Goal: Task Accomplishment & Management: Manage account settings

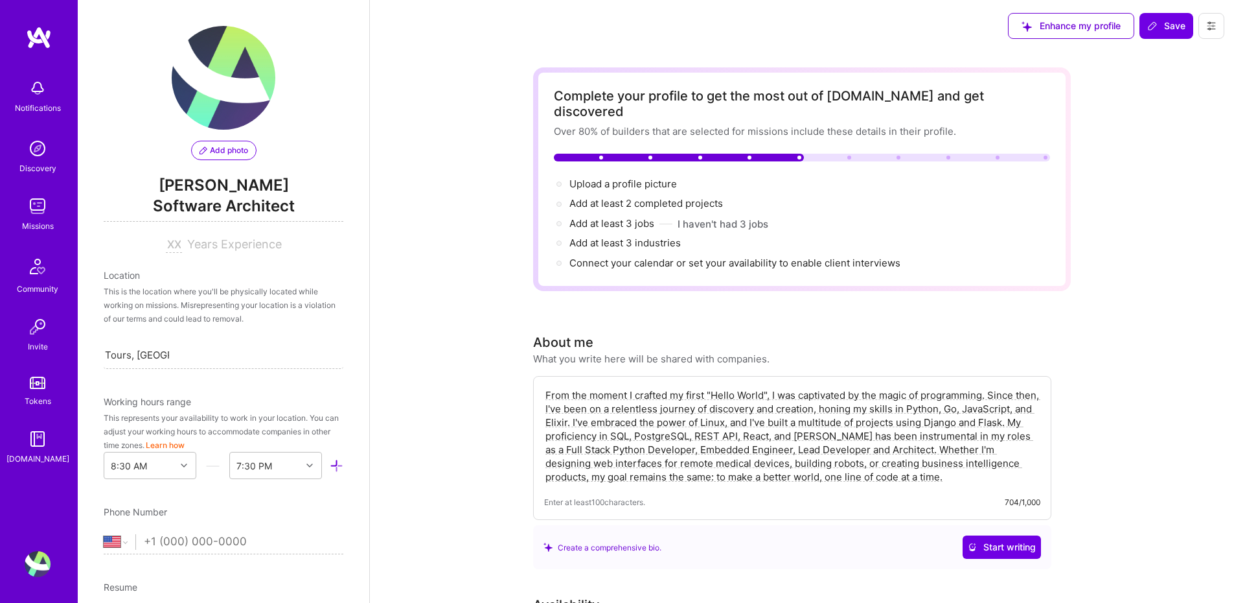
select select "US"
select select "Right Now"
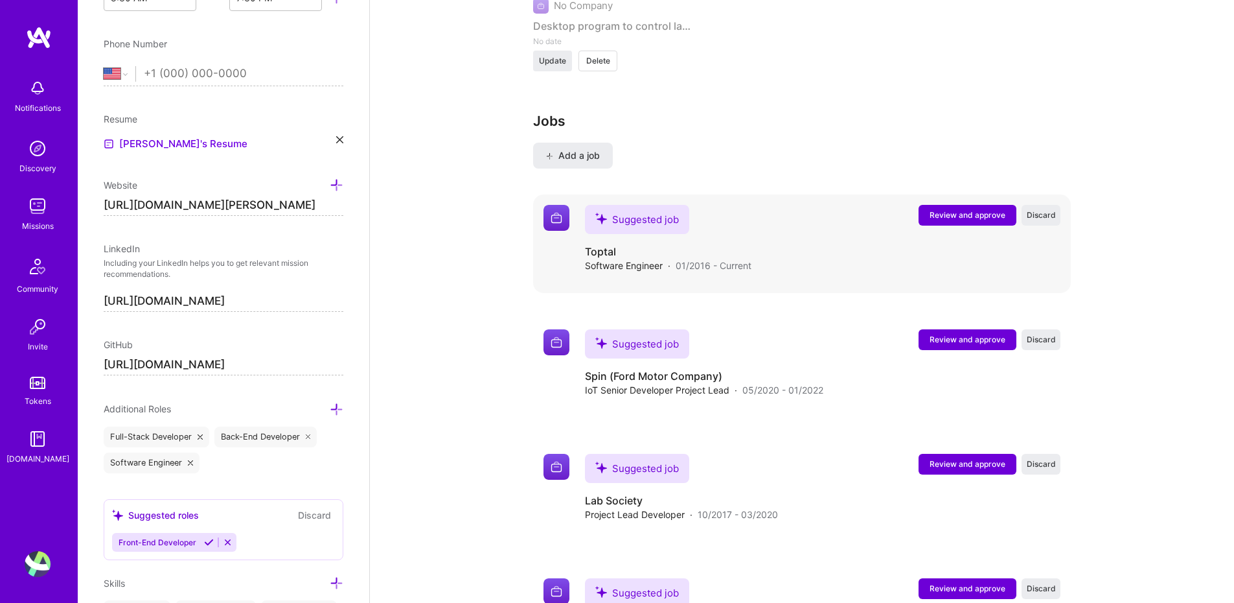
scroll to position [2133, 0]
click at [621, 209] on div "Suggested job" at bounding box center [637, 219] width 104 height 29
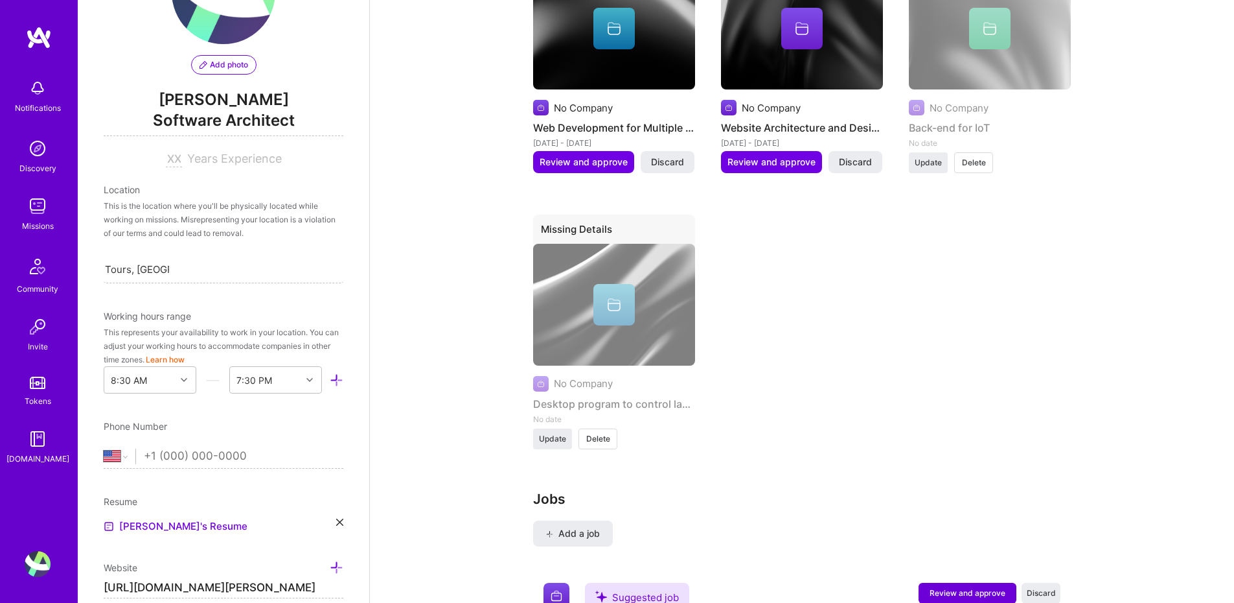
scroll to position [101, 0]
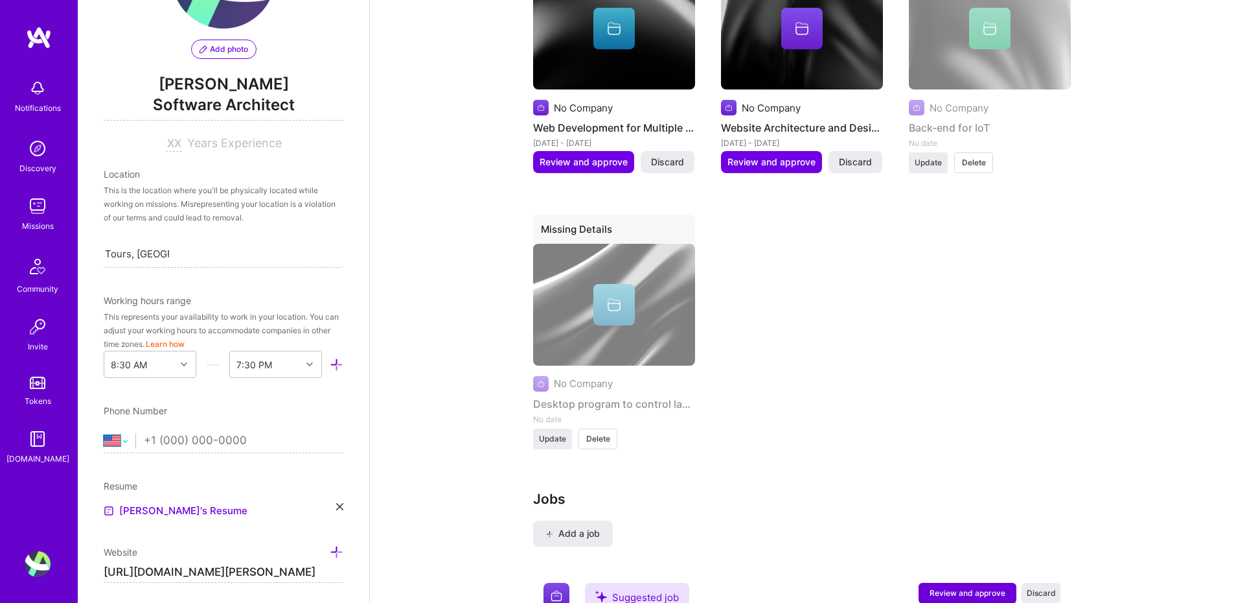
click at [121, 439] on select "[GEOGRAPHIC_DATA] [GEOGRAPHIC_DATA] [GEOGRAPHIC_DATA] [GEOGRAPHIC_DATA] [US_STA…" at bounding box center [120, 441] width 32 height 16
select select "FR"
click at [104, 433] on select "[GEOGRAPHIC_DATA] [GEOGRAPHIC_DATA] [GEOGRAPHIC_DATA] [GEOGRAPHIC_DATA] [US_STA…" at bounding box center [120, 441] width 32 height 16
click at [165, 433] on input "tel" at bounding box center [244, 441] width 200 height 38
type input "776761701"
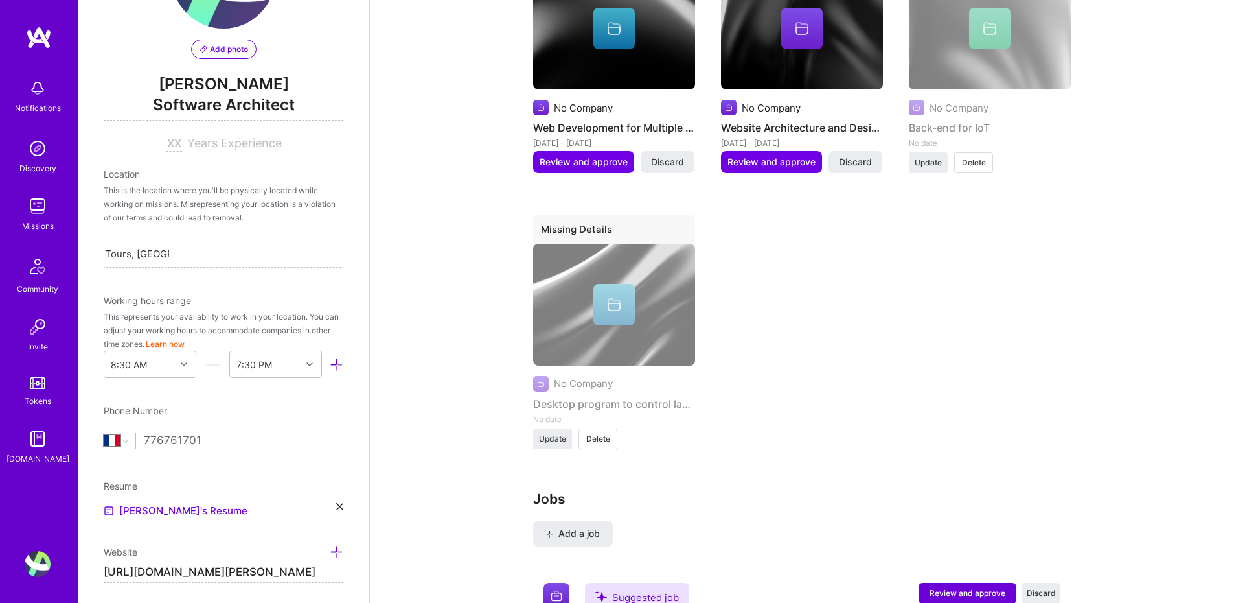
click at [239, 494] on div "Resume [PERSON_NAME]'s Resume" at bounding box center [224, 499] width 240 height 40
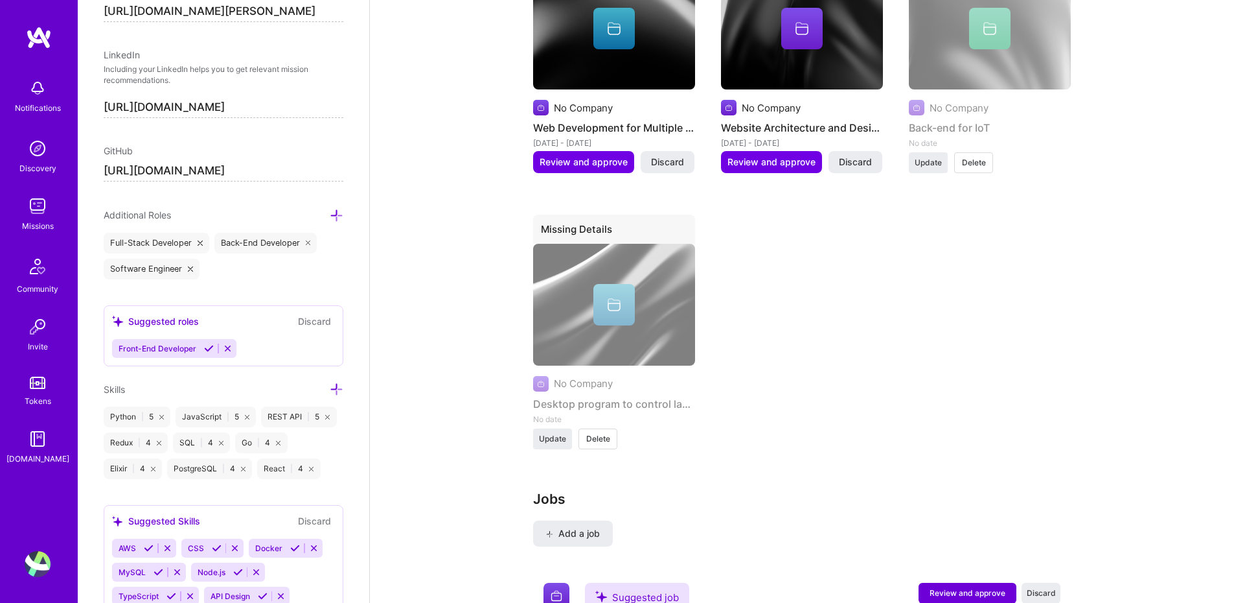
scroll to position [679, 0]
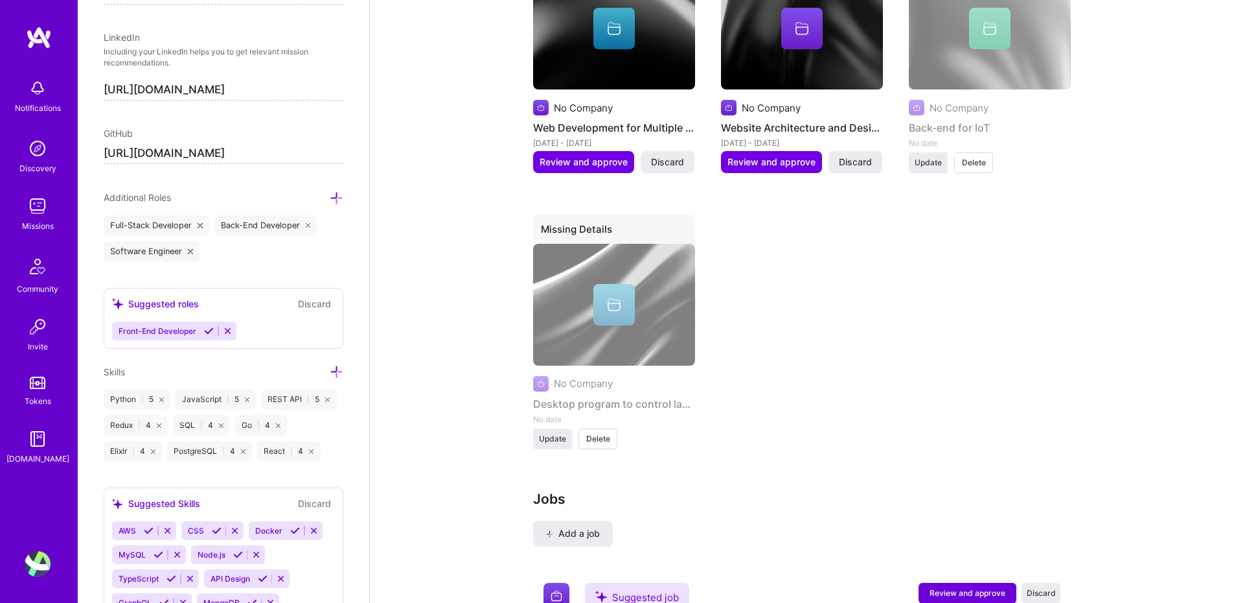
click at [195, 305] on div "Suggested roles" at bounding box center [155, 304] width 87 height 14
click at [172, 309] on div "Suggested roles" at bounding box center [155, 304] width 87 height 14
click at [205, 331] on icon at bounding box center [209, 331] width 10 height 10
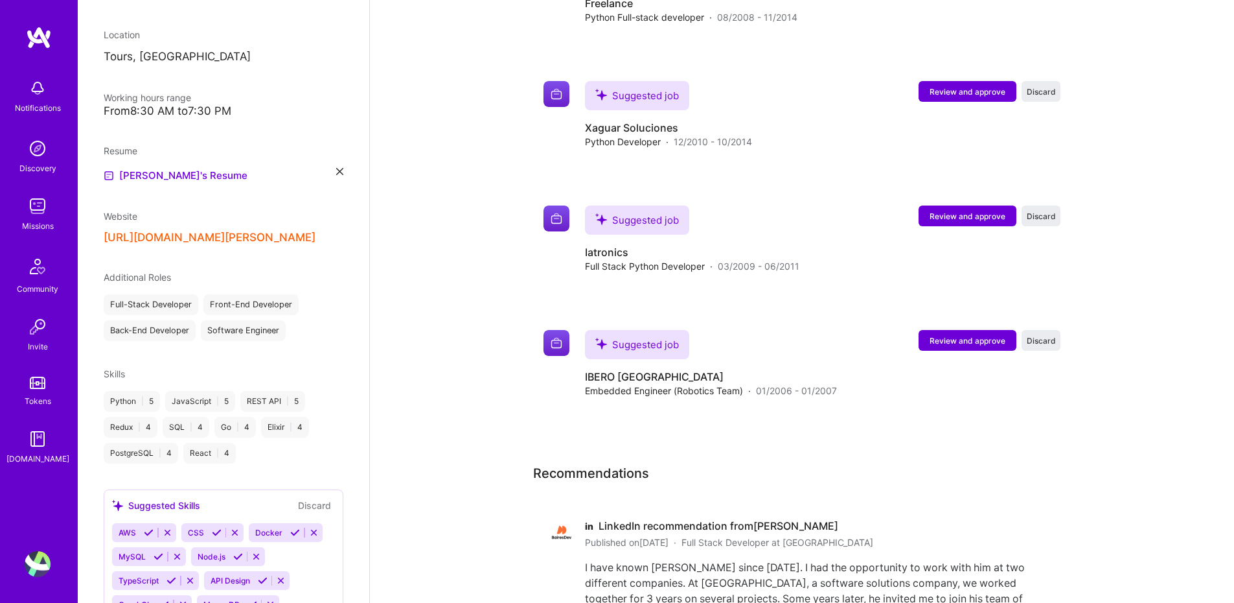
scroll to position [286, 0]
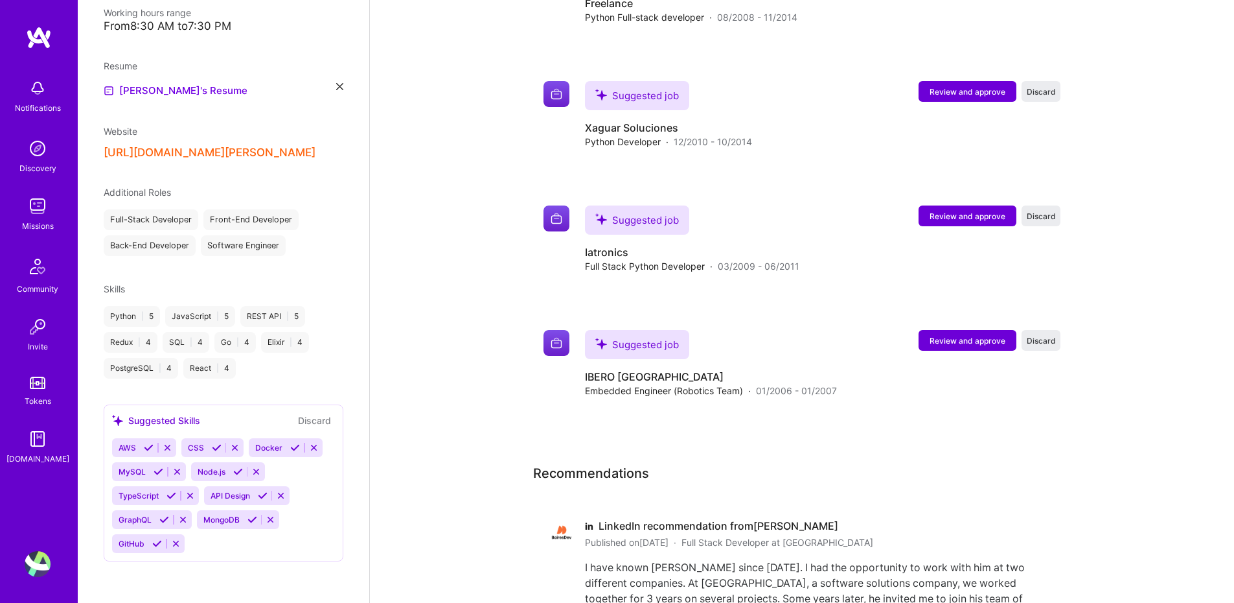
click at [168, 496] on icon at bounding box center [172, 496] width 10 height 10
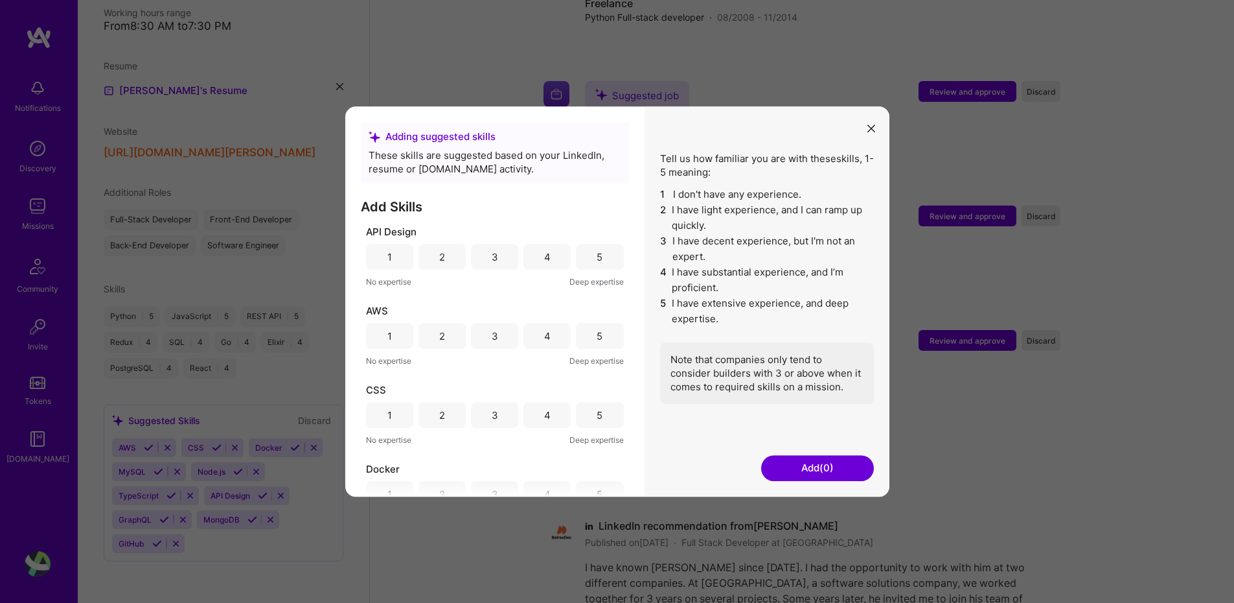
click at [544, 258] on div "4" at bounding box center [547, 257] width 6 height 14
click at [585, 267] on div "5" at bounding box center [599, 257] width 47 height 26
click at [539, 255] on div "4" at bounding box center [547, 257] width 47 height 26
click at [446, 340] on div "2" at bounding box center [442, 336] width 47 height 26
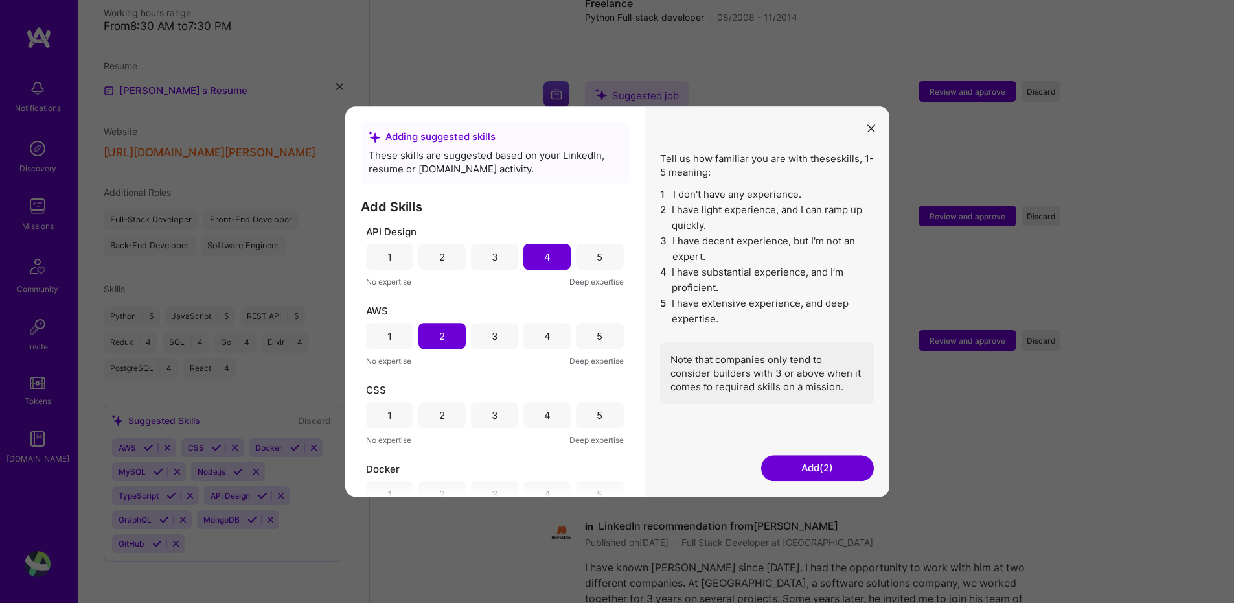
click at [492, 338] on div "3" at bounding box center [495, 336] width 6 height 14
click at [538, 414] on div "4" at bounding box center [547, 415] width 47 height 26
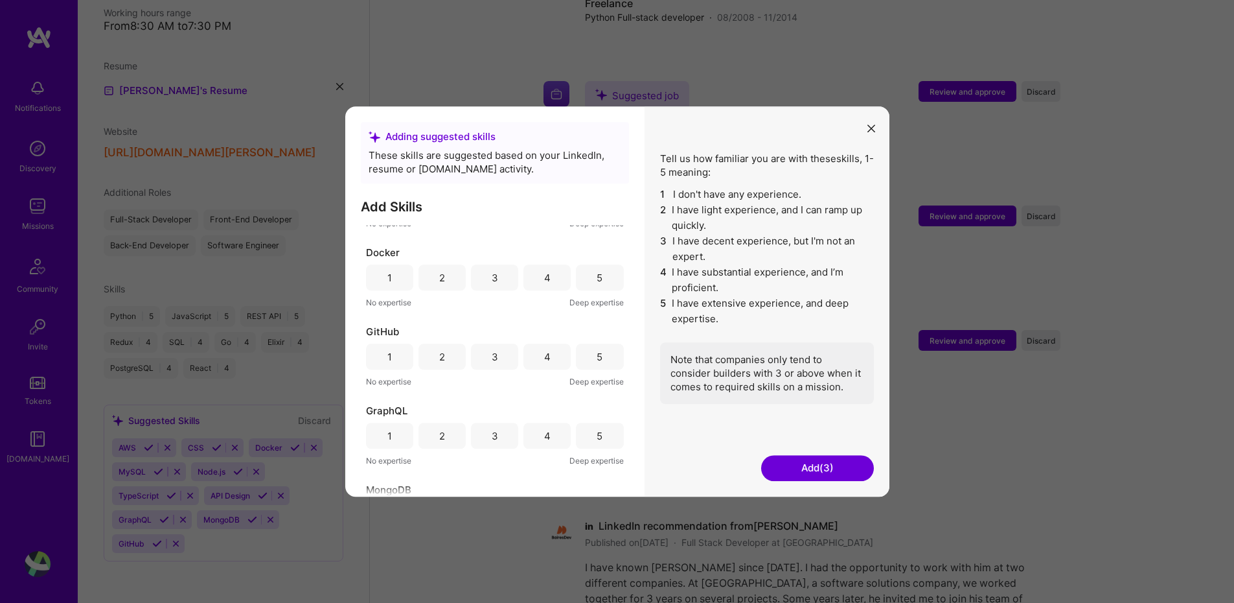
scroll to position [211, 0]
click at [492, 288] on div "3" at bounding box center [495, 284] width 6 height 14
click at [474, 365] on div "3" at bounding box center [494, 362] width 47 height 26
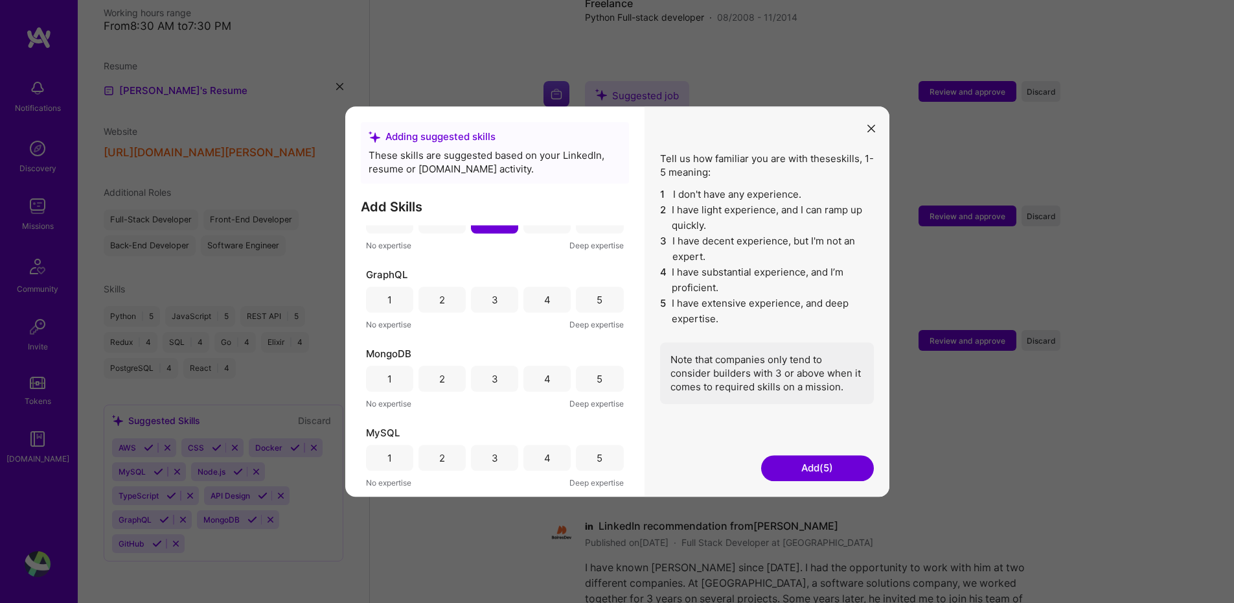
click at [538, 308] on div "4" at bounding box center [547, 299] width 47 height 26
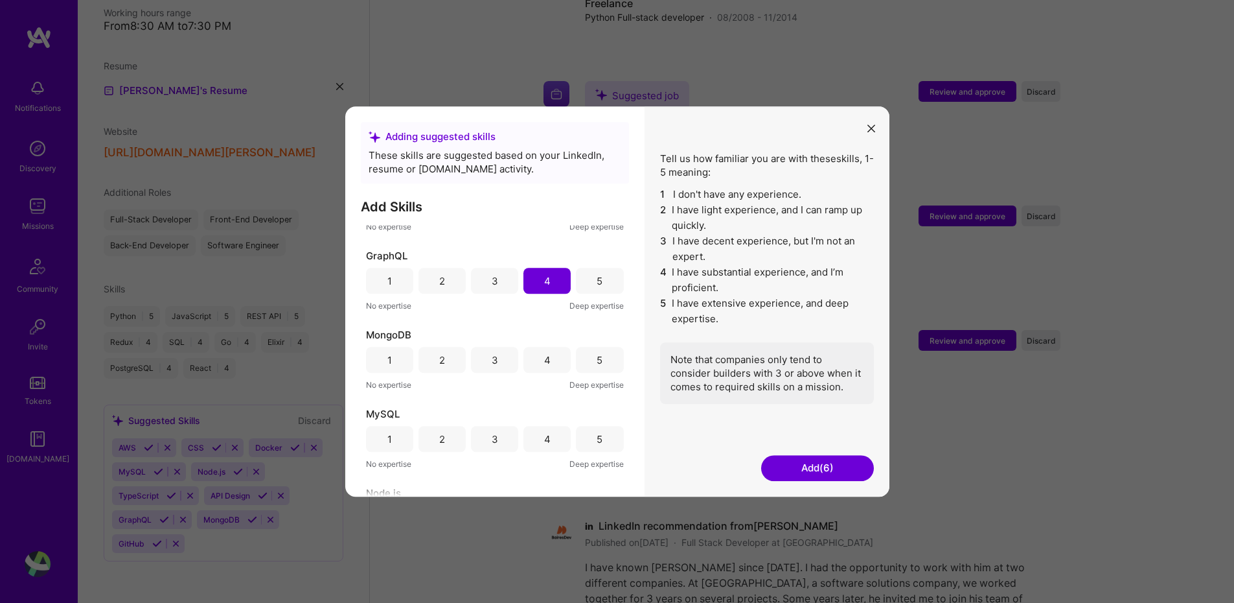
scroll to position [392, 0]
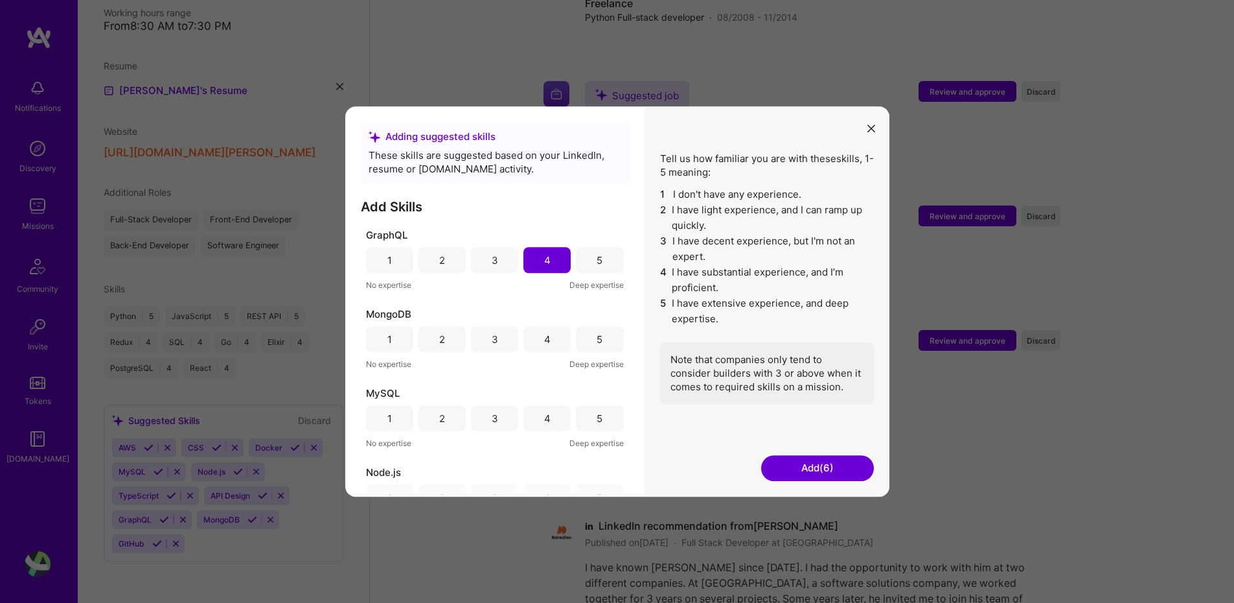
click at [401, 344] on div "1" at bounding box center [389, 339] width 47 height 26
click at [487, 344] on div "3" at bounding box center [494, 343] width 47 height 26
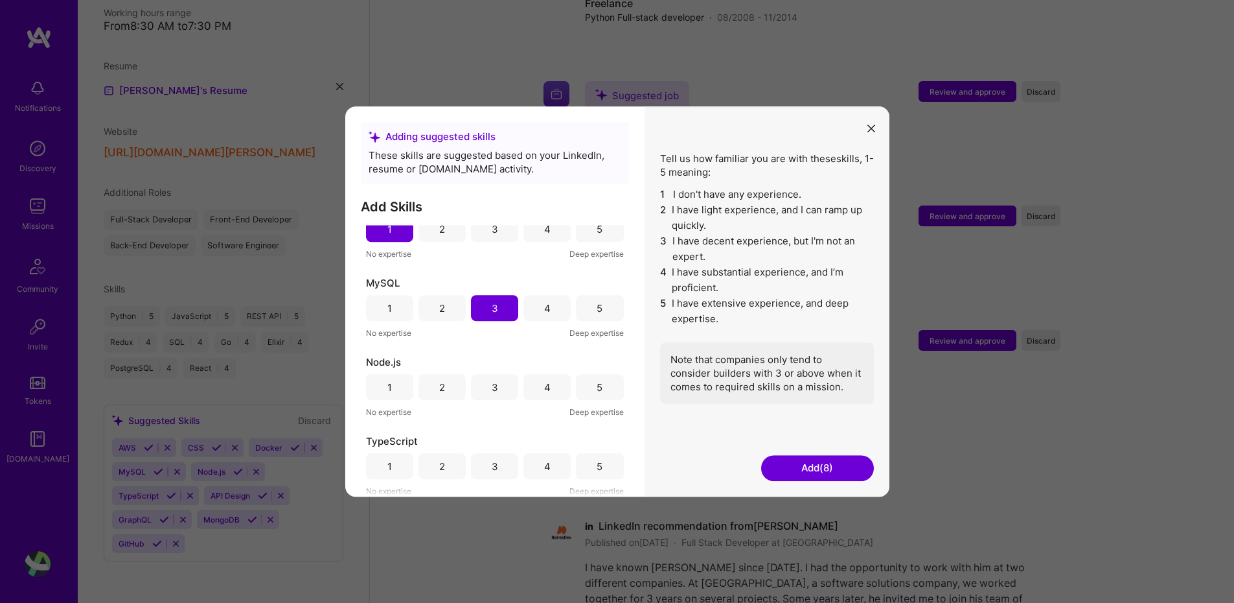
scroll to position [503, 0]
click at [551, 386] on div "4" at bounding box center [547, 386] width 47 height 26
click at [576, 387] on div "5" at bounding box center [599, 386] width 47 height 26
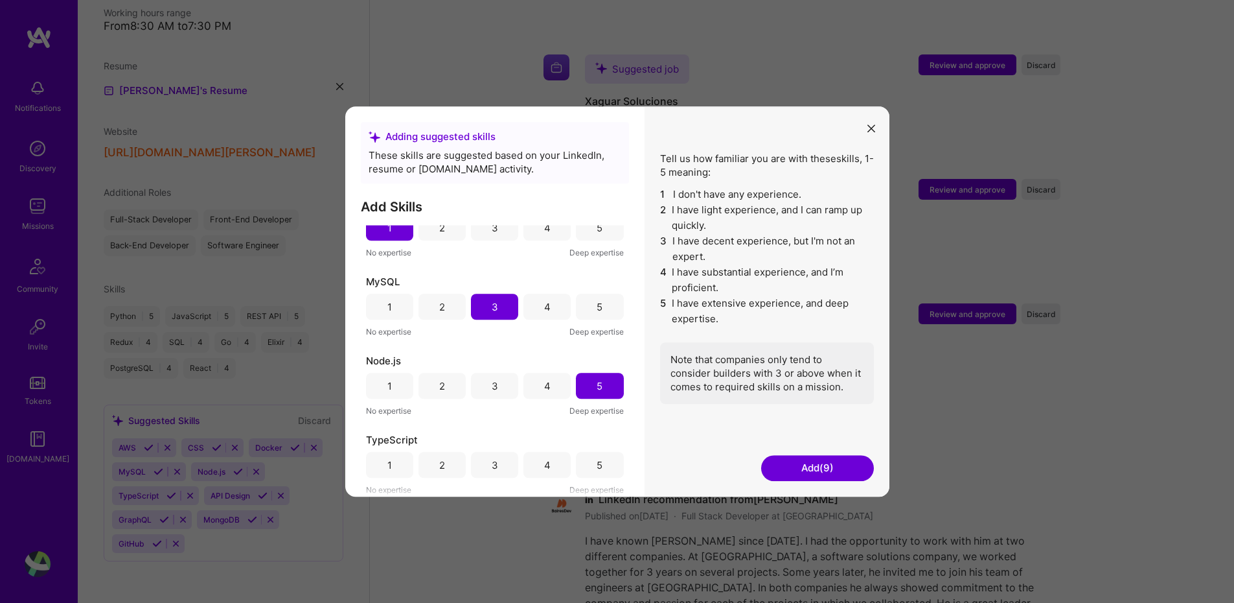
click at [546, 389] on div "4" at bounding box center [547, 386] width 6 height 14
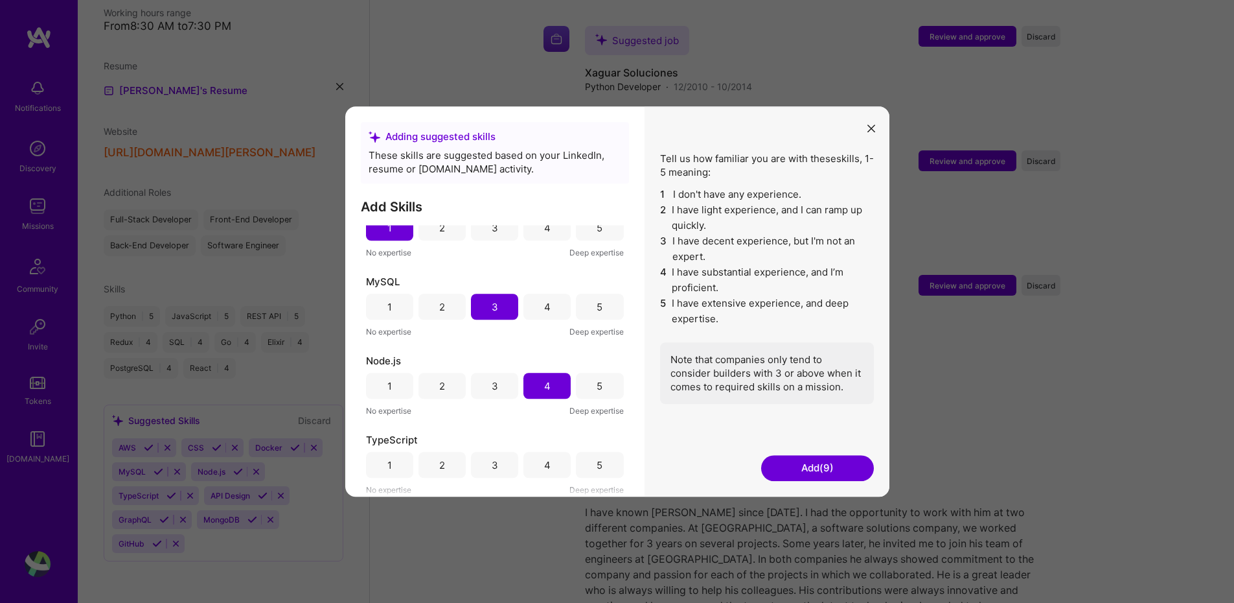
scroll to position [2430, 0]
click at [597, 383] on div "5" at bounding box center [600, 386] width 6 height 14
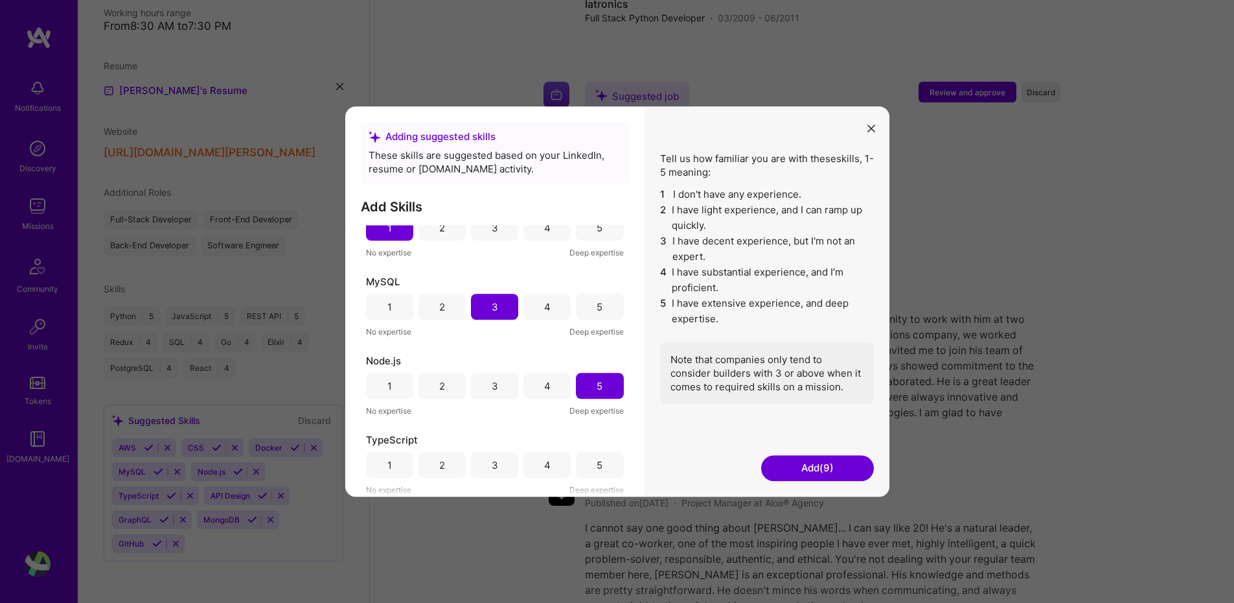
scroll to position [2620, 0]
click at [586, 465] on div "5" at bounding box center [599, 465] width 47 height 26
click at [550, 468] on div "4" at bounding box center [547, 465] width 47 height 26
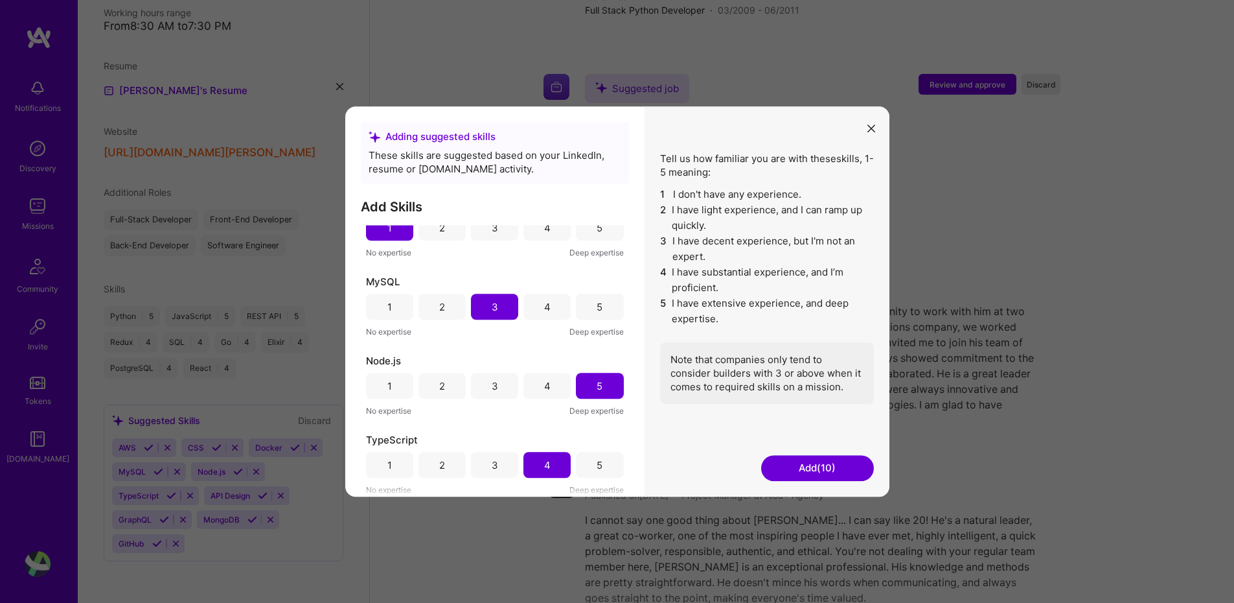
scroll to position [2661, 0]
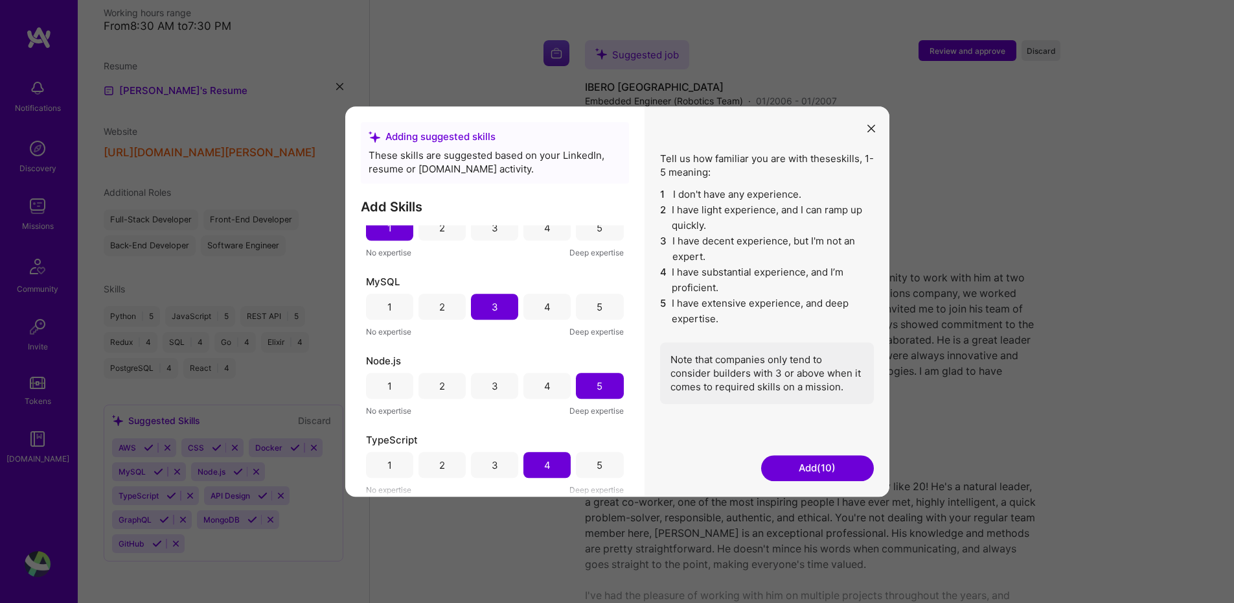
click at [807, 465] on button "Add (10)" at bounding box center [817, 468] width 113 height 26
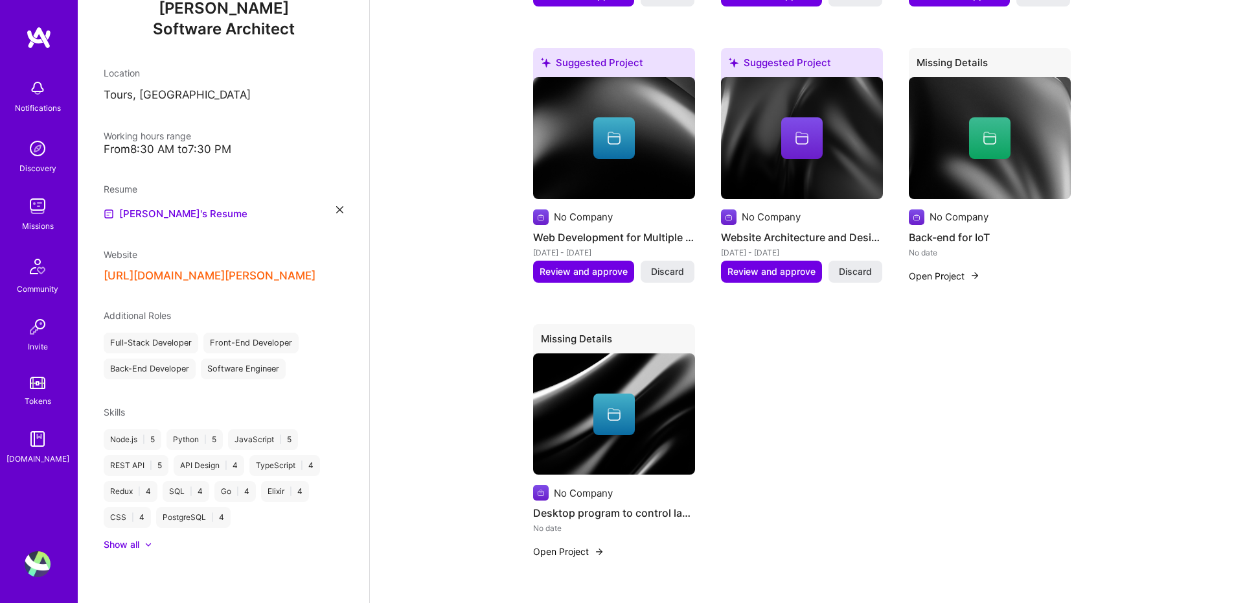
scroll to position [0, 0]
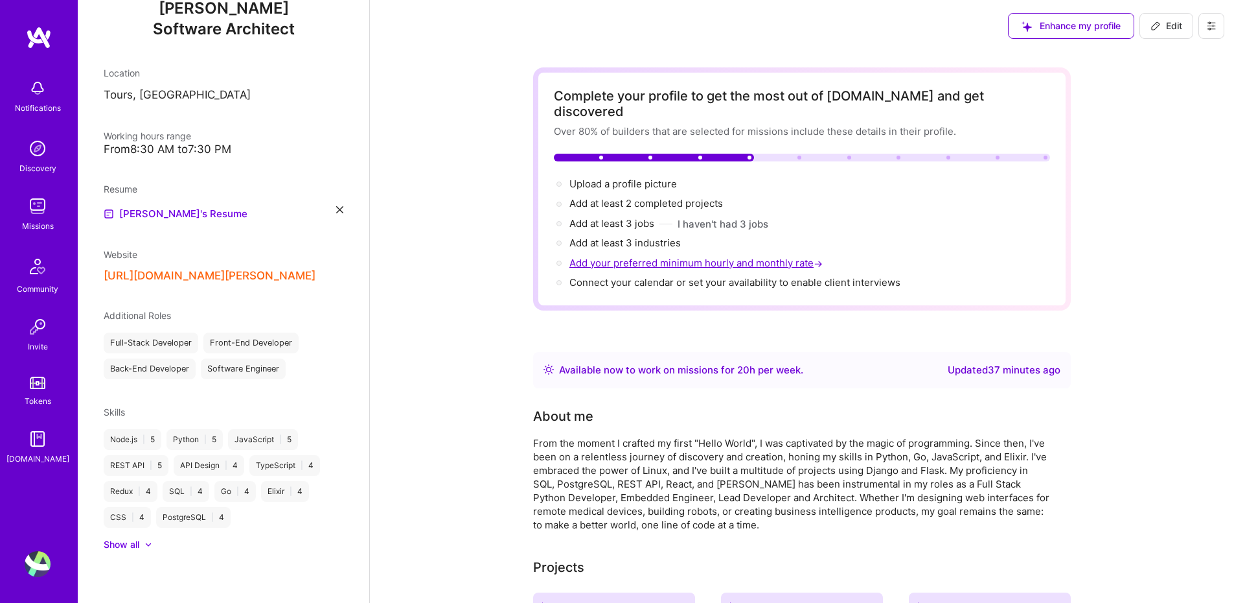
click at [602, 257] on span "Add your preferred minimum hourly and monthly rate →" at bounding box center [698, 263] width 256 height 12
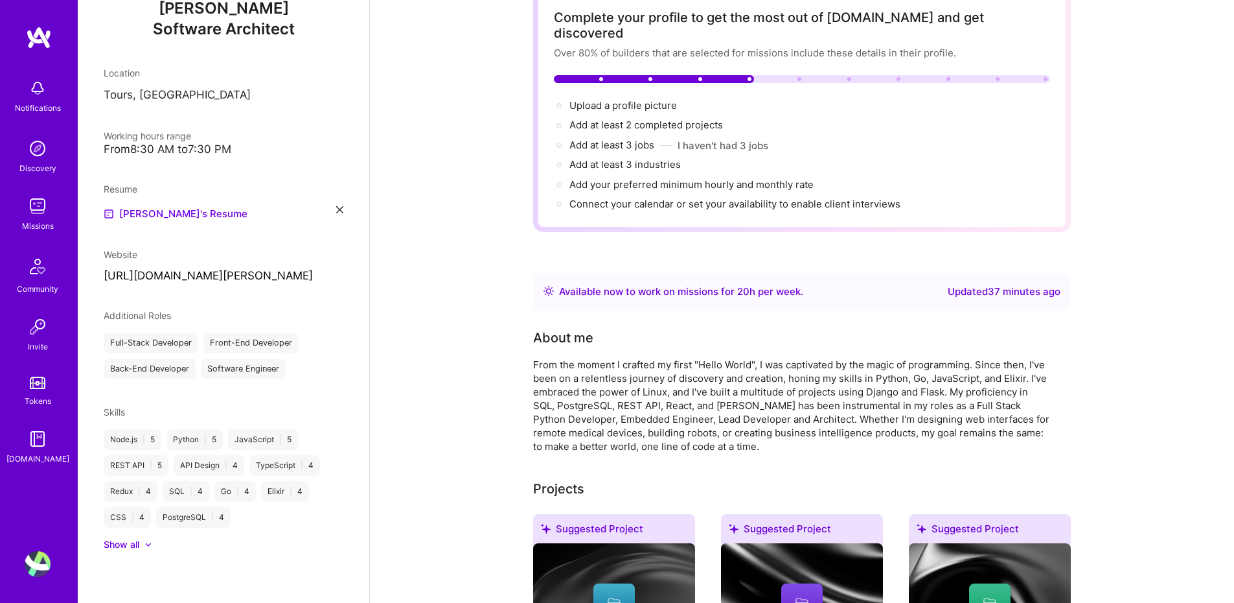
select select "US"
select select "Right Now"
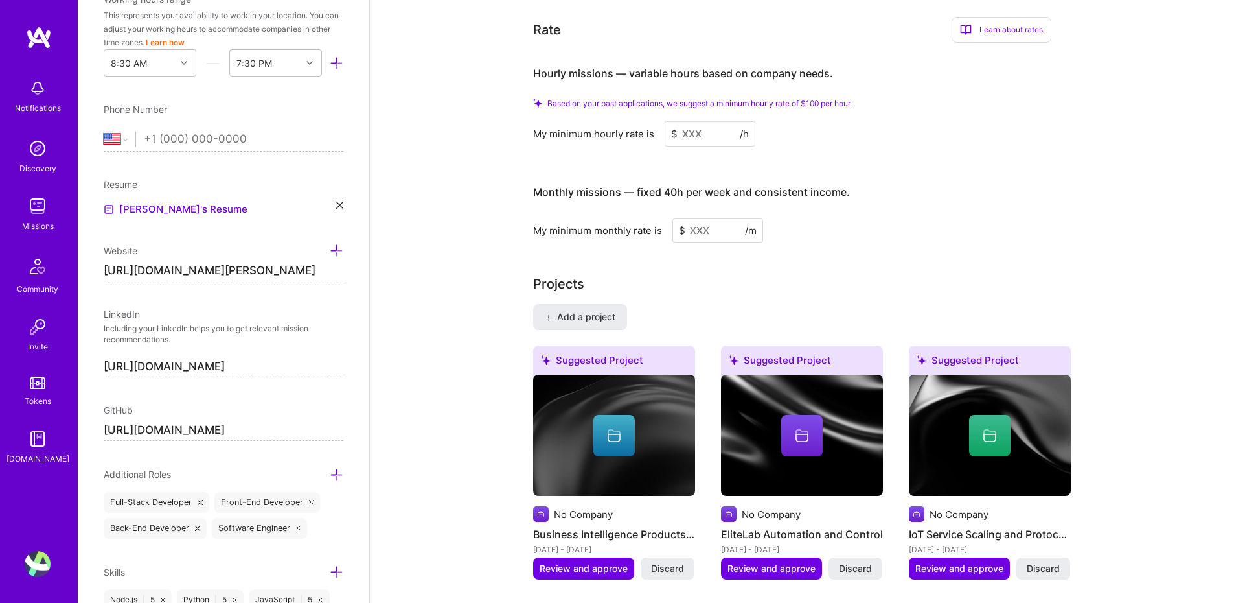
scroll to position [842, 0]
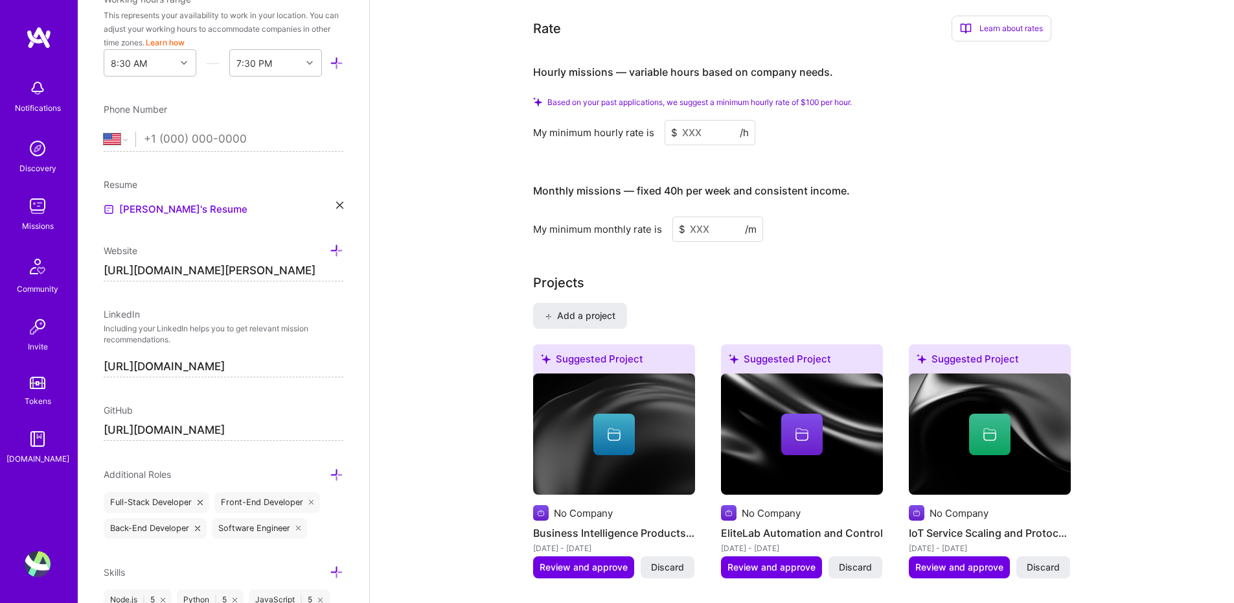
click at [704, 120] on input at bounding box center [710, 132] width 91 height 25
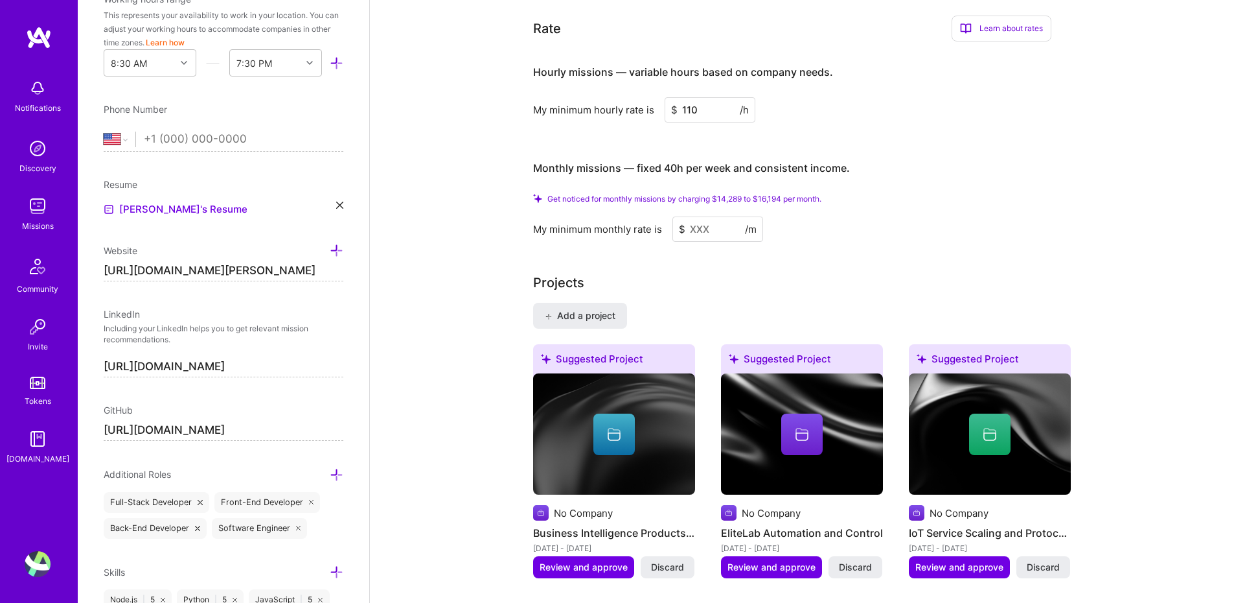
type input "110"
click at [715, 218] on input at bounding box center [718, 228] width 91 height 25
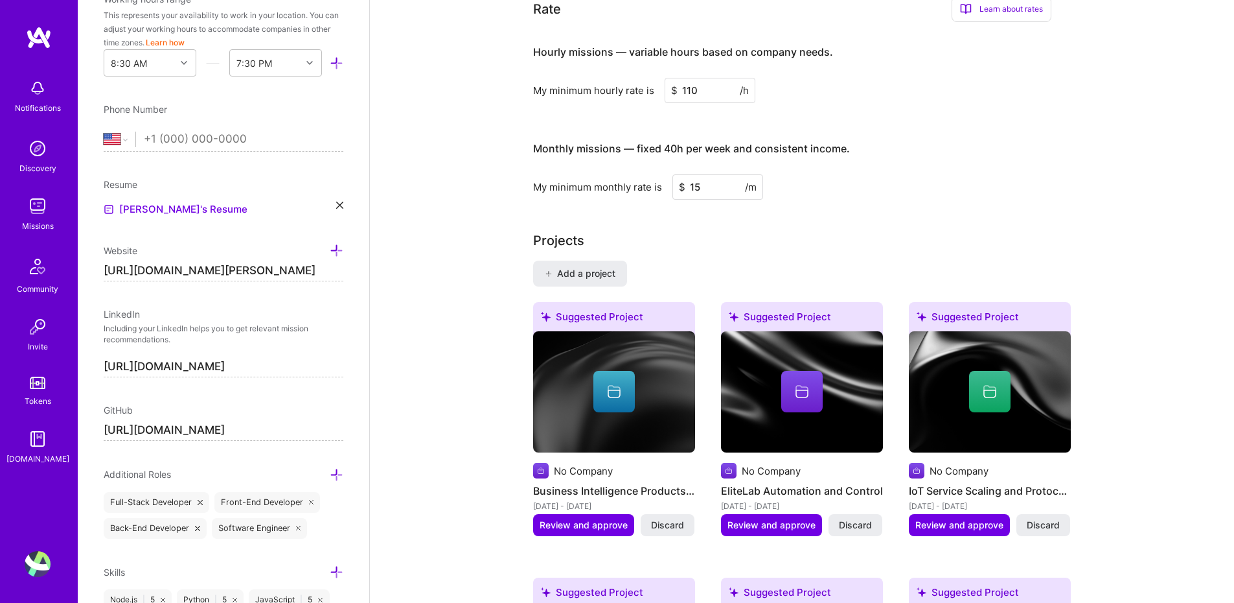
type input "1"
click at [724, 174] on input "15200" at bounding box center [718, 186] width 91 height 25
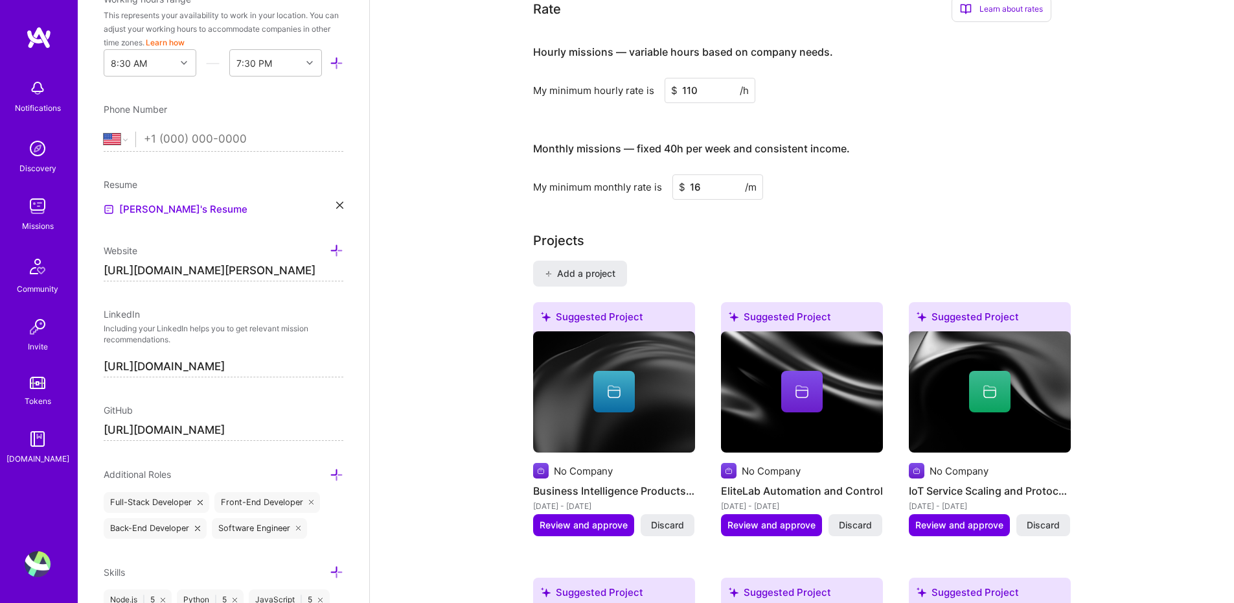
type input "1"
click at [791, 143] on h4 "Monthly missions — fixed 40h per week and consistent income." at bounding box center [691, 149] width 317 height 12
click at [702, 174] on input "15800" at bounding box center [718, 186] width 91 height 25
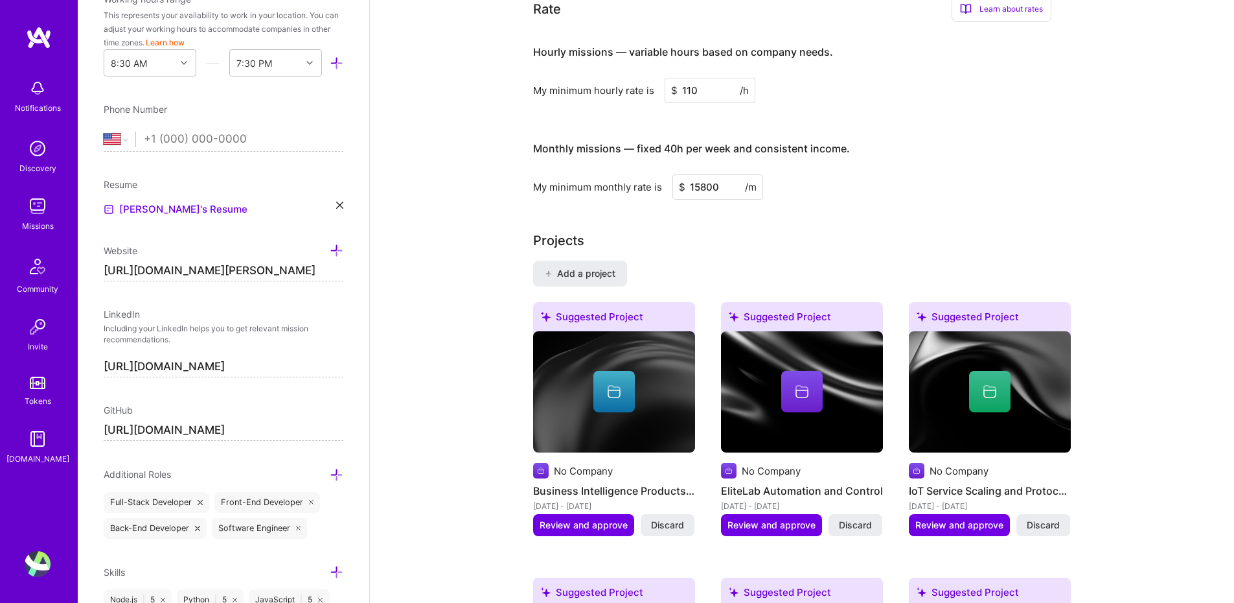
click at [702, 174] on input "15800" at bounding box center [718, 186] width 91 height 25
type input "6"
type input "16000"
click at [798, 231] on div "Projects" at bounding box center [802, 240] width 538 height 19
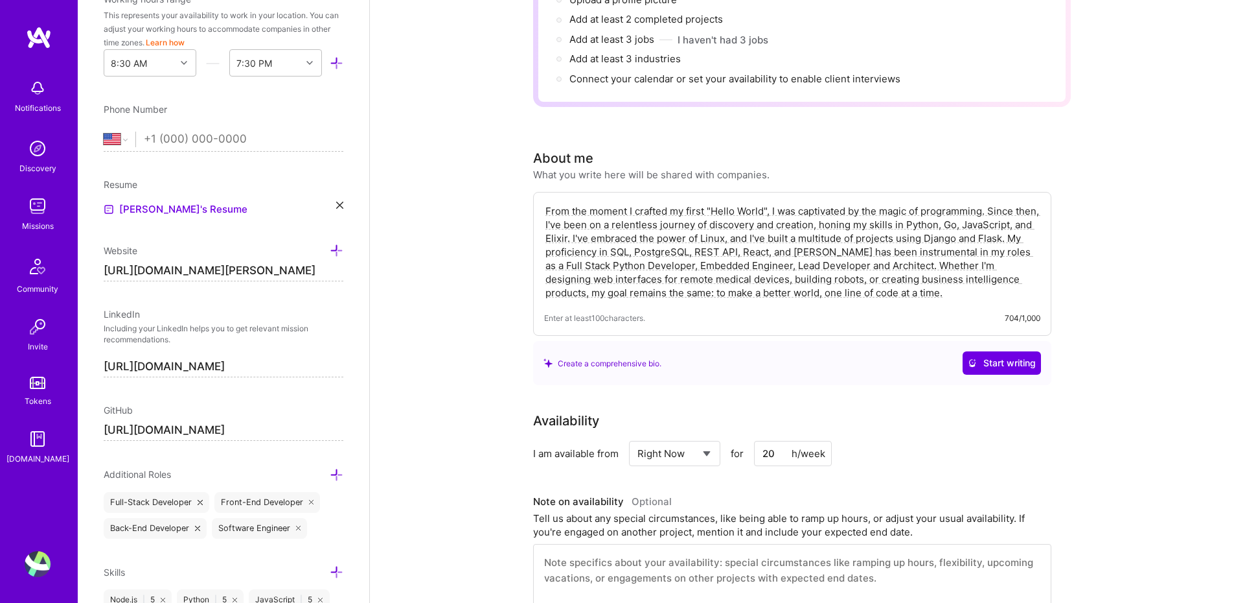
scroll to position [185, 0]
click at [970, 410] on div "Availability" at bounding box center [792, 419] width 518 height 19
click at [625, 356] on div "Create a comprehensive bio." at bounding box center [603, 363] width 118 height 14
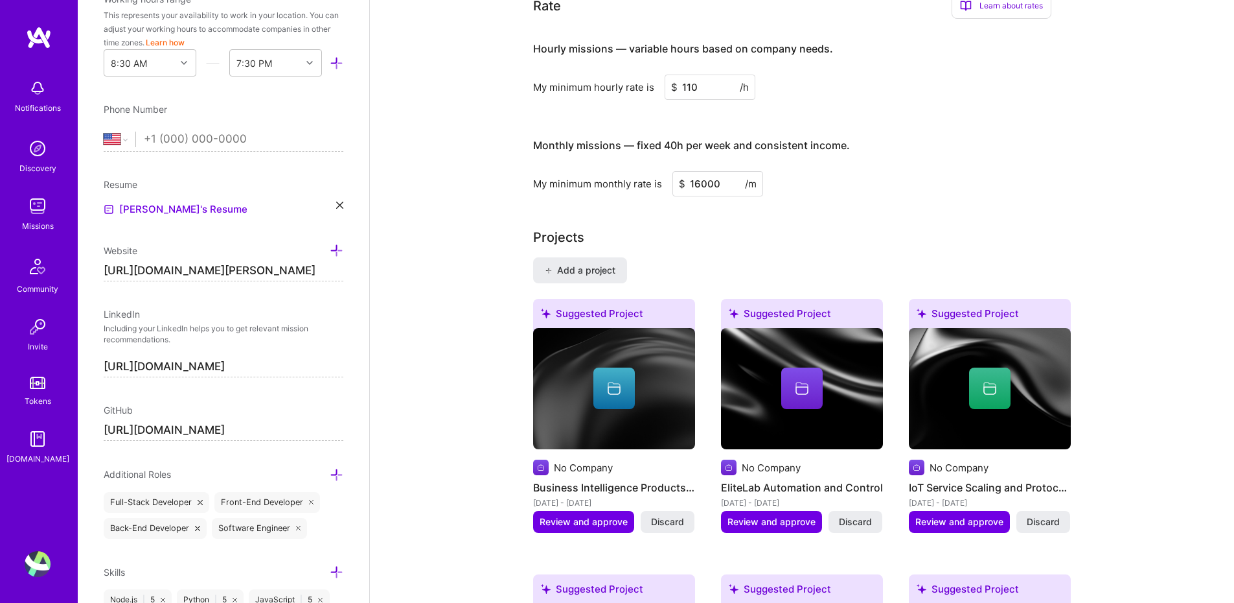
scroll to position [1190, 0]
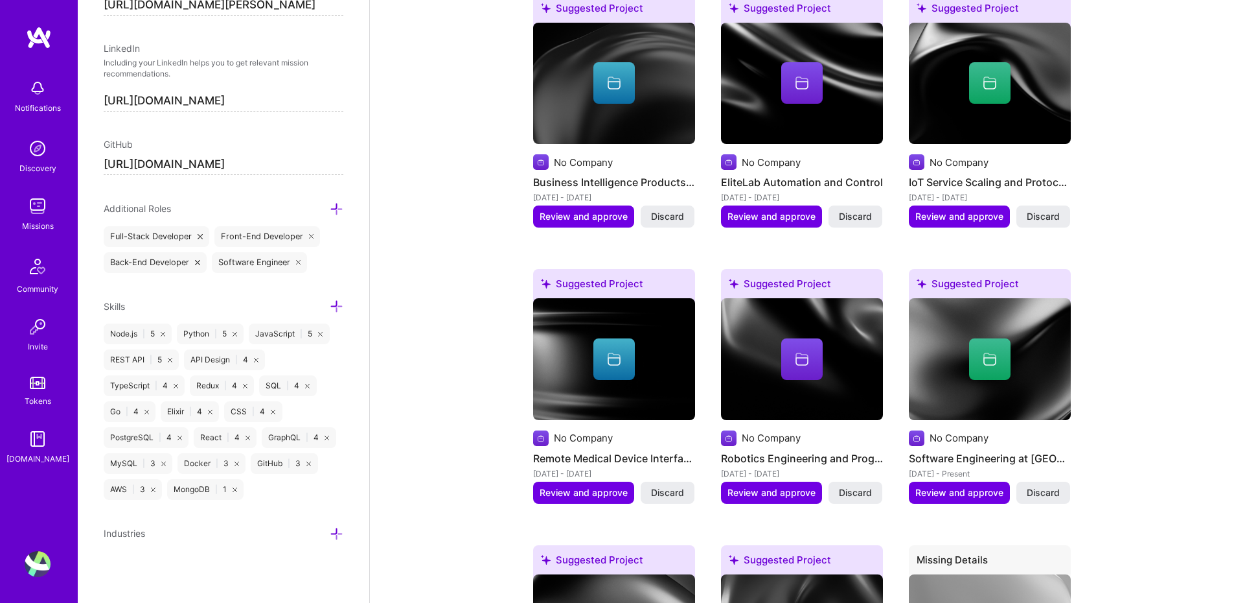
scroll to position [0, 0]
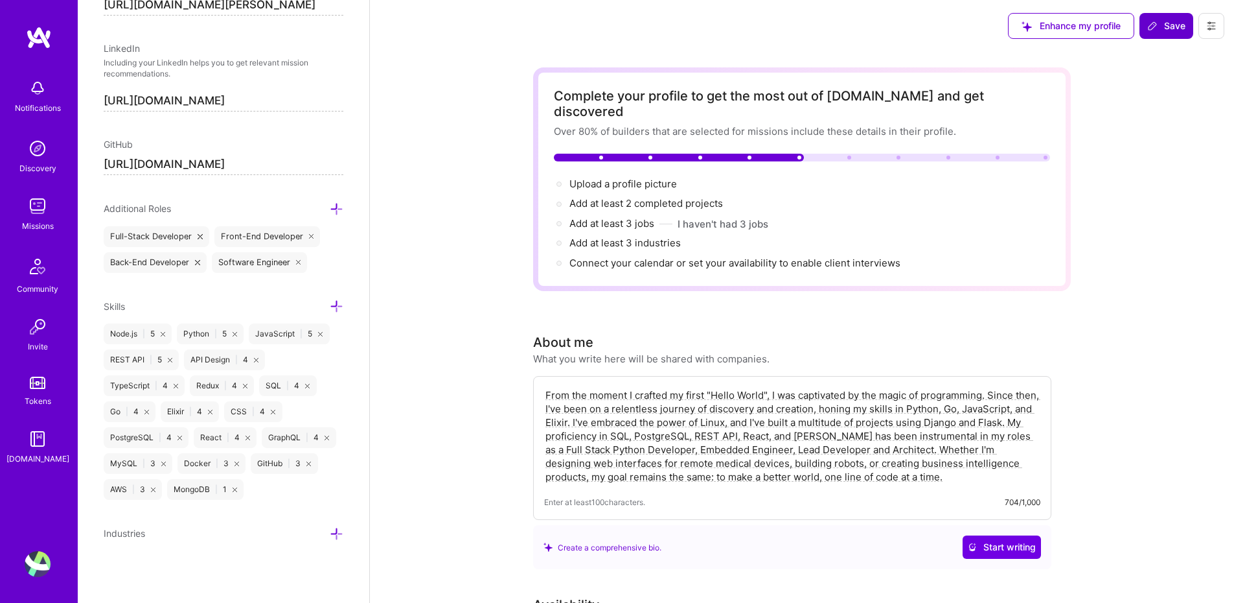
click at [1180, 36] on button "Save" at bounding box center [1167, 26] width 54 height 26
click at [1175, 30] on span "Save" at bounding box center [1167, 25] width 38 height 13
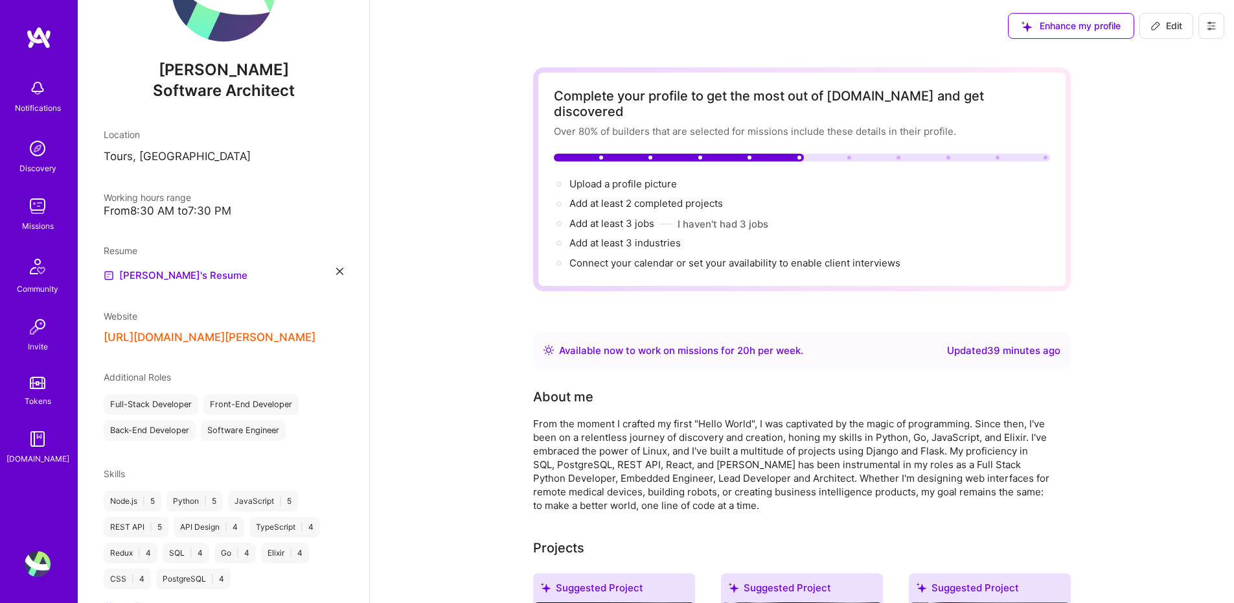
scroll to position [163, 0]
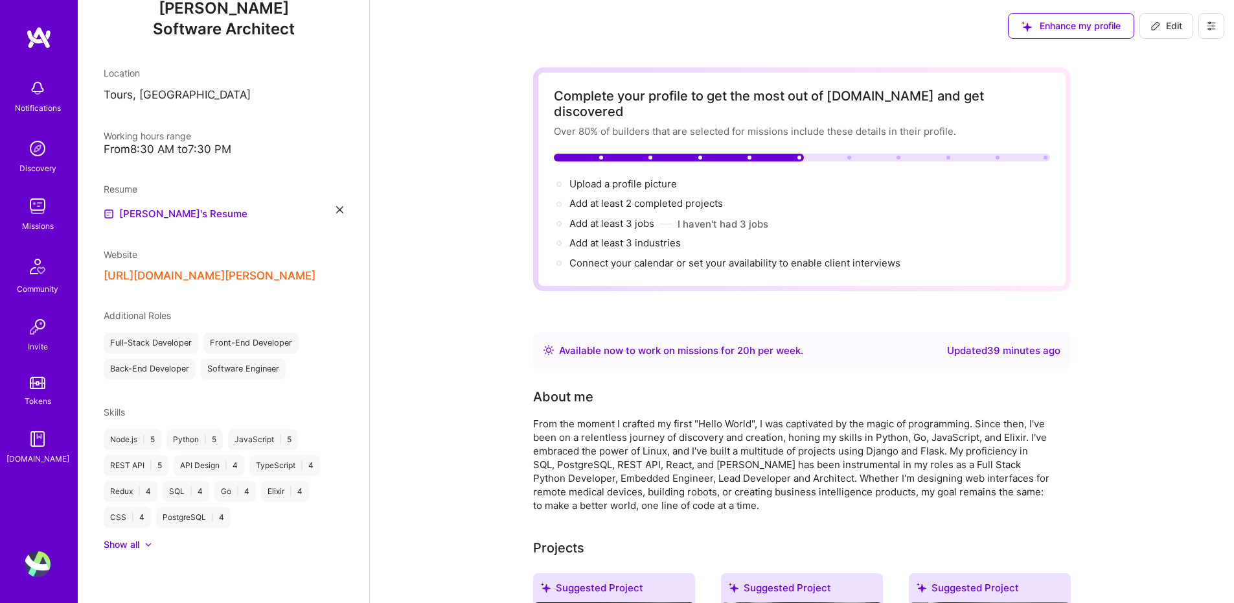
click at [1186, 11] on div "Enhance my profile Edit" at bounding box center [1117, 26] width 236 height 52
click at [1181, 23] on span "Edit" at bounding box center [1167, 25] width 32 height 13
select select "US"
select select "Right Now"
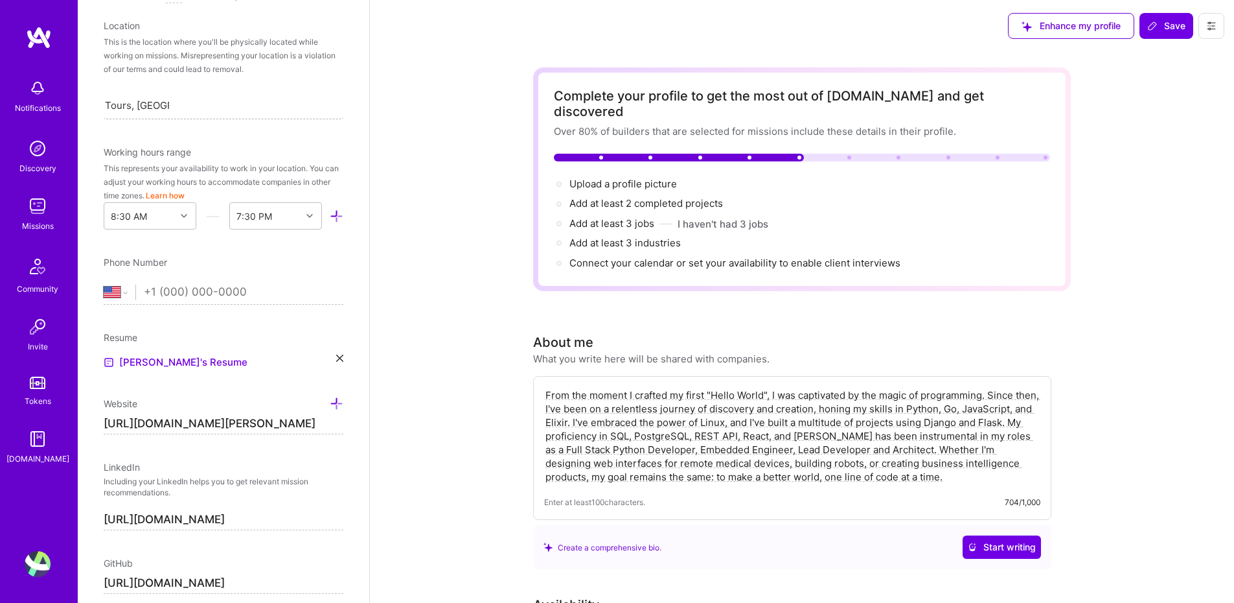
scroll to position [24, 0]
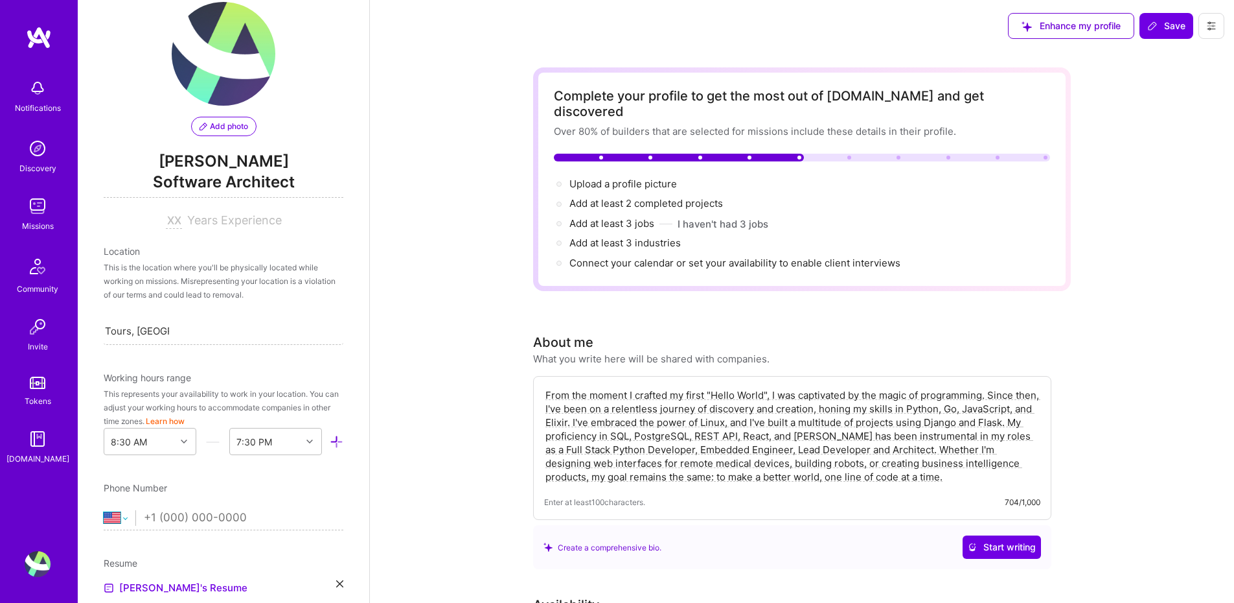
click at [127, 518] on select "[GEOGRAPHIC_DATA] [GEOGRAPHIC_DATA] [GEOGRAPHIC_DATA] [GEOGRAPHIC_DATA] [US_STA…" at bounding box center [120, 518] width 32 height 16
select select "FR"
click at [104, 510] on select "[GEOGRAPHIC_DATA] [GEOGRAPHIC_DATA] [GEOGRAPHIC_DATA] [GEOGRAPHIC_DATA] [US_STA…" at bounding box center [120, 518] width 32 height 16
drag, startPoint x: 164, startPoint y: 507, endPoint x: 167, endPoint y: 514, distance: 7.8
click at [164, 507] on input "tel" at bounding box center [244, 518] width 200 height 38
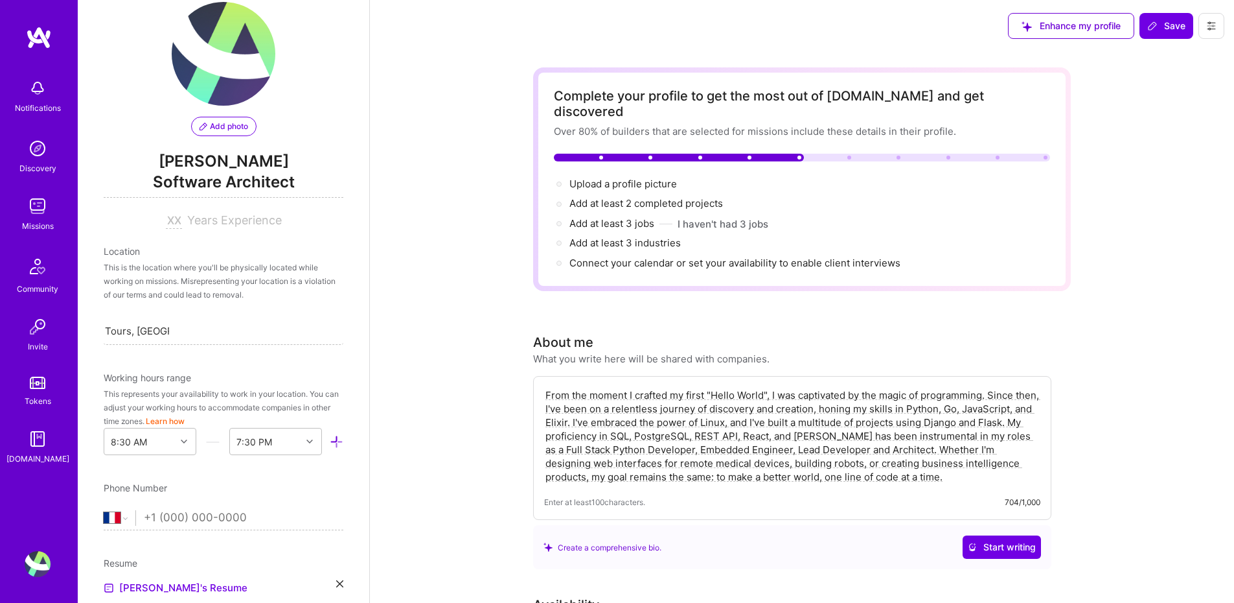
click at [168, 515] on input "tel" at bounding box center [244, 518] width 200 height 38
type input "676761701"
drag, startPoint x: 412, startPoint y: 486, endPoint x: 402, endPoint y: 487, distance: 10.4
click at [232, 514] on input "676761701" at bounding box center [244, 518] width 200 height 38
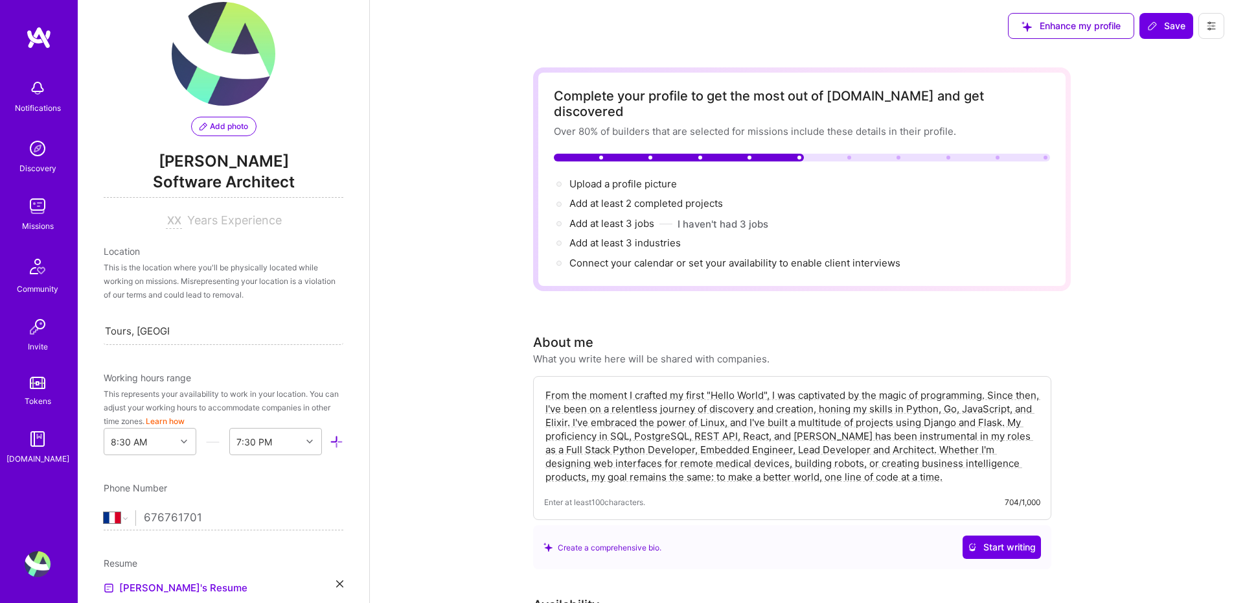
drag, startPoint x: 205, startPoint y: 512, endPoint x: 137, endPoint y: 511, distance: 68.1
click at [137, 511] on div "[GEOGRAPHIC_DATA] [GEOGRAPHIC_DATA] [GEOGRAPHIC_DATA] [GEOGRAPHIC_DATA] [US_STA…" at bounding box center [224, 518] width 240 height 16
click at [220, 520] on input "676761701" at bounding box center [244, 518] width 200 height 38
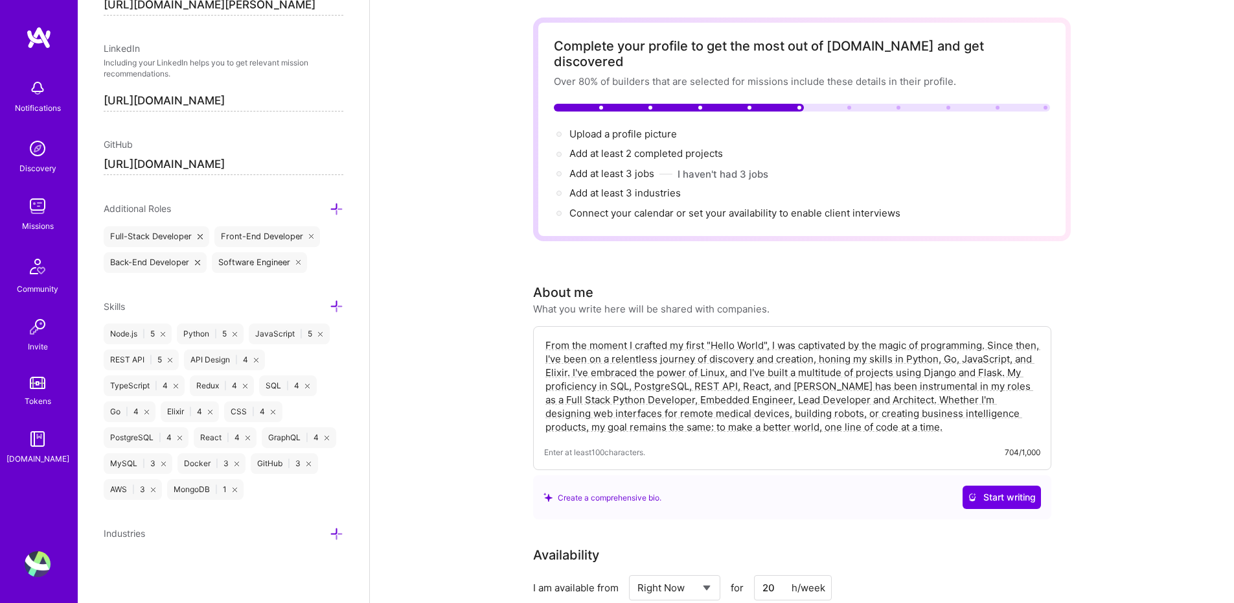
scroll to position [0, 0]
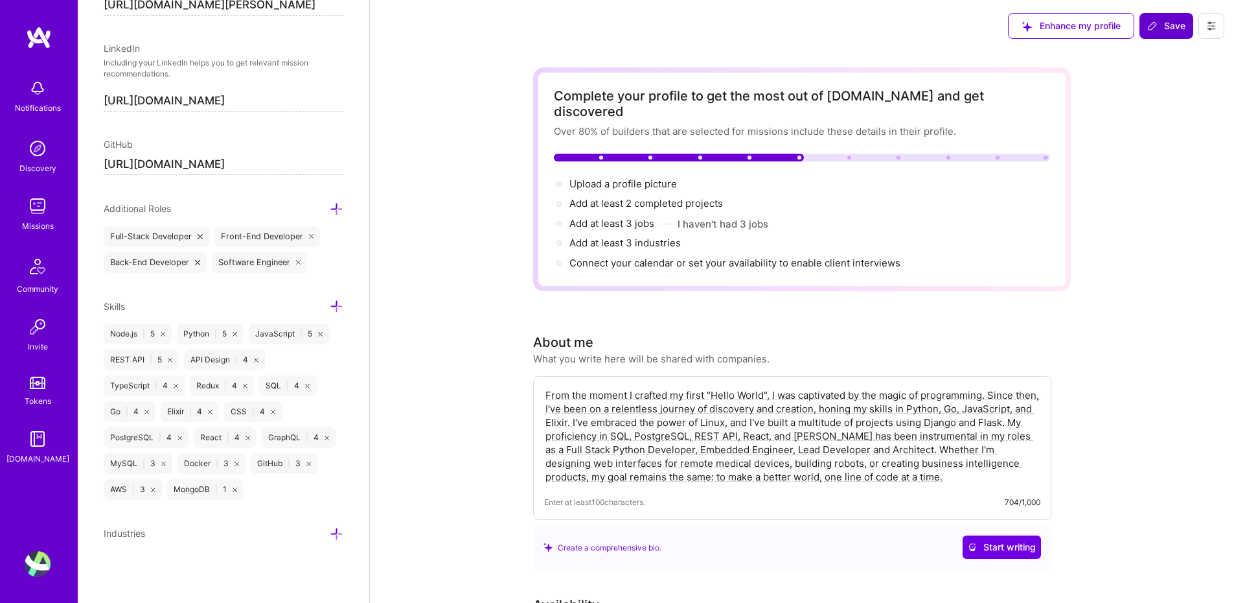
click at [1170, 25] on span "Save" at bounding box center [1167, 25] width 38 height 13
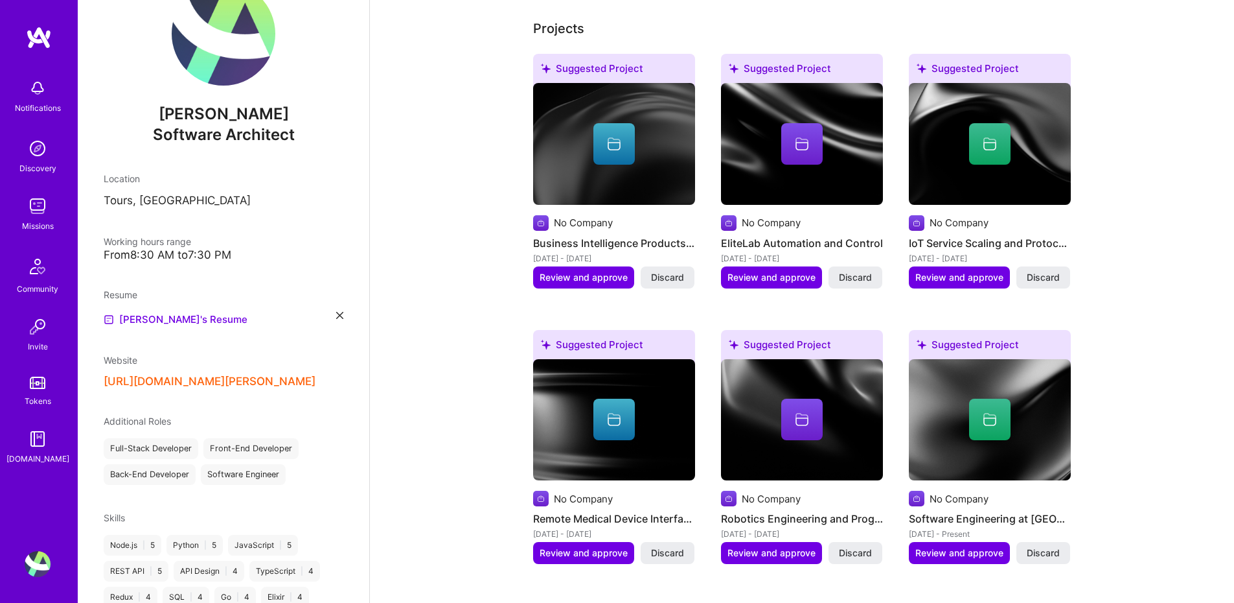
scroll to position [163, 0]
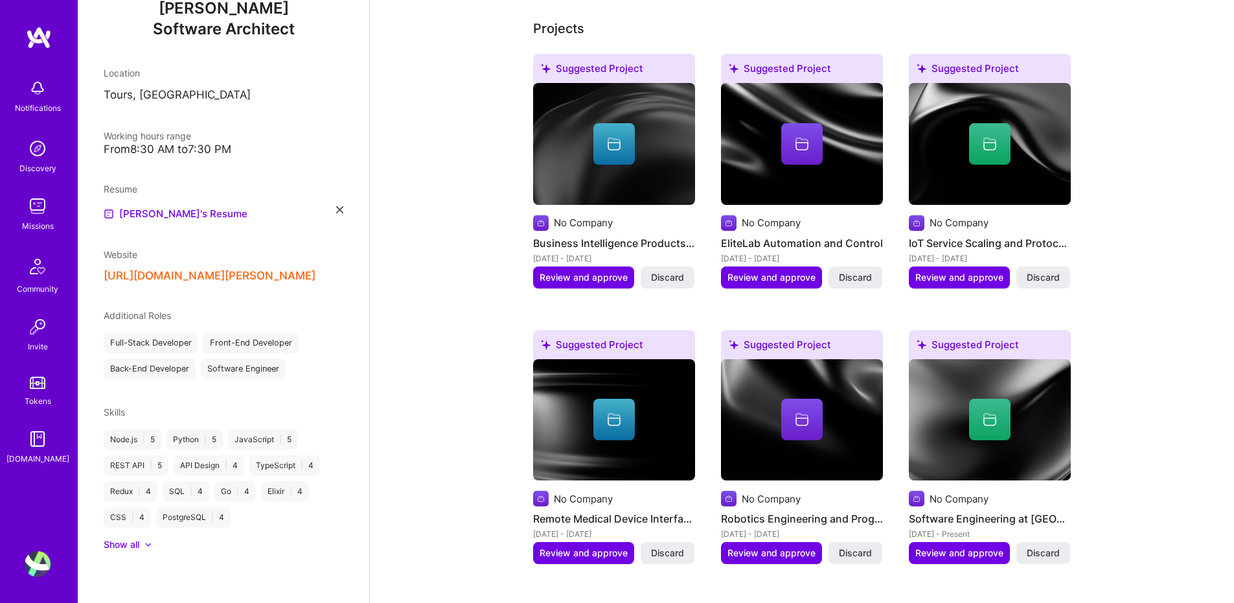
click at [124, 544] on div "Show all" at bounding box center [122, 544] width 36 height 13
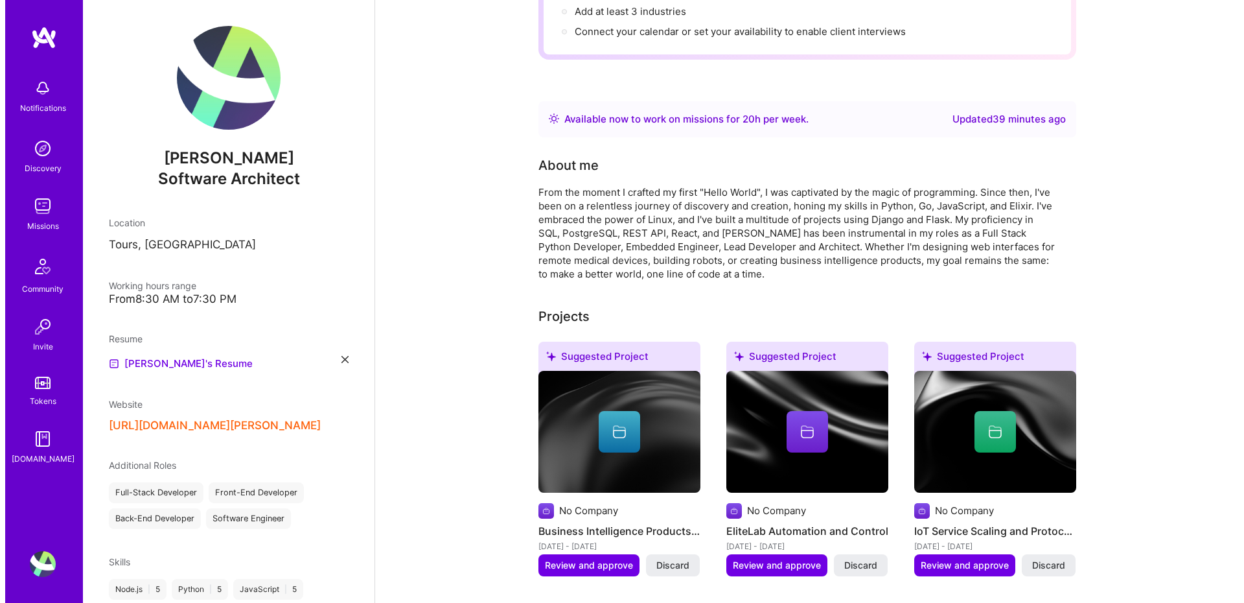
scroll to position [447, 0]
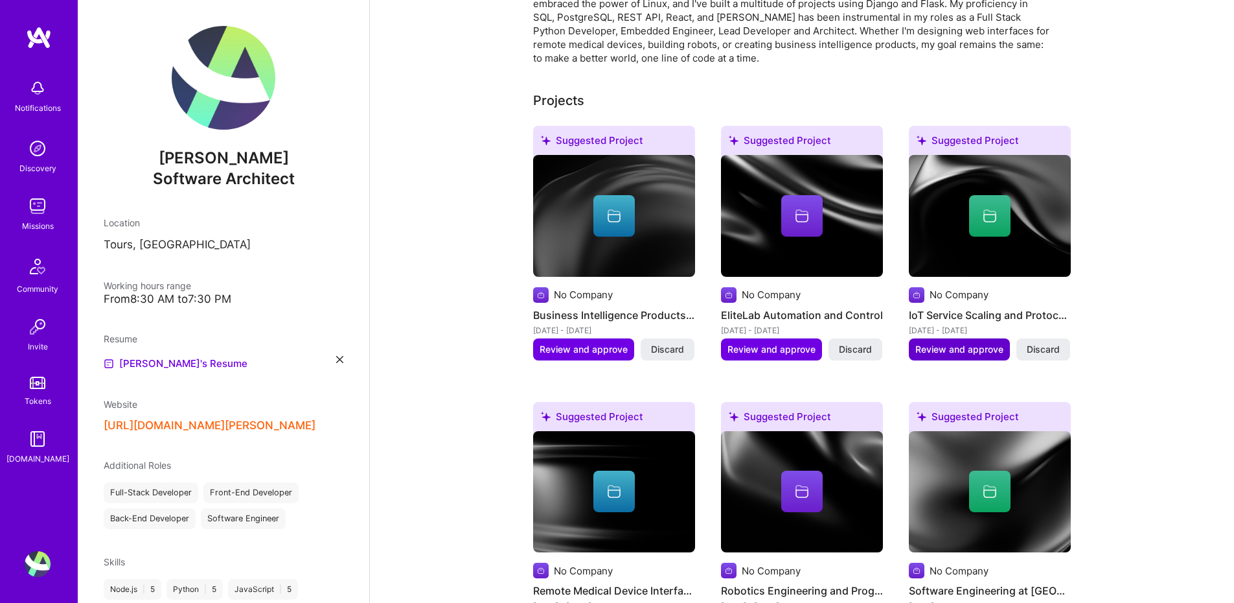
click at [934, 343] on span "Review and approve" at bounding box center [960, 349] width 88 height 13
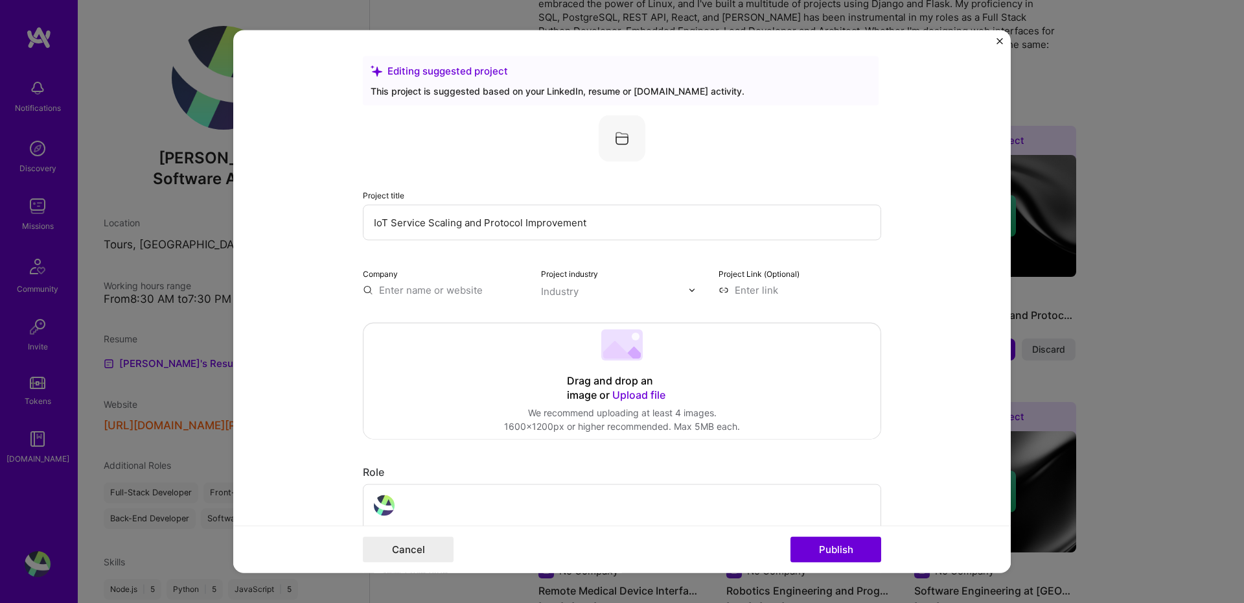
click at [393, 294] on input "text" at bounding box center [444, 290] width 163 height 14
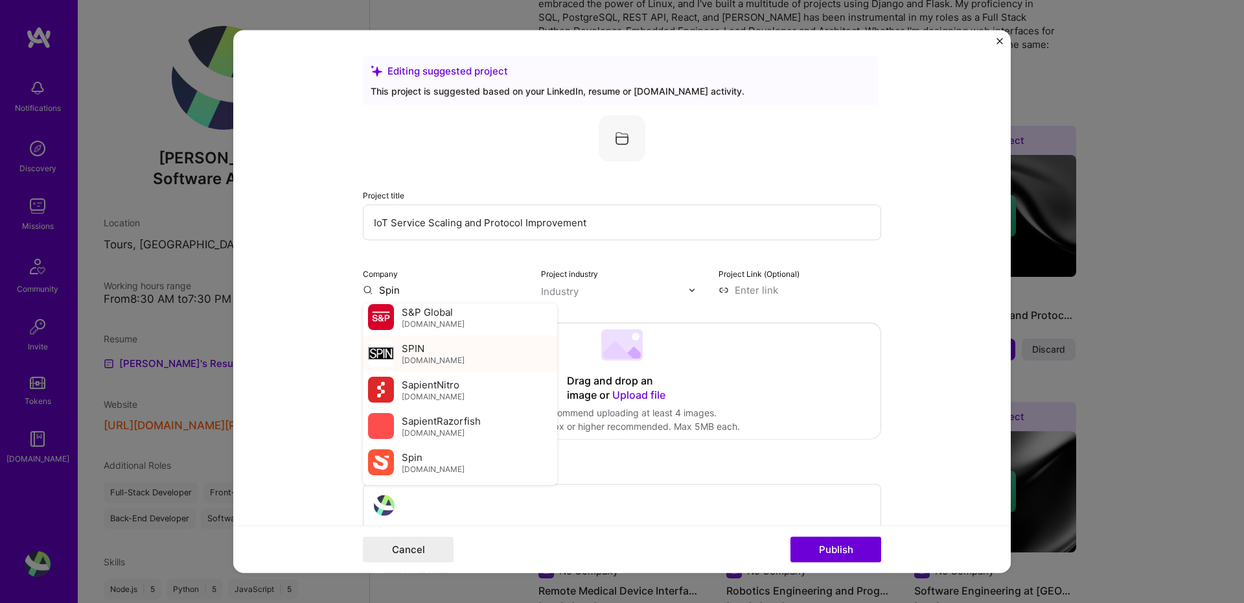
scroll to position [284, 0]
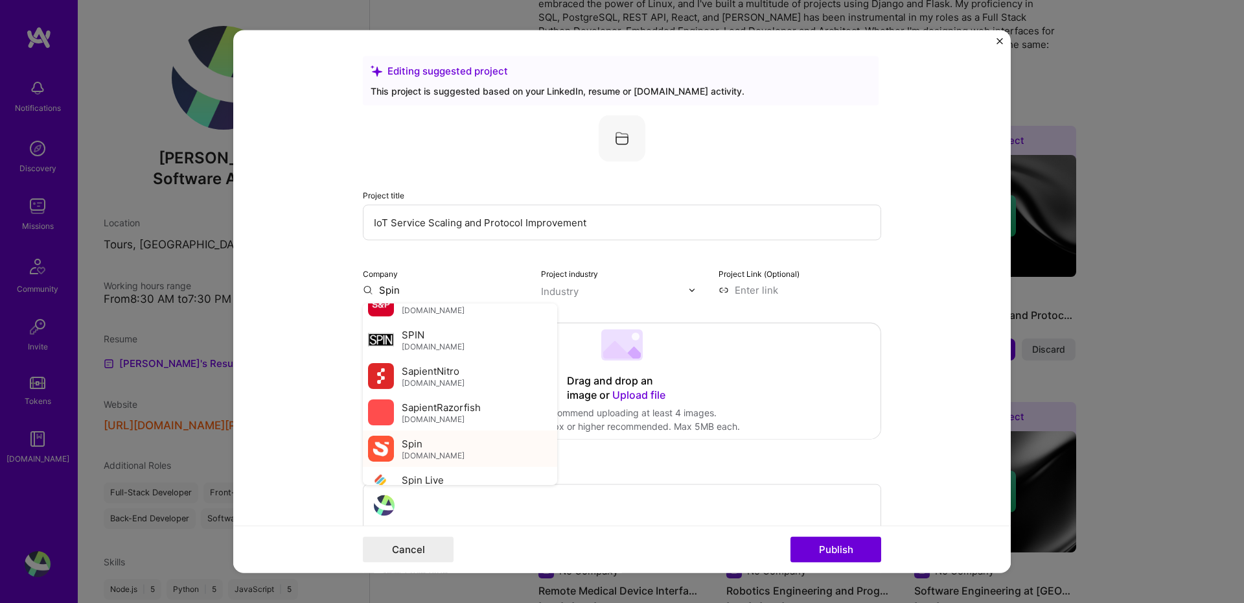
type input "Spin"
click at [417, 445] on div "Spin [DOMAIN_NAME]" at bounding box center [433, 448] width 63 height 24
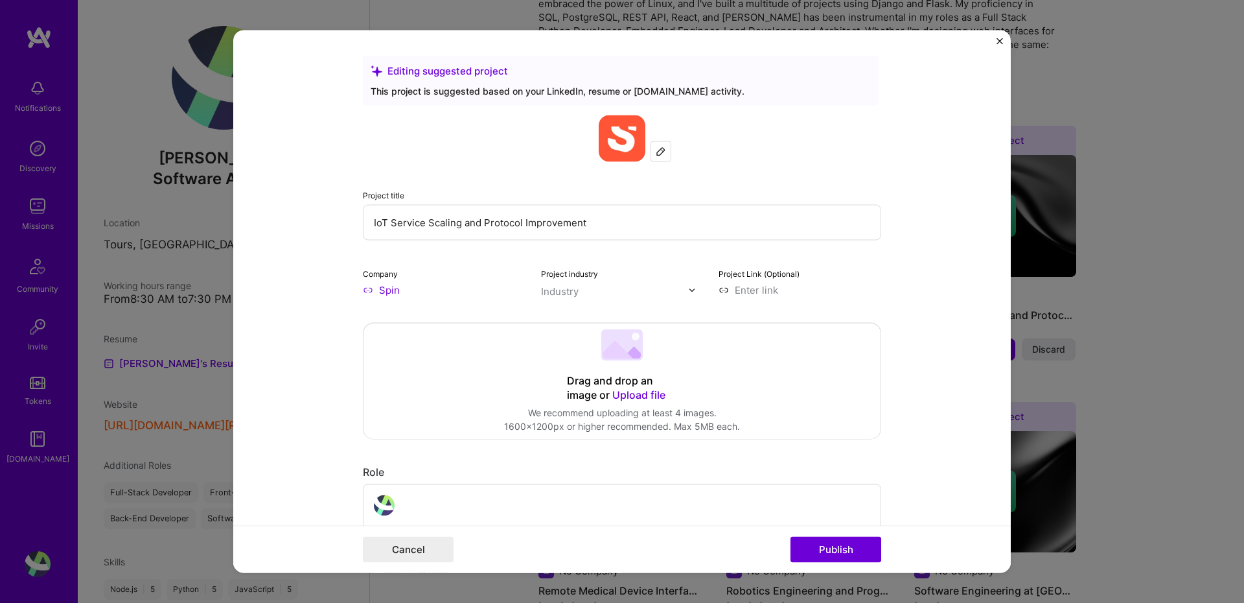
click at [644, 286] on input "text" at bounding box center [615, 291] width 148 height 14
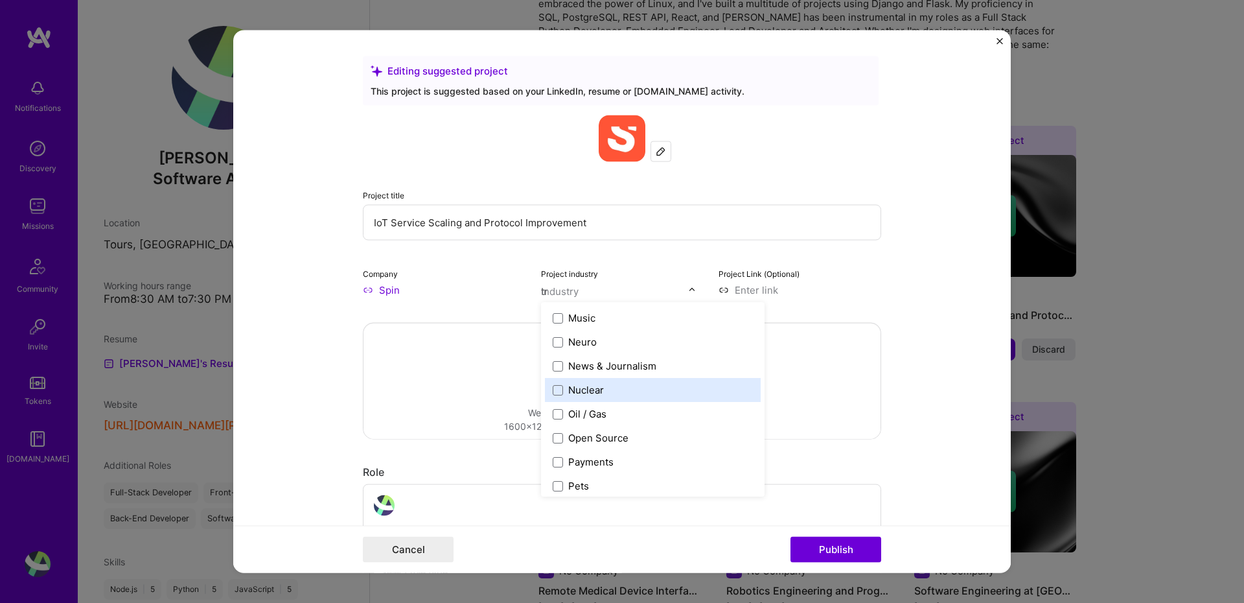
scroll to position [0, 0]
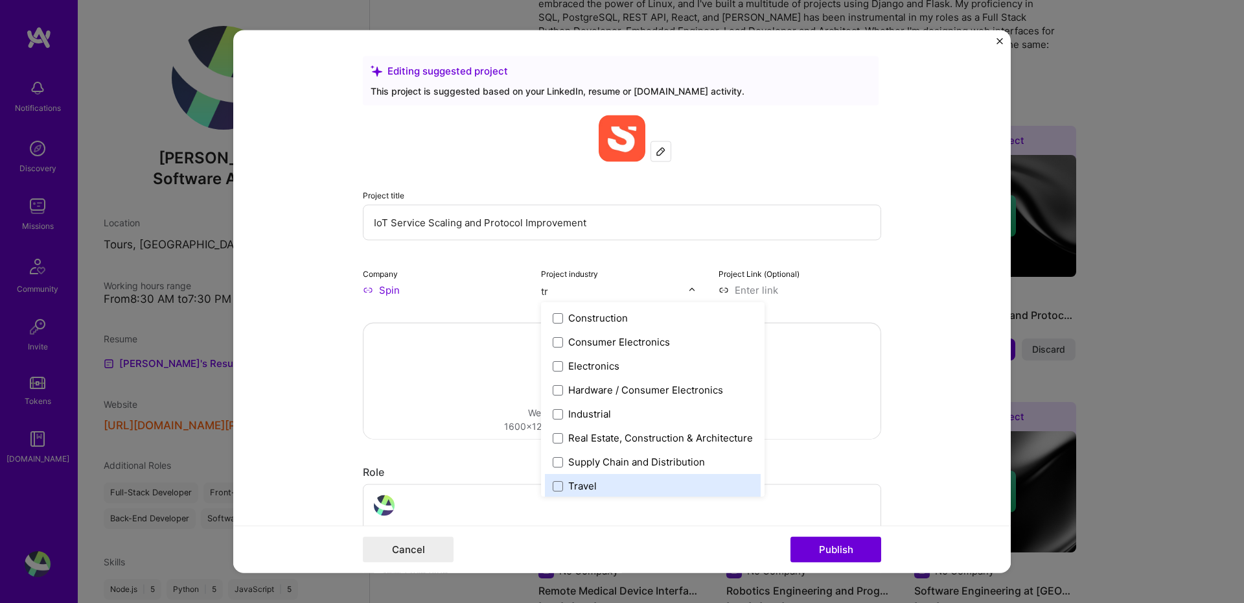
type input "t"
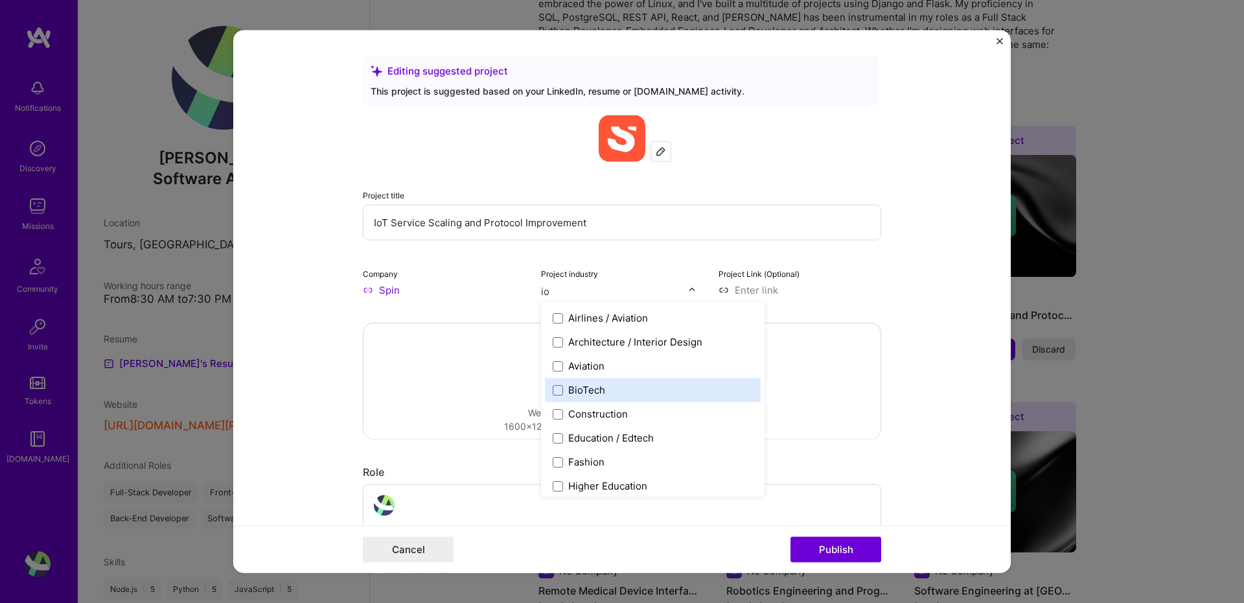
type input "i"
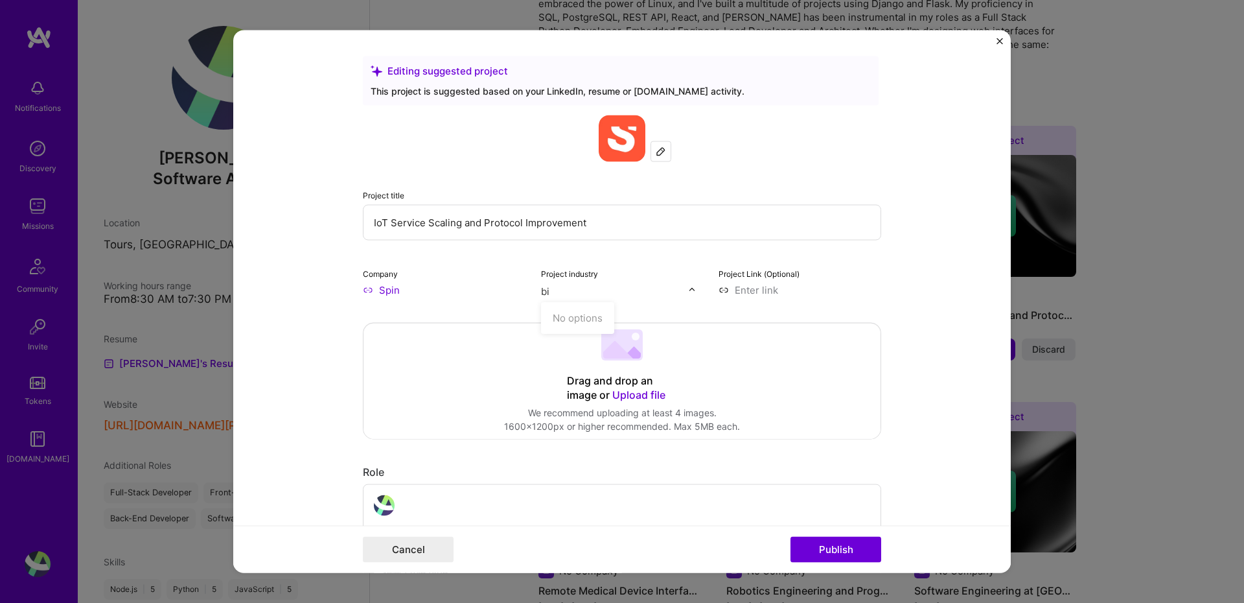
type input "b"
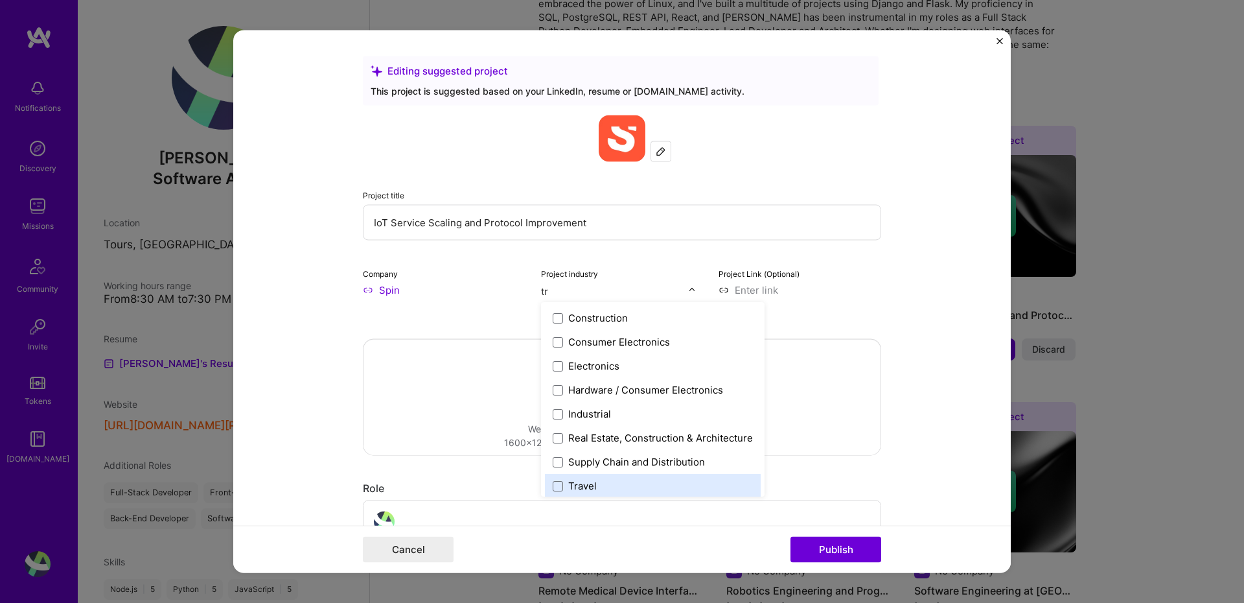
type input "t"
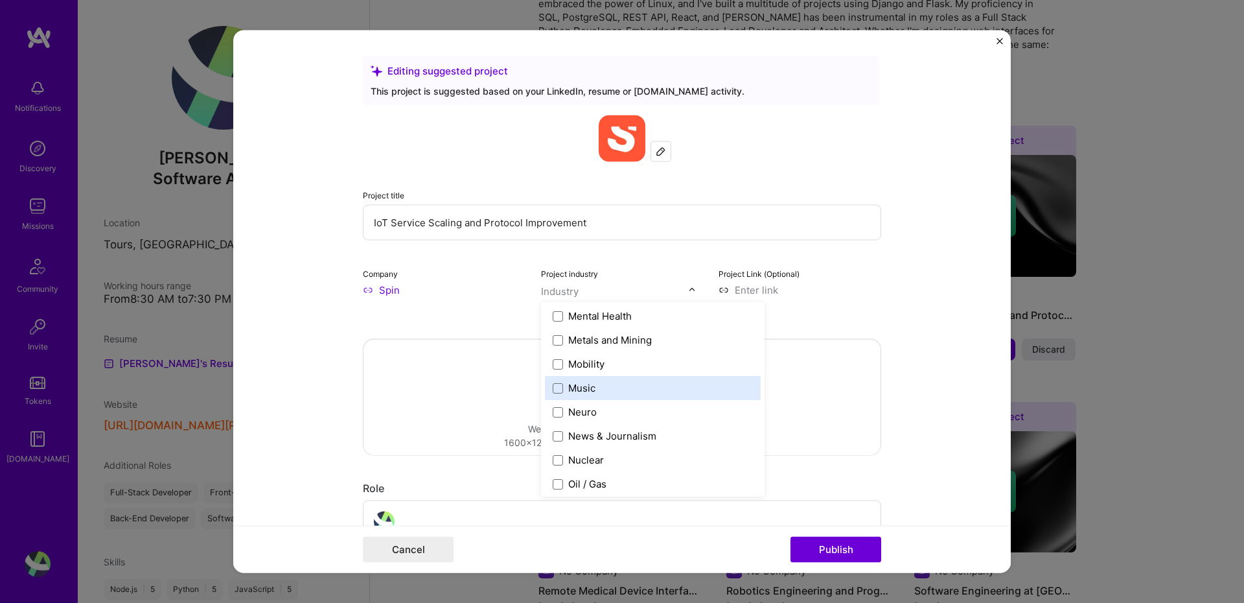
scroll to position [2041, 0]
click at [590, 365] on div "Mobility" at bounding box center [586, 363] width 36 height 14
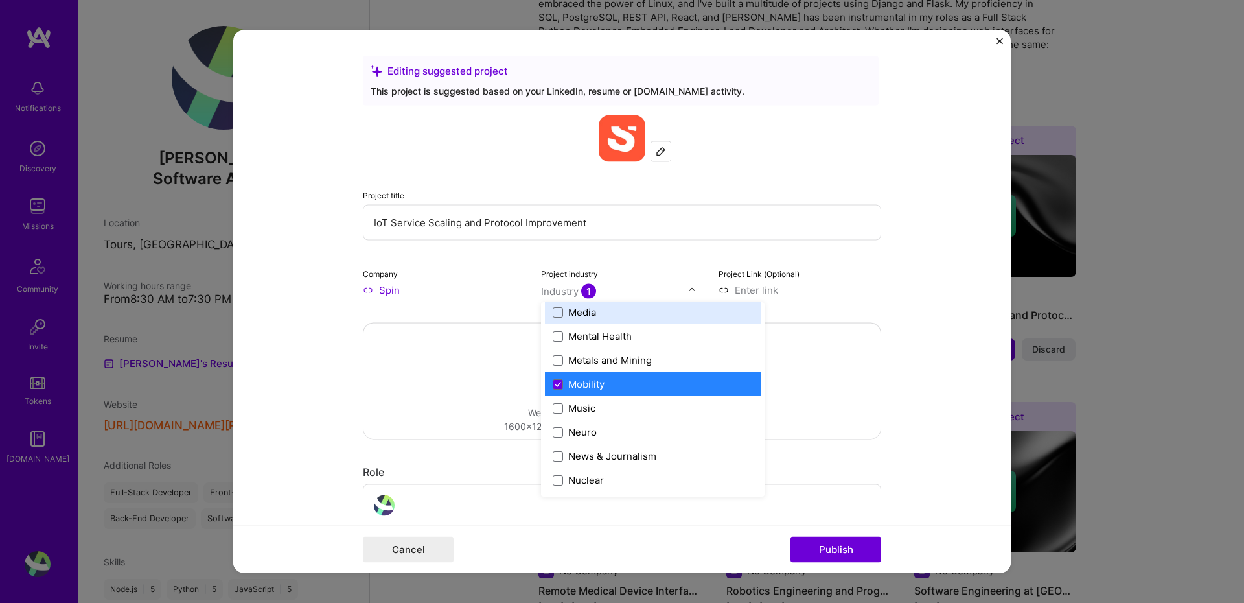
scroll to position [2002, 0]
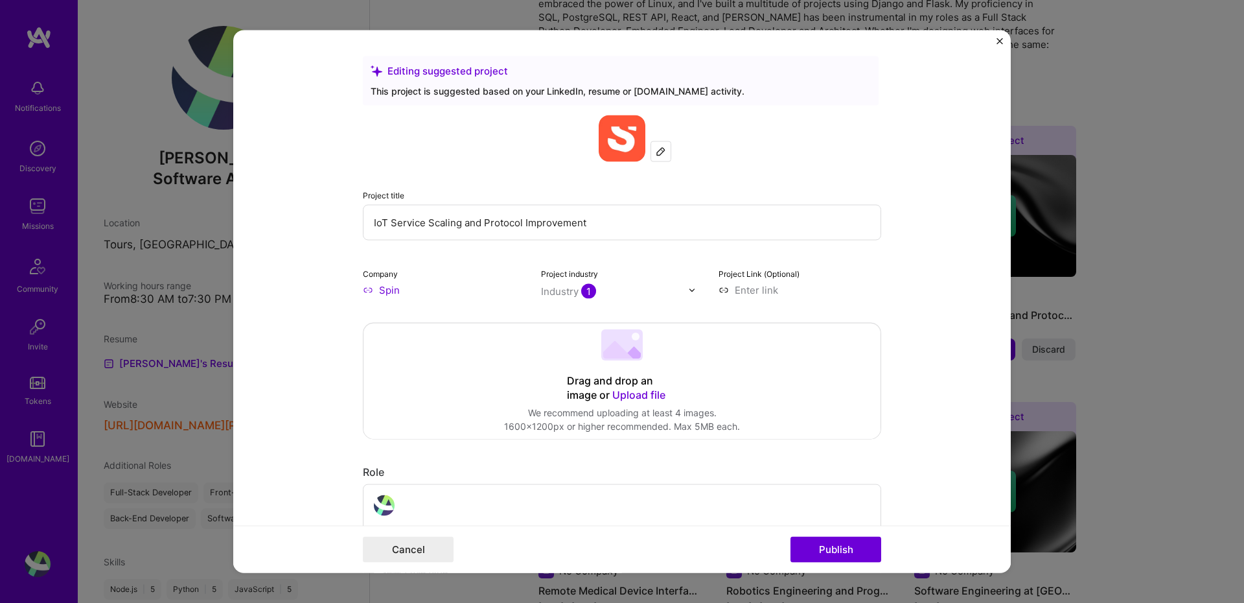
click at [862, 268] on div "Project Link (Optional)" at bounding box center [800, 281] width 163 height 30
click at [759, 292] on input at bounding box center [800, 290] width 163 height 14
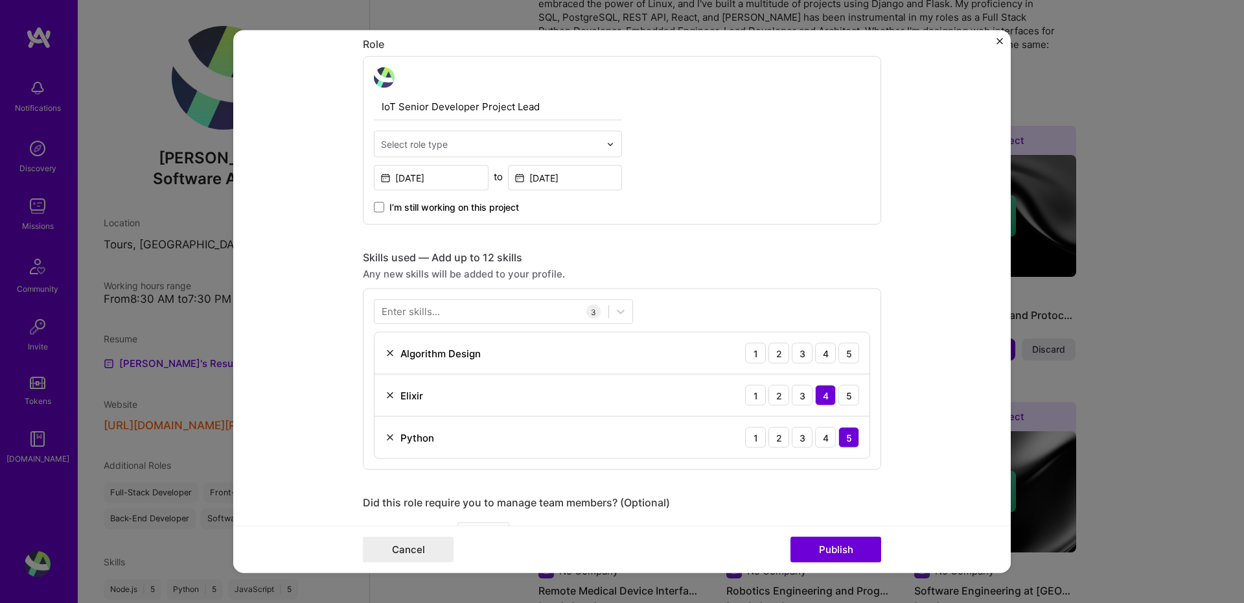
scroll to position [428, 0]
click at [805, 353] on div "3" at bounding box center [802, 352] width 21 height 21
click at [822, 354] on div "4" at bounding box center [825, 352] width 21 height 21
click at [800, 355] on div "3" at bounding box center [802, 352] width 21 height 21
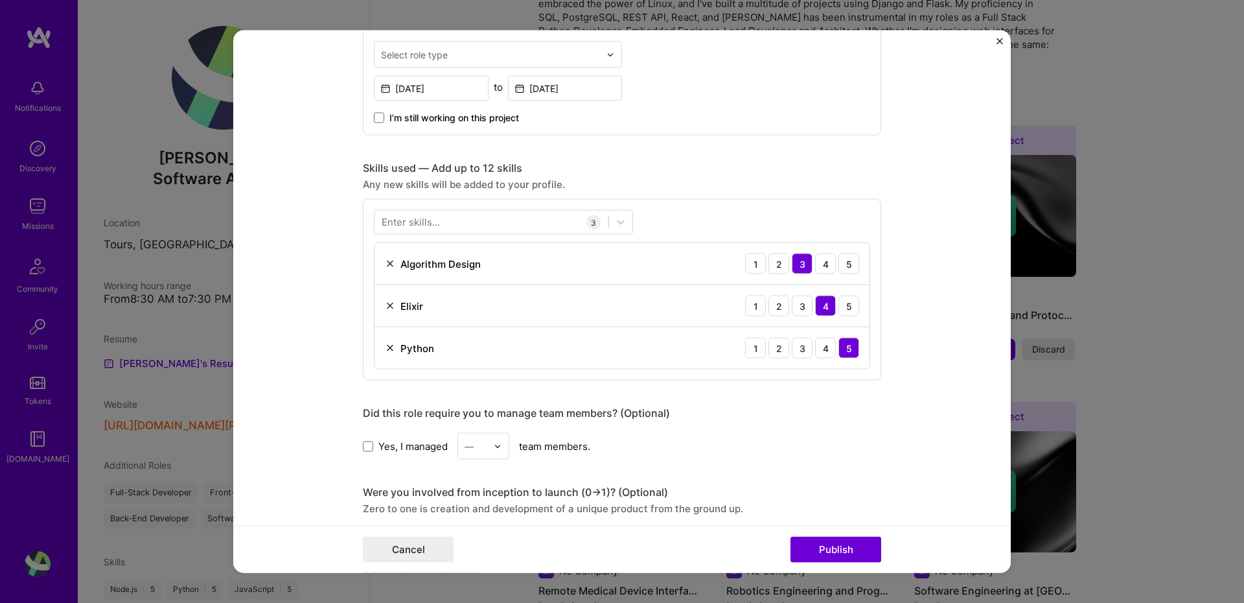
scroll to position [557, 0]
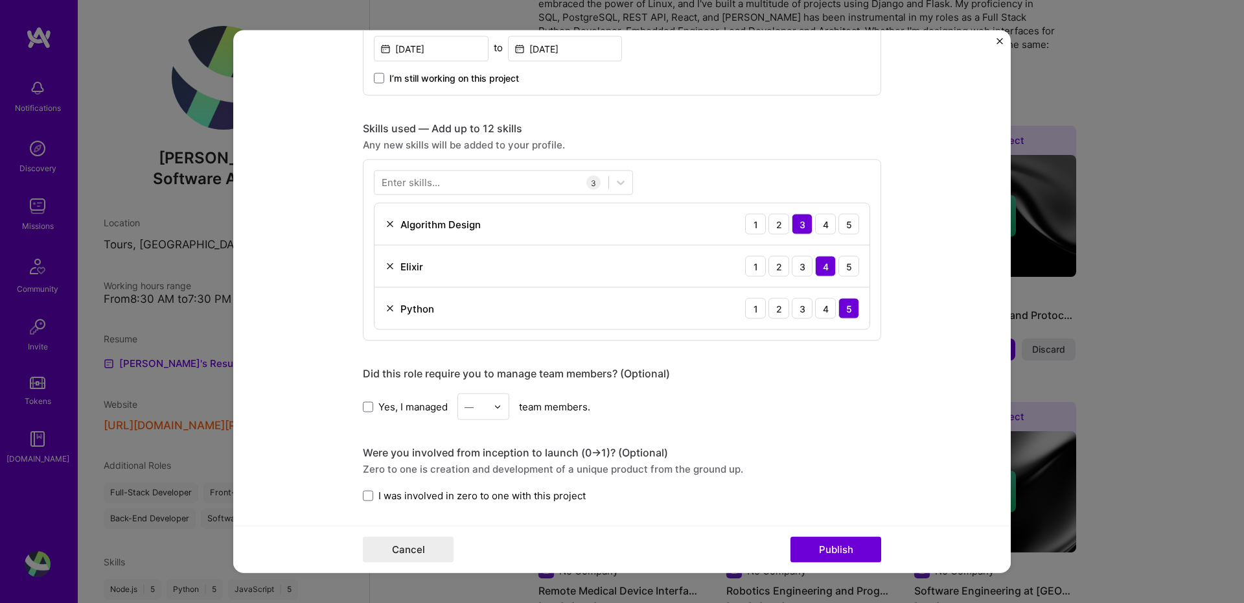
click at [496, 410] on img at bounding box center [498, 406] width 8 height 8
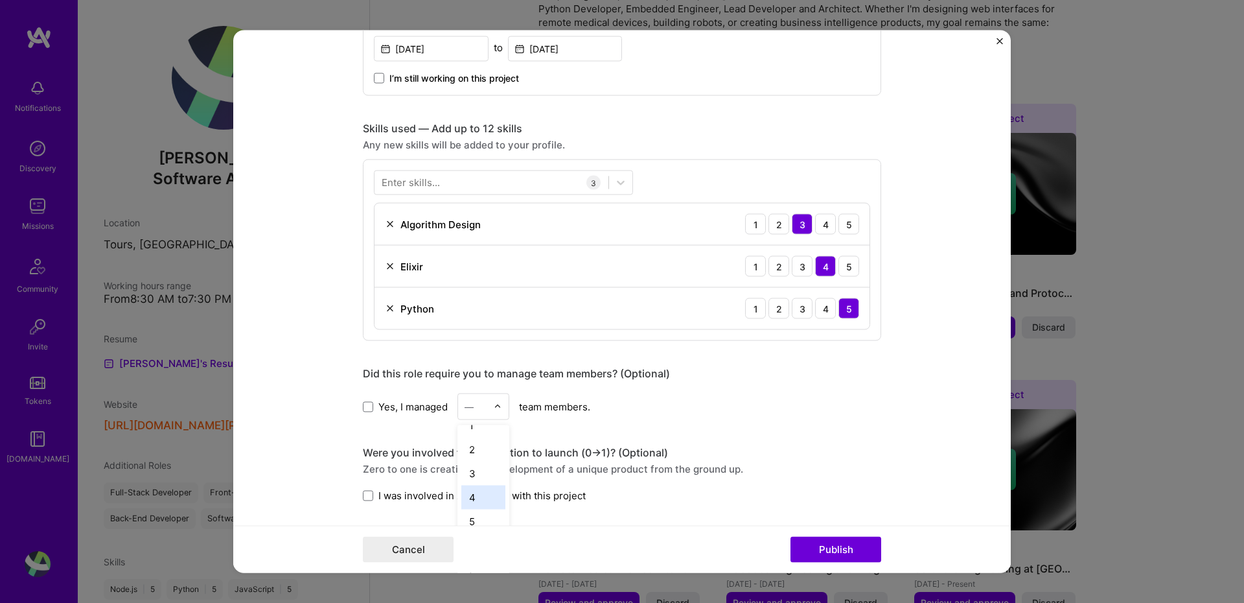
scroll to position [34, 0]
click at [474, 478] on div "4" at bounding box center [483, 479] width 44 height 24
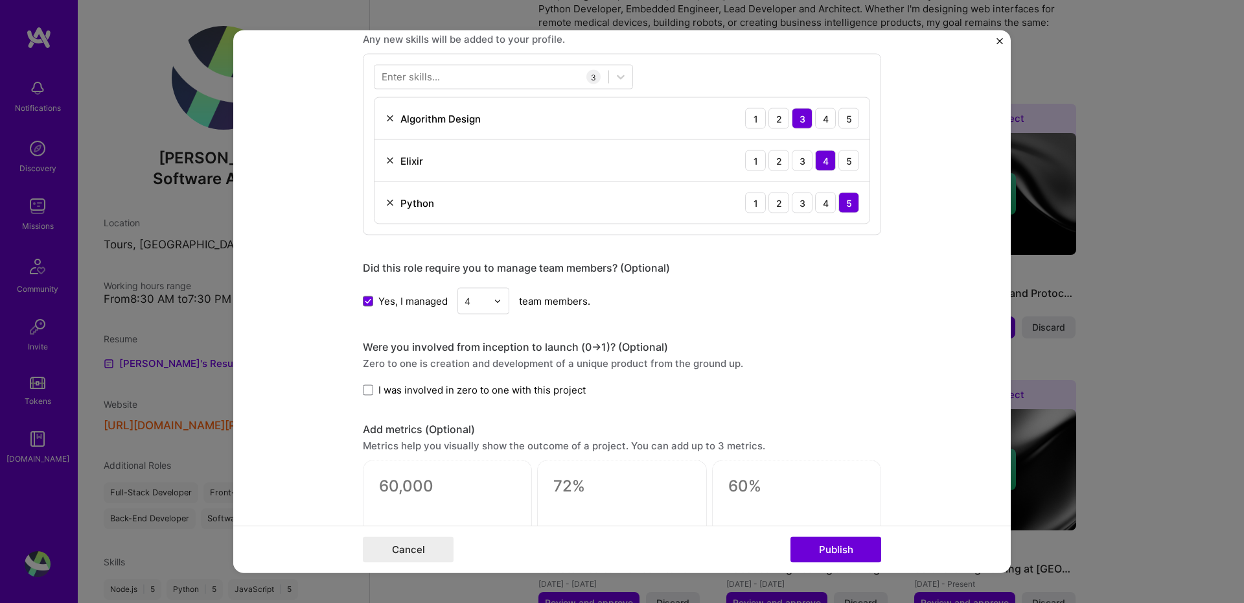
scroll to position [683, 0]
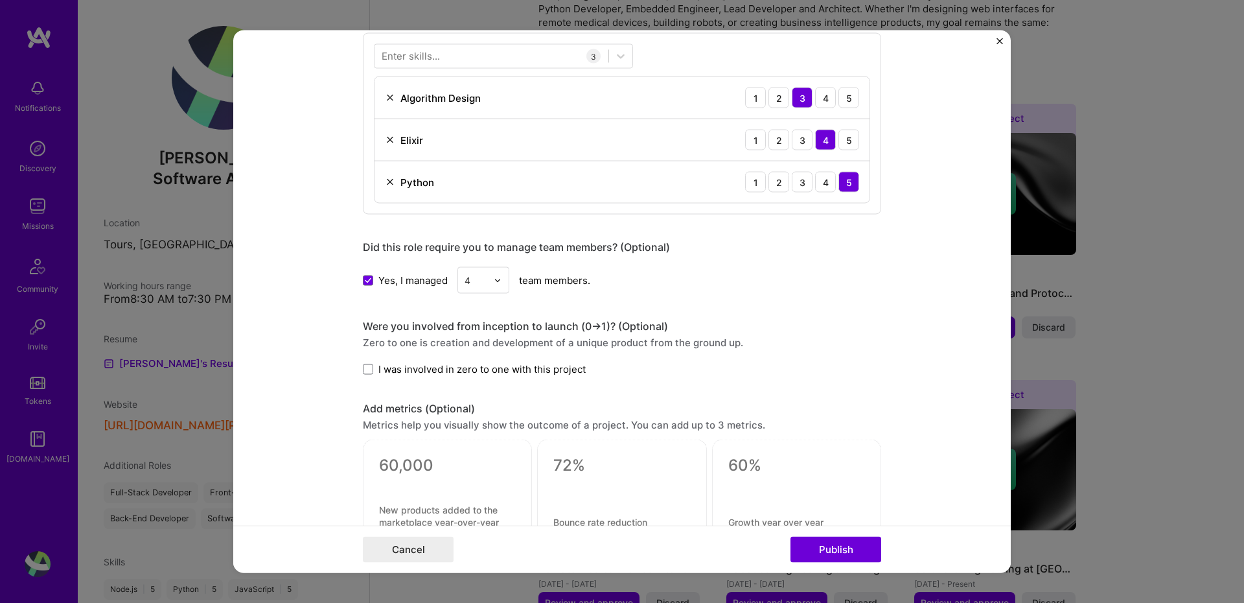
click at [494, 280] on img at bounding box center [498, 280] width 8 height 8
click at [461, 384] on div "5" at bounding box center [483, 387] width 44 height 24
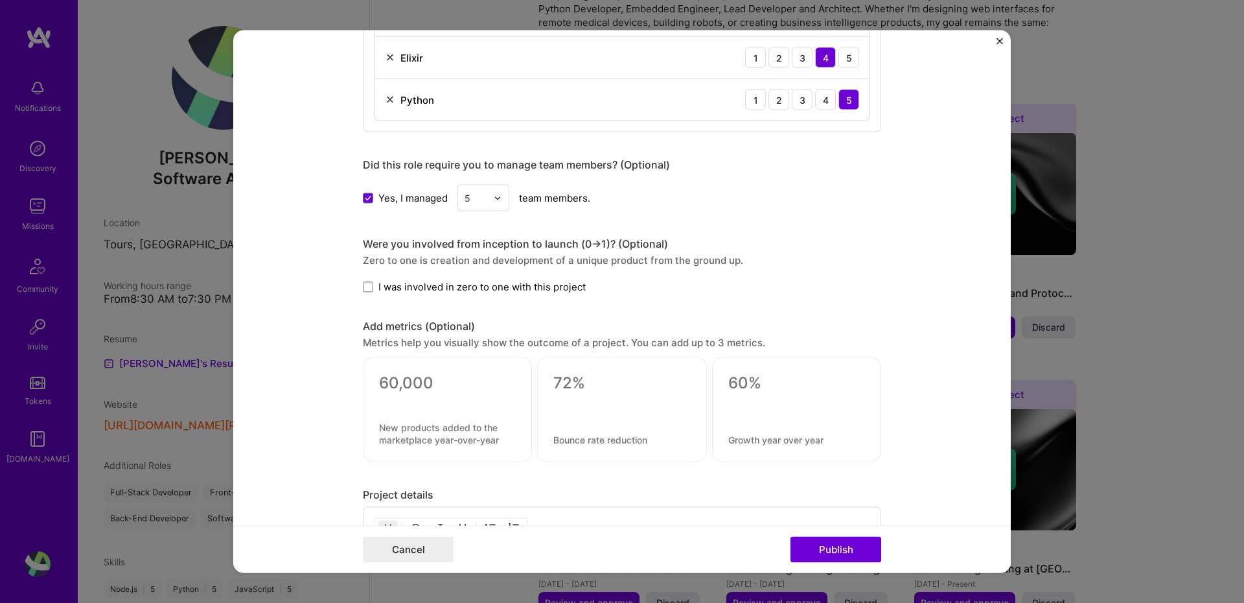
scroll to position [781, 0]
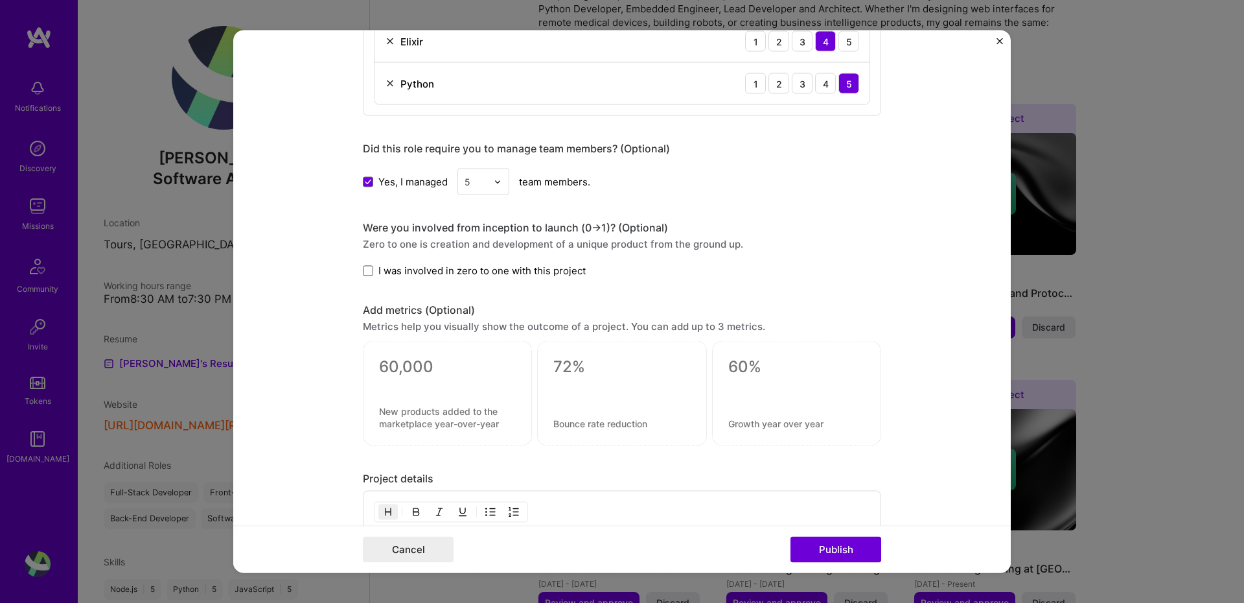
click at [364, 272] on span at bounding box center [368, 270] width 10 height 10
click at [0, 0] on input "I was involved in zero to one with this project" at bounding box center [0, 0] width 0 height 0
click at [365, 272] on icon at bounding box center [368, 270] width 6 height 5
click at [0, 0] on input "I was involved in zero to one with this project" at bounding box center [0, 0] width 0 height 0
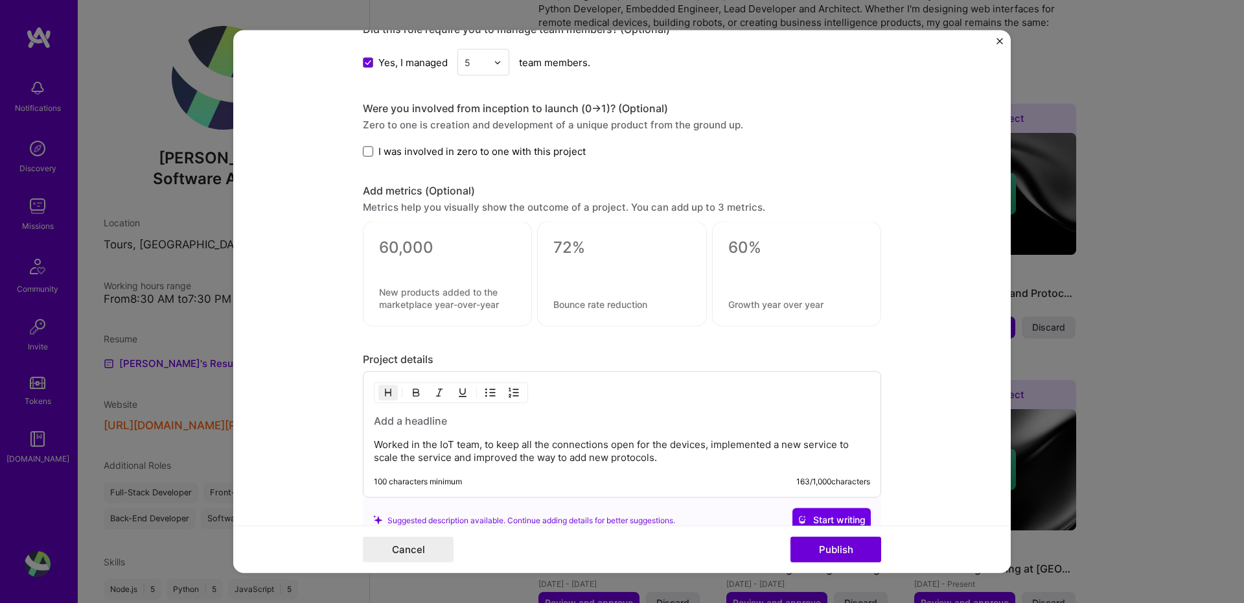
scroll to position [901, 0]
click at [399, 248] on textarea at bounding box center [447, 246] width 137 height 19
drag, startPoint x: 419, startPoint y: 249, endPoint x: 371, endPoint y: 248, distance: 48.0
click at [371, 248] on div "0 / 30 characters" at bounding box center [447, 273] width 169 height 105
click at [430, 248] on textarea at bounding box center [447, 246] width 137 height 19
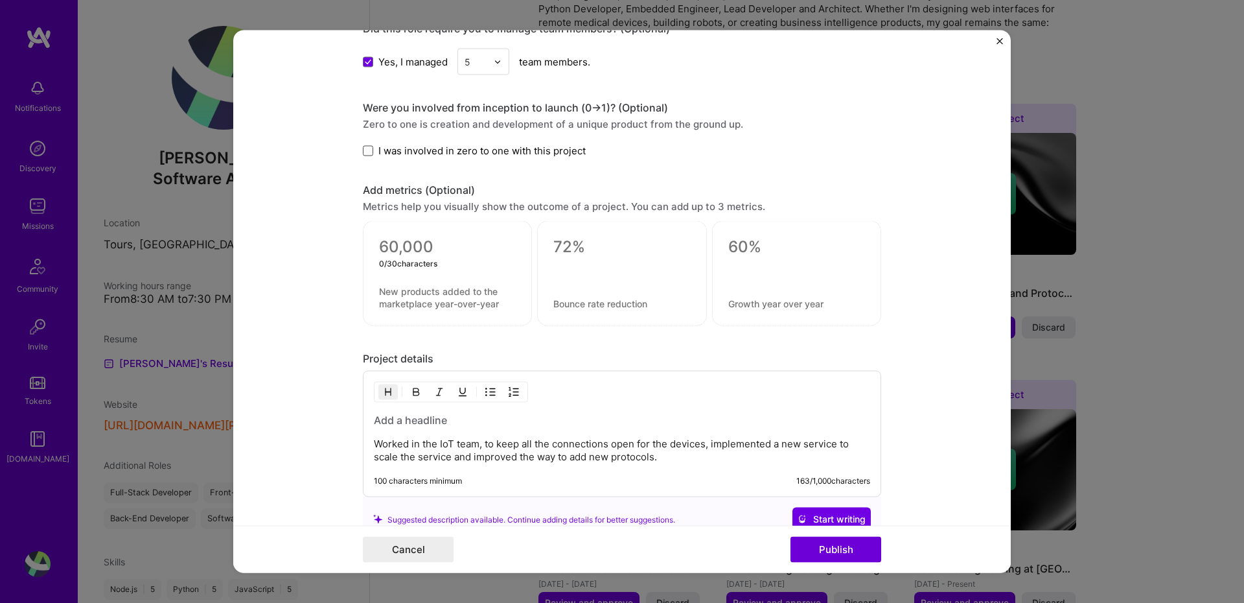
click at [421, 248] on textarea at bounding box center [447, 246] width 137 height 19
click at [440, 249] on textarea at bounding box center [447, 246] width 137 height 19
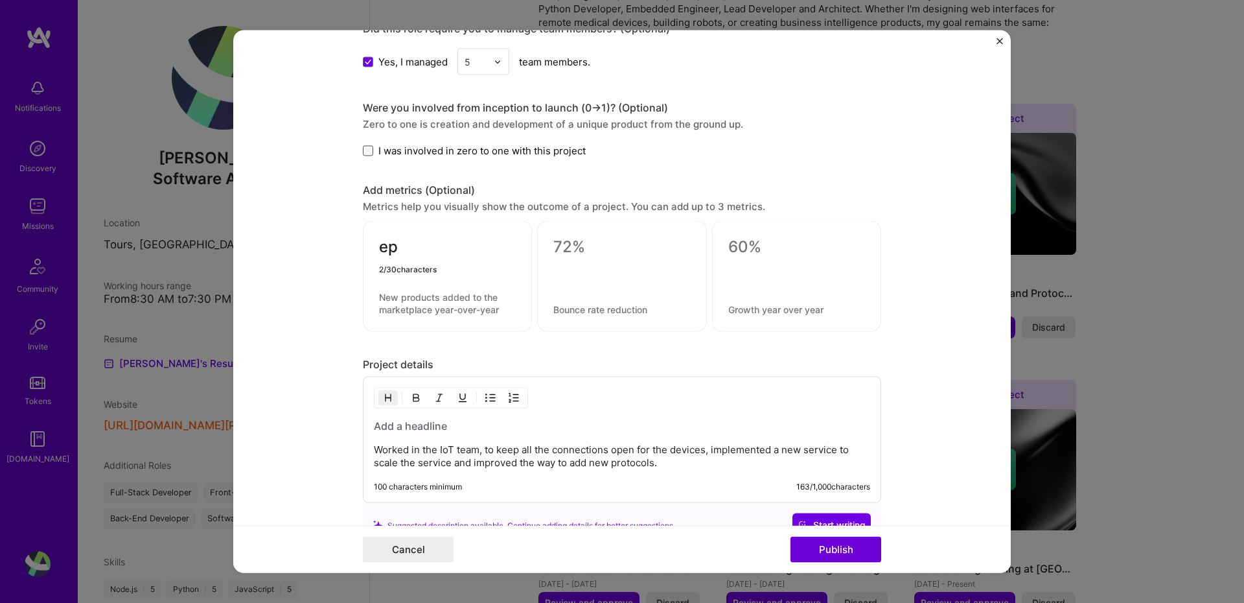
type textarea "e"
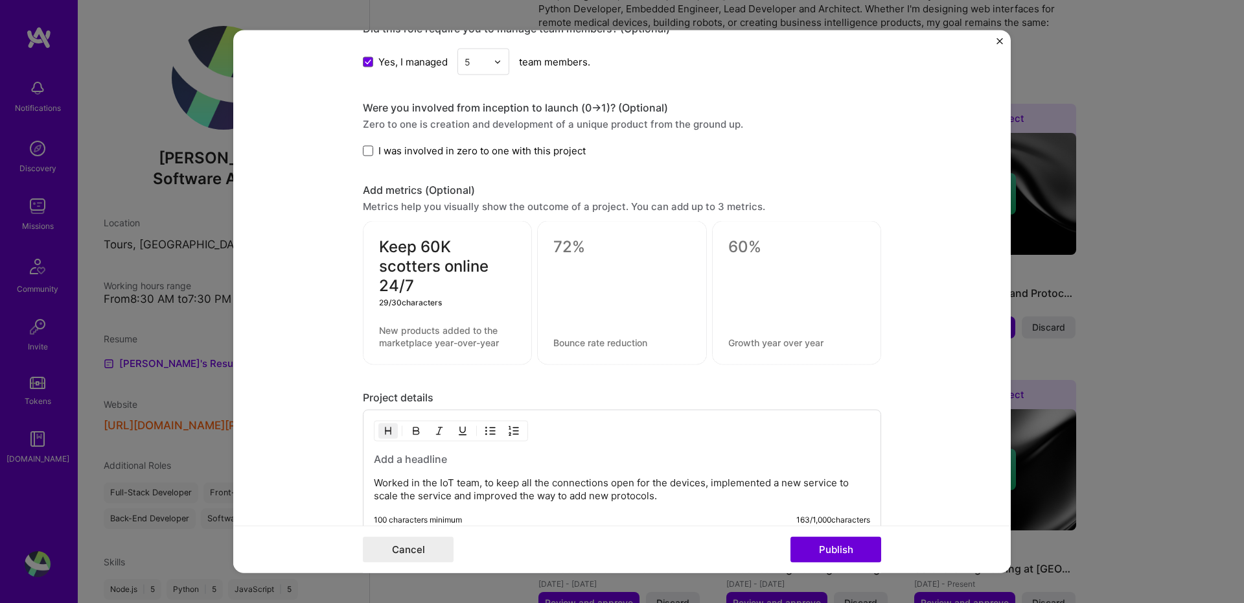
click at [410, 267] on textarea "Keep 60K scotters online 24/7" at bounding box center [447, 266] width 137 height 58
type textarea "Keep 60K scooters online 24/7"
click at [588, 273] on div at bounding box center [621, 293] width 169 height 144
click at [596, 253] on textarea at bounding box center [621, 246] width 137 height 19
click at [601, 336] on textarea at bounding box center [621, 342] width 137 height 12
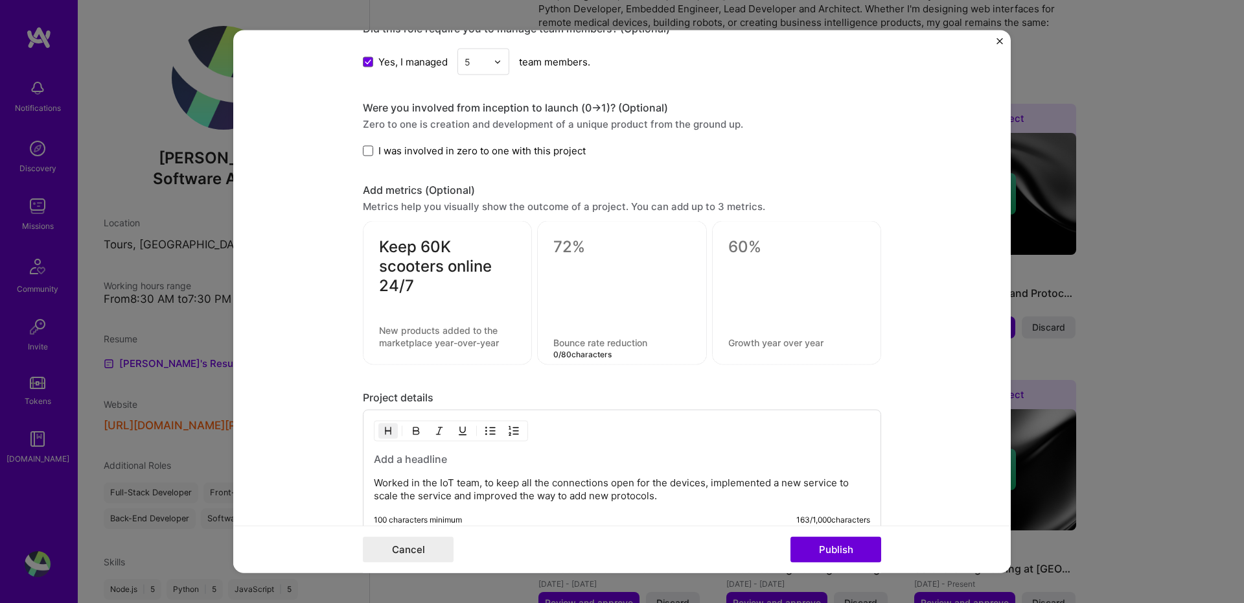
click at [485, 342] on textarea at bounding box center [447, 336] width 137 height 25
drag, startPoint x: 498, startPoint y: 345, endPoint x: 384, endPoint y: 331, distance: 114.9
click at [384, 332] on textarea at bounding box center [447, 336] width 137 height 25
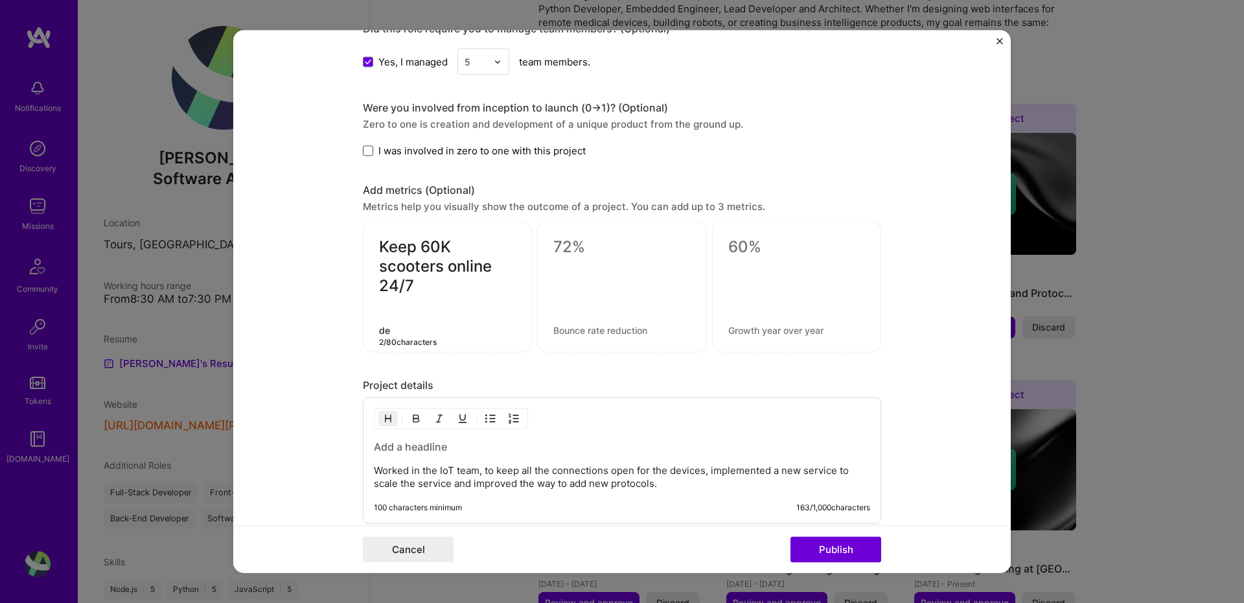
type textarea "d"
type textarea "S"
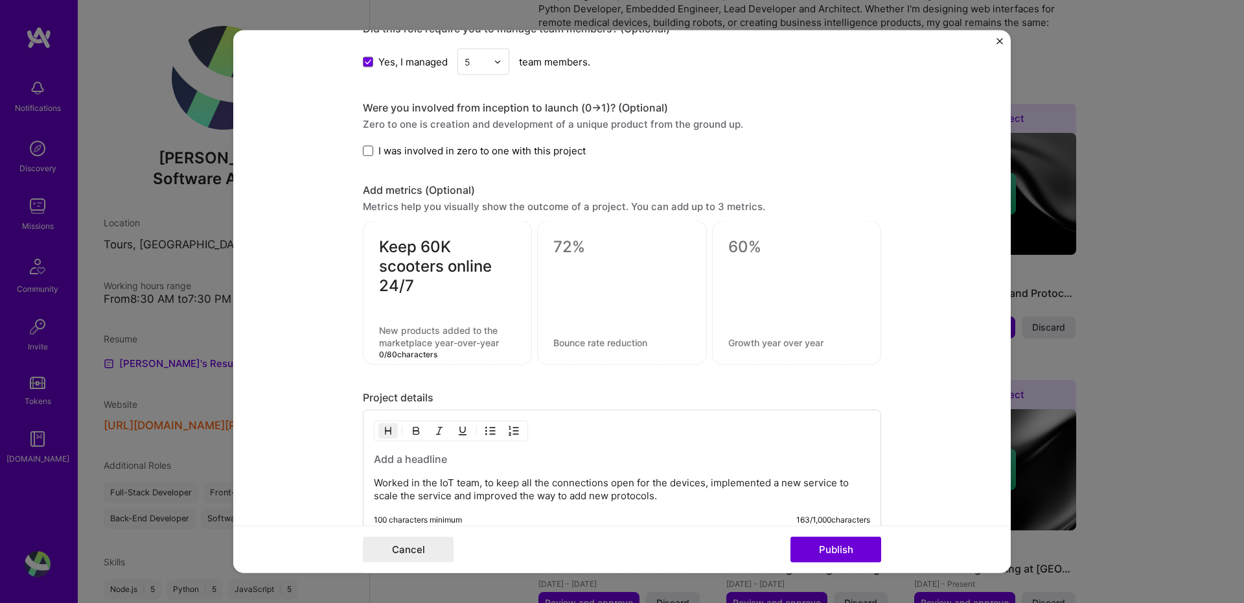
type textarea "^"
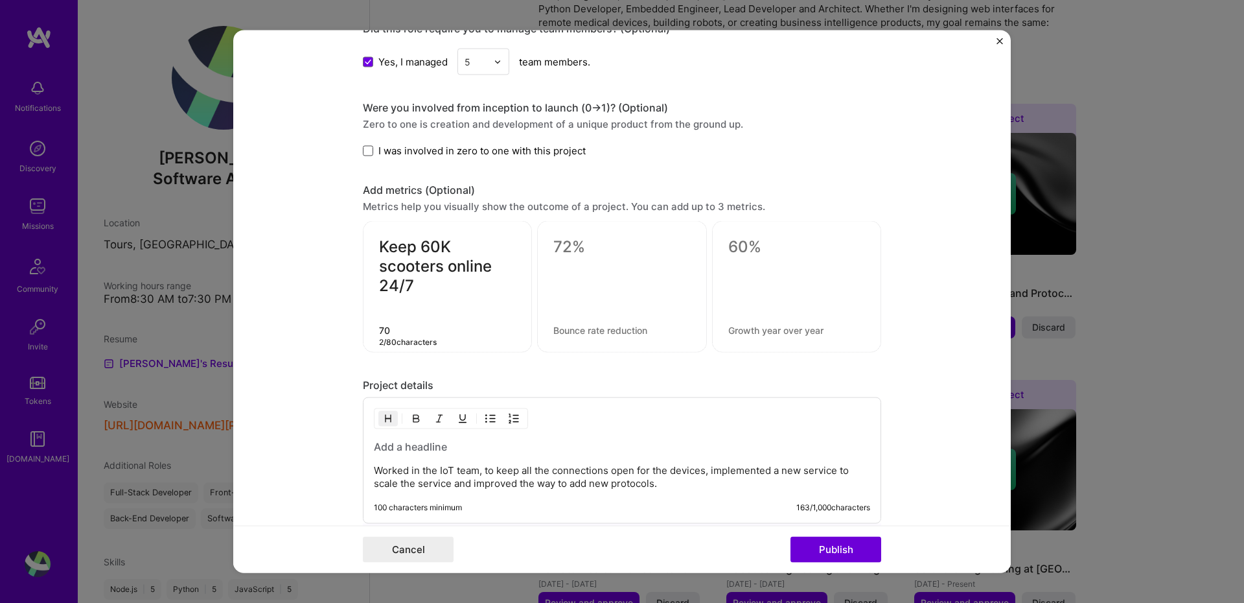
type textarea "7"
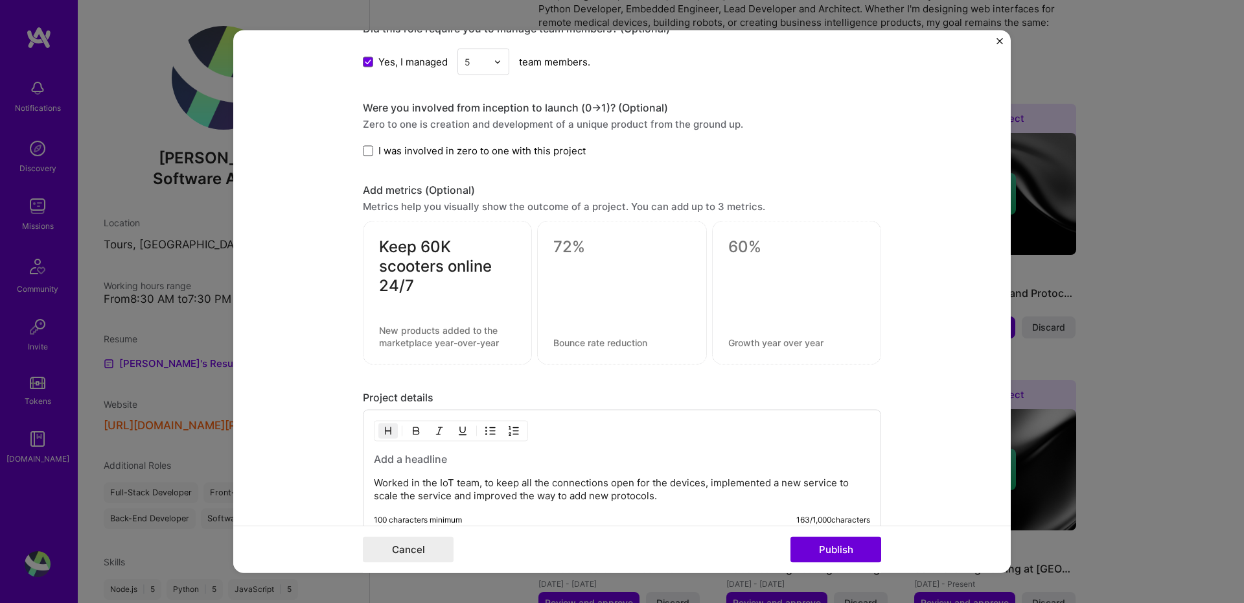
click at [597, 289] on div at bounding box center [621, 289] width 137 height 14
click at [625, 345] on textarea at bounding box center [621, 342] width 137 height 12
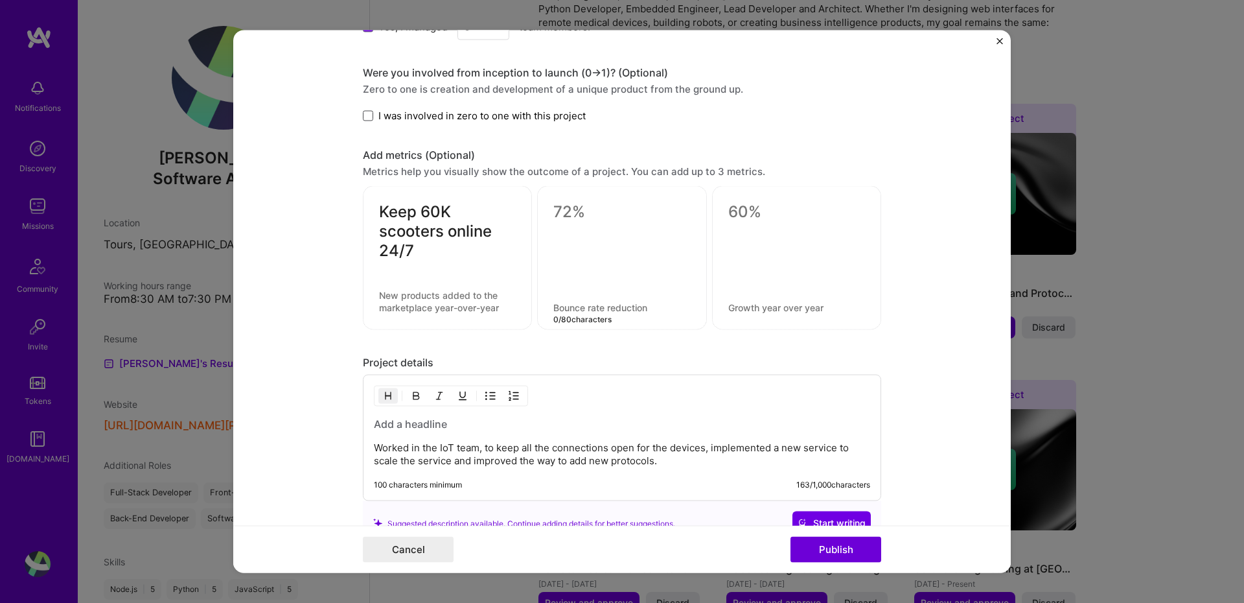
scroll to position [949, 0]
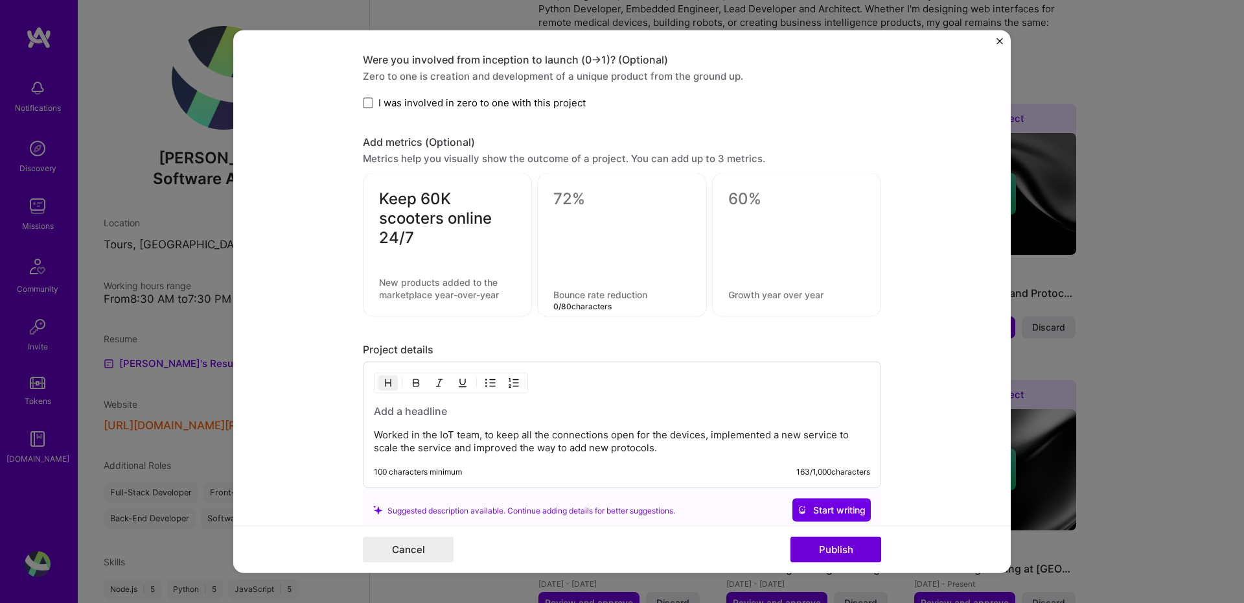
click at [424, 242] on textarea "Keep 60K scooters online 24/7" at bounding box center [447, 218] width 137 height 58
click at [572, 295] on textarea at bounding box center [621, 294] width 137 height 12
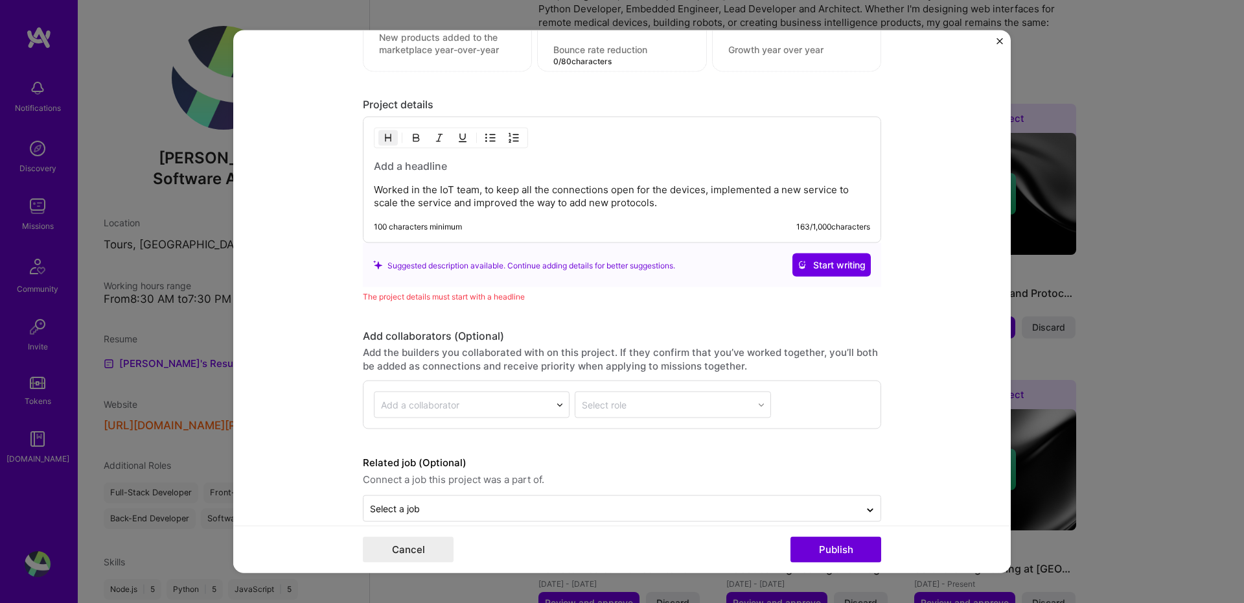
scroll to position [1214, 0]
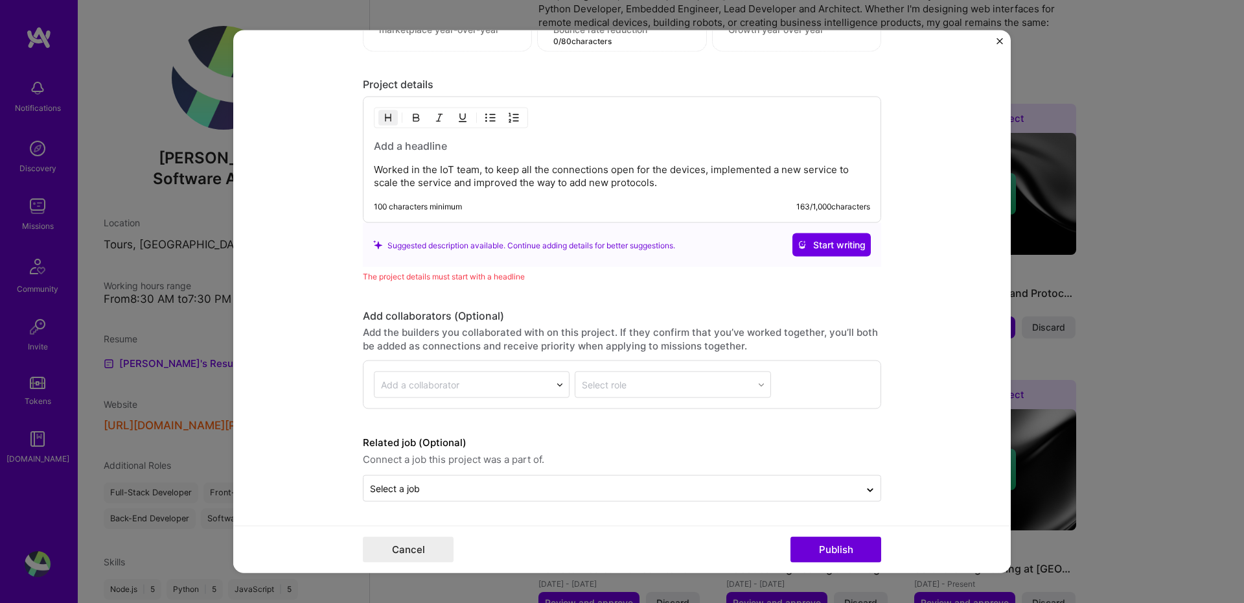
click at [551, 383] on div at bounding box center [560, 384] width 18 height 18
click at [283, 389] on form "Editing suggested project This project is suggested based on your LinkedIn, res…" at bounding box center [622, 301] width 778 height 542
click at [444, 492] on input "text" at bounding box center [611, 488] width 483 height 14
click at [298, 473] on form "Editing suggested project This project is suggested based on your LinkedIn, res…" at bounding box center [622, 301] width 778 height 542
click at [840, 546] on button "Publish" at bounding box center [836, 550] width 91 height 26
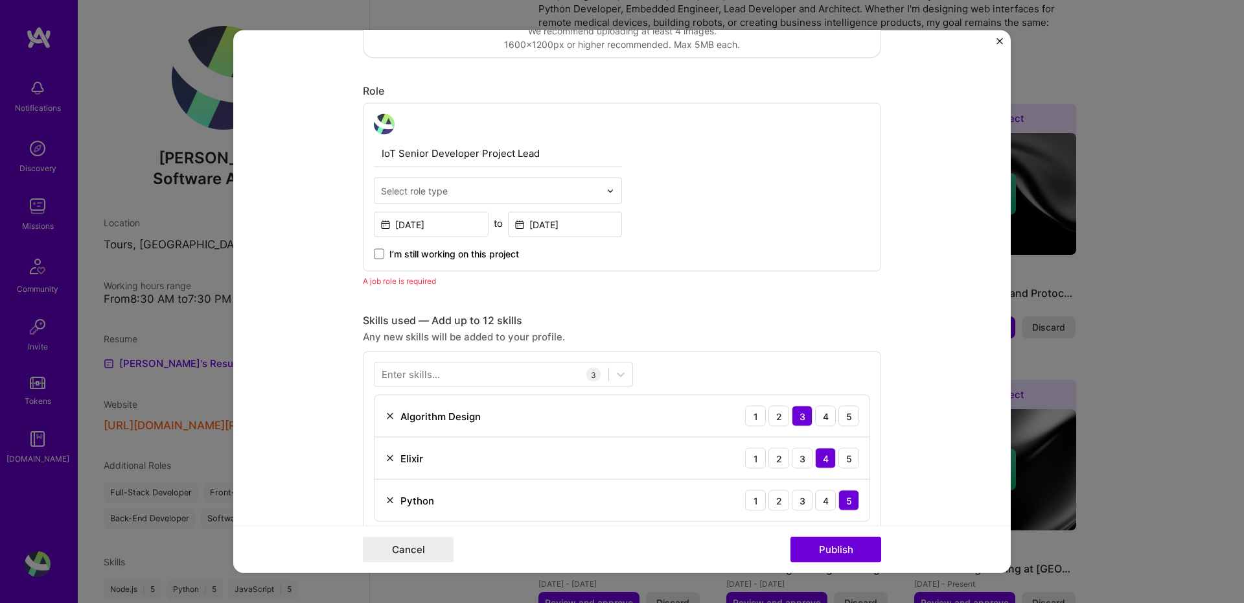
scroll to position [374, 0]
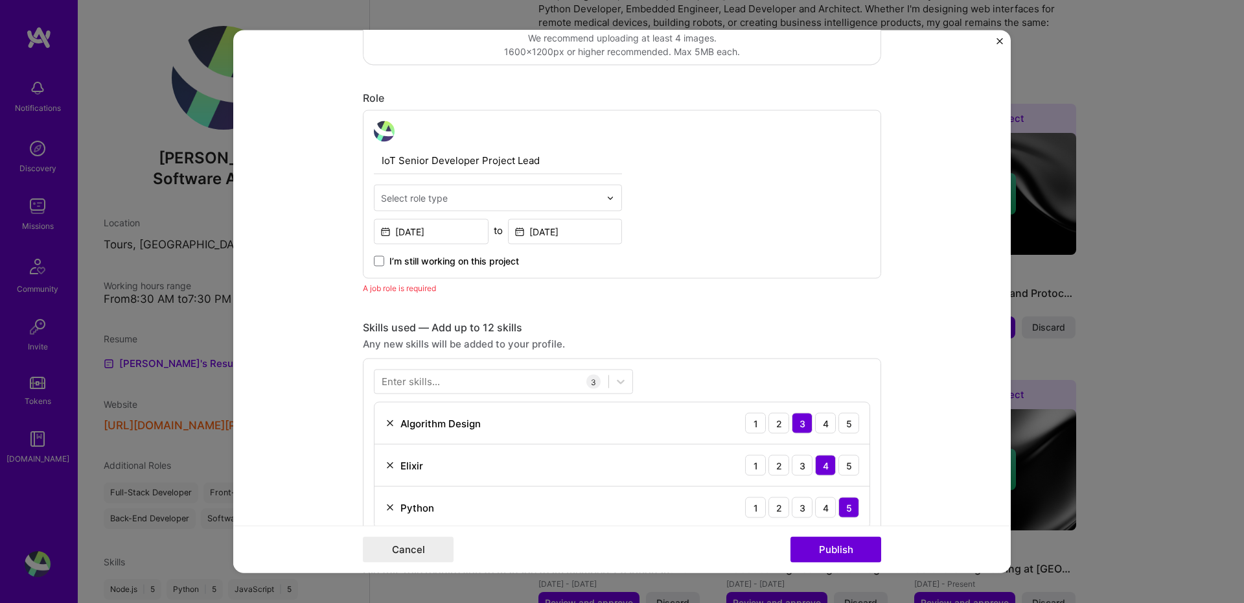
click at [526, 202] on input "text" at bounding box center [490, 198] width 219 height 14
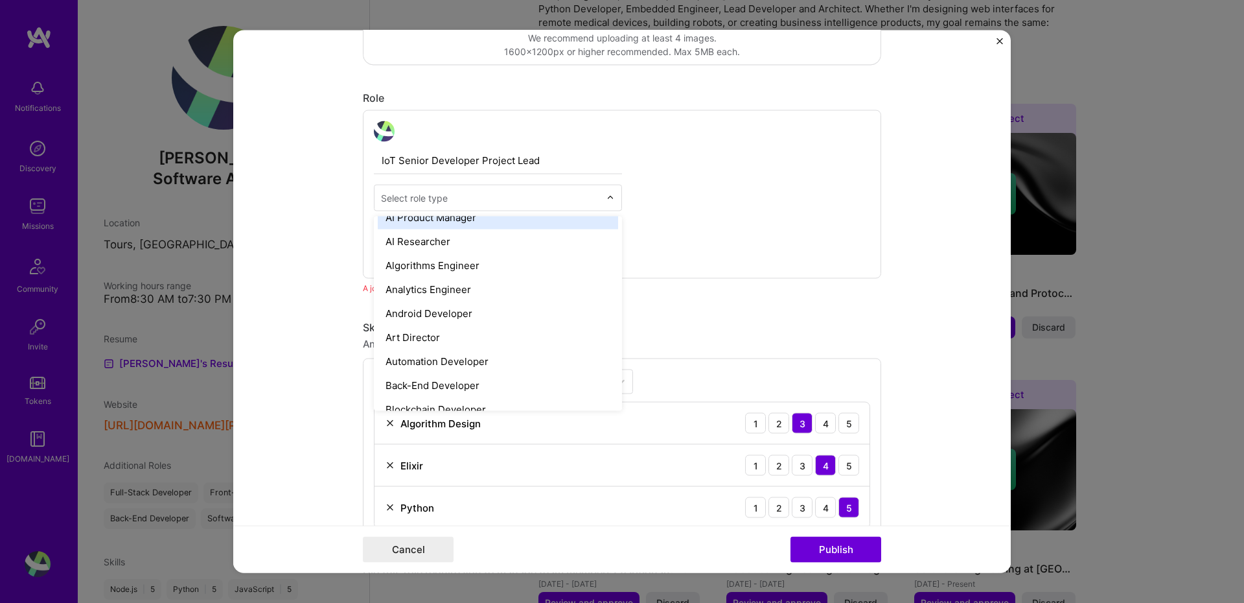
scroll to position [26, 0]
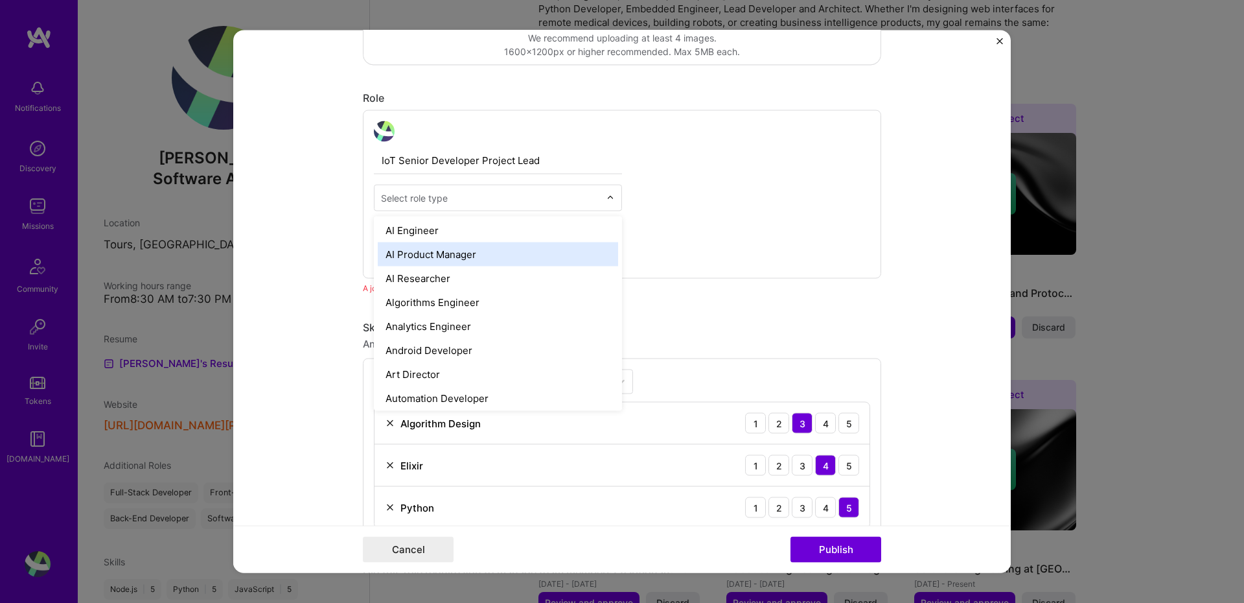
click at [432, 194] on div "Select role type" at bounding box center [414, 198] width 67 height 14
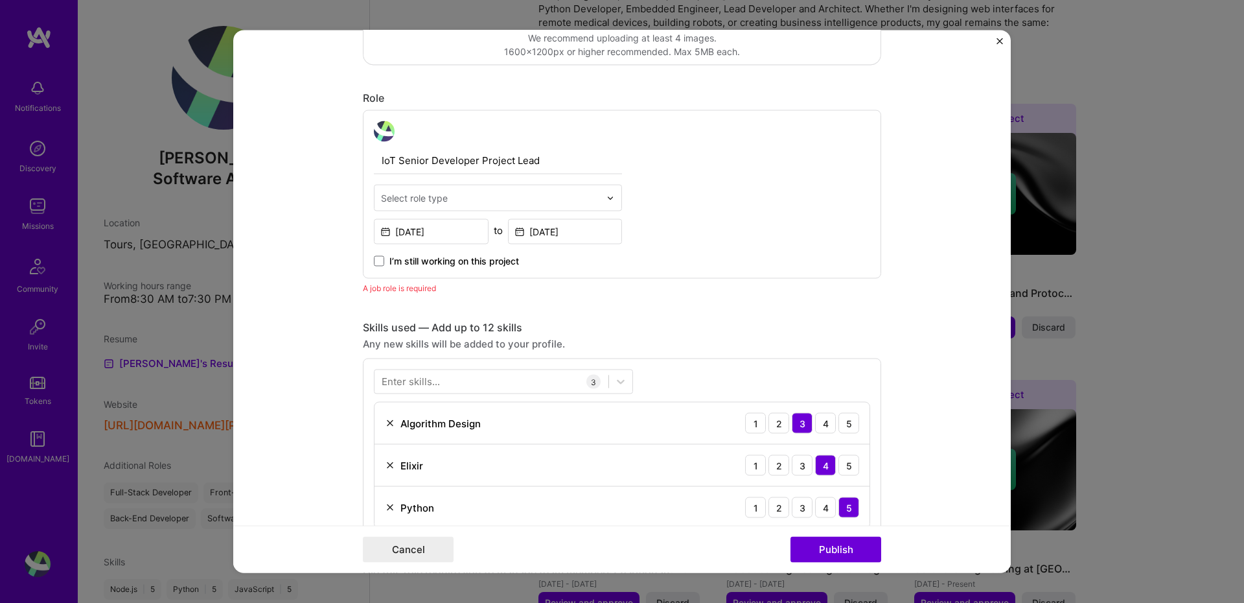
click at [433, 194] on div "Select role type" at bounding box center [414, 198] width 67 height 14
type input "l"
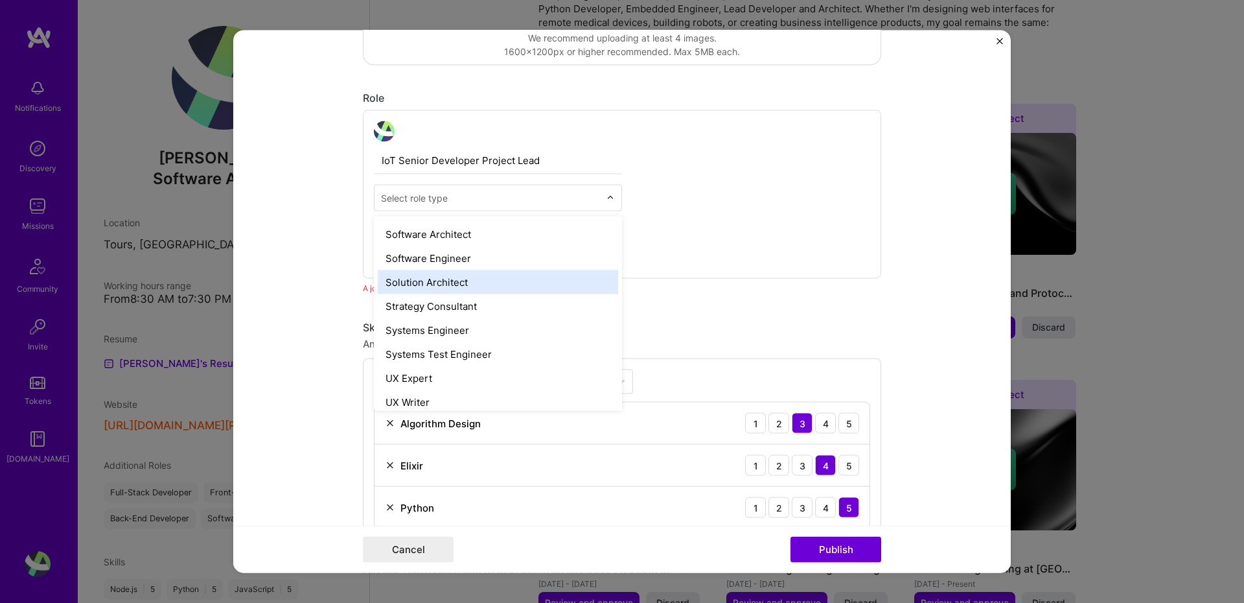
scroll to position [1412, 0]
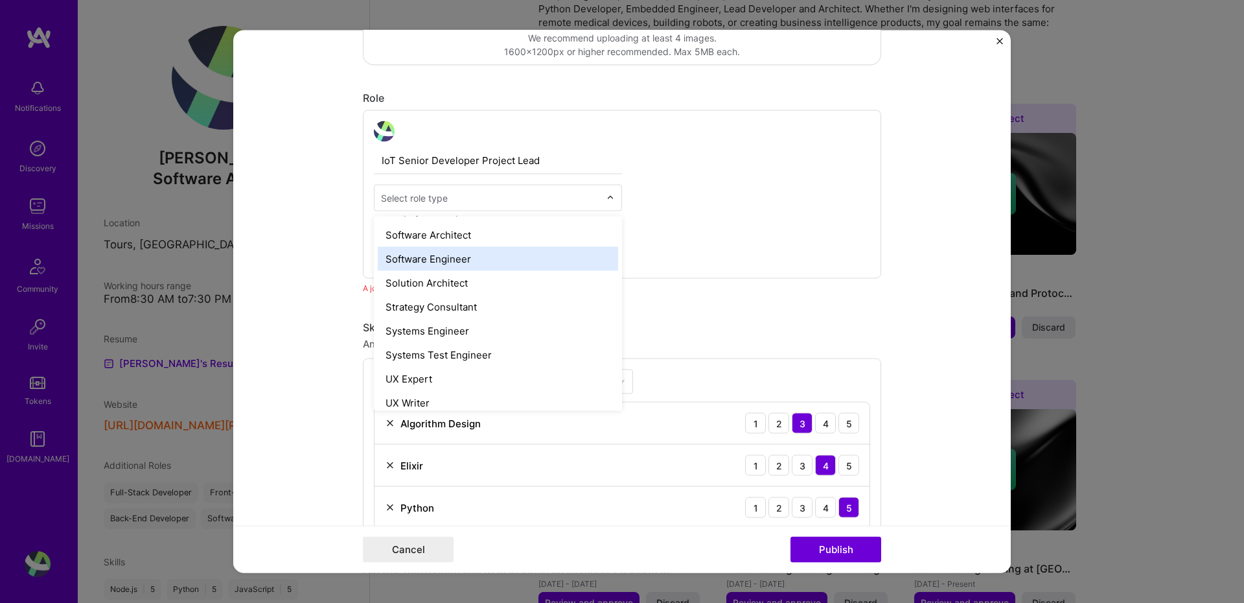
click at [456, 261] on div "Software Engineer" at bounding box center [498, 259] width 240 height 24
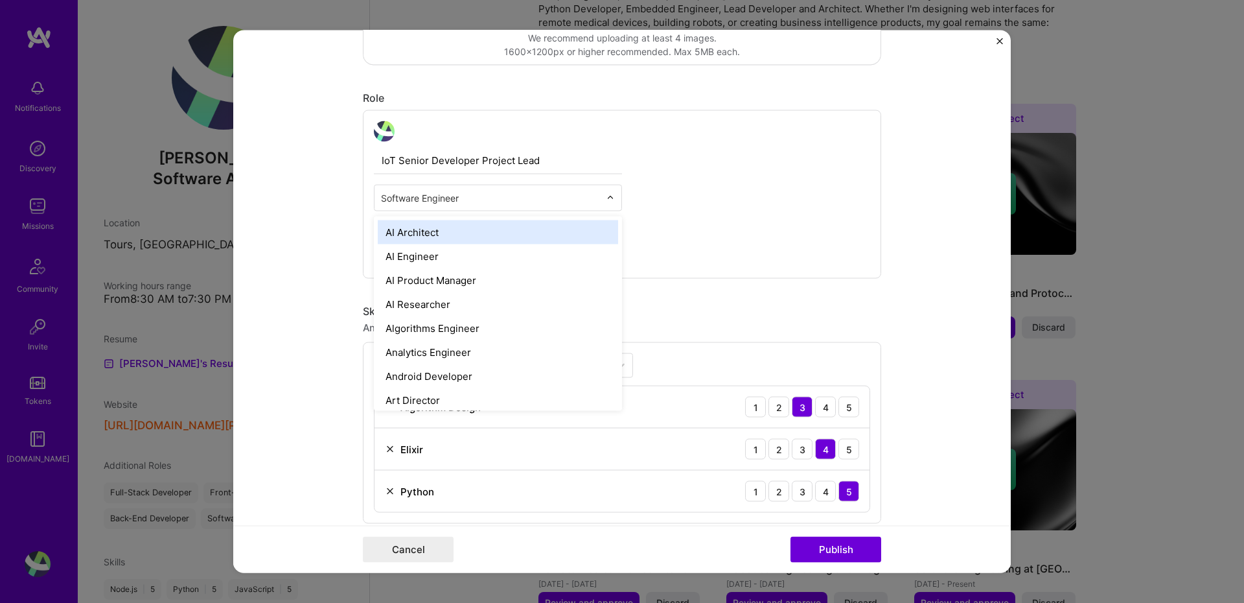
click at [584, 192] on input "text" at bounding box center [490, 198] width 219 height 14
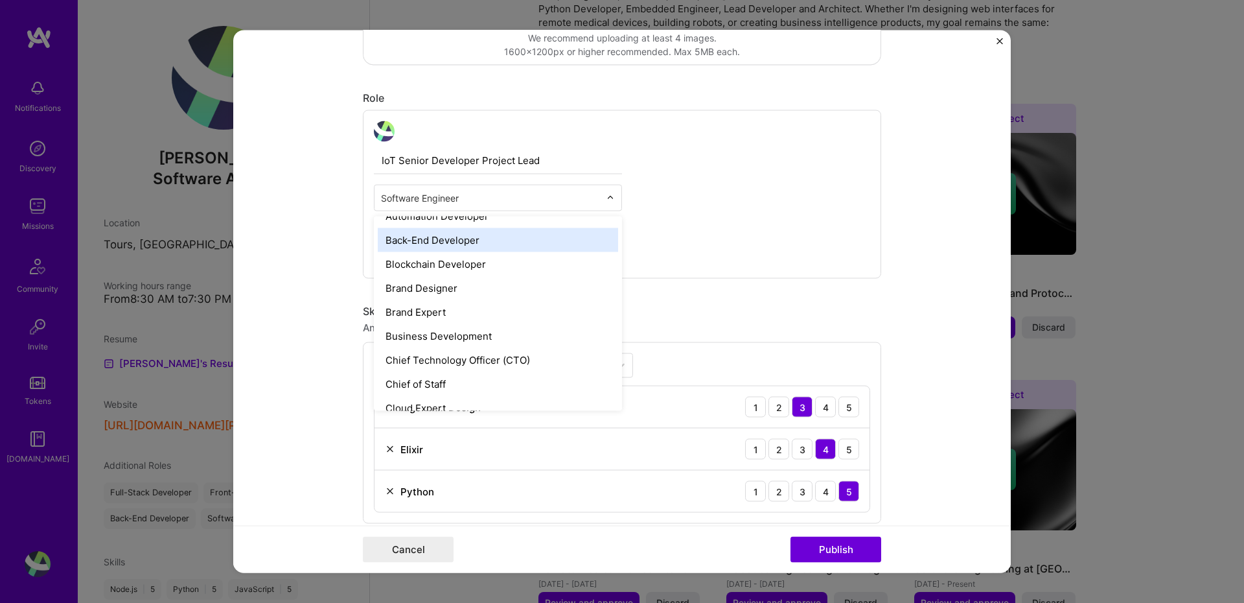
click at [453, 240] on div "Back-End Developer" at bounding box center [498, 240] width 240 height 24
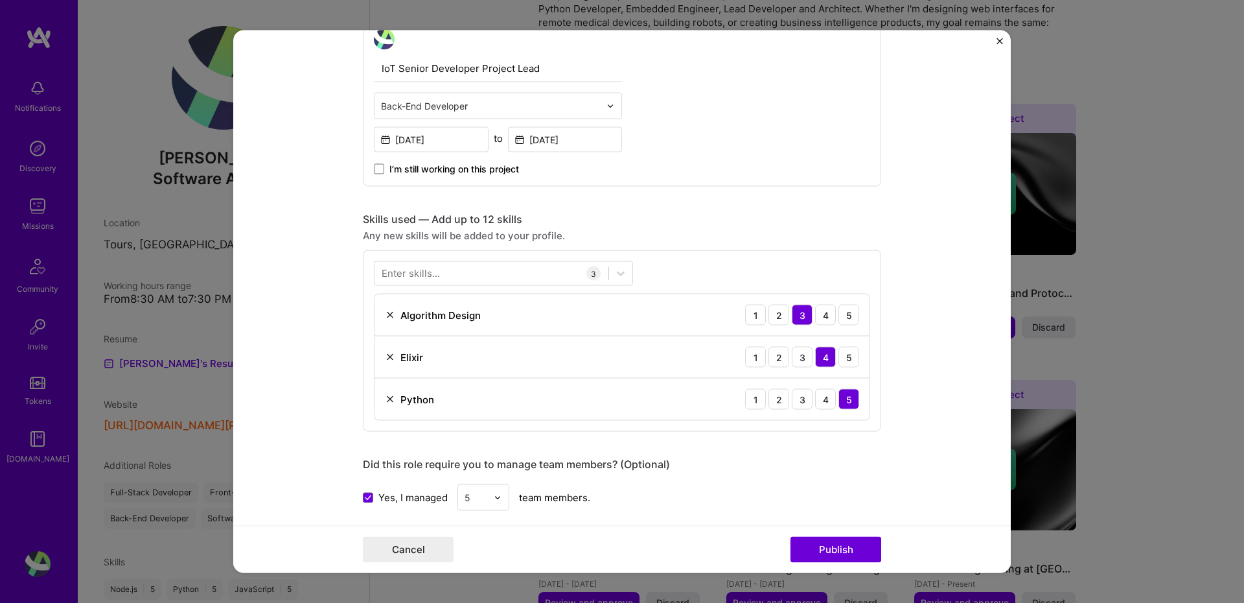
scroll to position [512, 0]
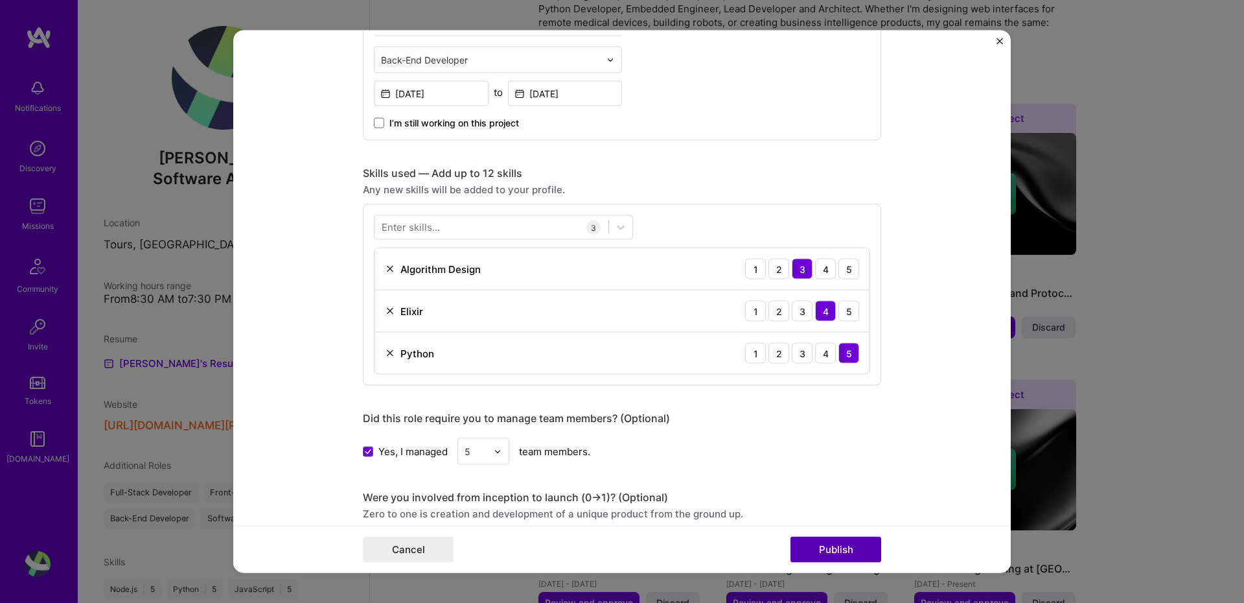
click at [826, 546] on button "Publish" at bounding box center [836, 550] width 91 height 26
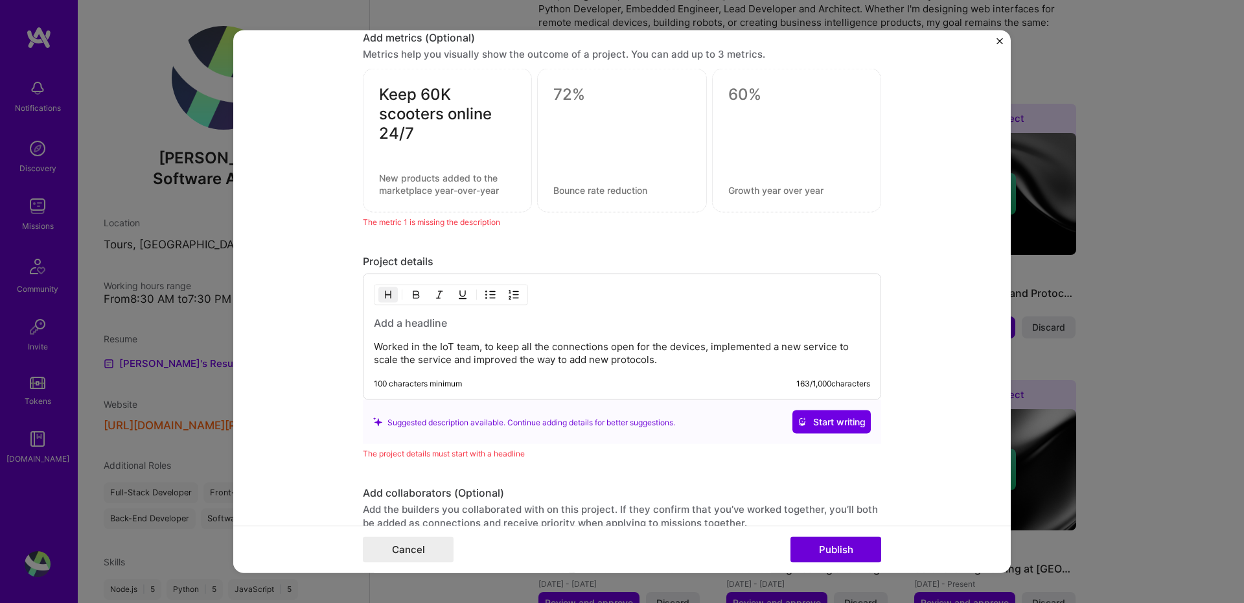
scroll to position [1054, 0]
click at [408, 186] on textarea at bounding box center [447, 183] width 137 height 25
click at [411, 141] on textarea "Keep 60K scooters online 24/7" at bounding box center [447, 113] width 137 height 58
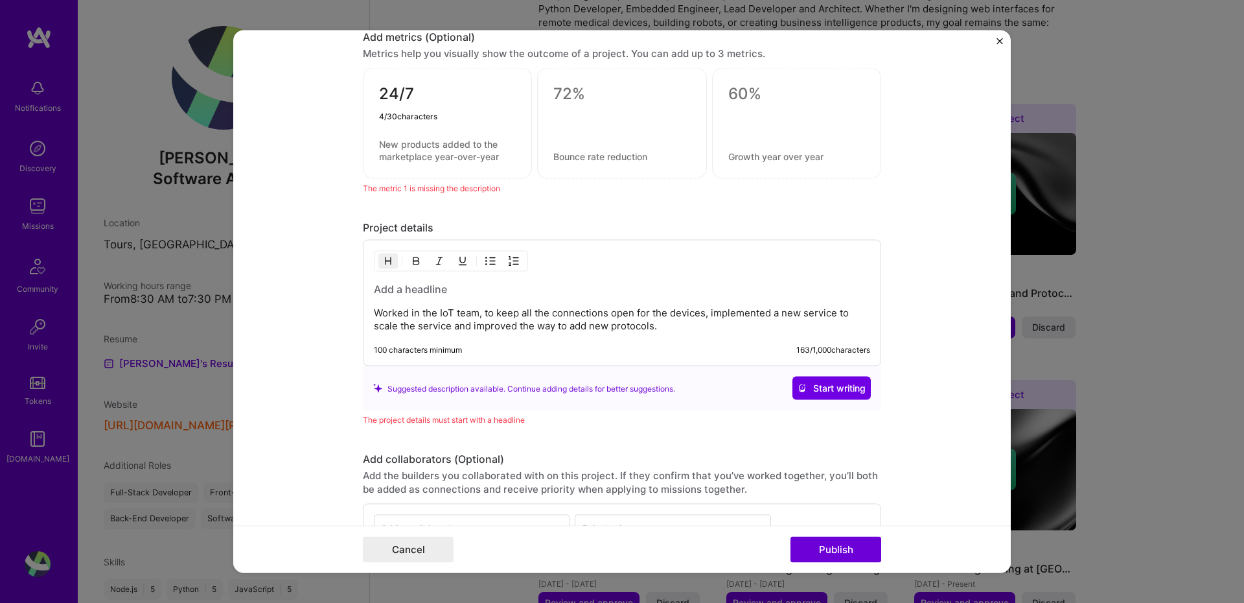
type textarea "24/7"
click at [386, 143] on textarea at bounding box center [447, 150] width 137 height 25
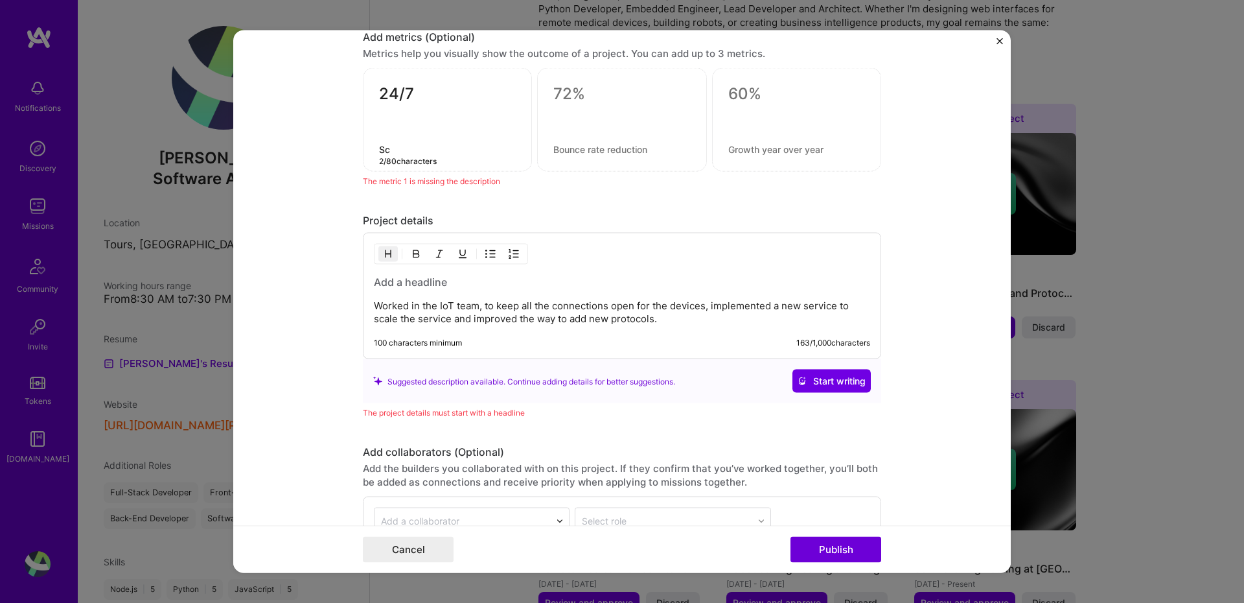
type textarea "S"
type textarea "^"
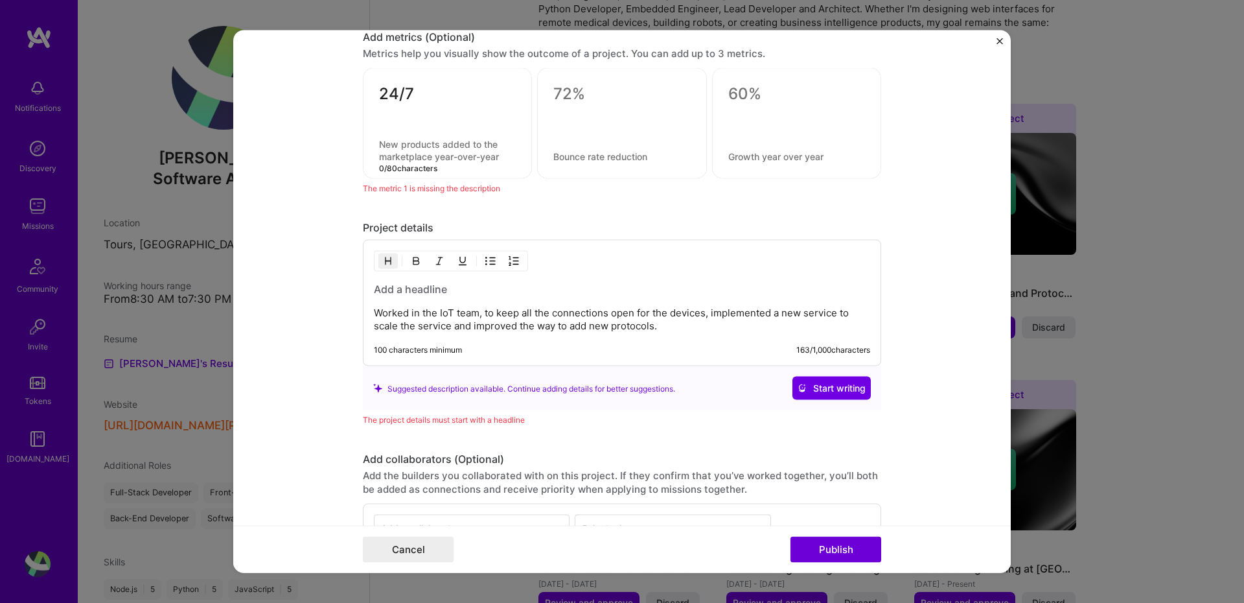
type textarea "6"
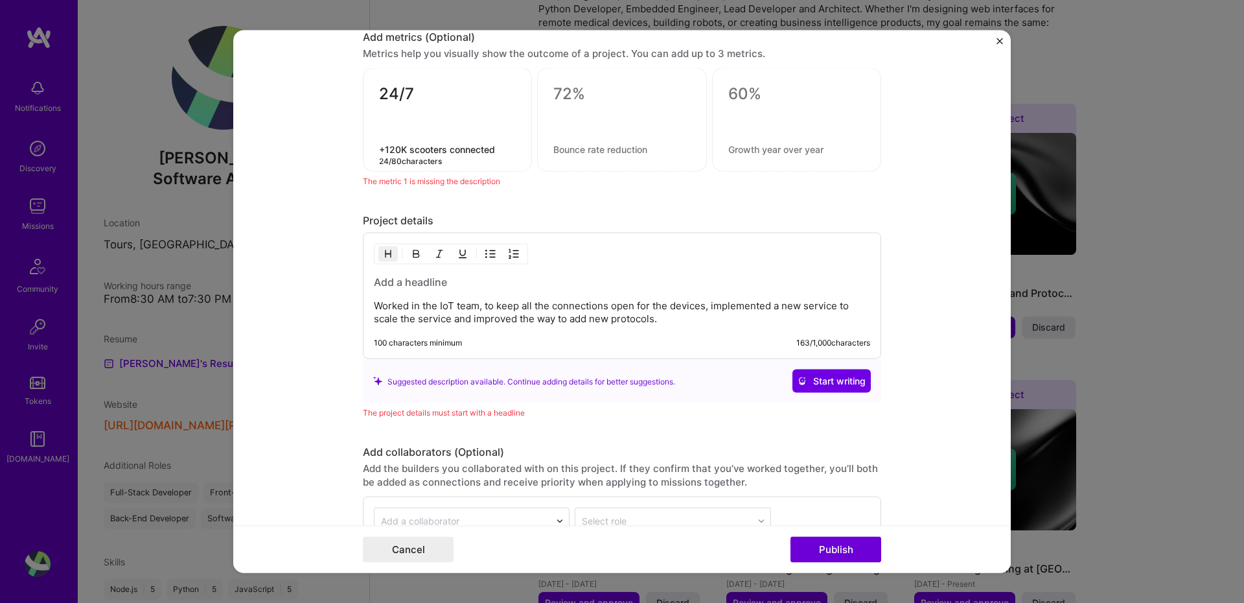
click at [499, 153] on textarea "+120K scooters connected" at bounding box center [447, 149] width 137 height 12
type textarea "+120K scooters connected"
click at [605, 146] on textarea at bounding box center [621, 149] width 137 height 12
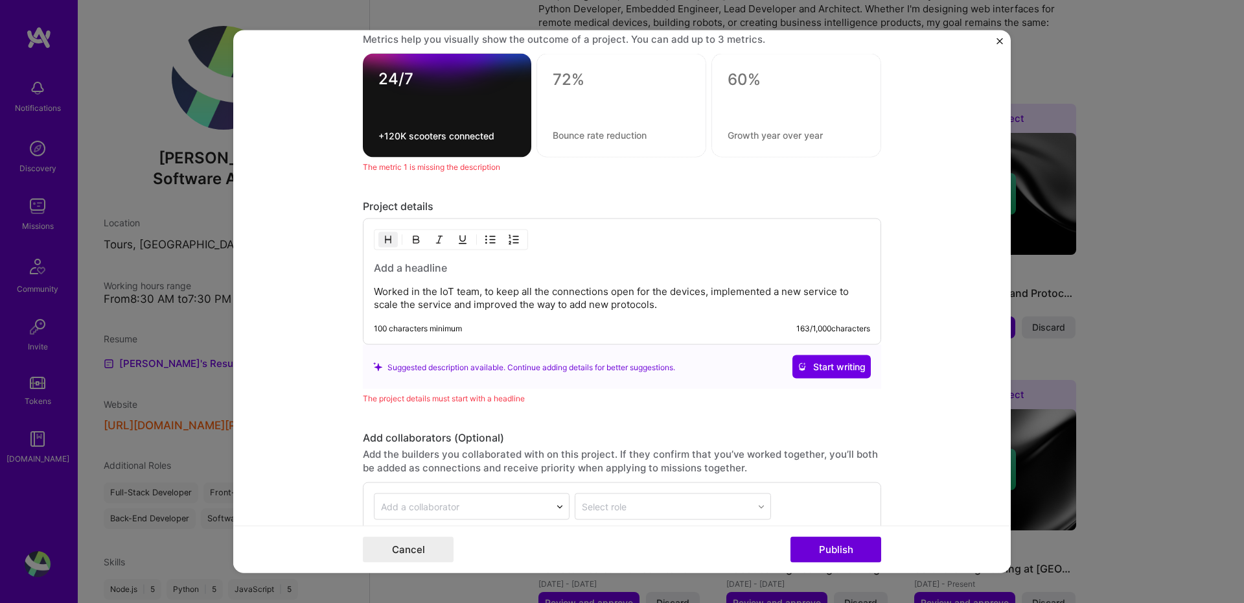
scroll to position [1070, 0]
click at [433, 264] on h3 at bounding box center [622, 266] width 496 height 14
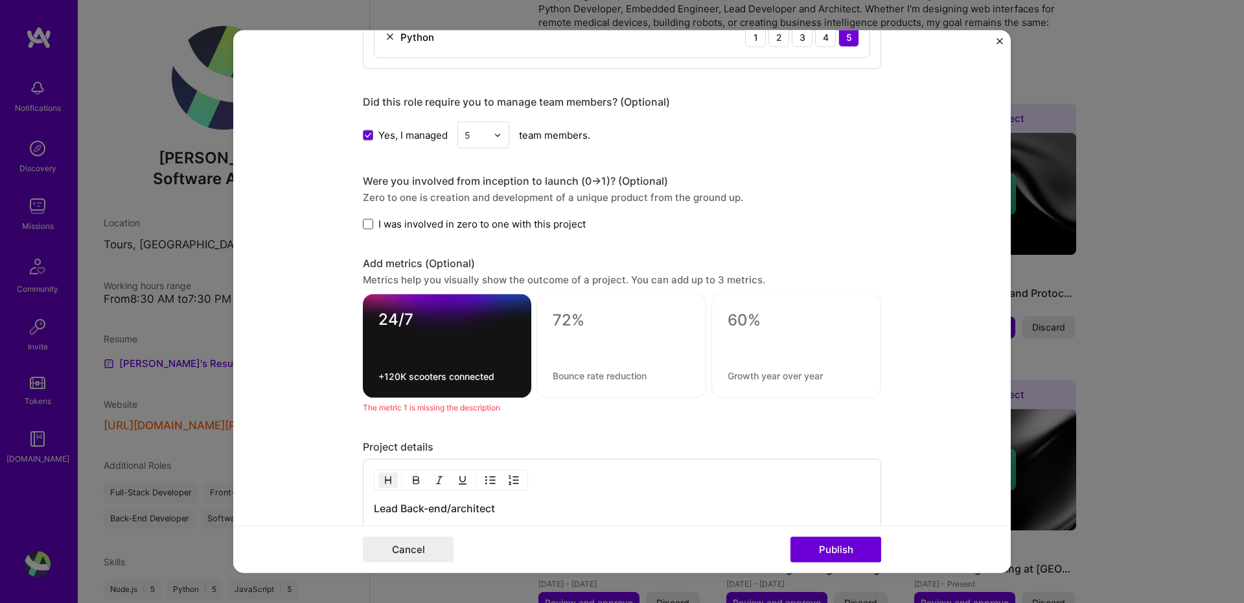
scroll to position [1028, 0]
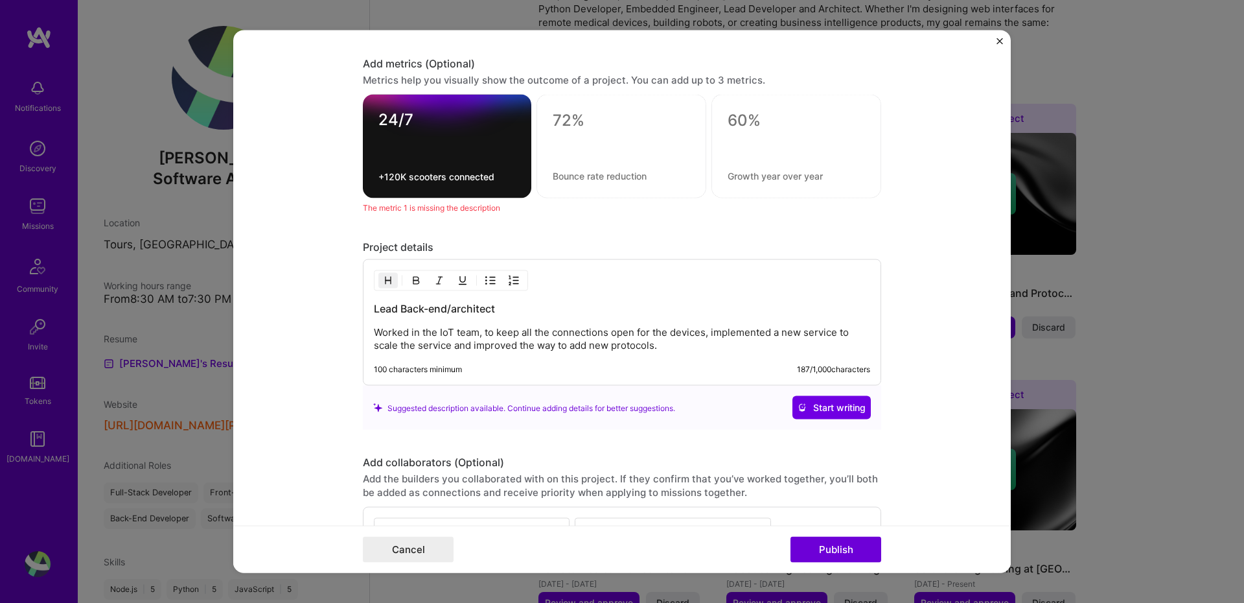
click at [430, 309] on h3 "Lead Back-end/architect" at bounding box center [622, 308] width 496 height 14
click at [562, 312] on h3 "Lead/Architect Back-End/architect" at bounding box center [622, 308] width 496 height 14
click at [462, 303] on h3 "Lead/Architect Back-End/architect" at bounding box center [622, 308] width 496 height 14
drag, startPoint x: 445, startPoint y: 307, endPoint x: 559, endPoint y: 310, distance: 113.4
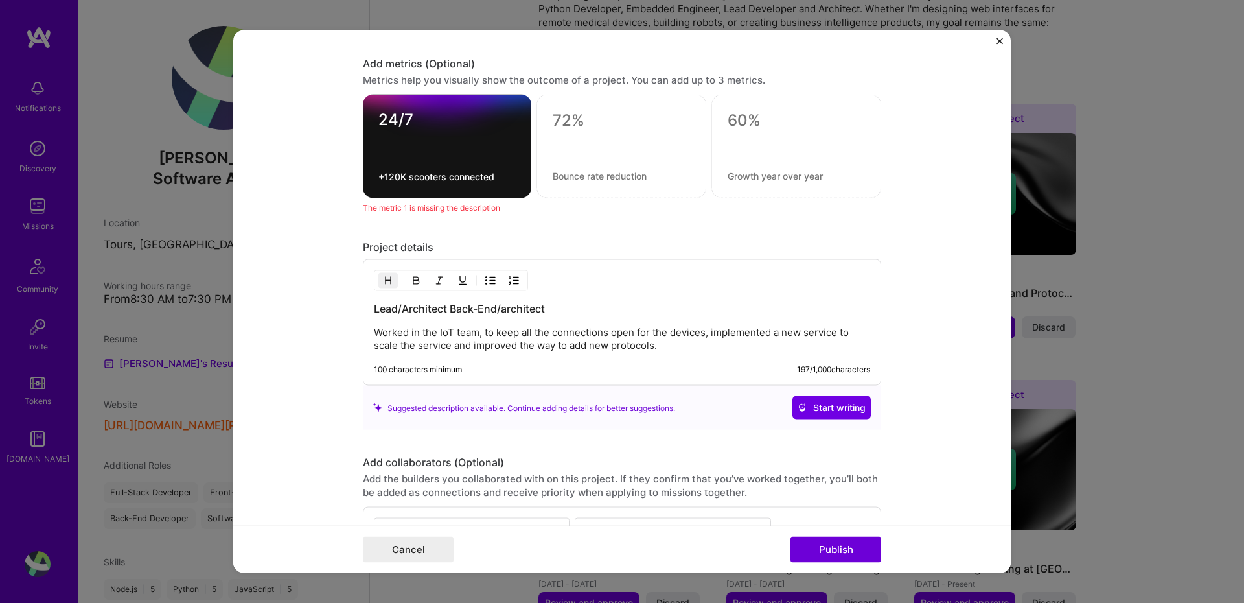
click at [559, 310] on h3 "Lead/Architect Back-End/architect" at bounding box center [622, 308] width 496 height 14
click at [573, 307] on h3 "Lead/Architect Back-End/architect" at bounding box center [622, 308] width 496 height 14
click at [486, 307] on h3 "Lead/Architect Back-End" at bounding box center [622, 308] width 496 height 14
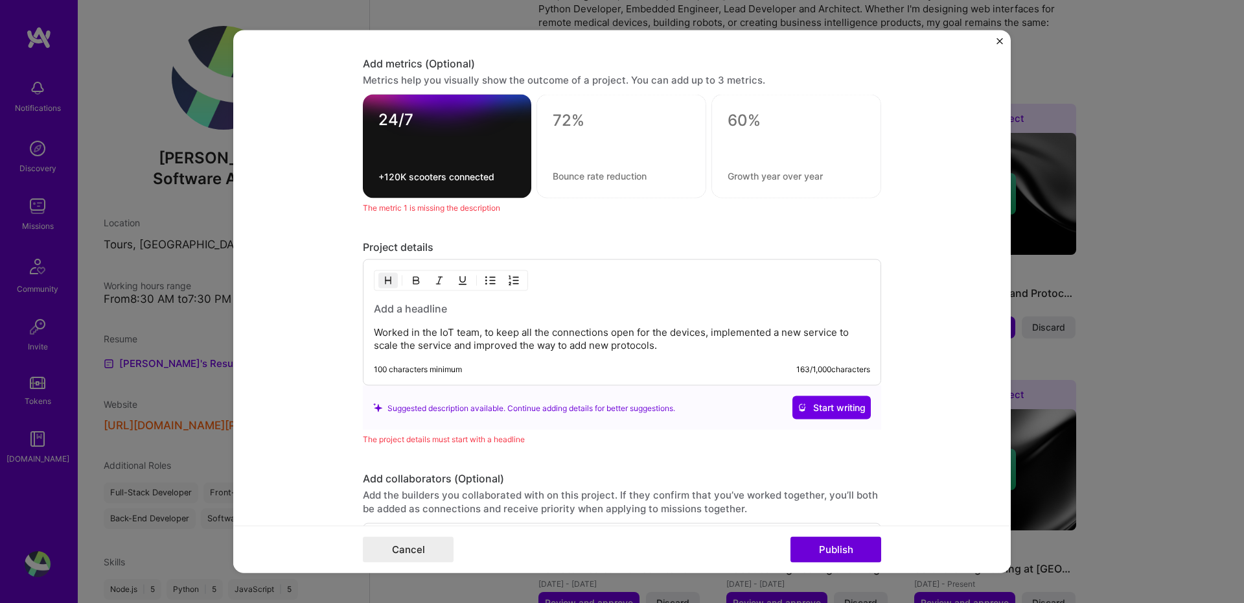
click at [460, 359] on div "Worked in the IoT team, to keep all the connections open for the devices, imple…" at bounding box center [622, 322] width 518 height 126
click at [674, 345] on p "Worked in the IoT team, to keep all the connections open for the devices, imple…" at bounding box center [622, 339] width 496 height 26
click at [415, 306] on h3 at bounding box center [622, 308] width 496 height 14
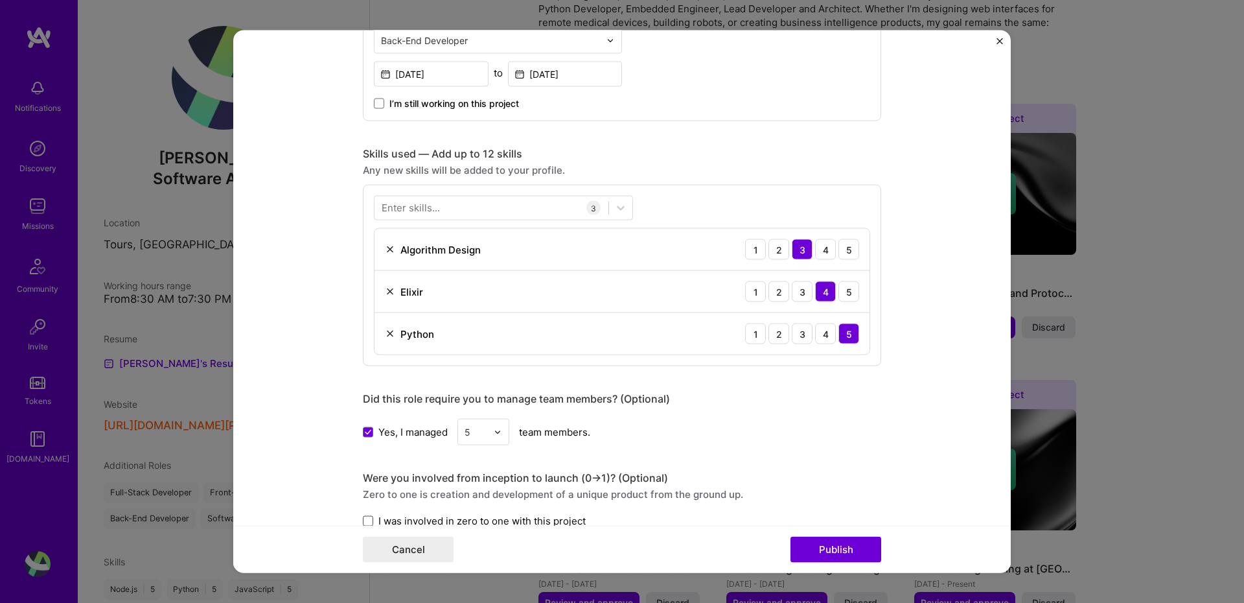
scroll to position [432, 0]
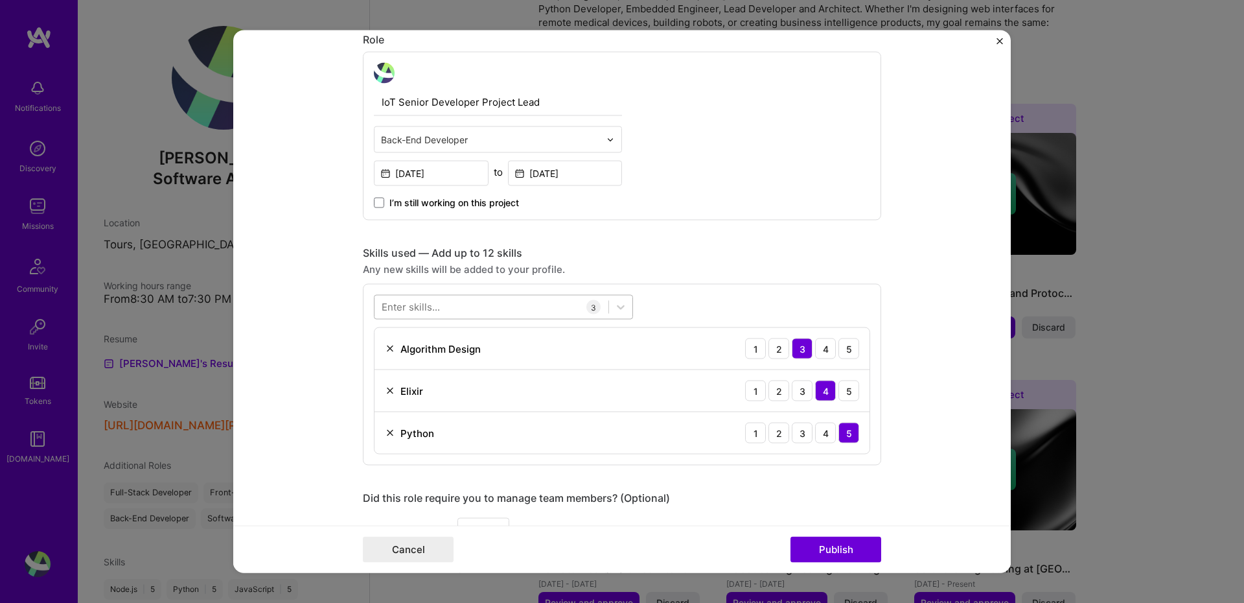
click at [491, 303] on div at bounding box center [492, 306] width 234 height 21
click at [430, 307] on div "iot iot" at bounding box center [492, 306] width 234 height 21
type input "i"
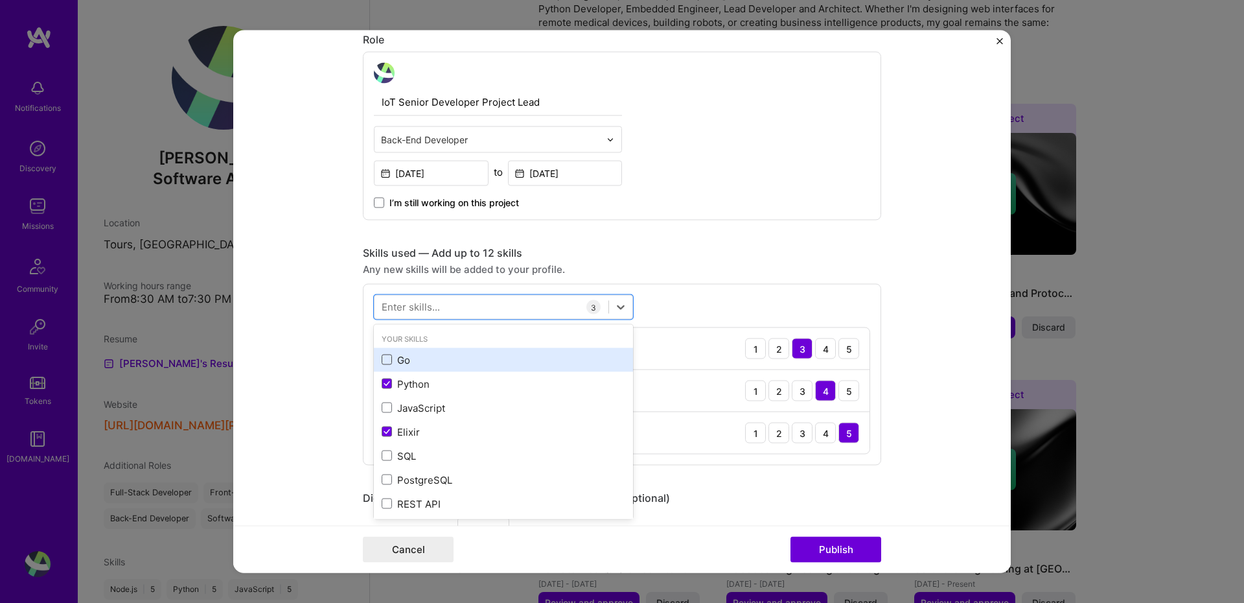
click at [382, 362] on span at bounding box center [387, 359] width 10 height 10
click at [0, 0] on input "checkbox" at bounding box center [0, 0] width 0 height 0
click at [283, 339] on form "Editing suggested project This project is suggested based on your LinkedIn, res…" at bounding box center [622, 301] width 778 height 542
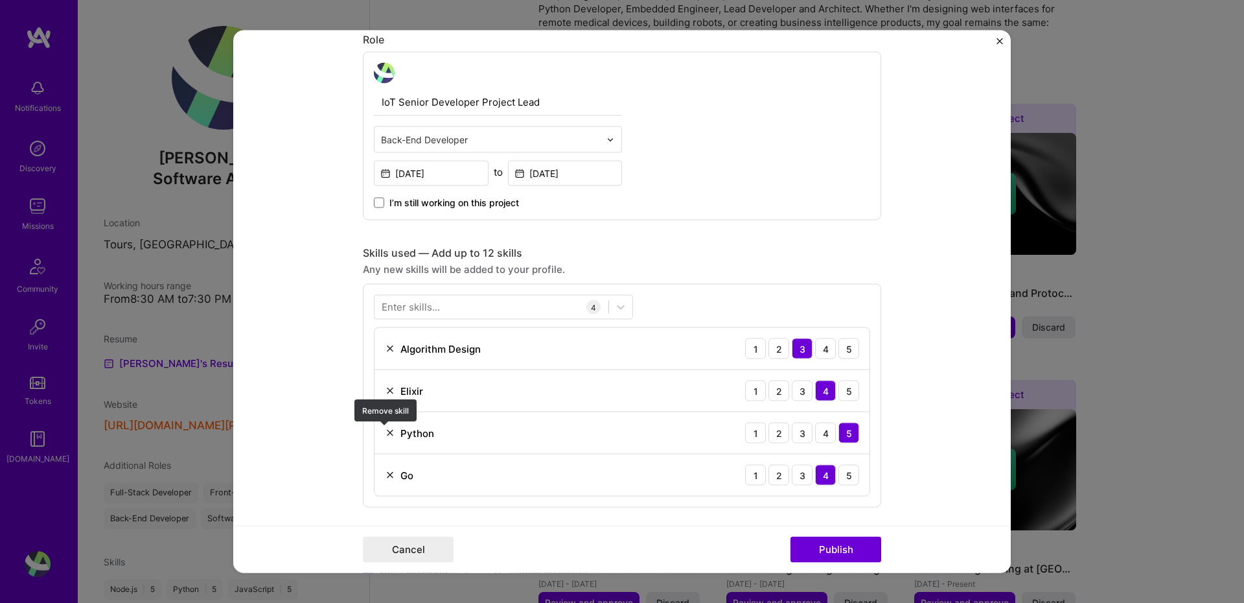
click at [386, 433] on img at bounding box center [390, 433] width 10 height 10
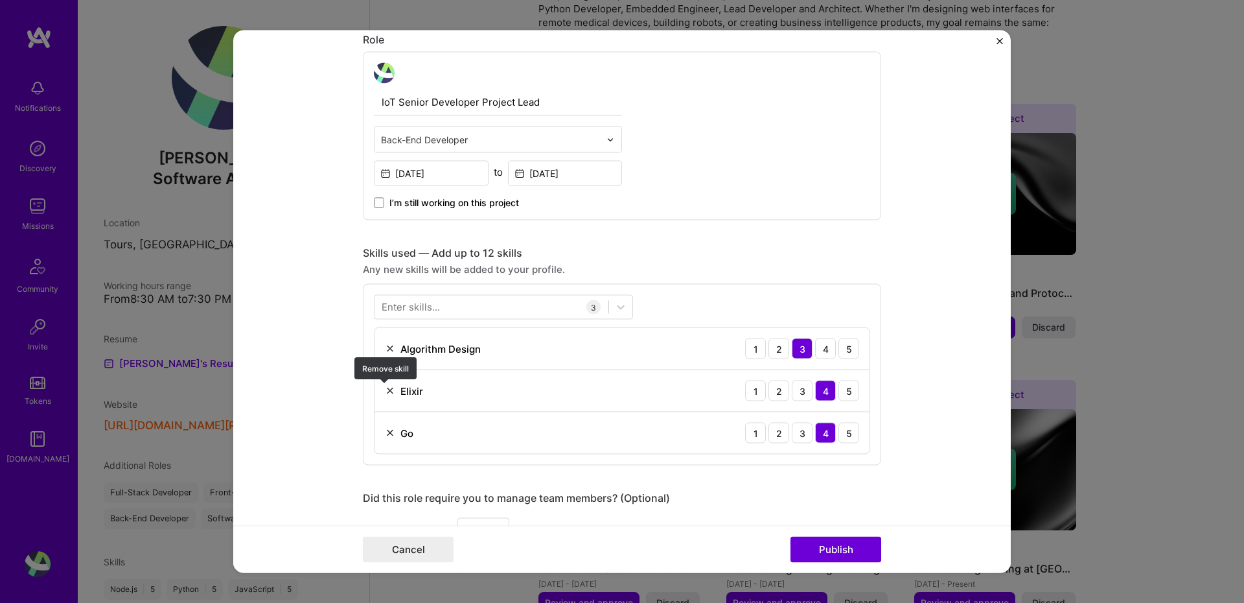
click at [386, 390] on img at bounding box center [390, 391] width 10 height 10
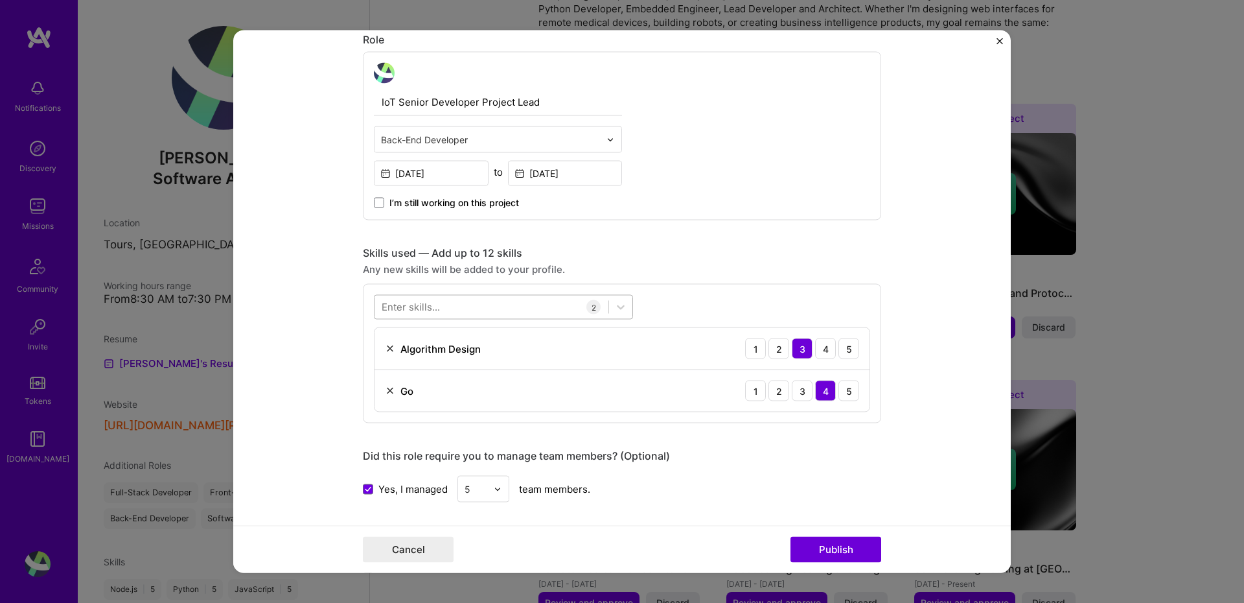
click at [482, 306] on div at bounding box center [492, 306] width 234 height 21
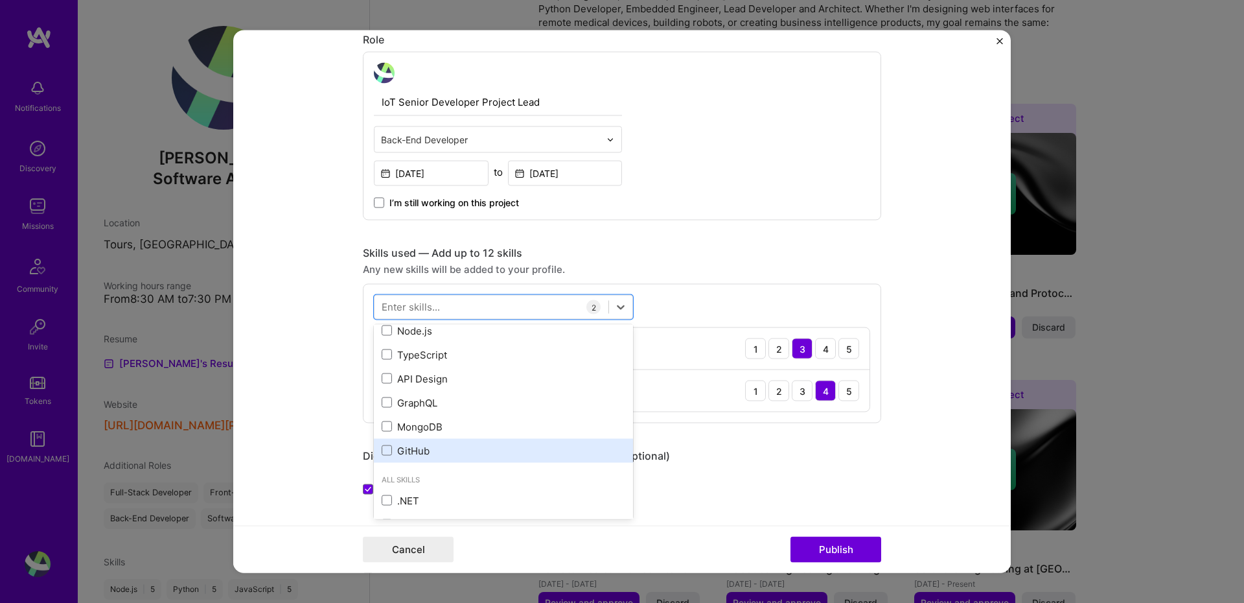
scroll to position [368, 0]
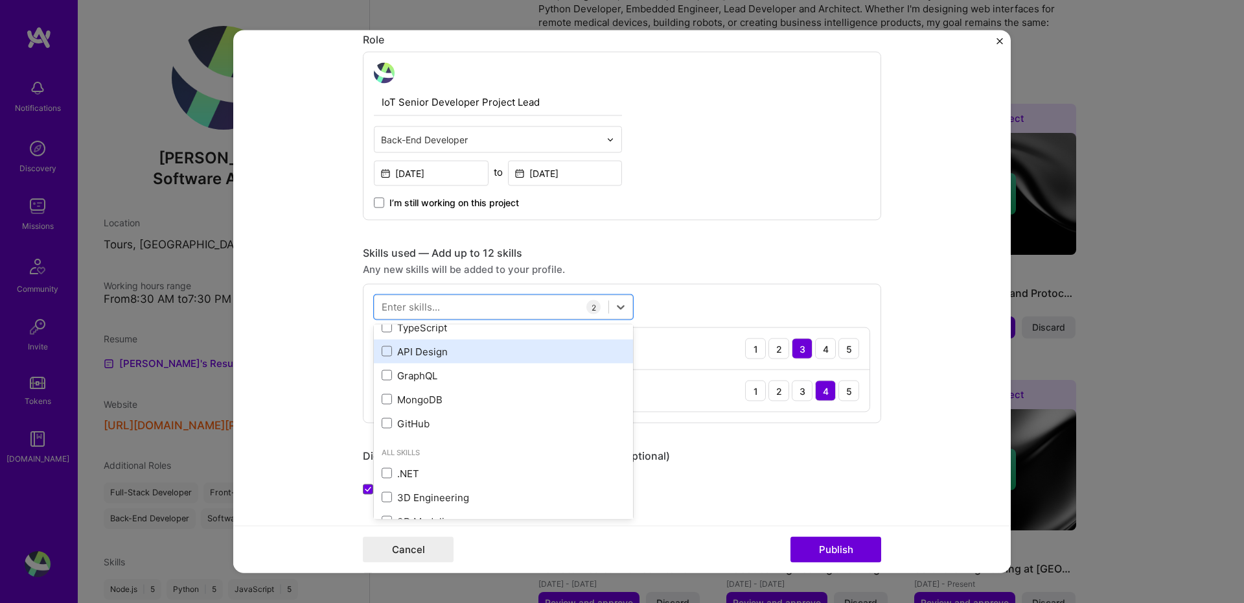
click at [424, 344] on div "API Design" at bounding box center [504, 351] width 244 height 14
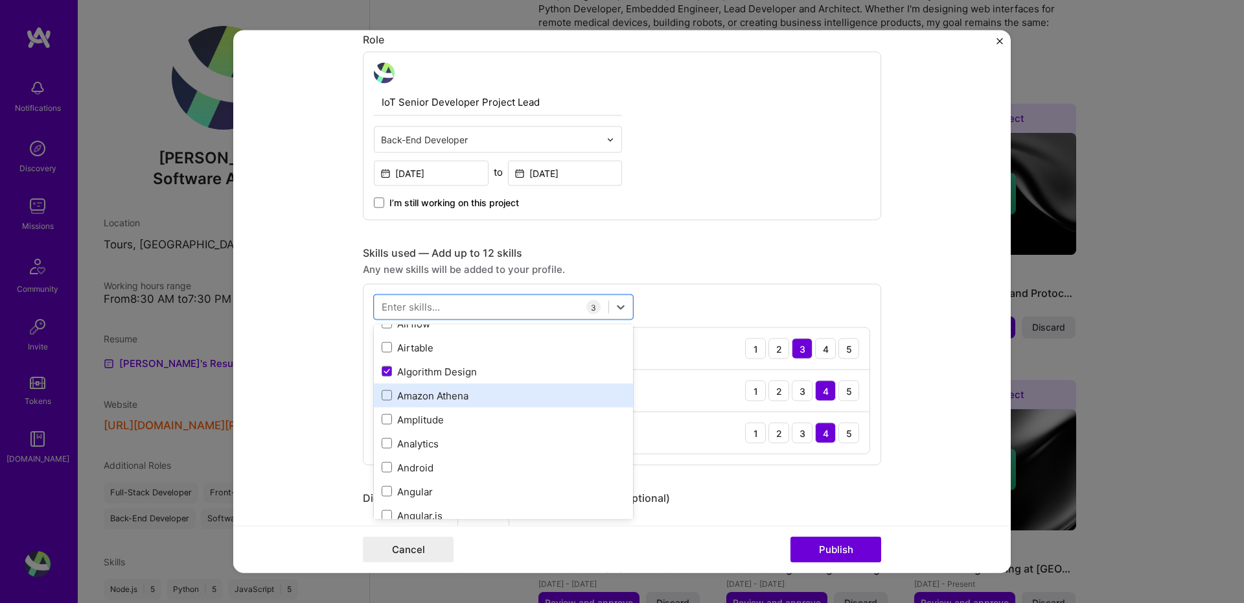
scroll to position [1002, 0]
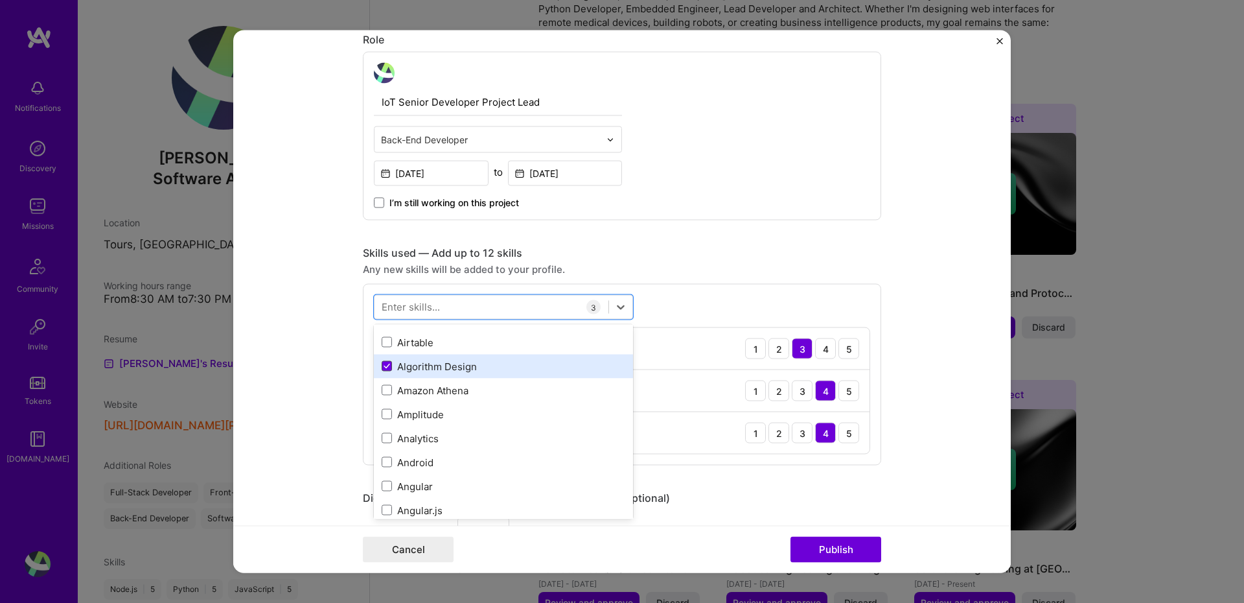
click at [384, 365] on icon at bounding box center [387, 366] width 6 height 5
click at [0, 0] on input "checkbox" at bounding box center [0, 0] width 0 height 0
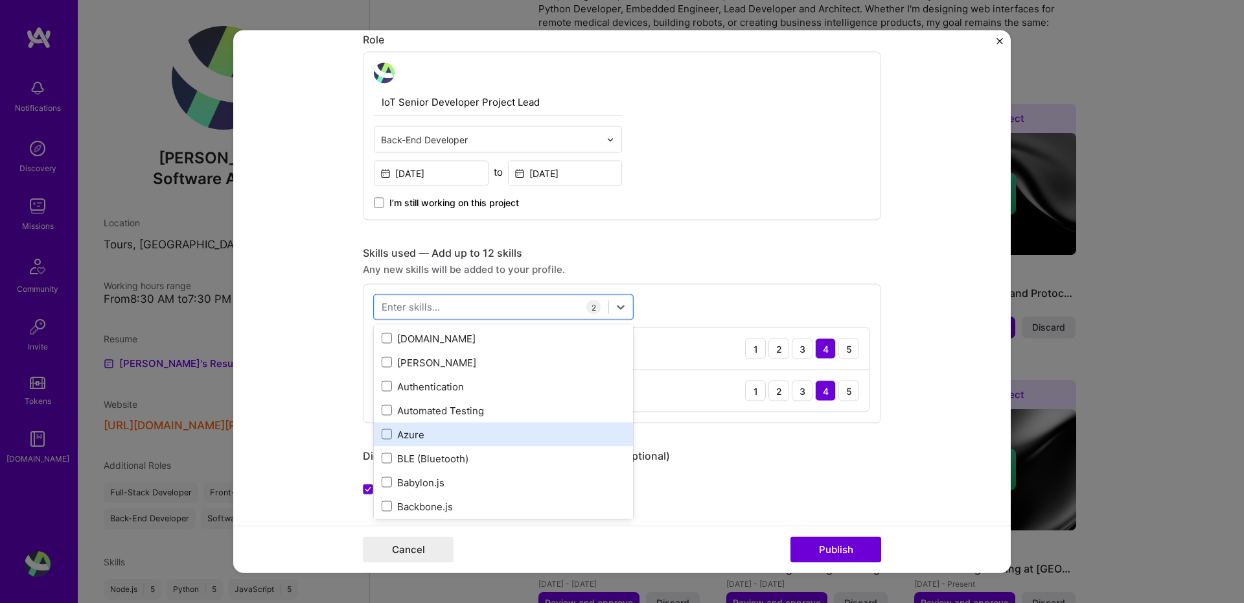
scroll to position [1416, 0]
click at [953, 316] on form "Editing suggested project This project is suggested based on your LinkedIn, res…" at bounding box center [622, 301] width 778 height 542
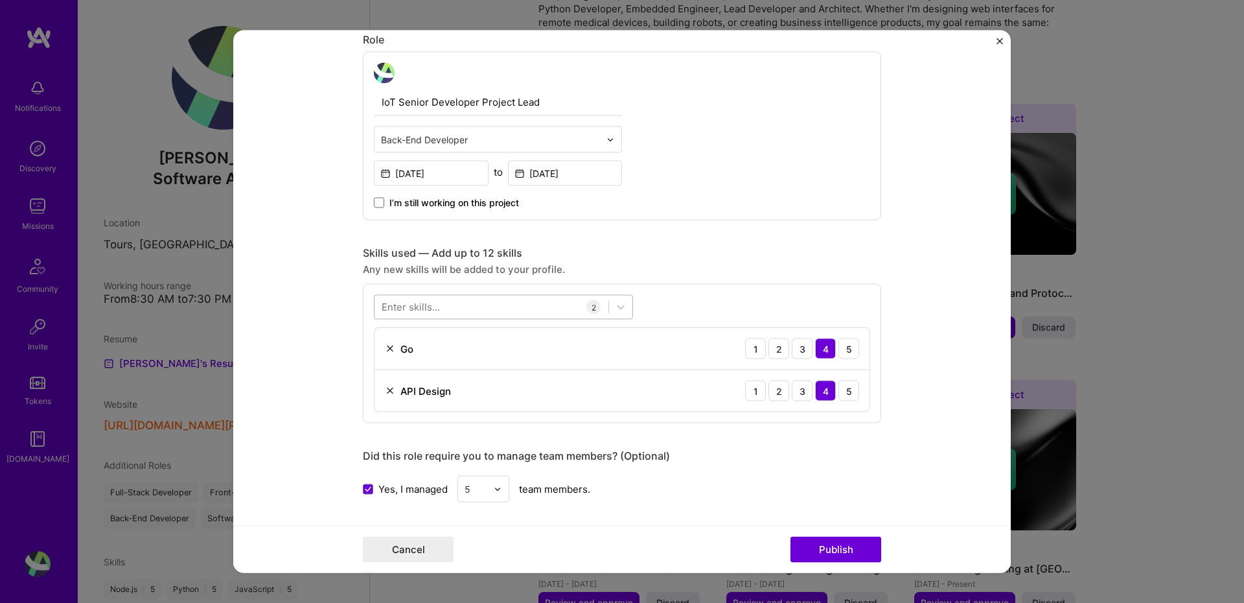
click at [489, 315] on div at bounding box center [492, 306] width 234 height 21
type input "e"
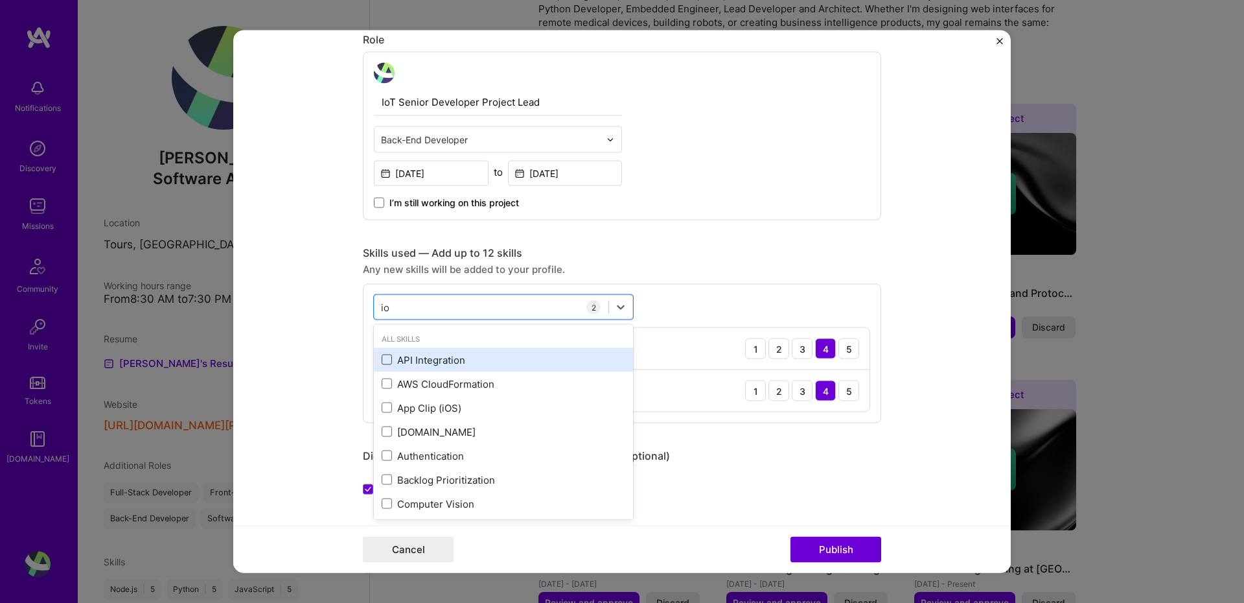
click at [382, 360] on span at bounding box center [387, 359] width 10 height 10
click at [0, 0] on input "checkbox" at bounding box center [0, 0] width 0 height 0
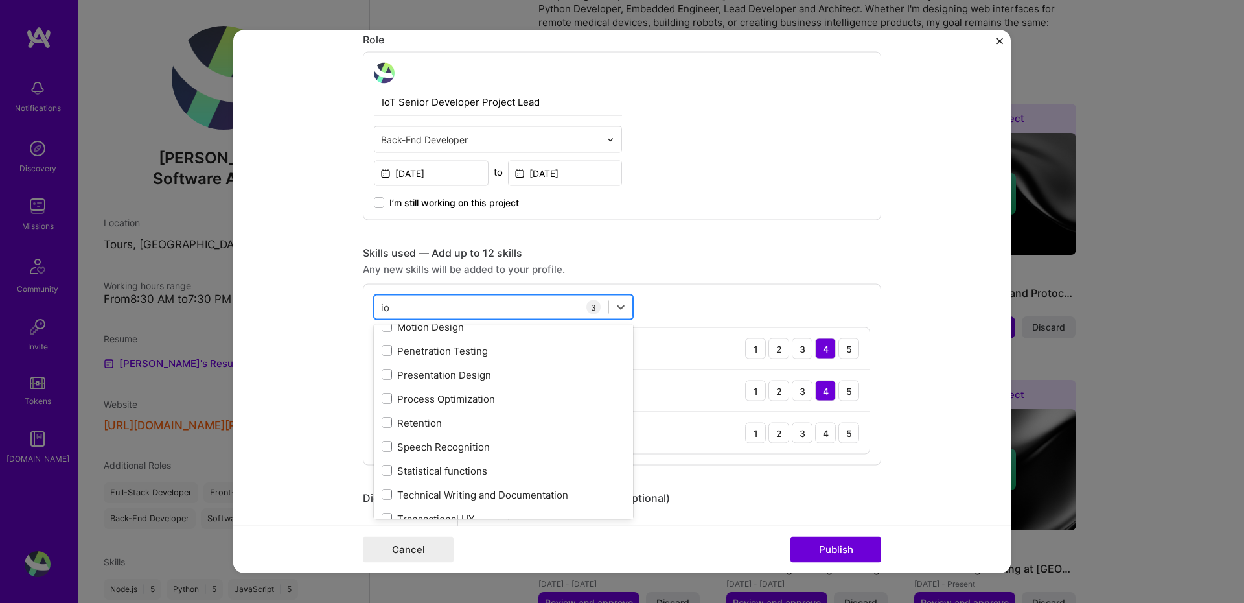
scroll to position [393, 0]
click at [411, 299] on div "io io" at bounding box center [492, 306] width 234 height 21
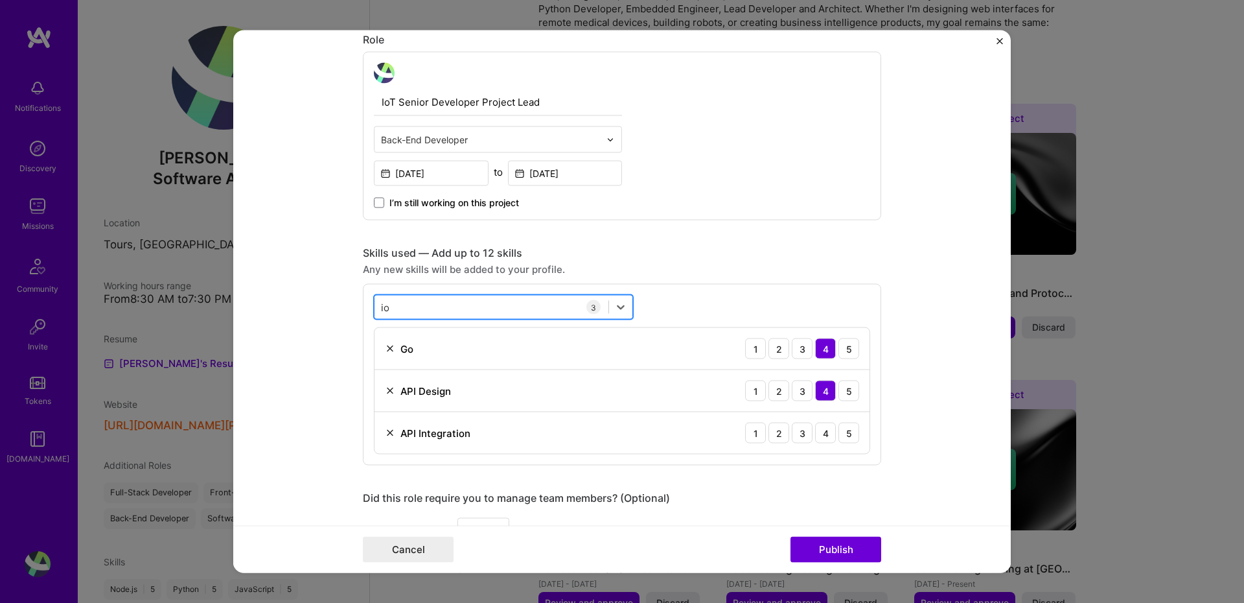
click at [411, 299] on div "io io" at bounding box center [492, 306] width 234 height 21
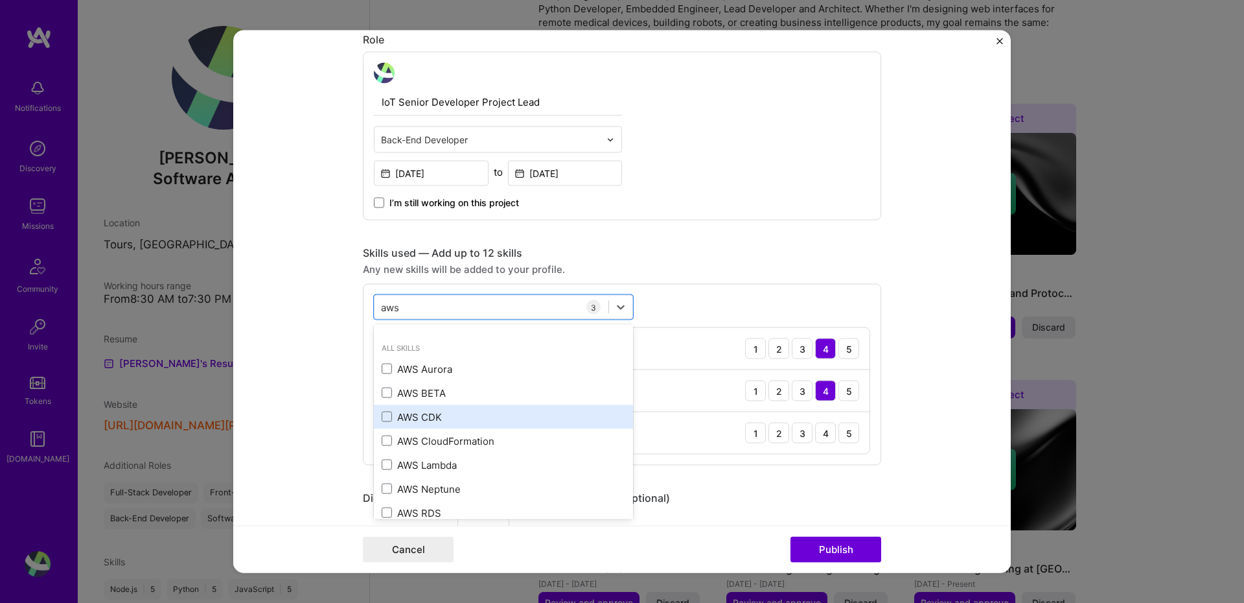
scroll to position [54, 0]
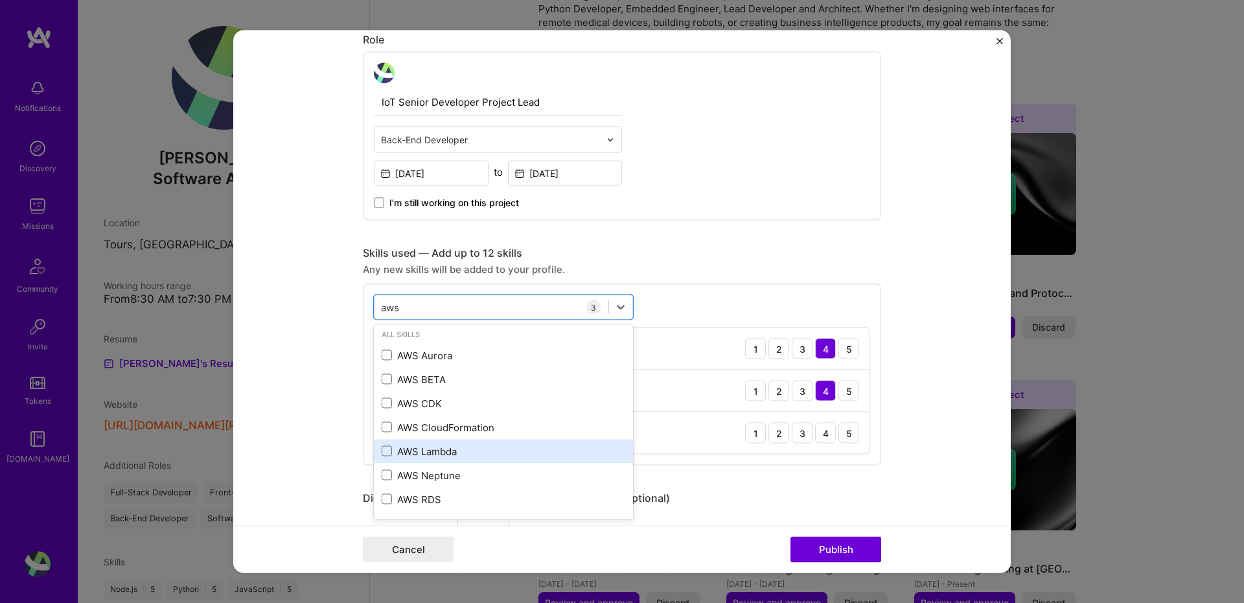
click at [471, 450] on div "AWS Lambda" at bounding box center [504, 451] width 244 height 14
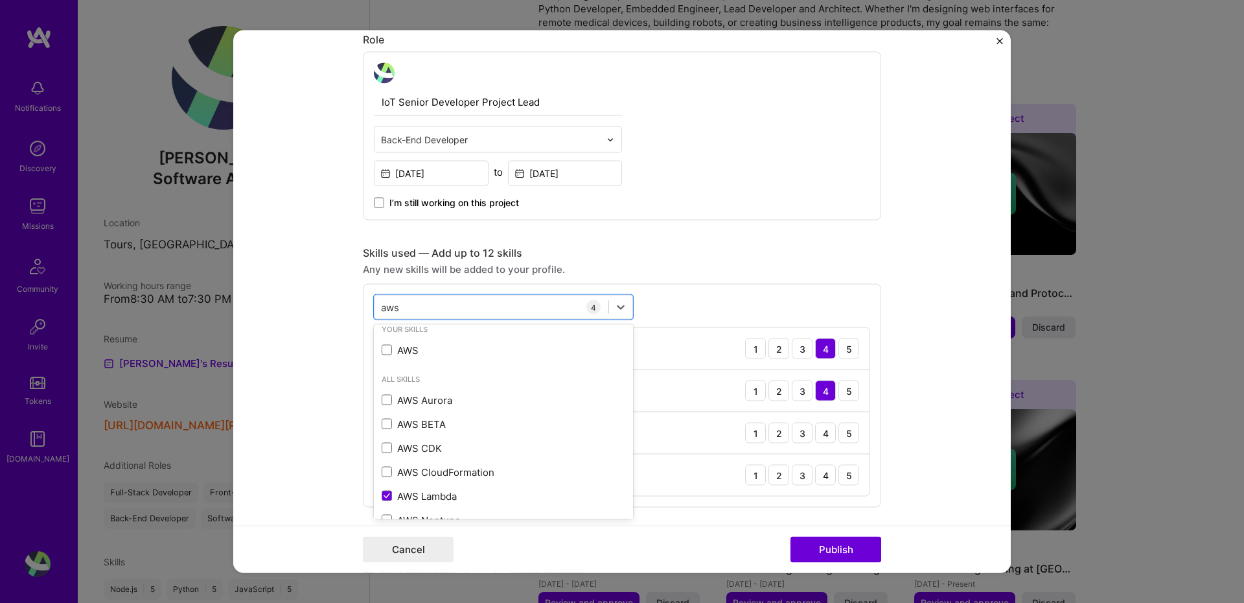
scroll to position [0, 0]
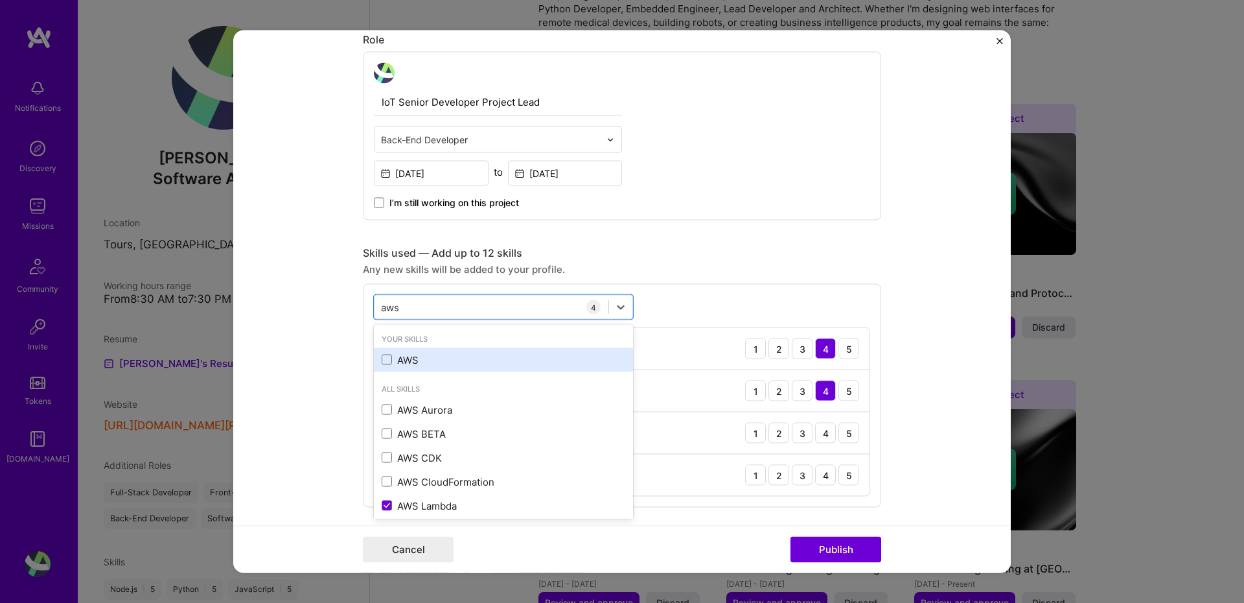
click at [414, 366] on div "AWS" at bounding box center [504, 359] width 244 height 14
click at [946, 404] on form "Editing suggested project This project is suggested based on your LinkedIn, res…" at bounding box center [622, 301] width 778 height 542
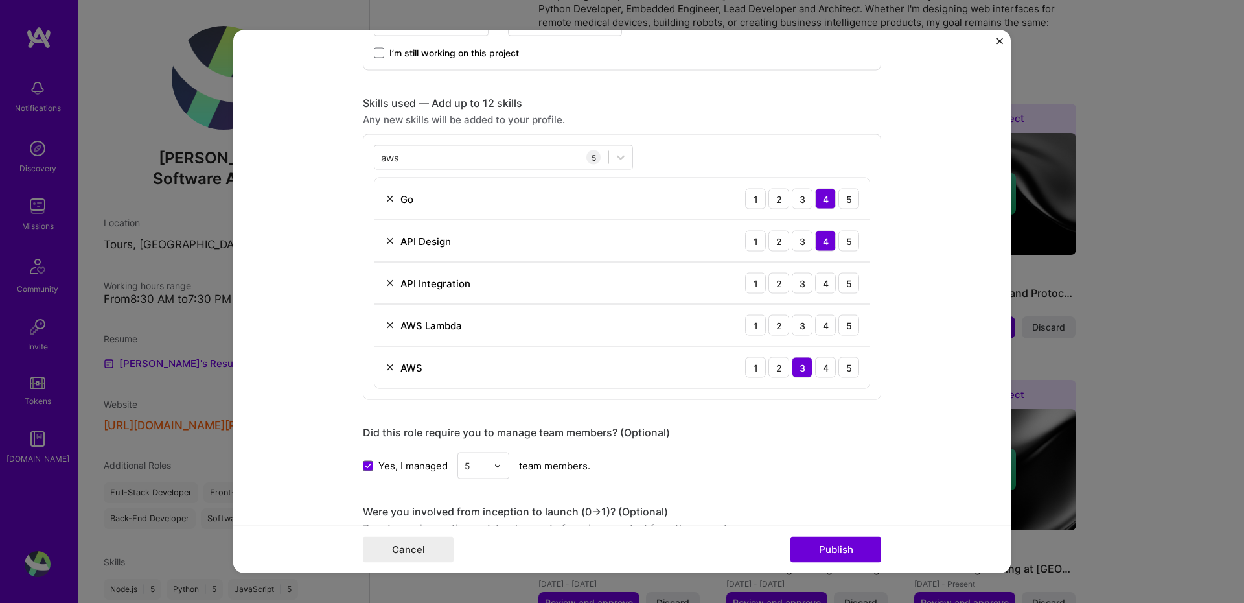
scroll to position [658, 0]
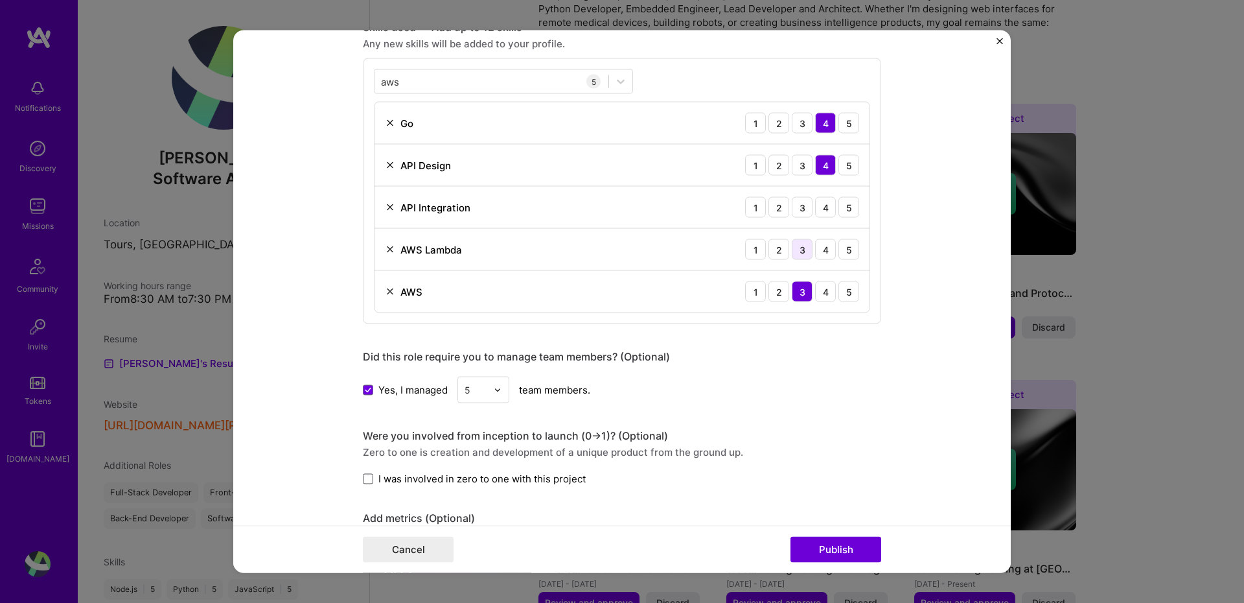
click at [800, 255] on div "3" at bounding box center [802, 249] width 21 height 21
click at [844, 208] on div "5" at bounding box center [848, 207] width 21 height 21
click at [852, 157] on div "5" at bounding box center [848, 165] width 21 height 21
click at [825, 210] on div "4" at bounding box center [825, 207] width 21 height 21
click at [478, 75] on div "aws aws" at bounding box center [492, 81] width 234 height 21
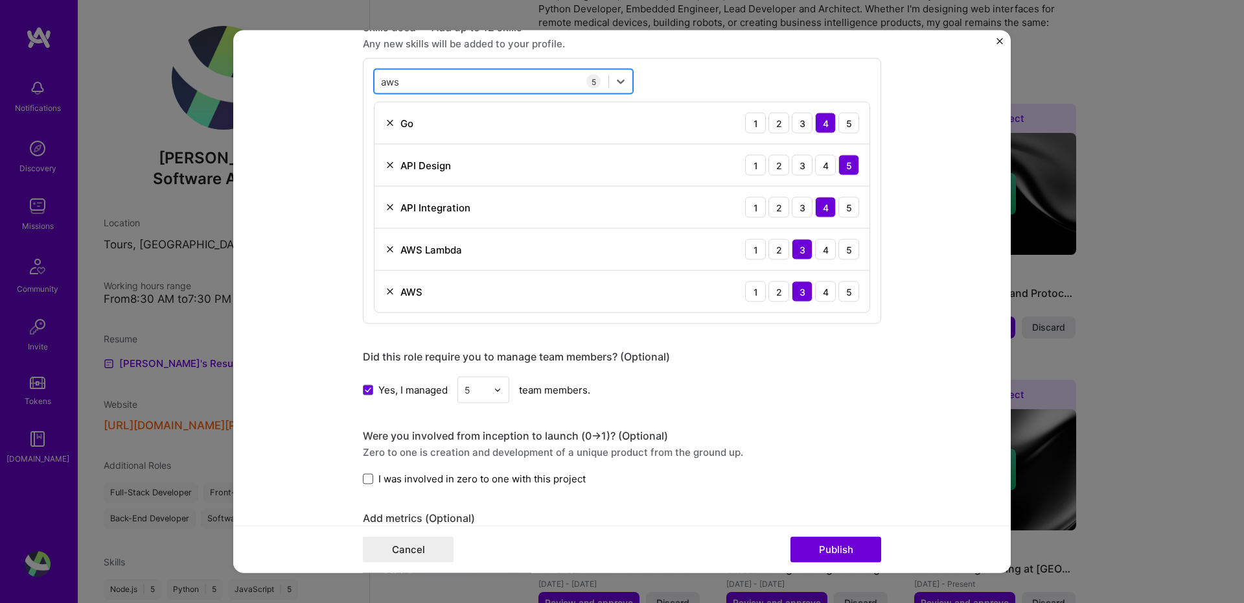
click at [479, 75] on div "aws aws" at bounding box center [492, 81] width 234 height 21
type input "a"
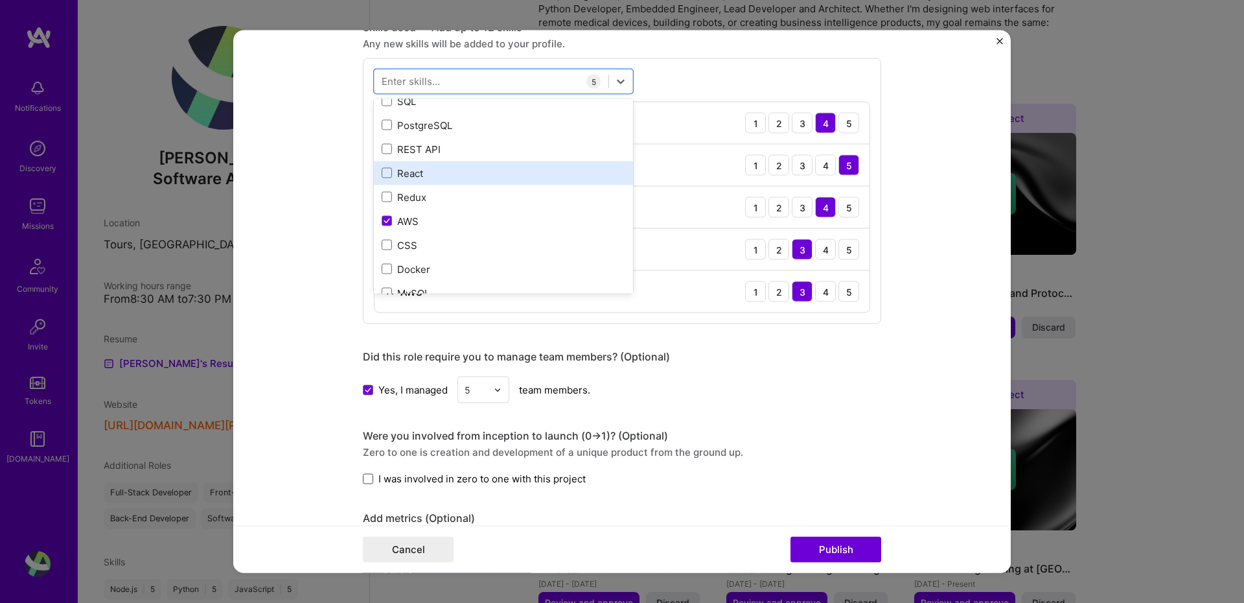
scroll to position [133, 0]
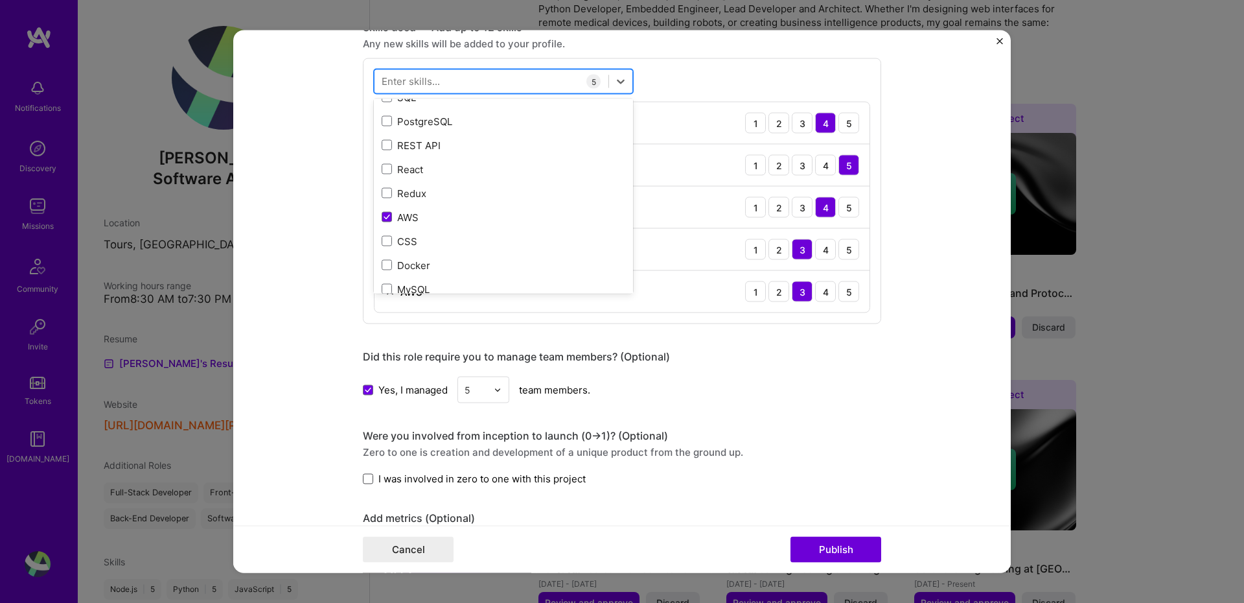
click at [445, 80] on div at bounding box center [492, 81] width 234 height 21
type input "f"
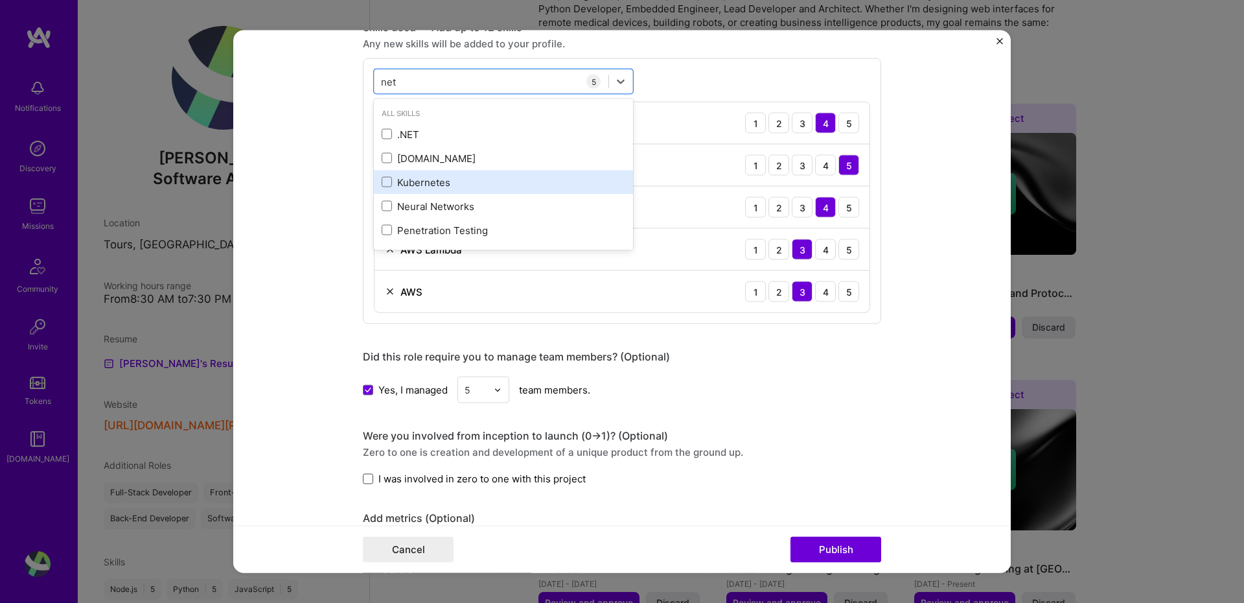
click at [387, 179] on div "Kubernetes" at bounding box center [504, 182] width 244 height 14
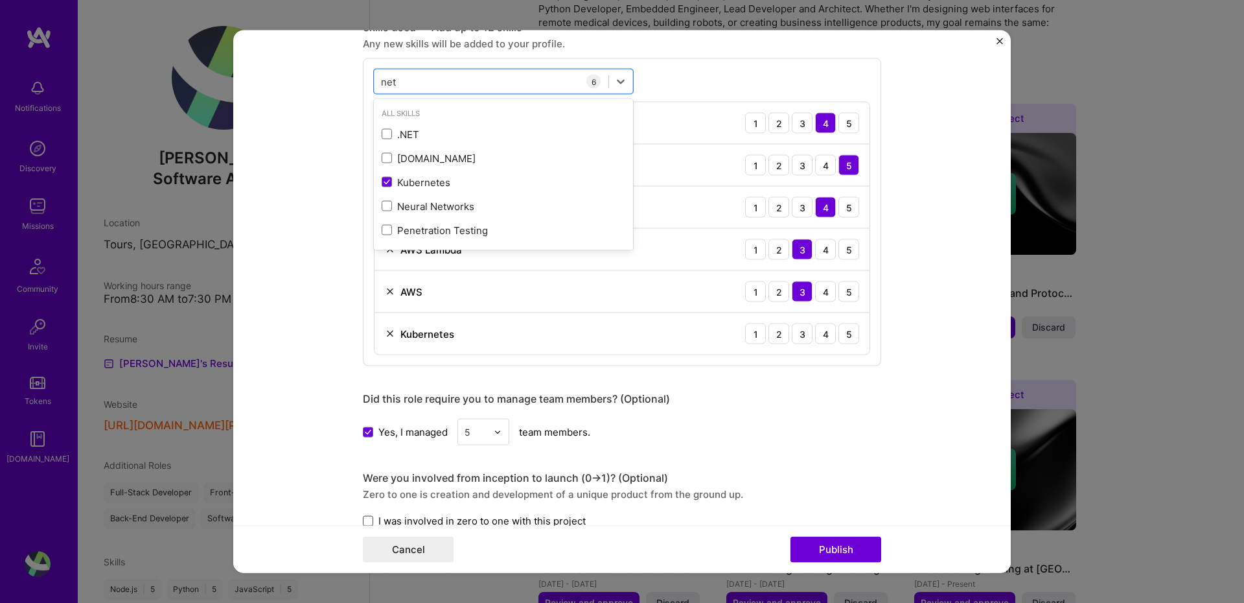
click at [901, 322] on form "Editing suggested project This project is suggested based on your LinkedIn, res…" at bounding box center [622, 301] width 778 height 542
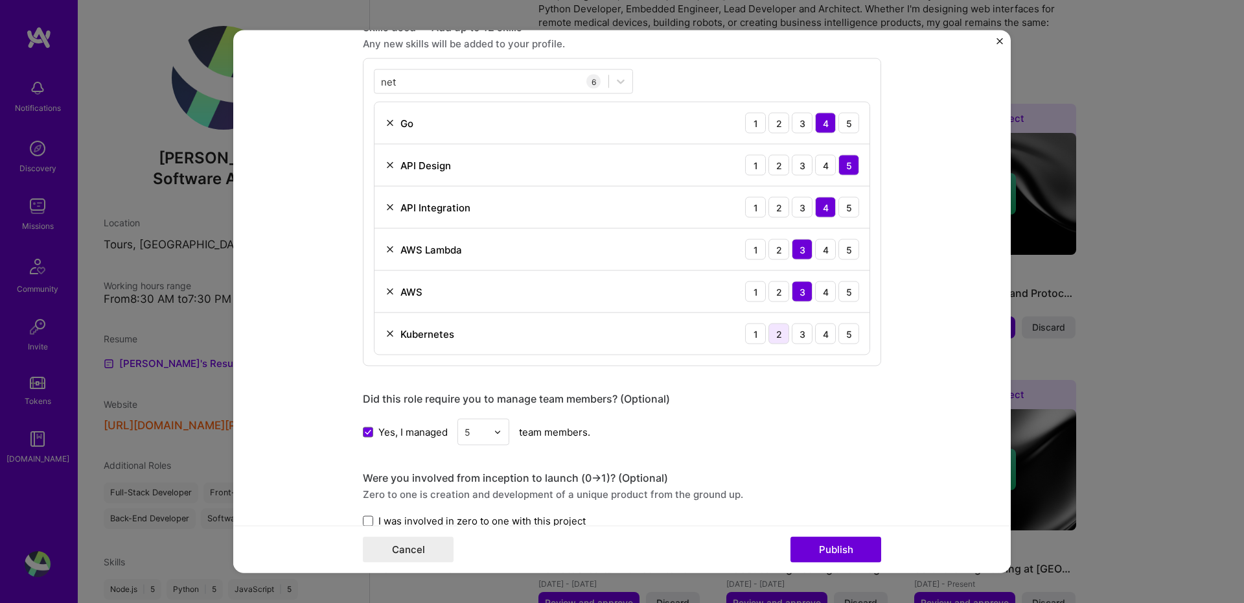
click at [780, 340] on div "2" at bounding box center [779, 333] width 21 height 21
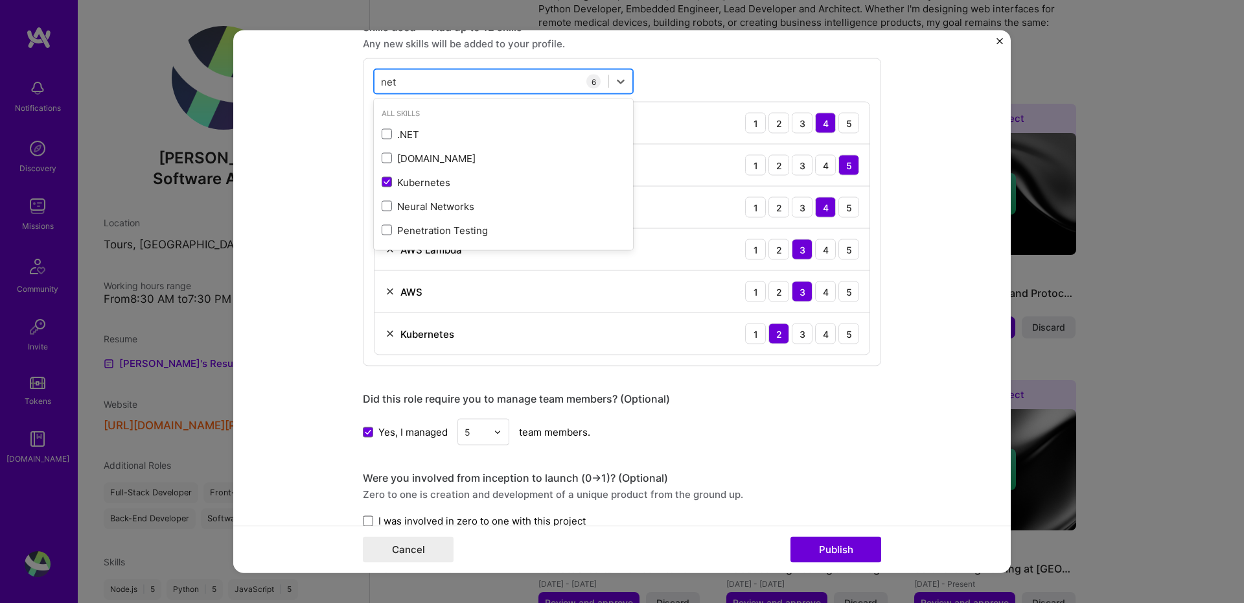
click at [439, 72] on div "net net" at bounding box center [492, 81] width 234 height 21
type input "n"
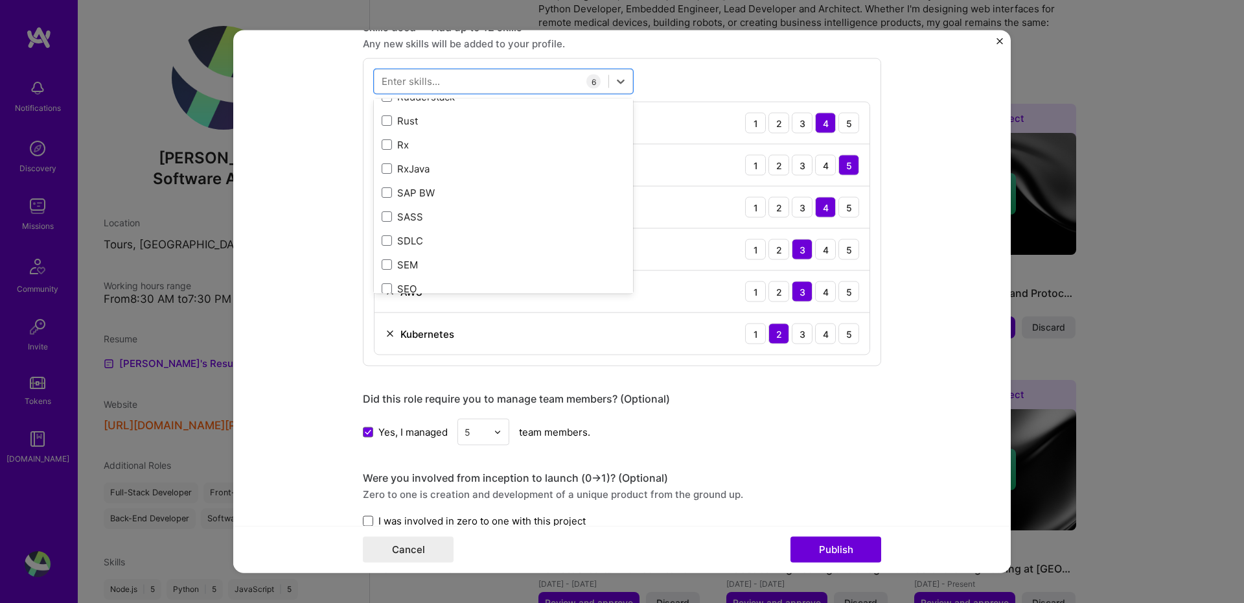
click at [996, 358] on form "Editing suggested project This project is suggested based on your LinkedIn, res…" at bounding box center [622, 301] width 778 height 542
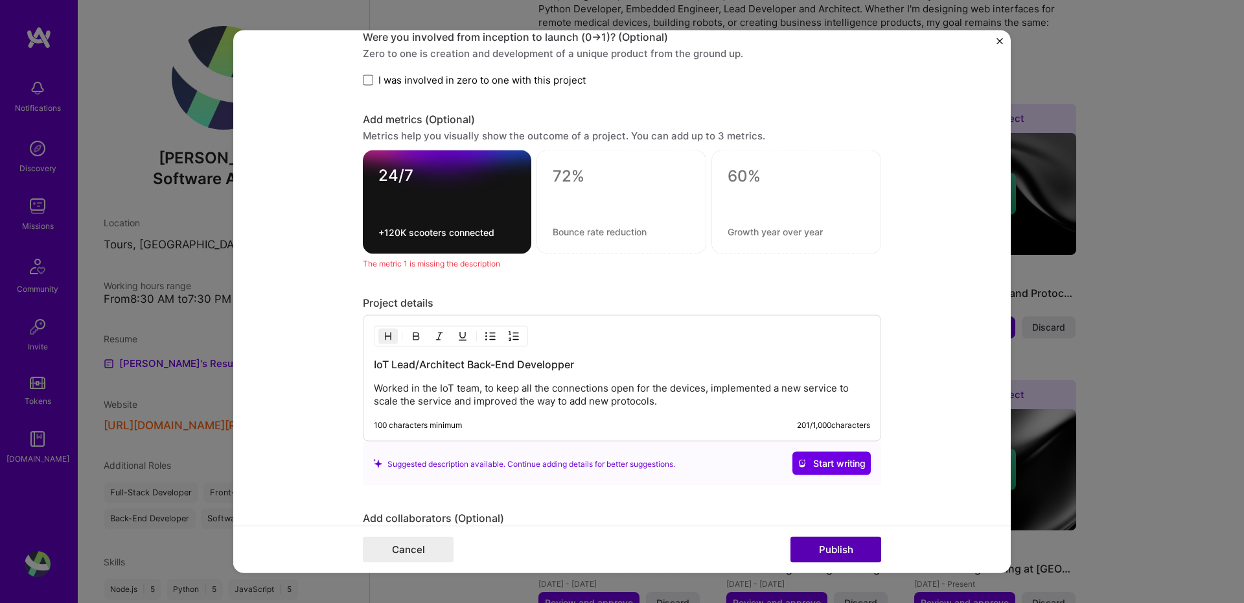
scroll to position [1100, 0]
click at [844, 551] on button "Publish" at bounding box center [836, 550] width 91 height 26
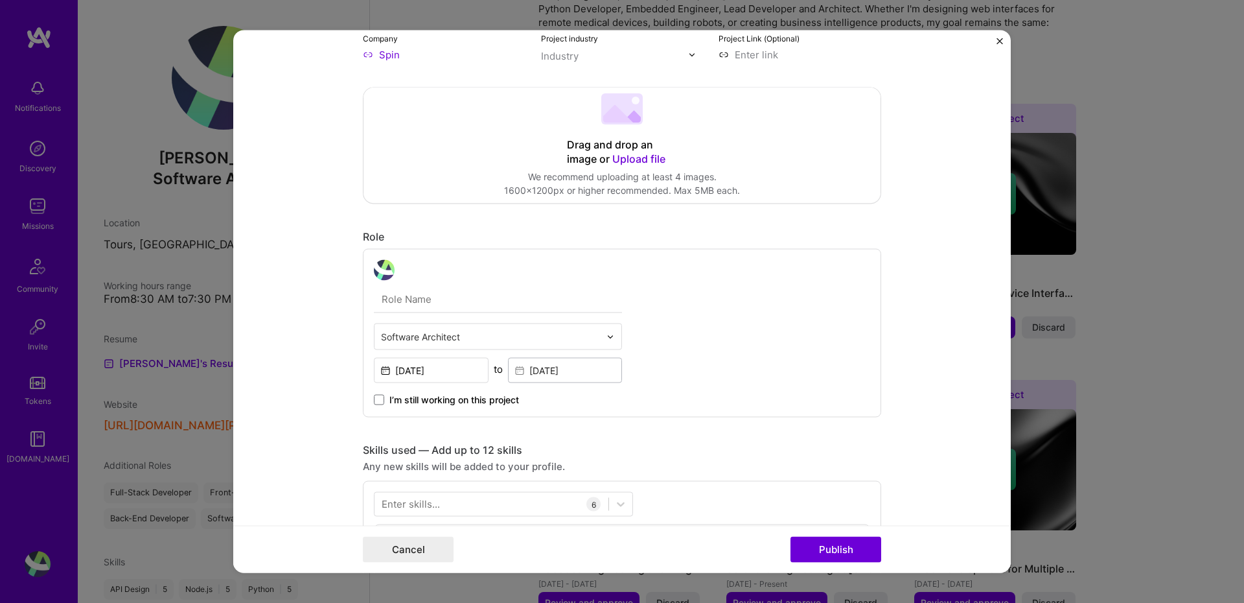
scroll to position [0, 0]
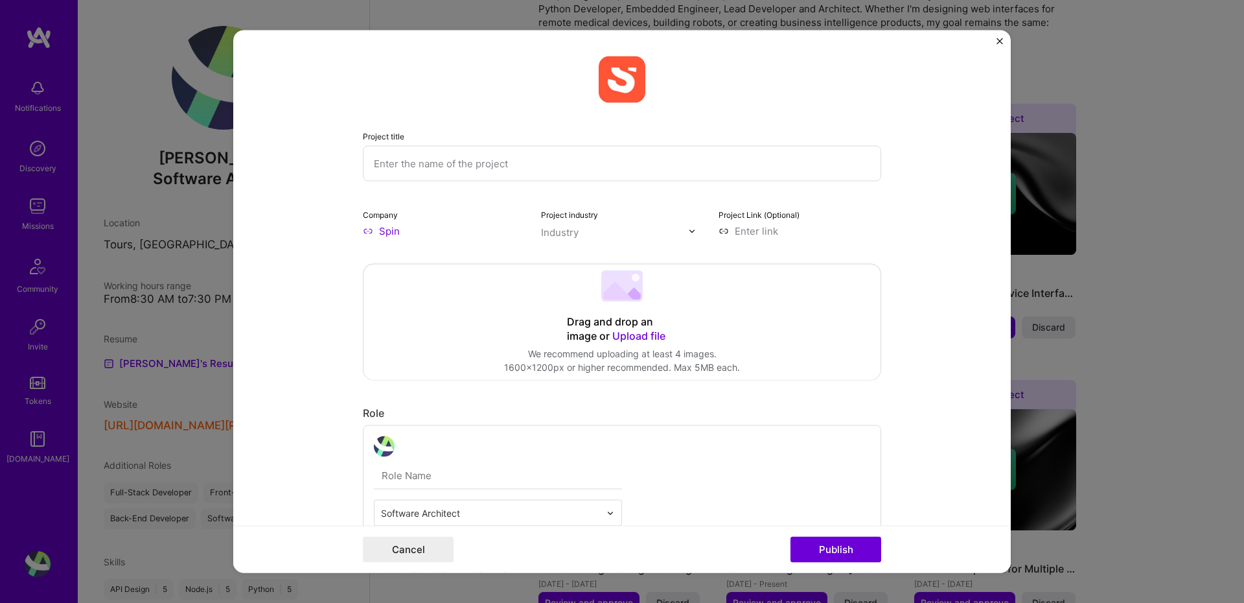
click at [393, 157] on input "text" at bounding box center [622, 164] width 518 height 36
click at [425, 165] on input "text" at bounding box center [622, 164] width 518 height 36
click at [425, 166] on input "text" at bounding box center [622, 164] width 518 height 36
click at [511, 171] on input "text" at bounding box center [622, 164] width 518 height 36
click at [513, 169] on input "text" at bounding box center [622, 164] width 518 height 36
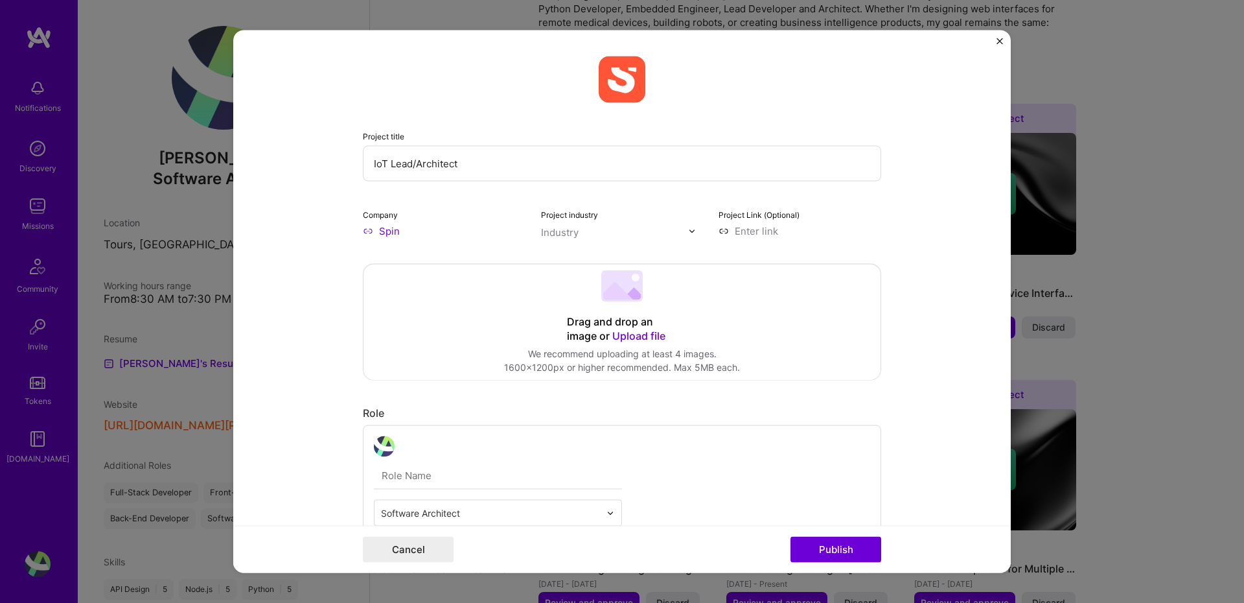
click at [594, 164] on input "IoT Lead/Architect" at bounding box center [622, 164] width 518 height 36
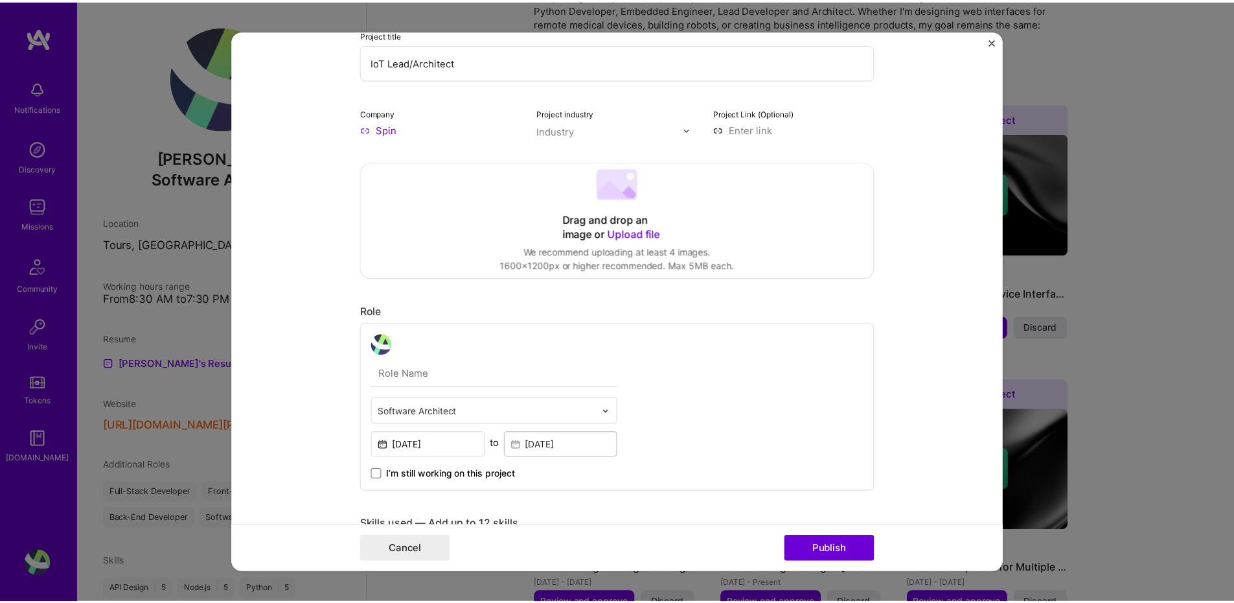
scroll to position [196, 0]
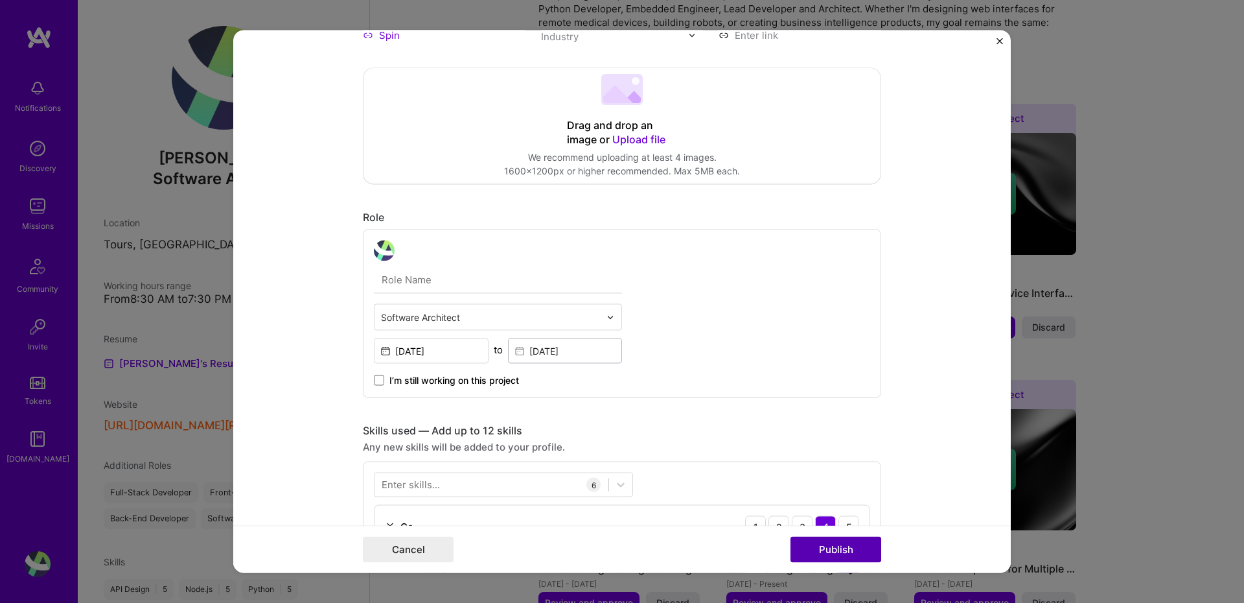
type input "IoT Lead/Architect"
click at [839, 548] on button "Publish" at bounding box center [836, 550] width 91 height 26
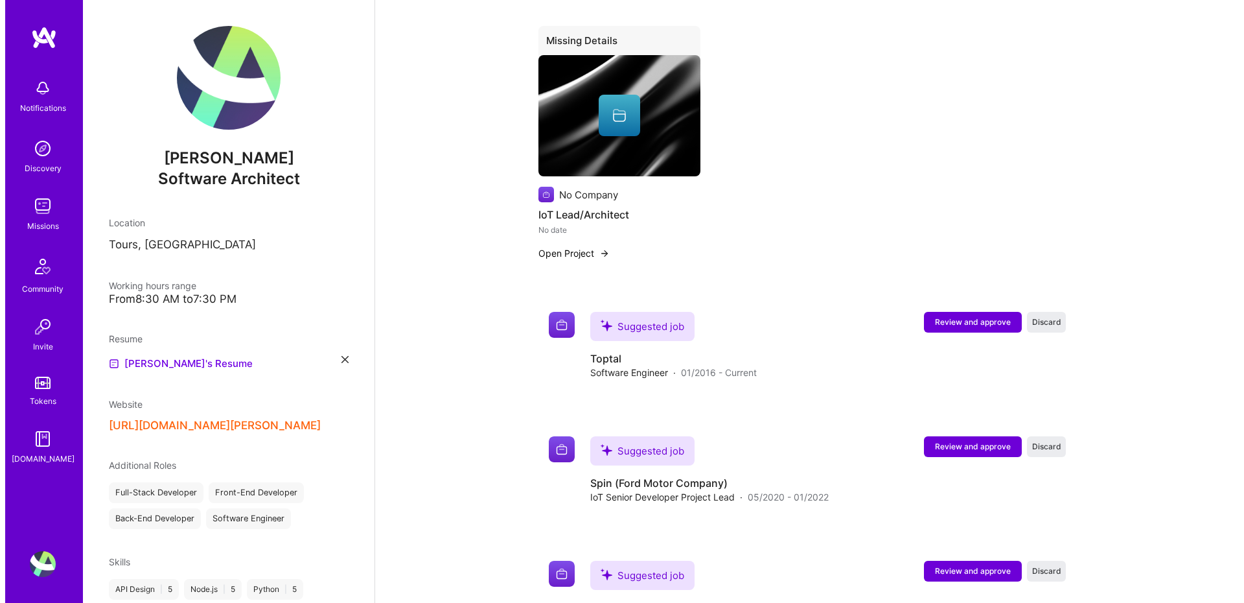
scroll to position [1374, 0]
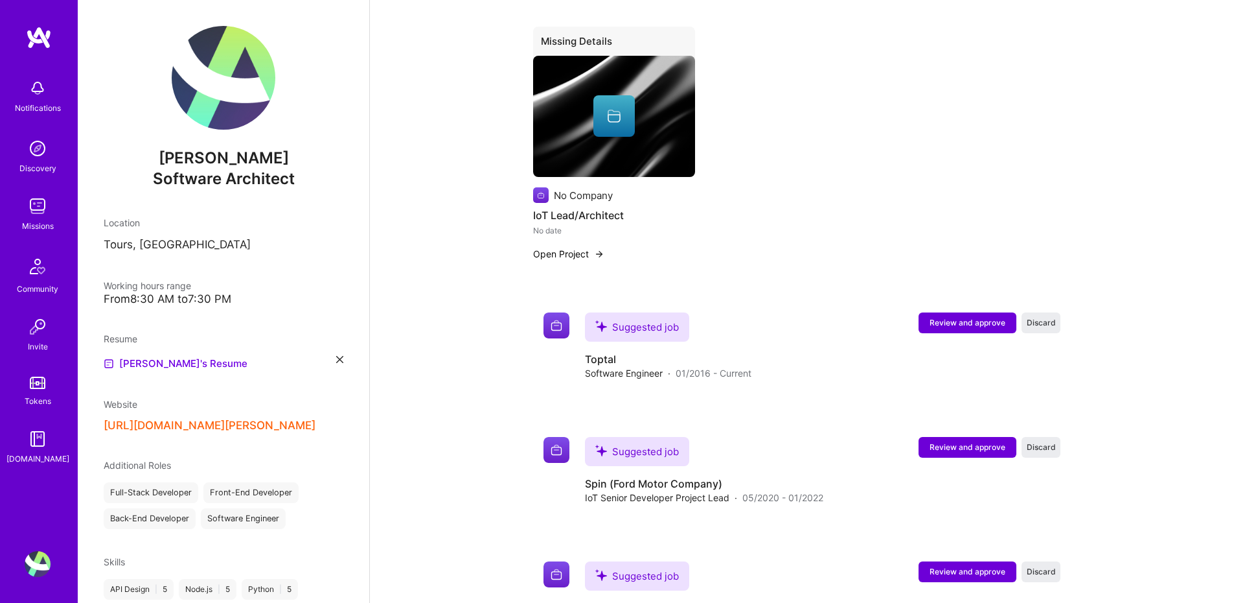
click at [555, 207] on h4 "IoT Lead/Architect" at bounding box center [614, 215] width 162 height 17
click at [560, 247] on button "Open Project" at bounding box center [568, 254] width 71 height 14
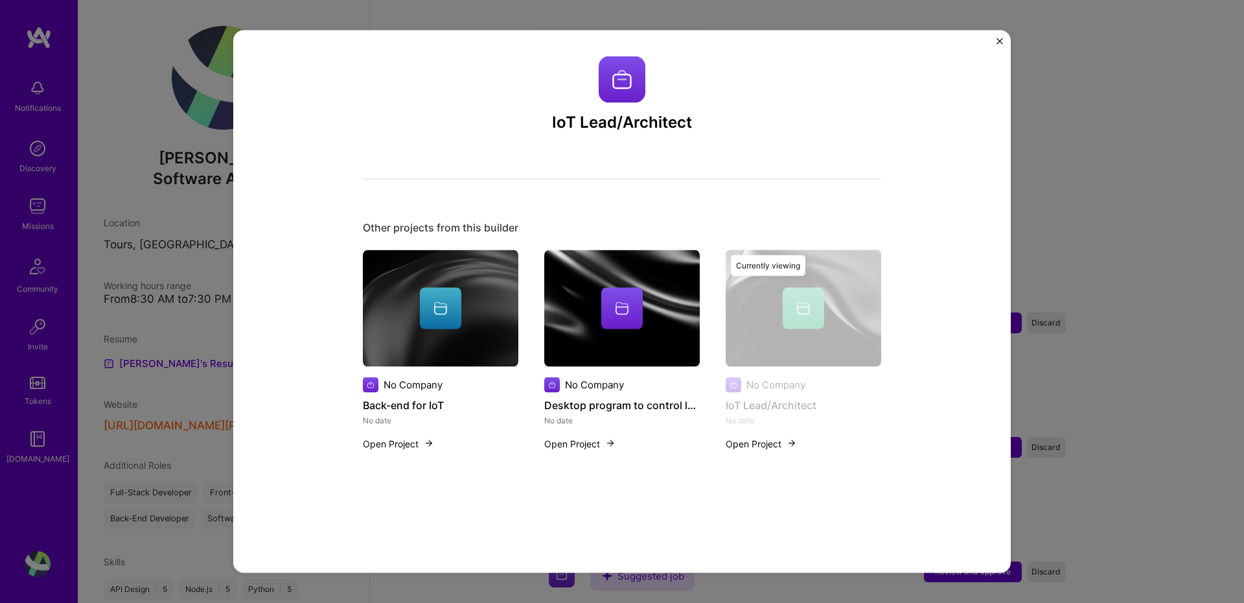
click at [382, 440] on button "Open Project" at bounding box center [398, 443] width 71 height 14
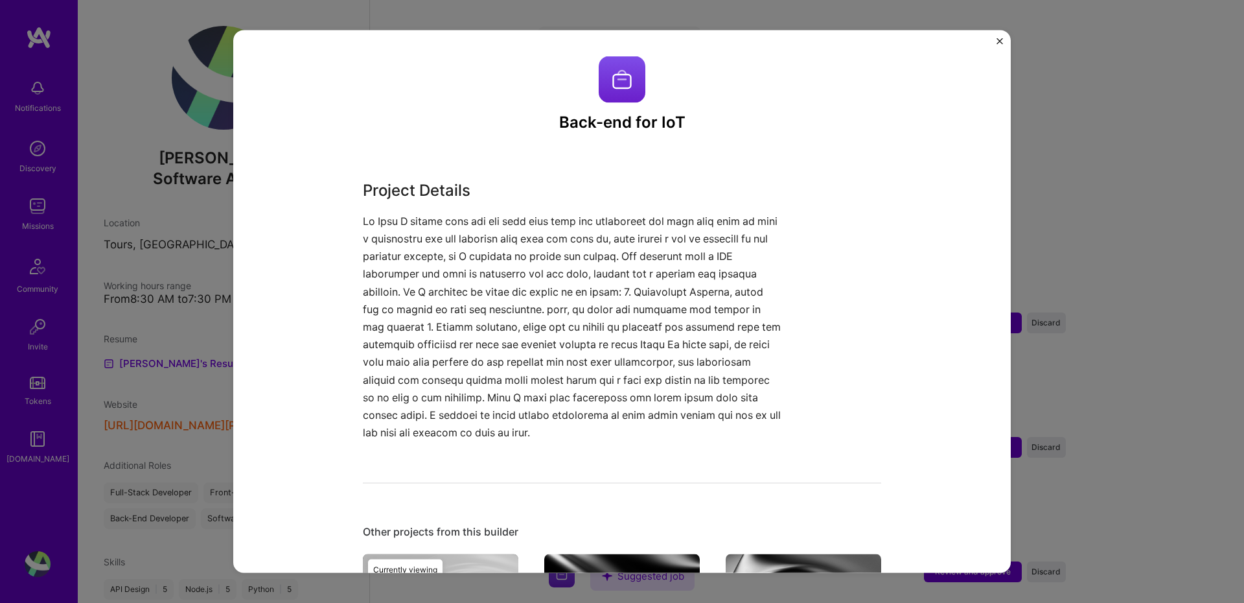
click at [997, 43] on img "Close" at bounding box center [1000, 41] width 6 height 6
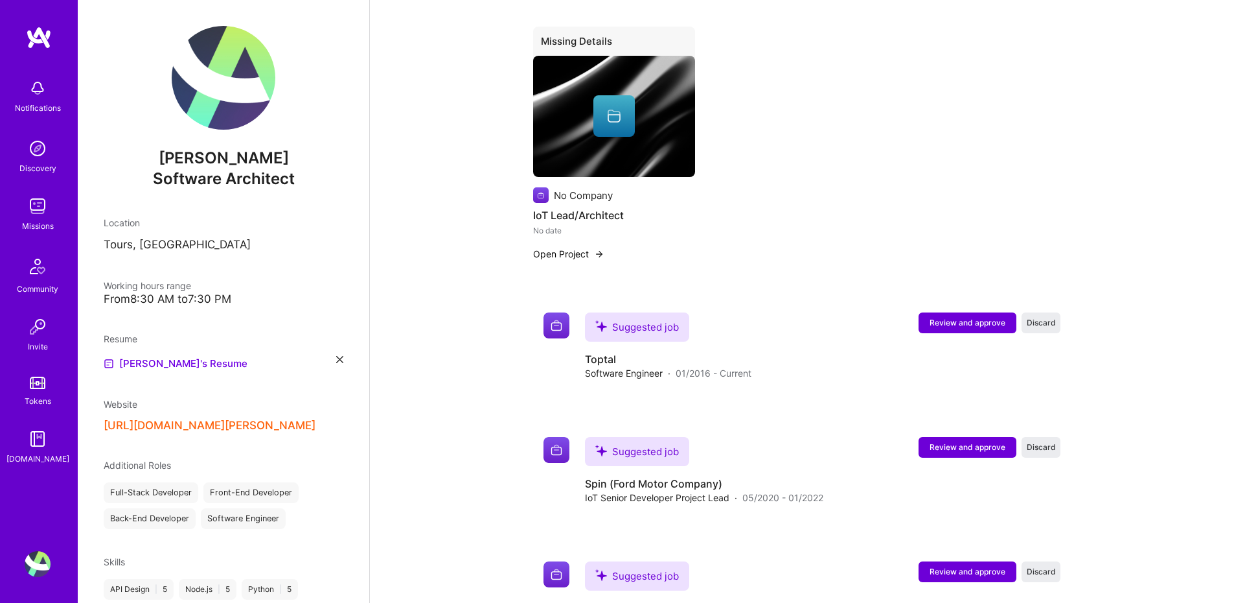
click at [1079, 191] on div "Complete your profile to get the most out of [DOMAIN_NAME] and get discovered O…" at bounding box center [802, 351] width 864 height 3346
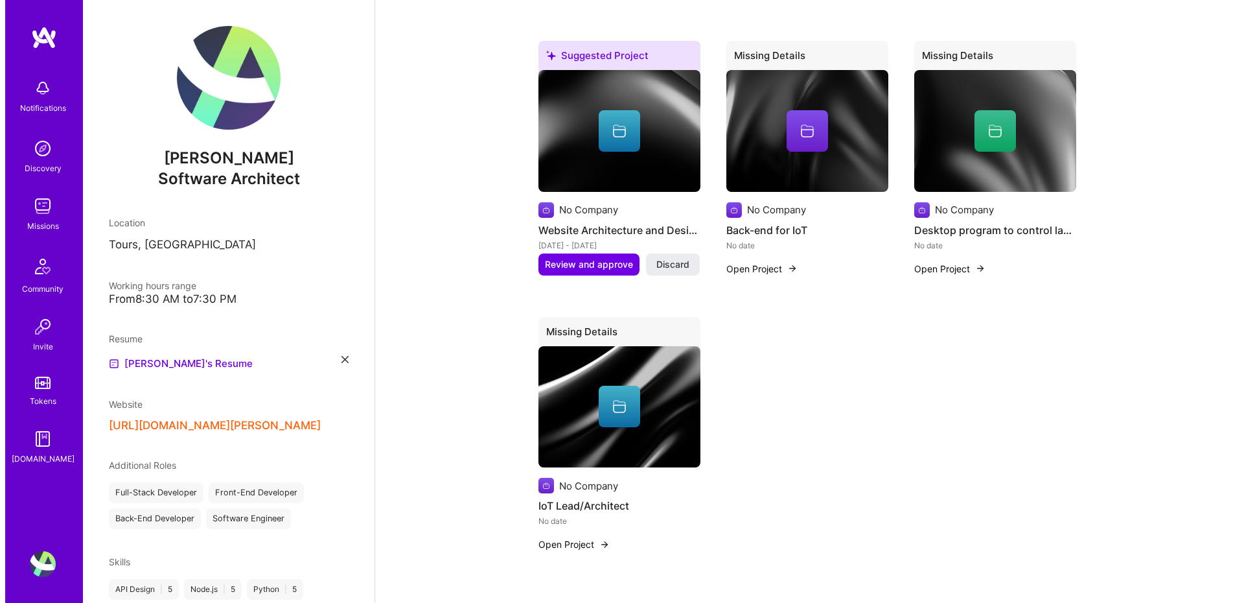
scroll to position [1107, 0]
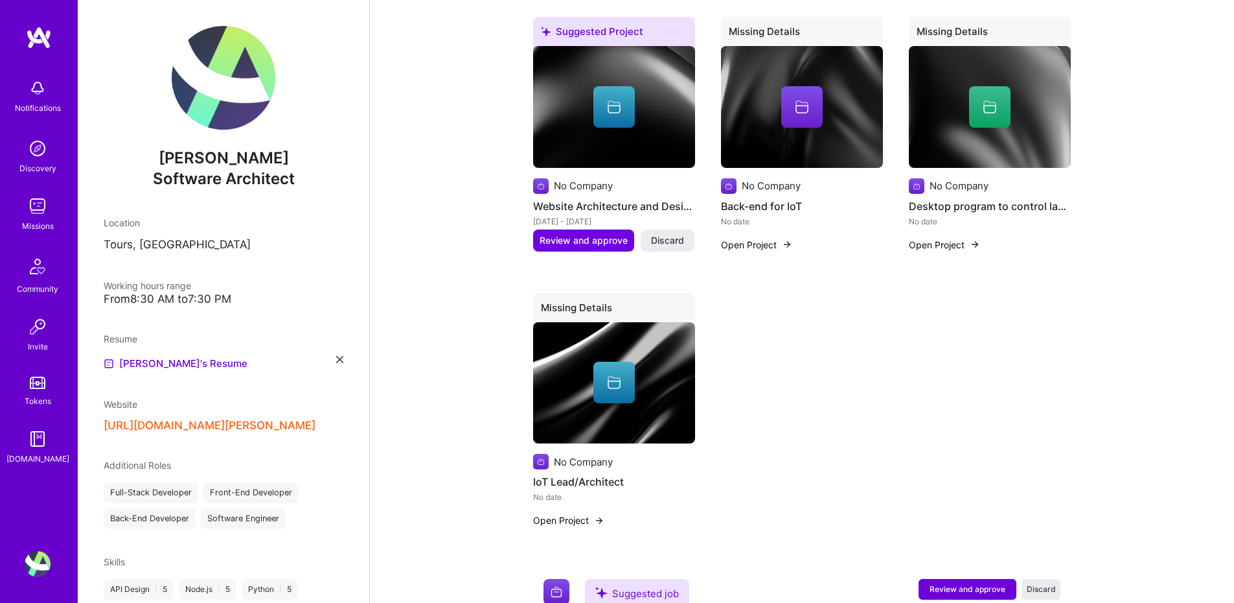
click at [568, 473] on h4 "IoT Lead/Architect" at bounding box center [614, 481] width 162 height 17
click at [577, 414] on img at bounding box center [614, 383] width 162 height 122
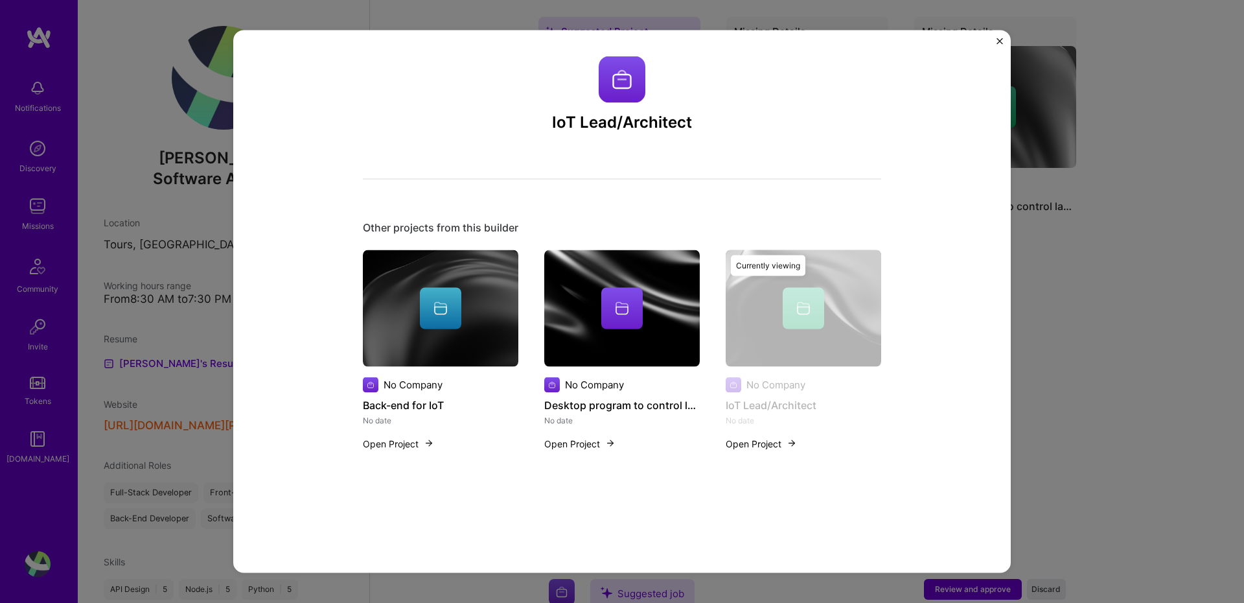
click at [426, 318] on div at bounding box center [440, 307] width 41 height 41
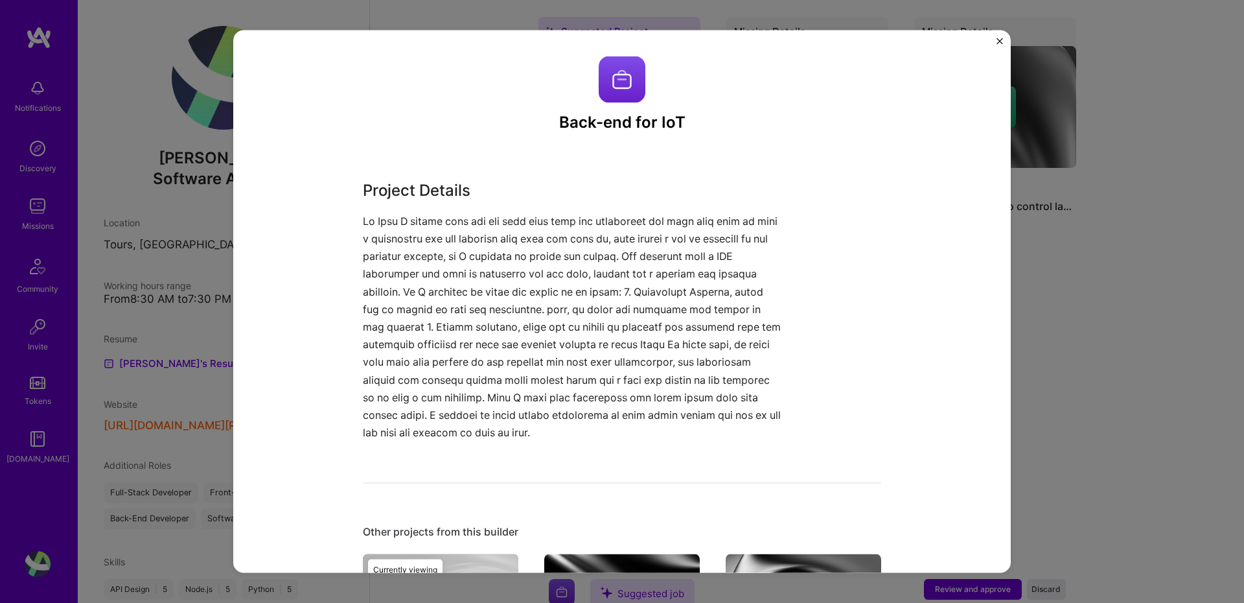
click at [1061, 181] on div "Back-end for IoT Project Details Other projects from this builder No Company Ba…" at bounding box center [622, 301] width 1244 height 603
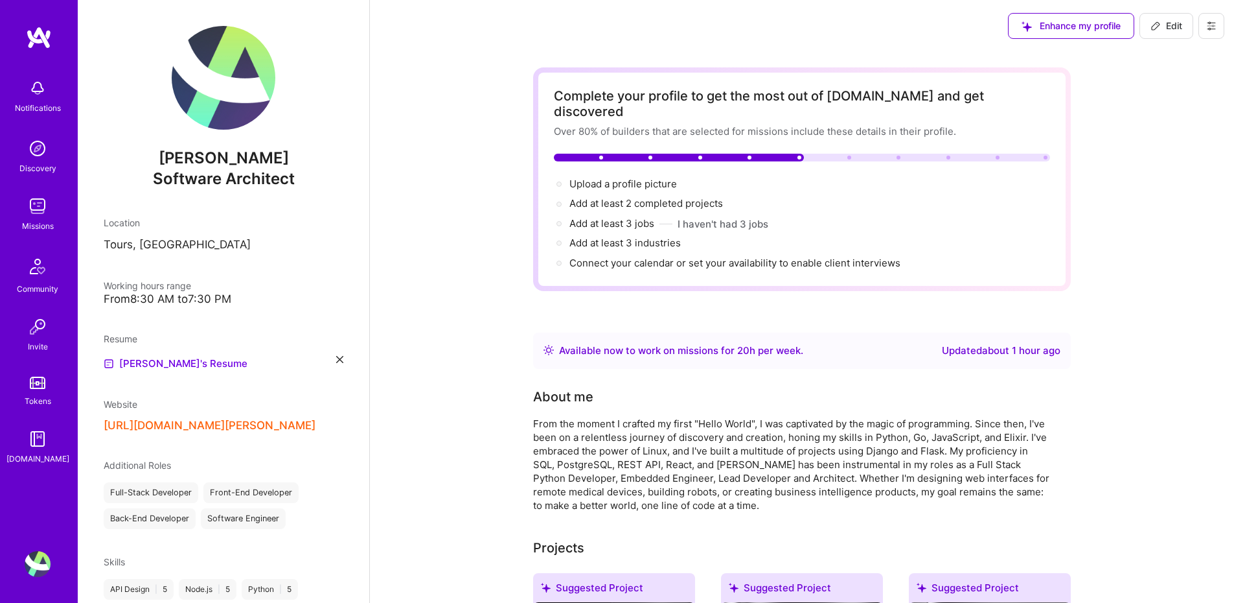
click at [1168, 19] on span "Edit" at bounding box center [1167, 25] width 32 height 13
select select "US"
select select "Right Now"
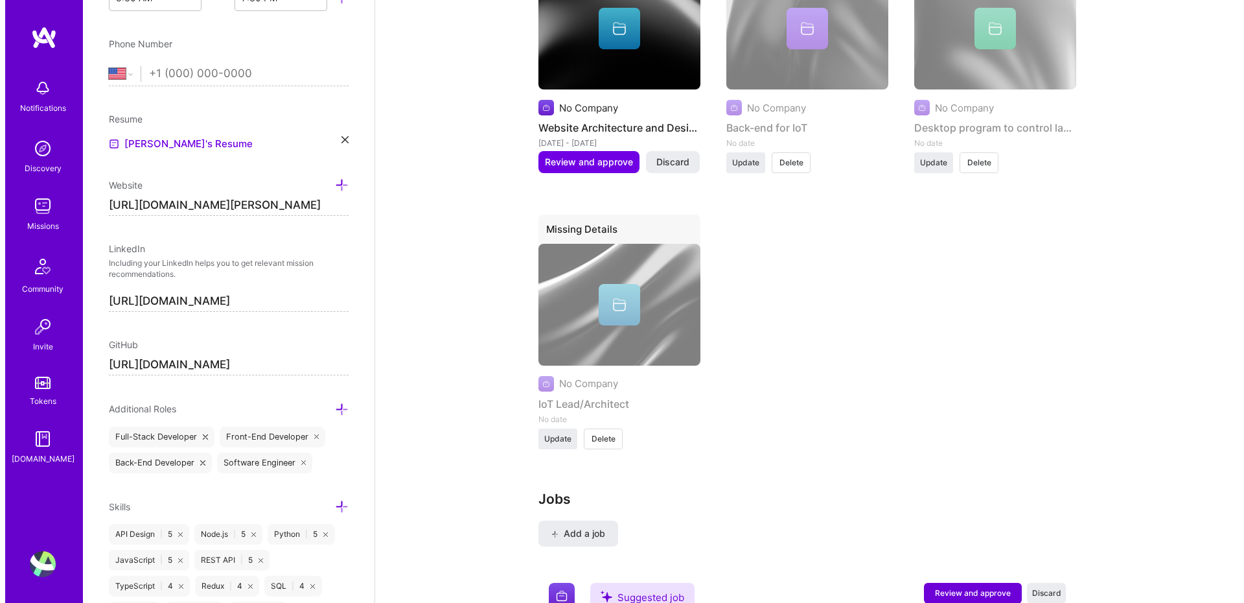
scroll to position [1772, 0]
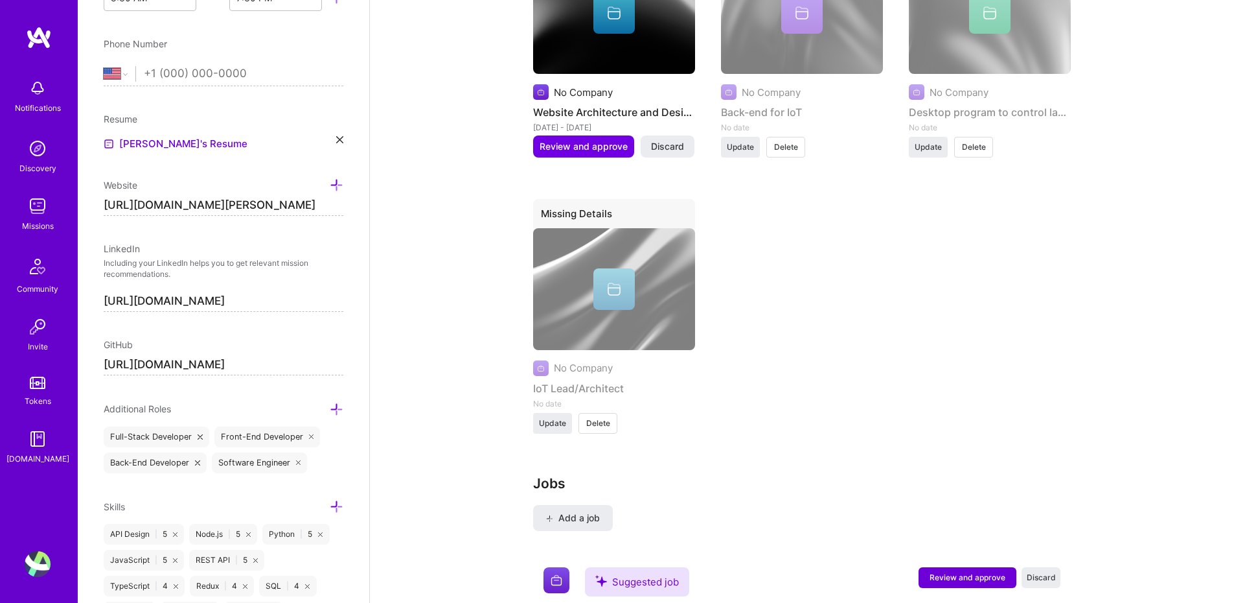
click at [585, 307] on div "No Company IoT Lead/Architect No date Update Delete" at bounding box center [614, 319] width 162 height 182
click at [552, 417] on span "Update" at bounding box center [552, 423] width 27 height 12
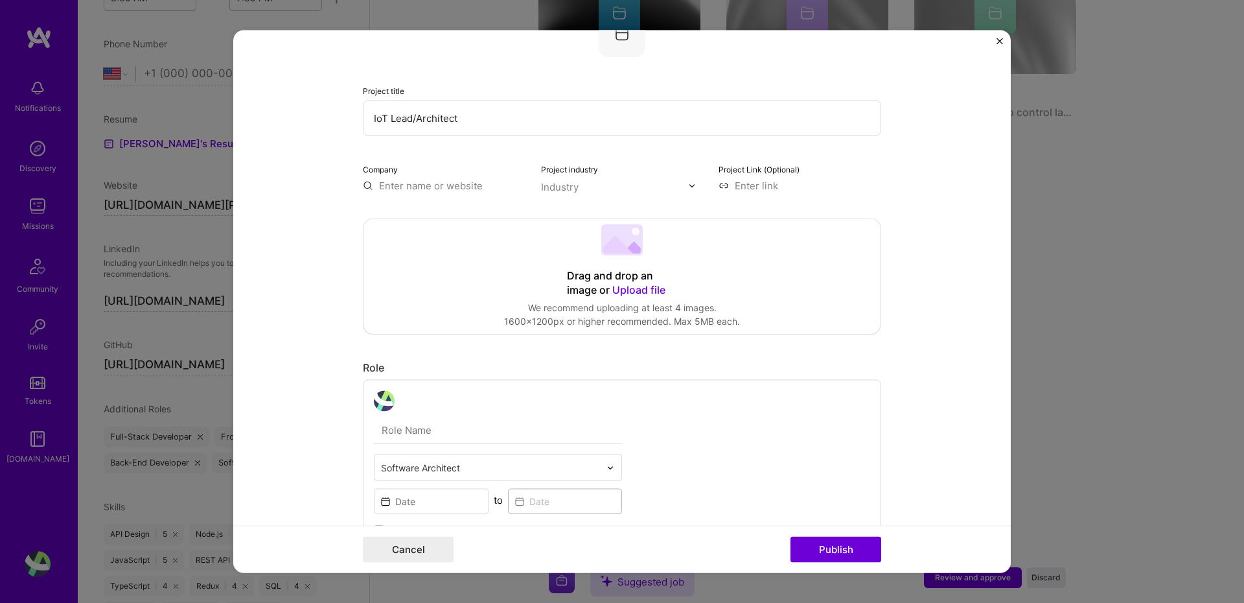
scroll to position [0, 0]
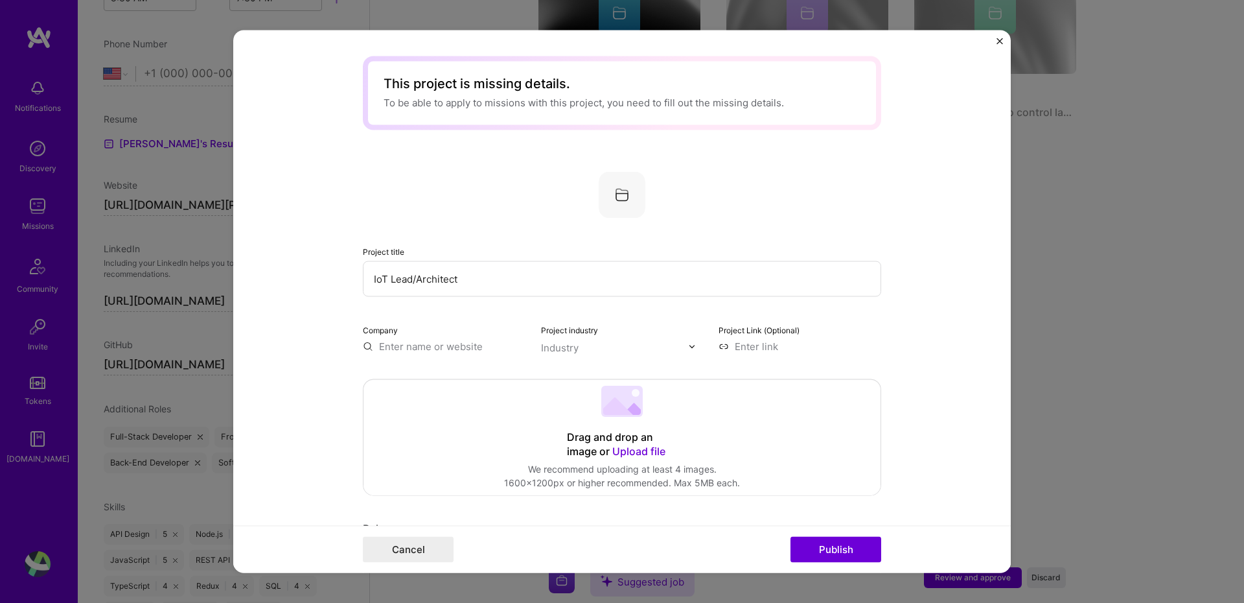
click at [400, 344] on input "text" at bounding box center [444, 347] width 163 height 14
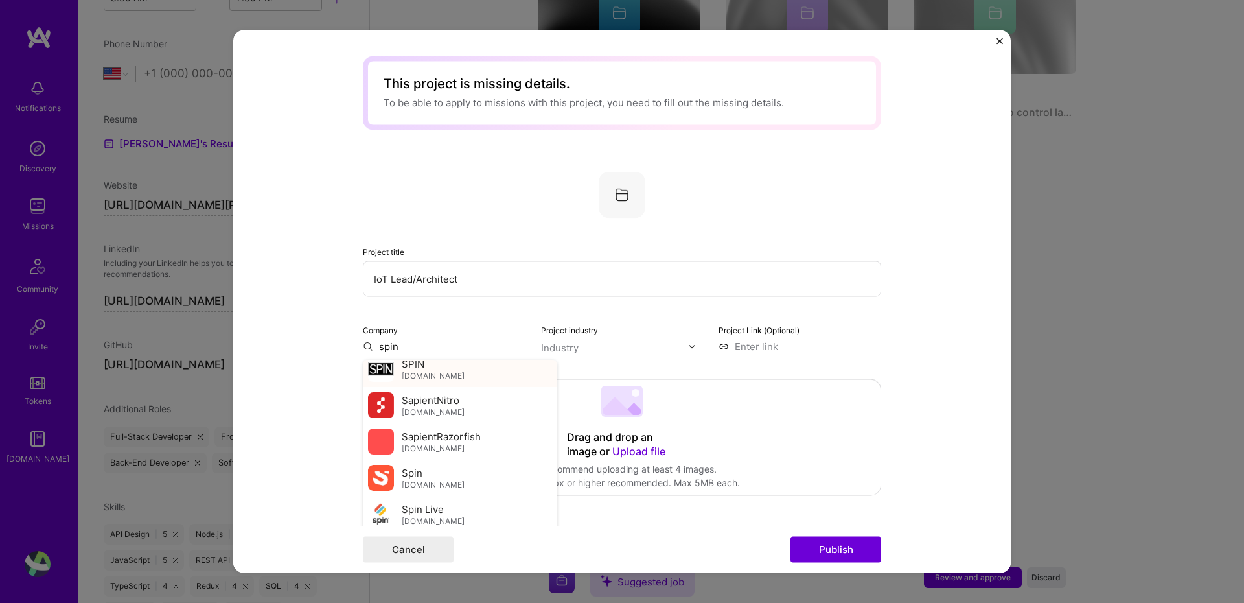
scroll to position [312, 0]
click at [425, 472] on div "Spin [DOMAIN_NAME]" at bounding box center [433, 477] width 63 height 24
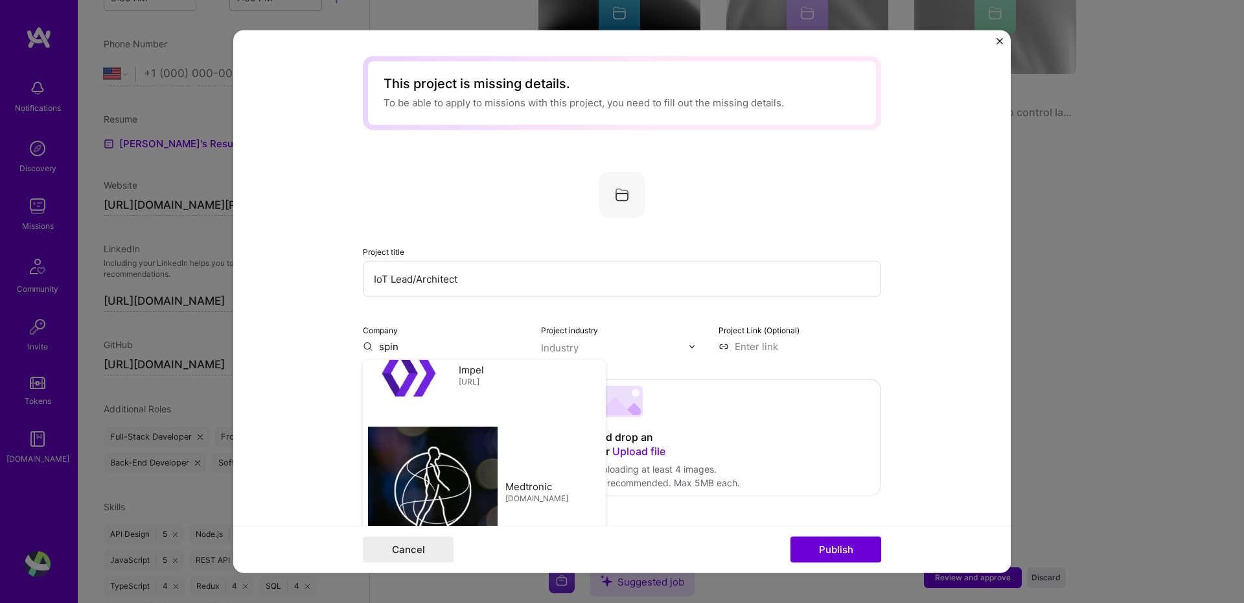
type input "Spin"
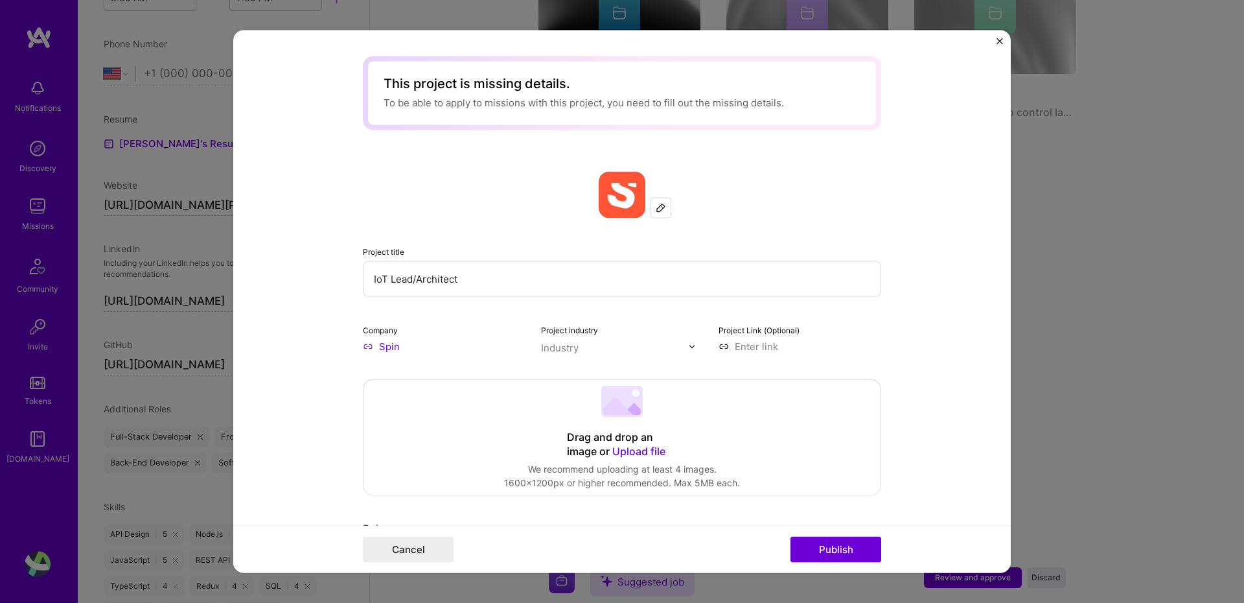
click at [572, 348] on div "Industry" at bounding box center [560, 348] width 38 height 14
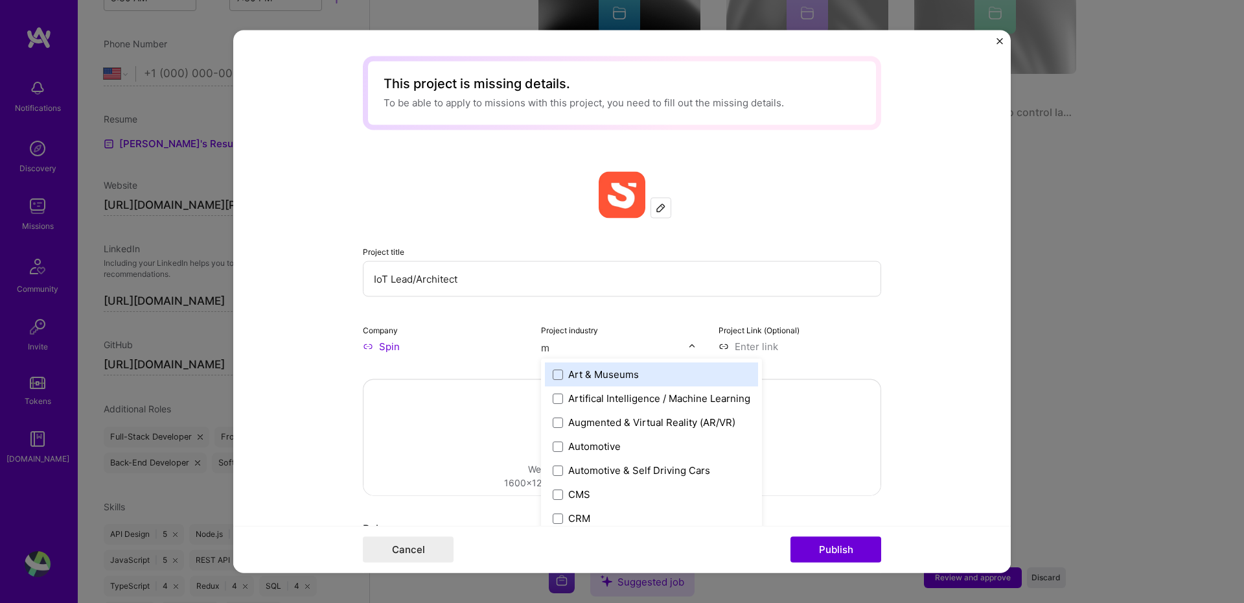
type input "mo"
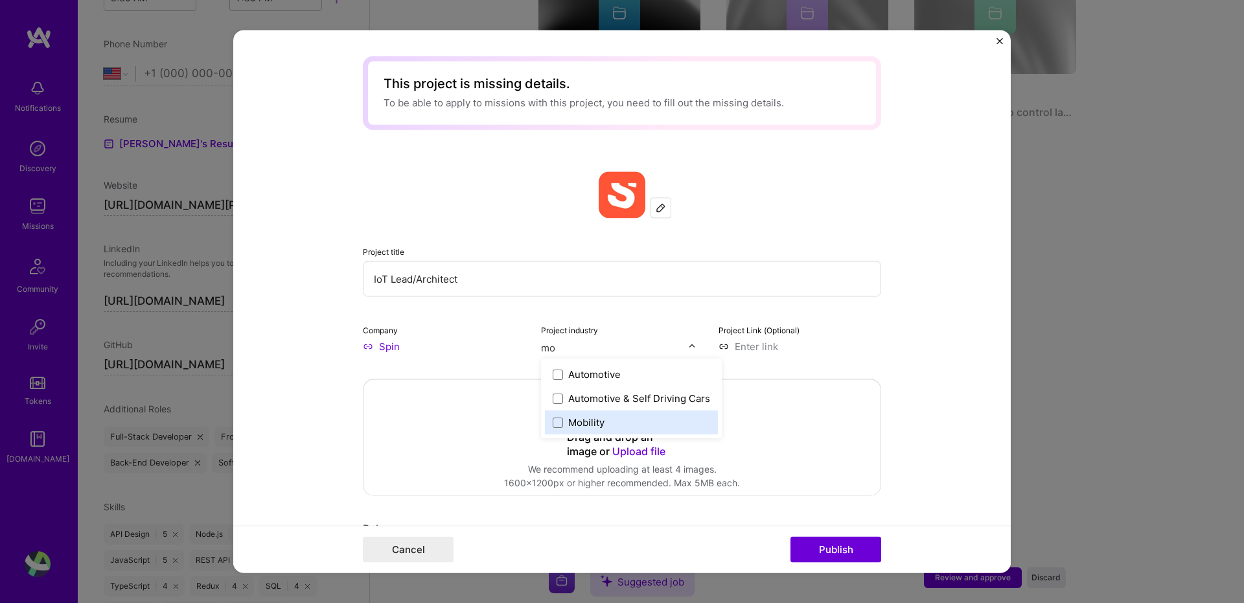
click at [612, 422] on label "Mobility" at bounding box center [631, 422] width 157 height 14
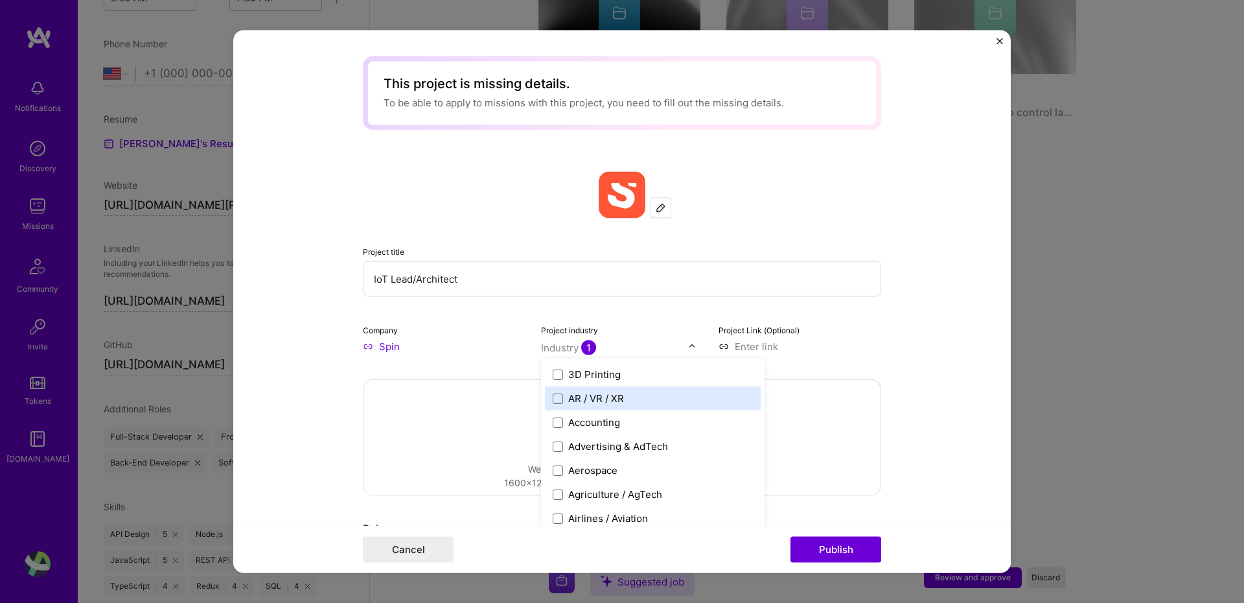
click at [934, 367] on form "This project is missing details. To be able to apply to missions with this proj…" at bounding box center [622, 301] width 778 height 542
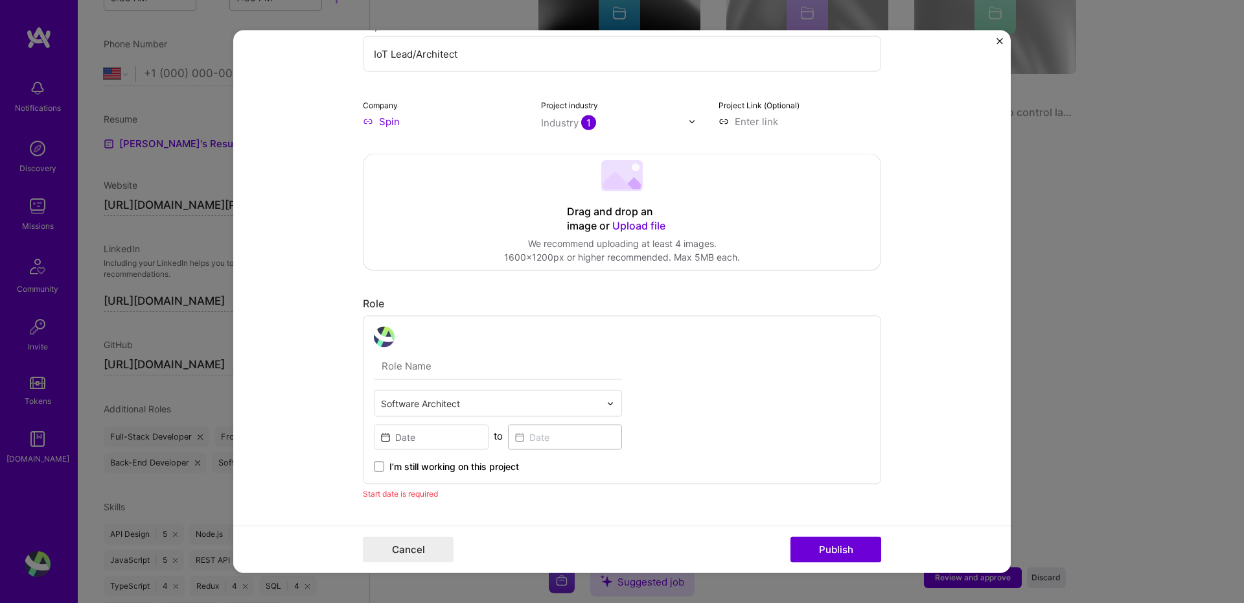
scroll to position [259, 0]
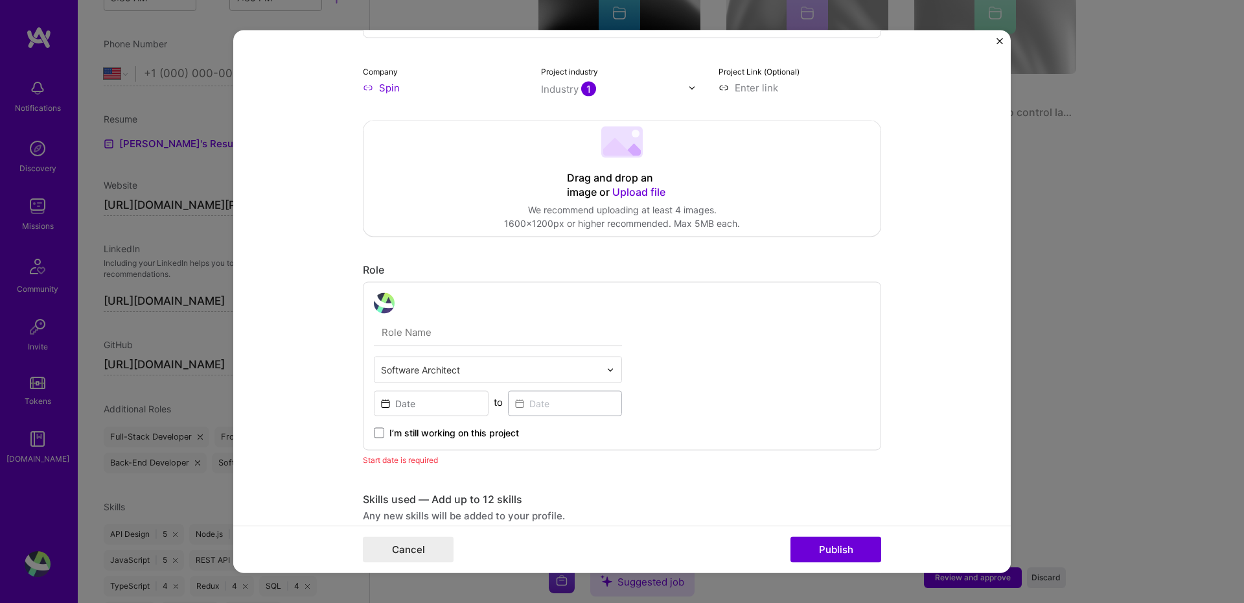
click at [411, 330] on input "text" at bounding box center [498, 332] width 248 height 27
type input "IoT Senior Developer Project Lead"
click at [758, 355] on div "IoT Senior Developer Project Lead Software Architect to I’m still working on th…" at bounding box center [622, 366] width 518 height 168
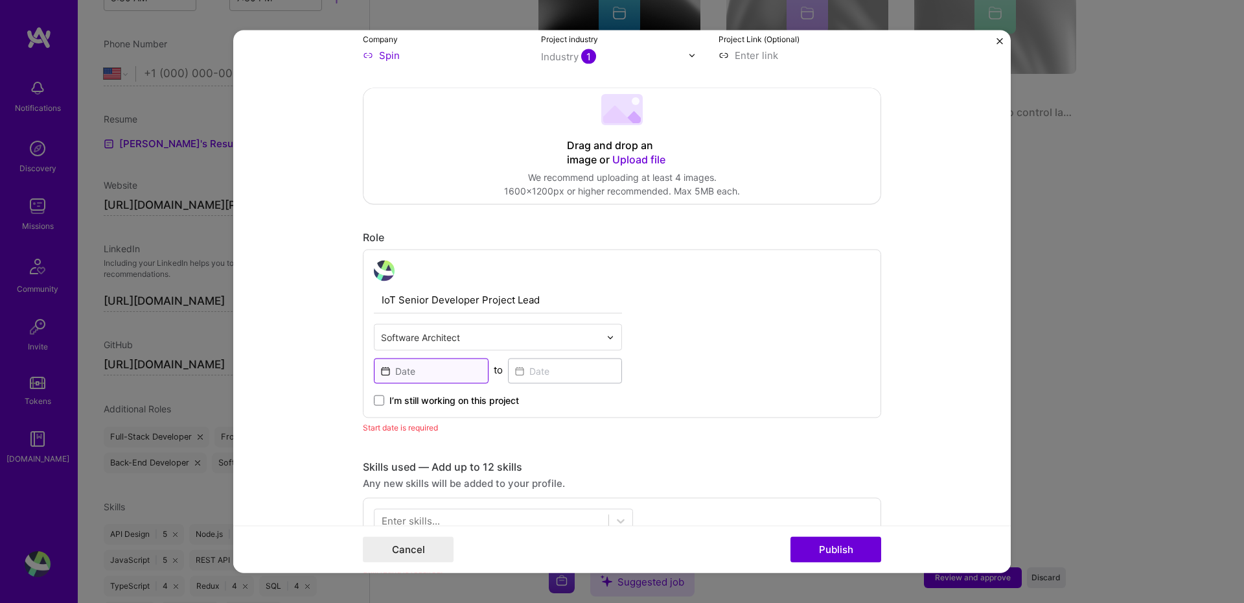
click at [456, 367] on input at bounding box center [431, 370] width 115 height 25
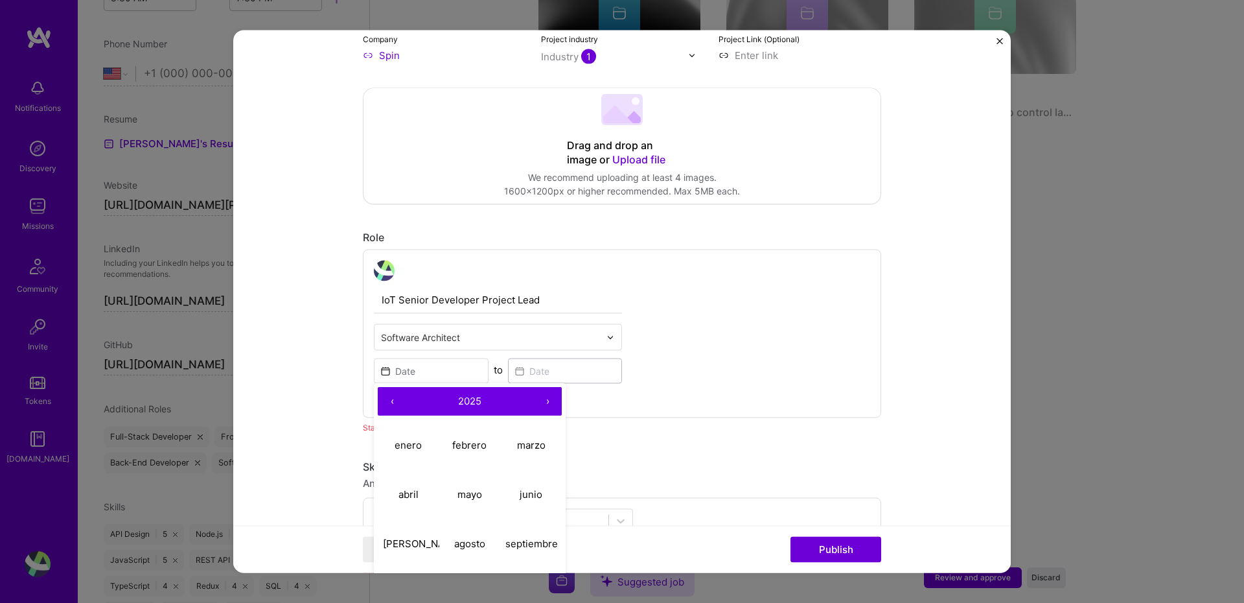
click at [920, 358] on form "This project is missing details. To be able to apply to missions with this proj…" at bounding box center [622, 301] width 778 height 542
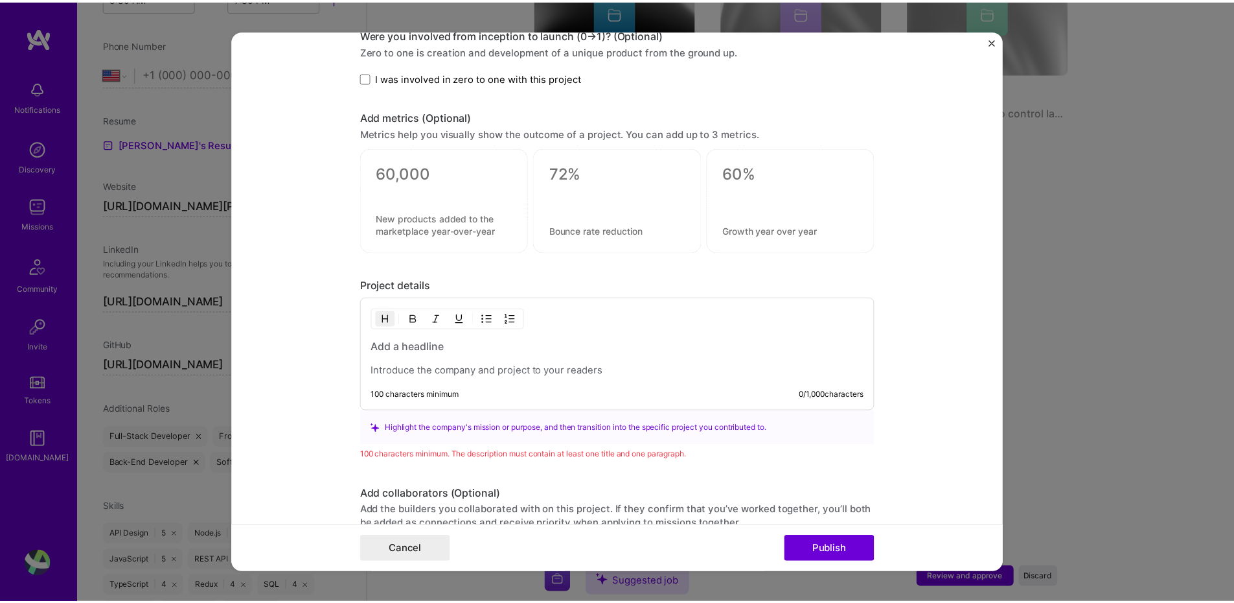
scroll to position [942, 0]
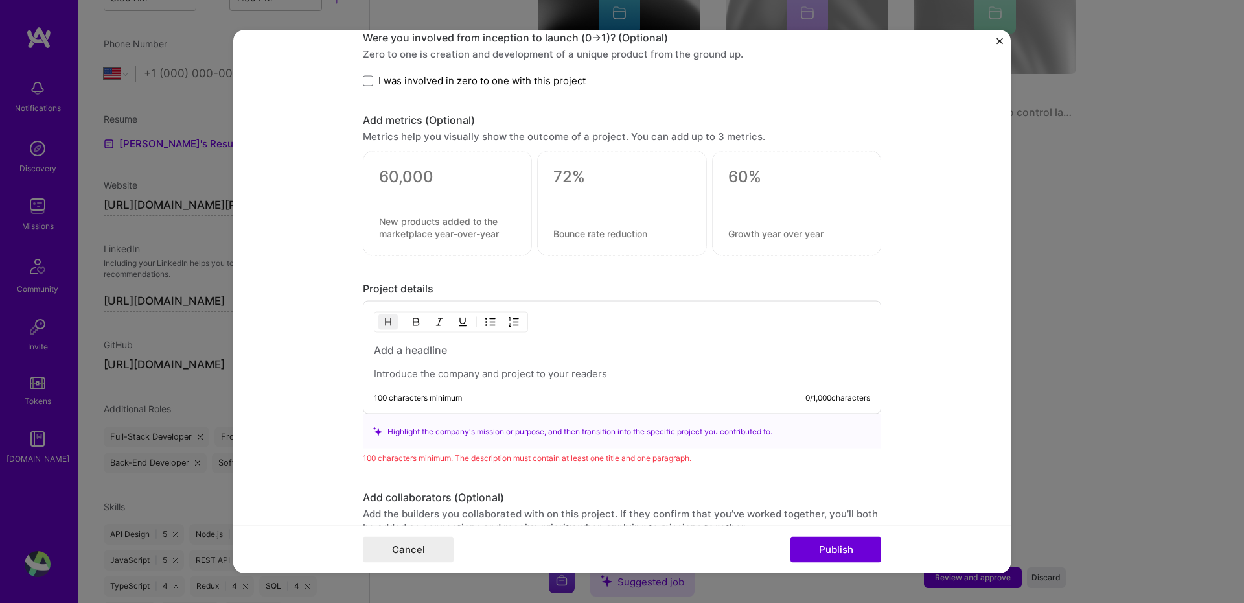
click at [422, 534] on div "Cancel Publish" at bounding box center [622, 549] width 778 height 47
click at [424, 539] on button "Cancel" at bounding box center [408, 550] width 91 height 26
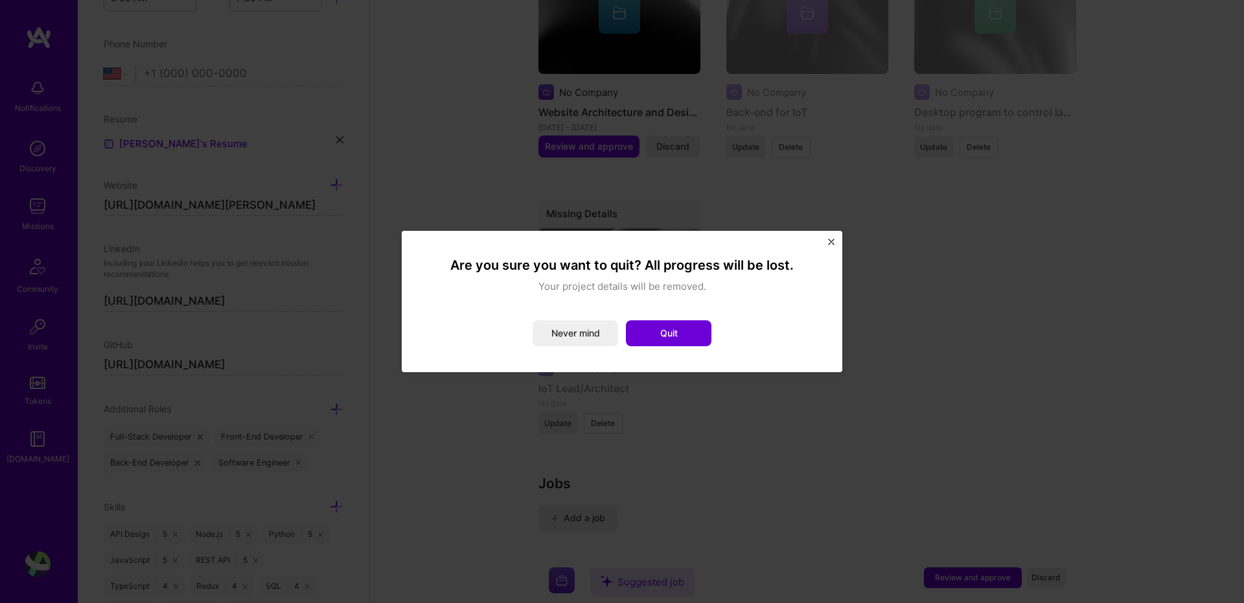
click at [670, 345] on button "Quit" at bounding box center [669, 333] width 86 height 26
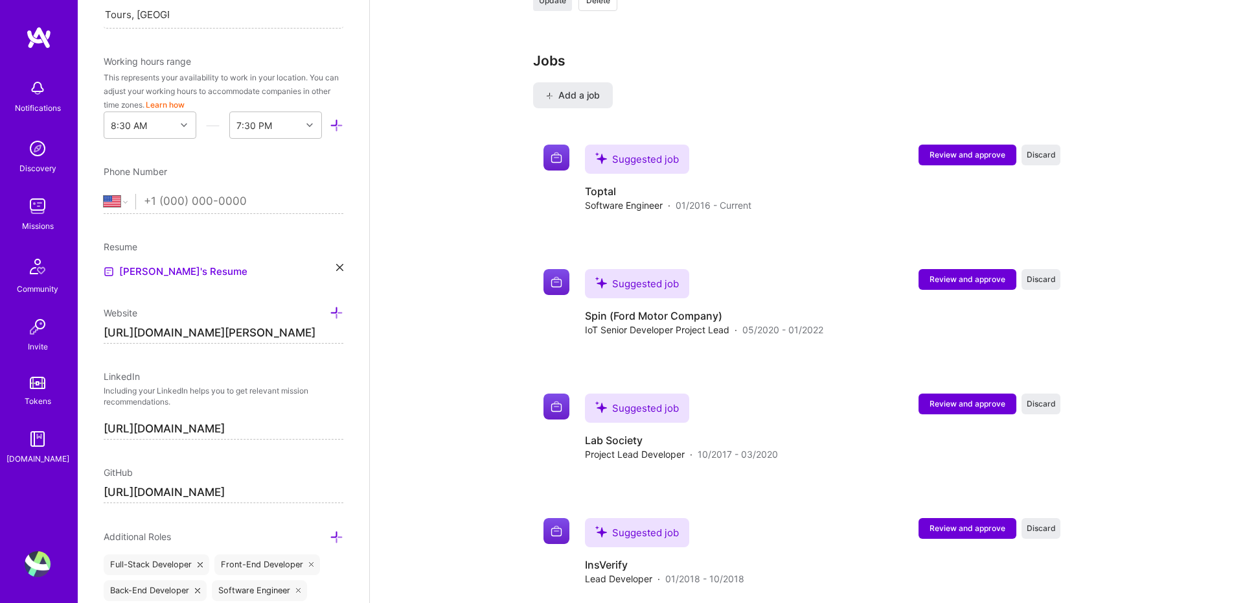
scroll to position [0, 0]
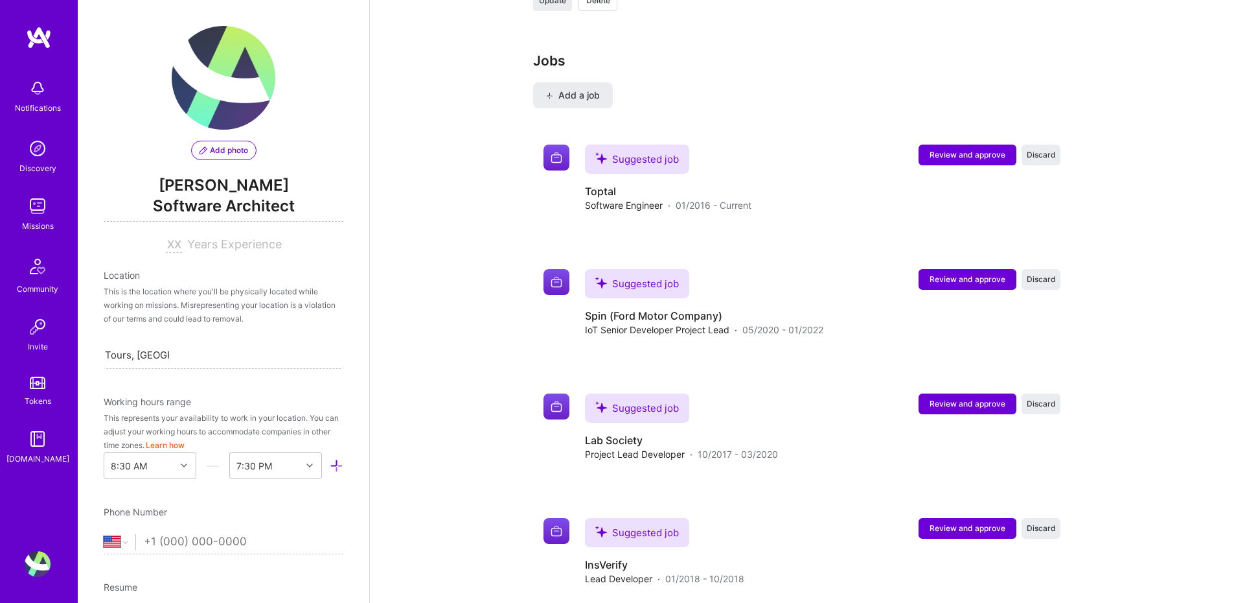
click at [30, 51] on div "Notifications Discovery Missions Community Invite Tokens [DOMAIN_NAME]" at bounding box center [39, 279] width 78 height 507
click at [32, 45] on img at bounding box center [39, 37] width 26 height 23
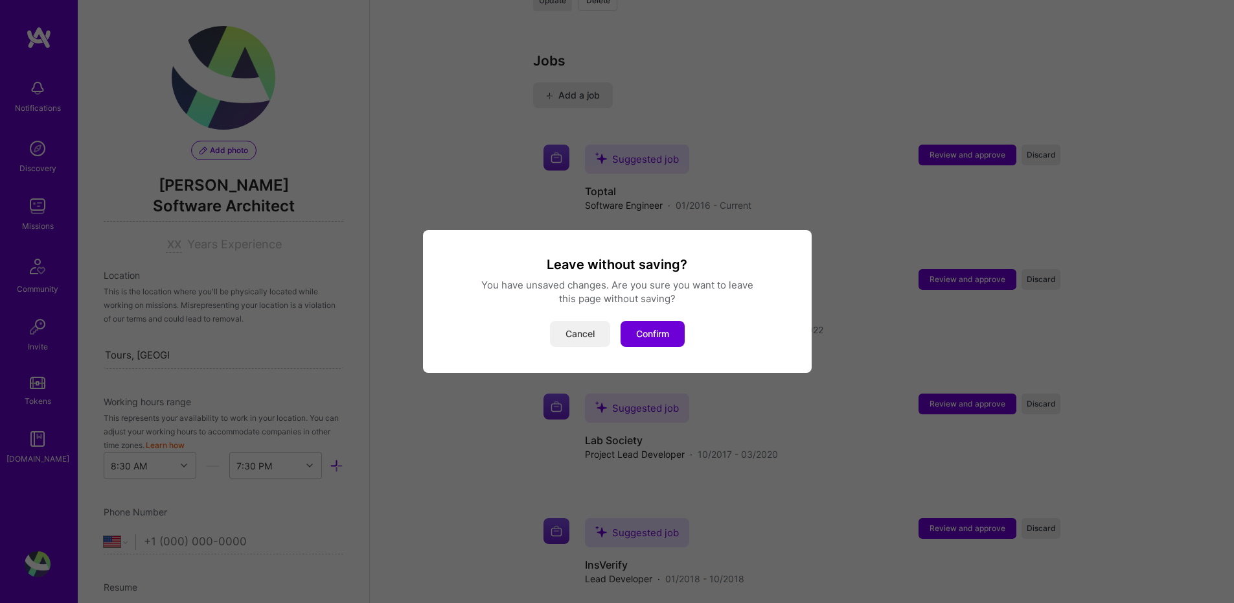
click at [567, 328] on button "Cancel" at bounding box center [580, 334] width 60 height 26
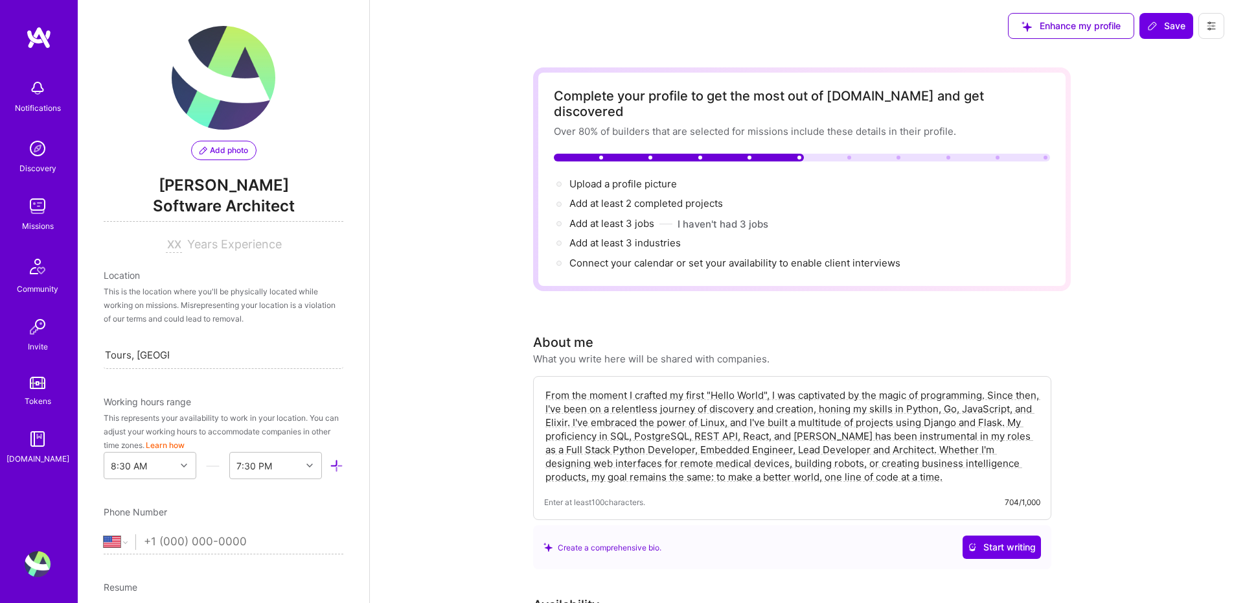
click at [1207, 25] on icon at bounding box center [1212, 26] width 10 height 10
click at [345, 137] on div "Add photo [PERSON_NAME] Software Architect Years Experience Location This is th…" at bounding box center [224, 301] width 292 height 603
click at [36, 191] on div "Notifications Discovery Missions Community Invite Tokens [DOMAIN_NAME]" at bounding box center [39, 269] width 78 height 393
click at [38, 41] on img at bounding box center [39, 37] width 26 height 23
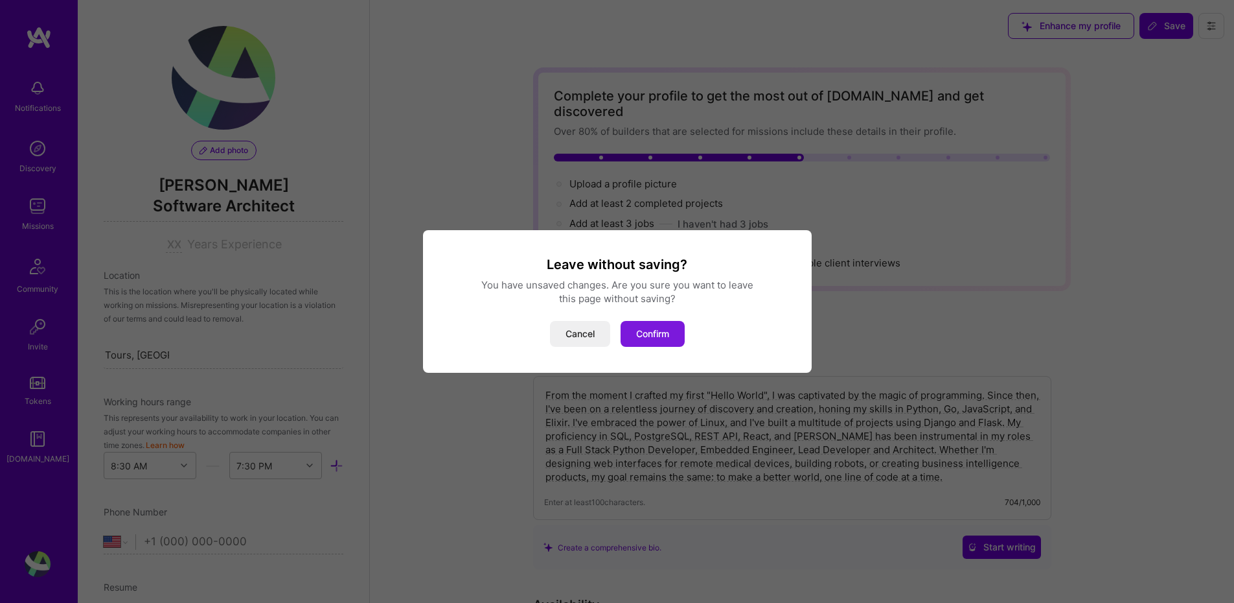
click at [651, 332] on button "Confirm" at bounding box center [653, 334] width 64 height 26
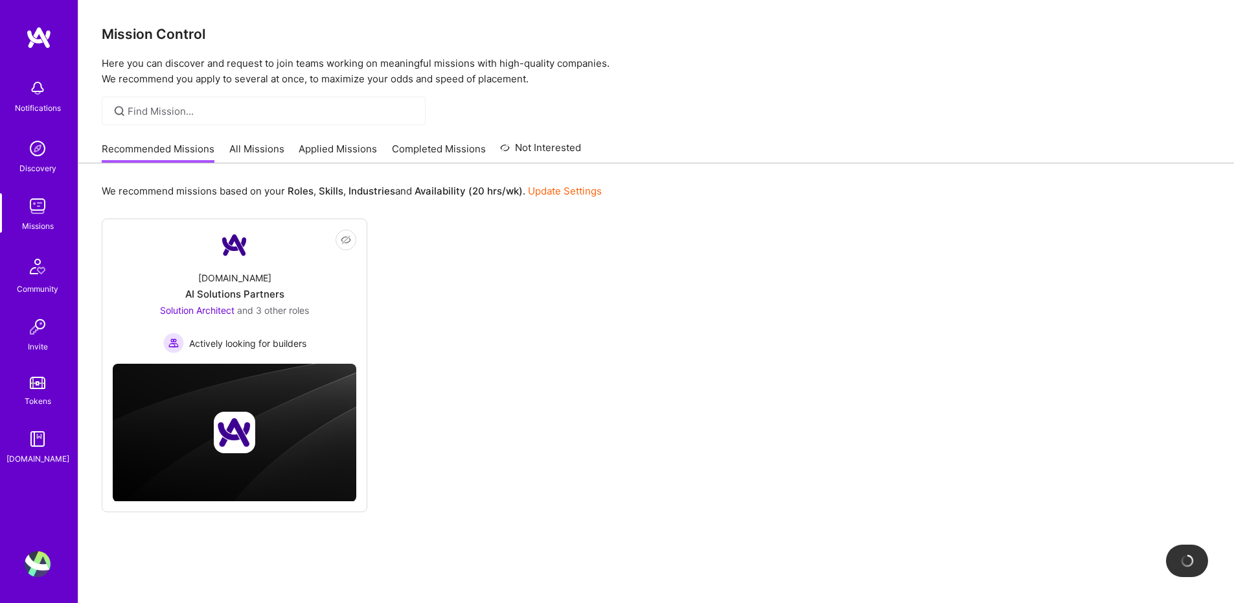
click at [26, 566] on img at bounding box center [38, 564] width 26 height 26
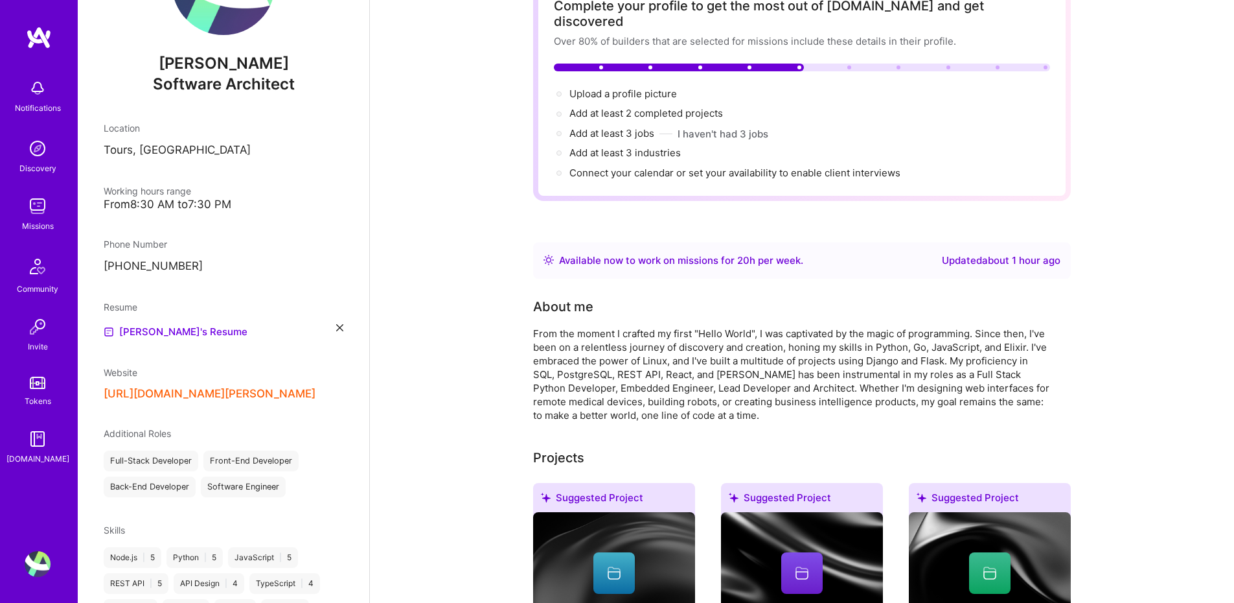
scroll to position [204, 0]
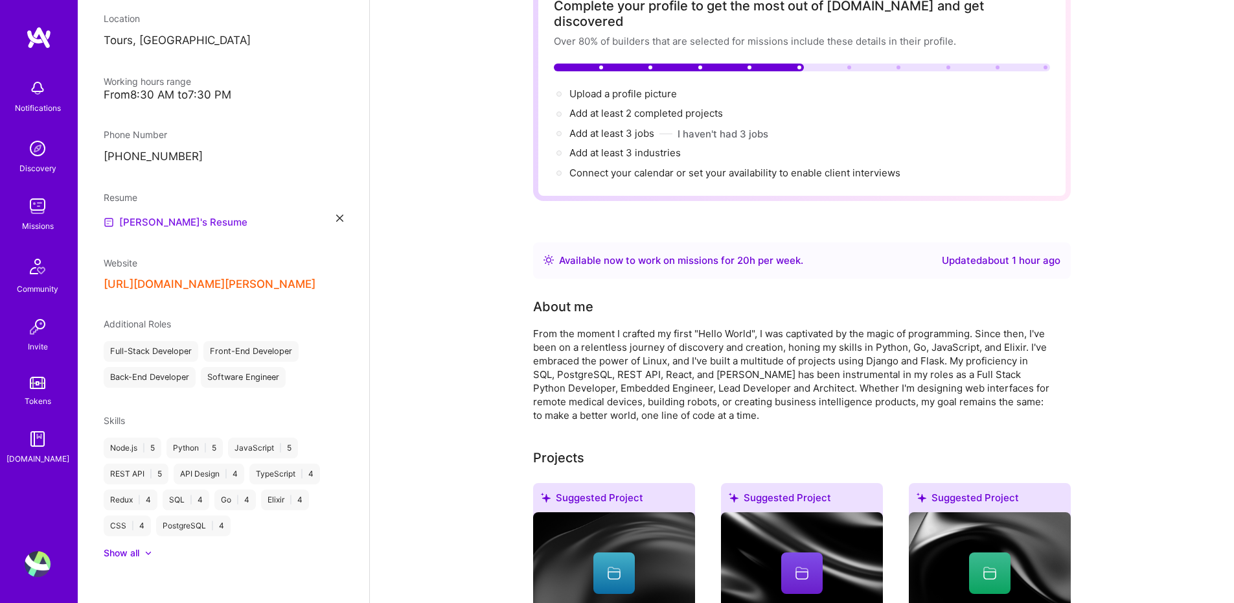
click at [127, 222] on link "[PERSON_NAME]'s Resume" at bounding box center [176, 222] width 144 height 16
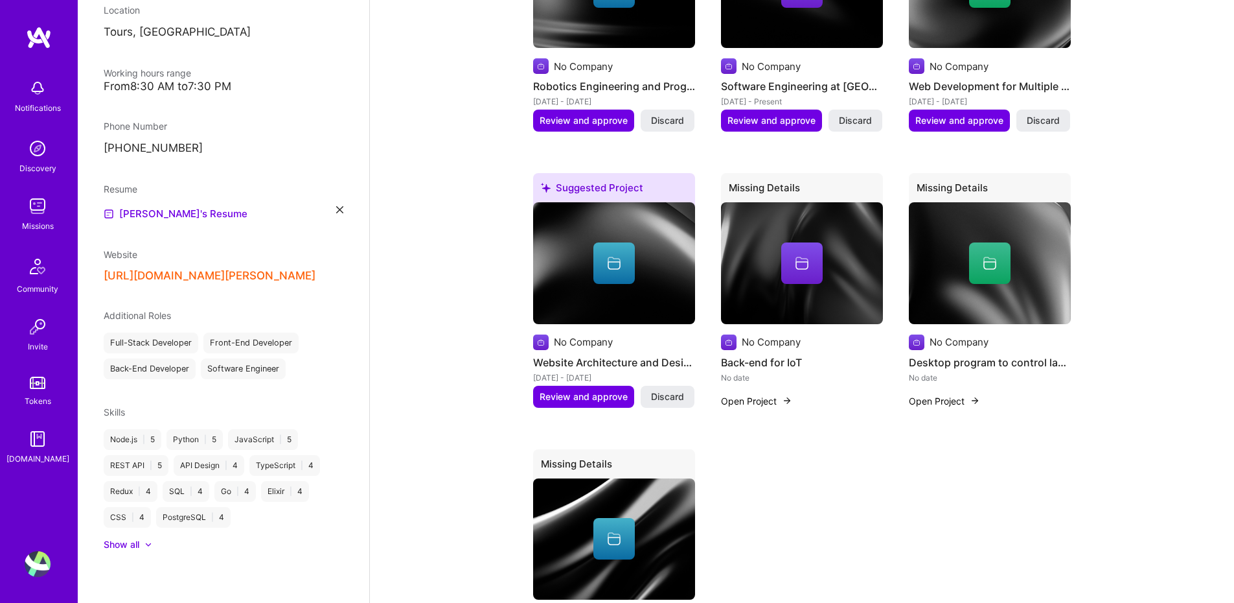
scroll to position [1152, 0]
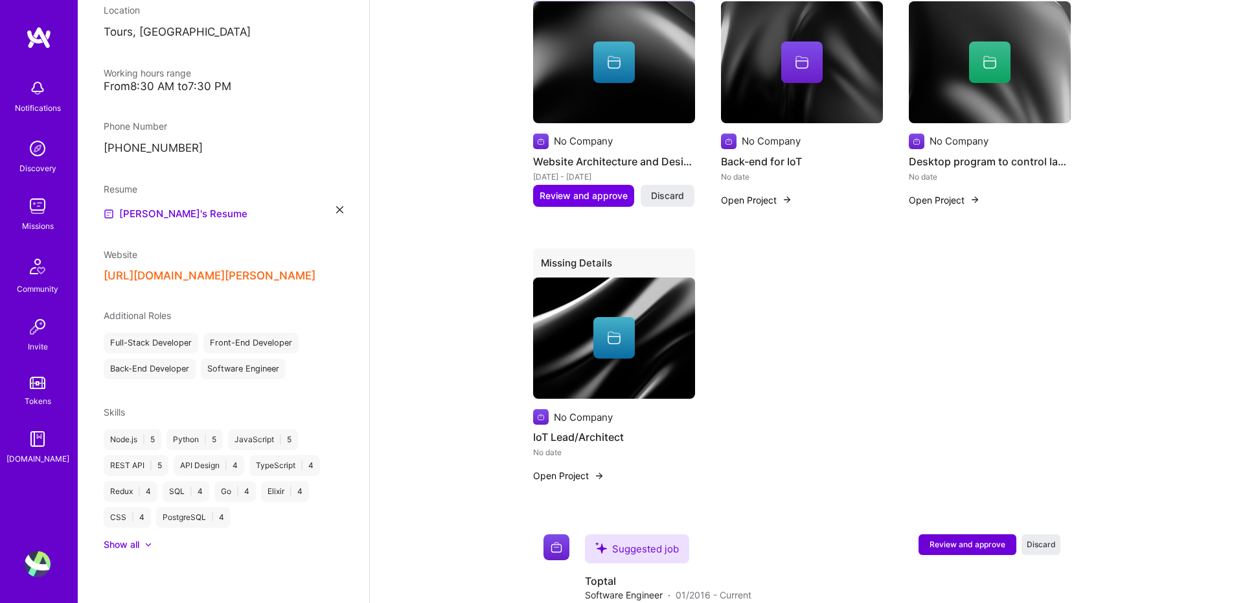
click at [564, 468] on button "Open Project" at bounding box center [568, 475] width 71 height 14
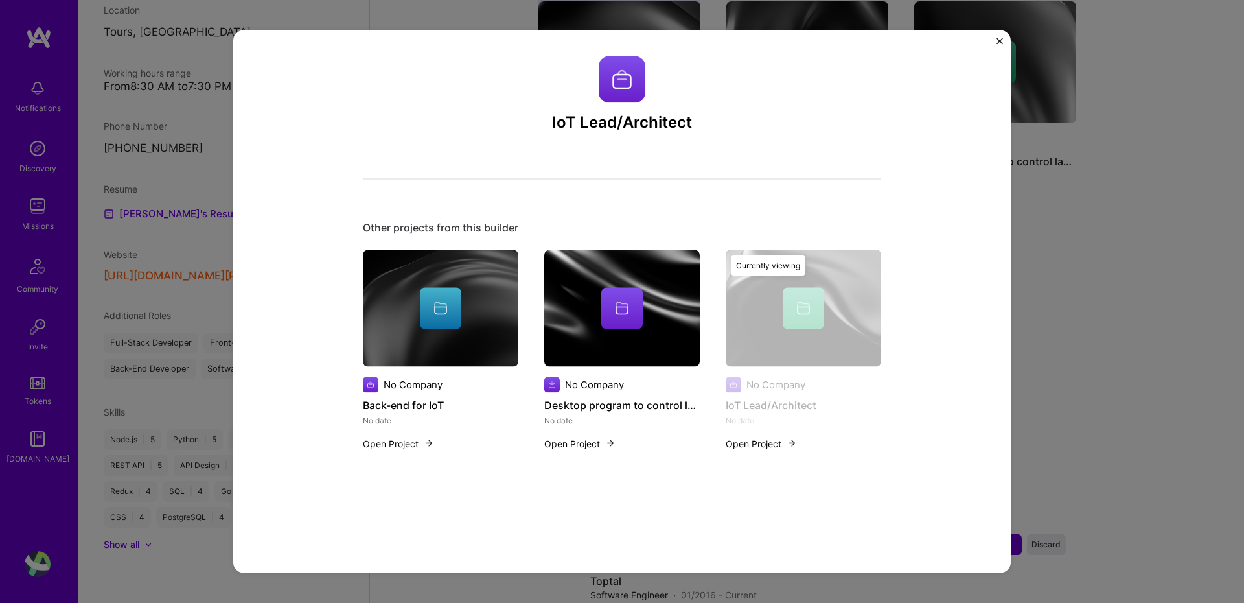
click at [1066, 398] on div "IoT Lead/Architect Other projects from this builder No Company Back-end for IoT…" at bounding box center [622, 301] width 1244 height 603
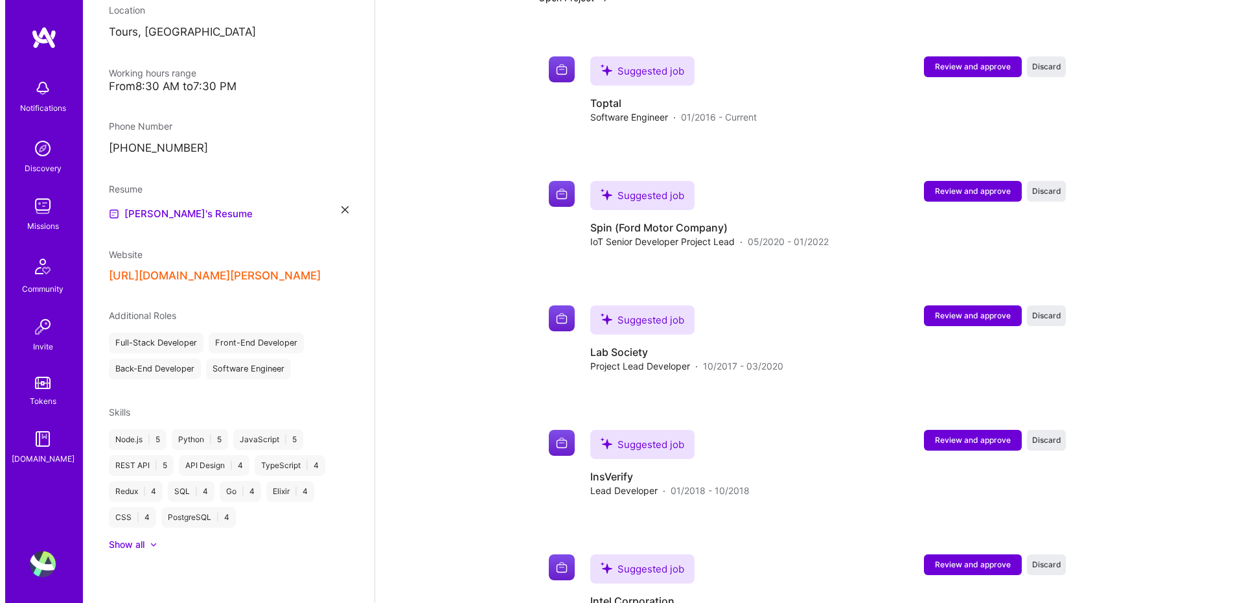
scroll to position [1639, 0]
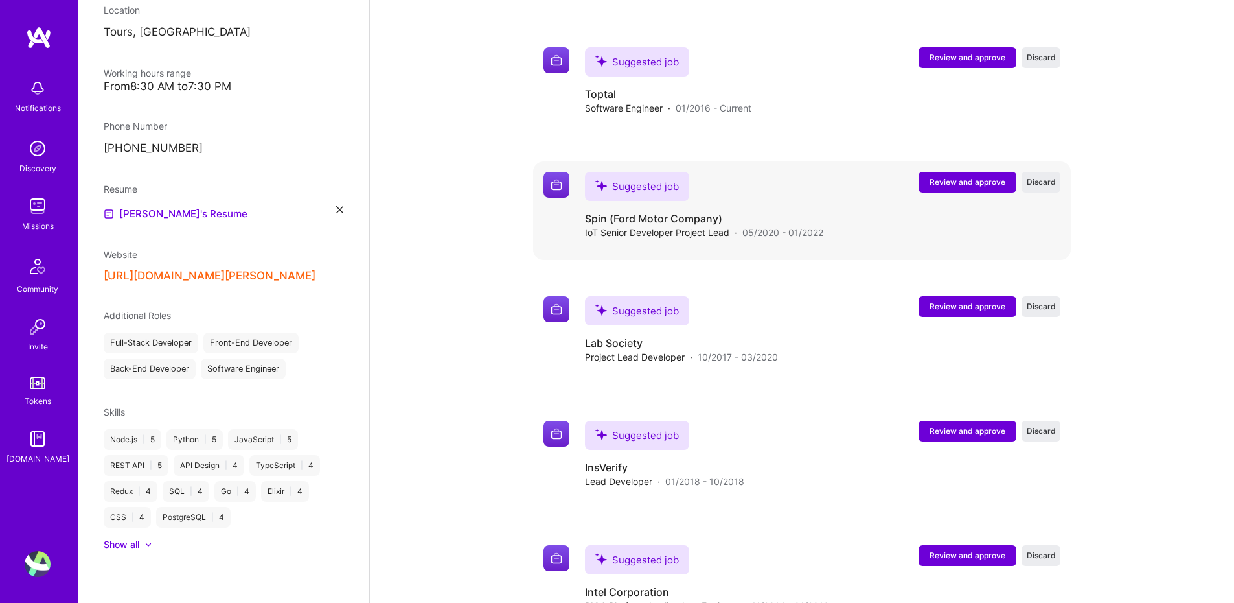
click at [710, 211] on h4 "Spin (Ford Motor Company)" at bounding box center [704, 218] width 238 height 14
click at [950, 176] on span "Review and approve" at bounding box center [968, 181] width 76 height 11
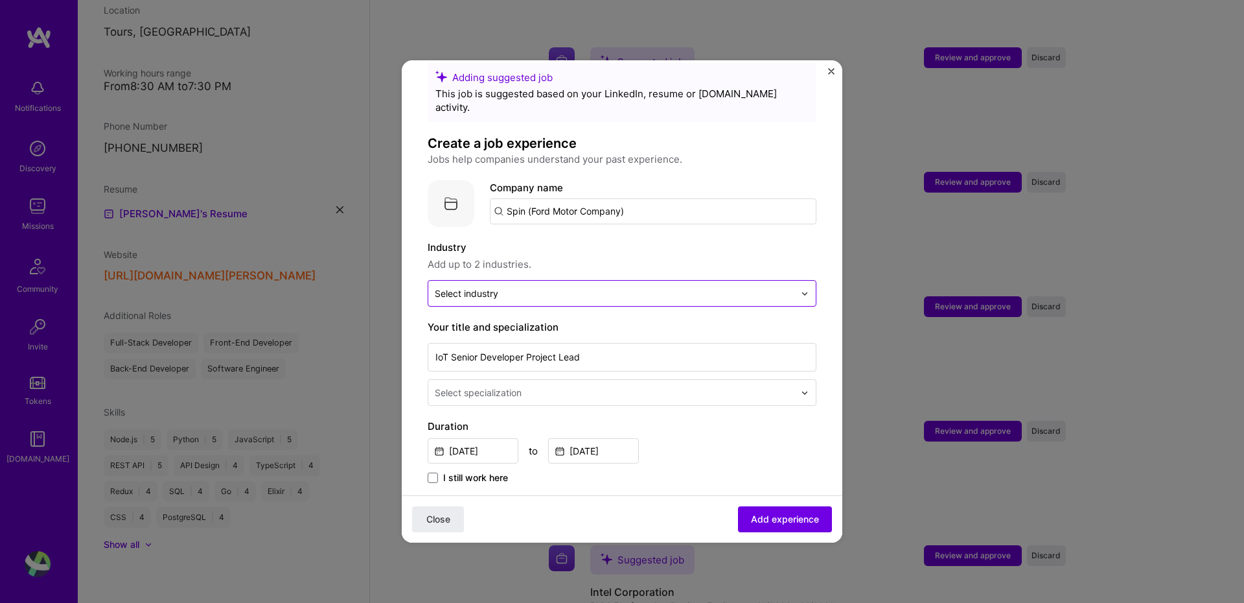
scroll to position [26, 0]
click at [660, 196] on input "Spin (Ford Motor Company)" at bounding box center [653, 209] width 327 height 26
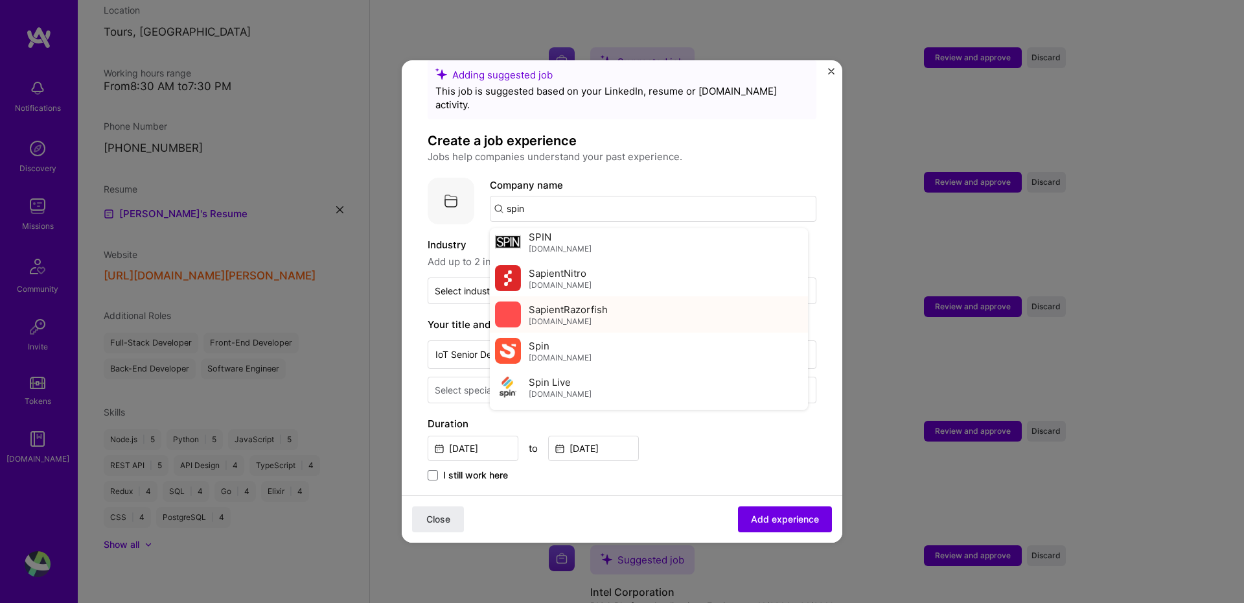
scroll to position [297, 0]
click at [587, 334] on div "Spin [DOMAIN_NAME]" at bounding box center [649, 348] width 318 height 36
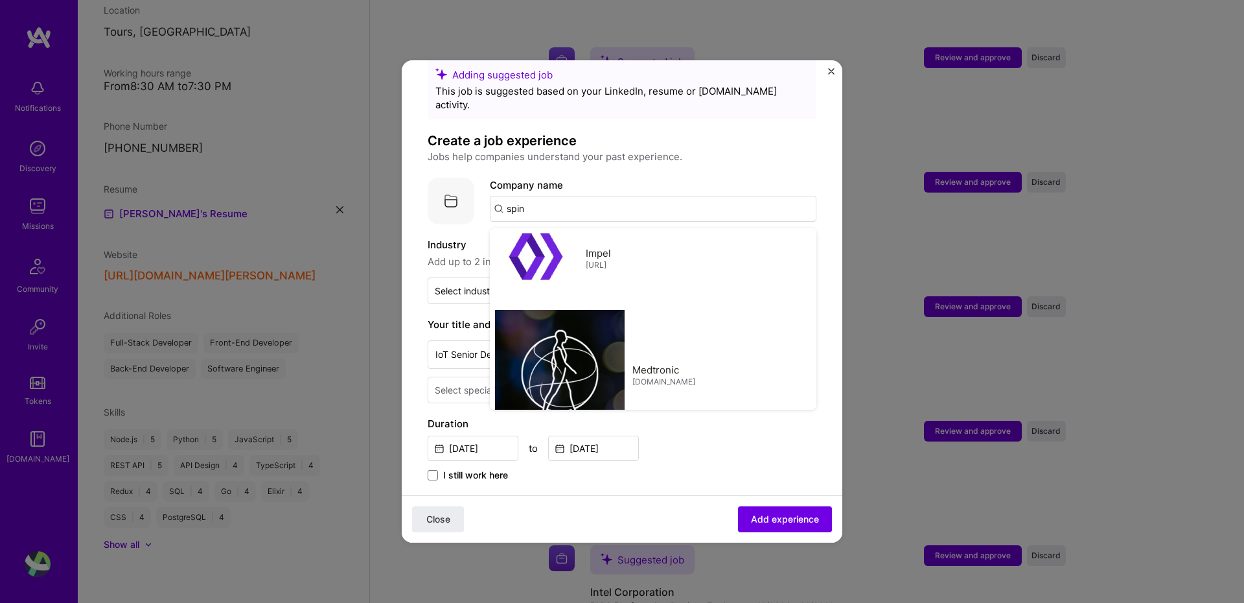
type input "Spin"
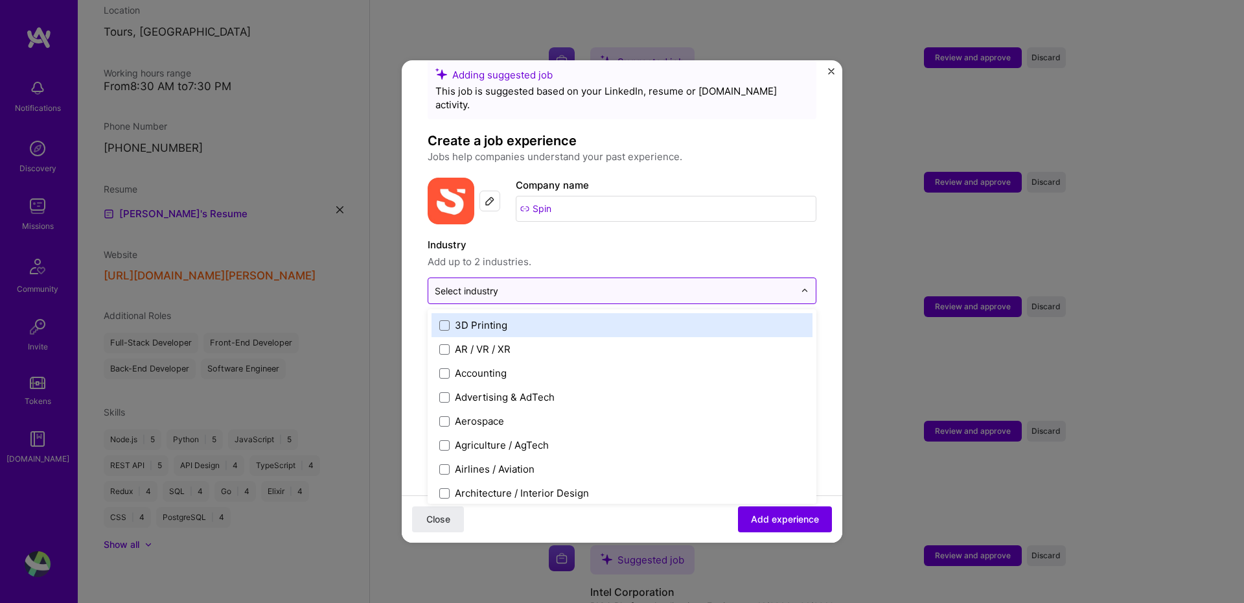
click at [704, 289] on div "Select industry 0" at bounding box center [614, 290] width 373 height 25
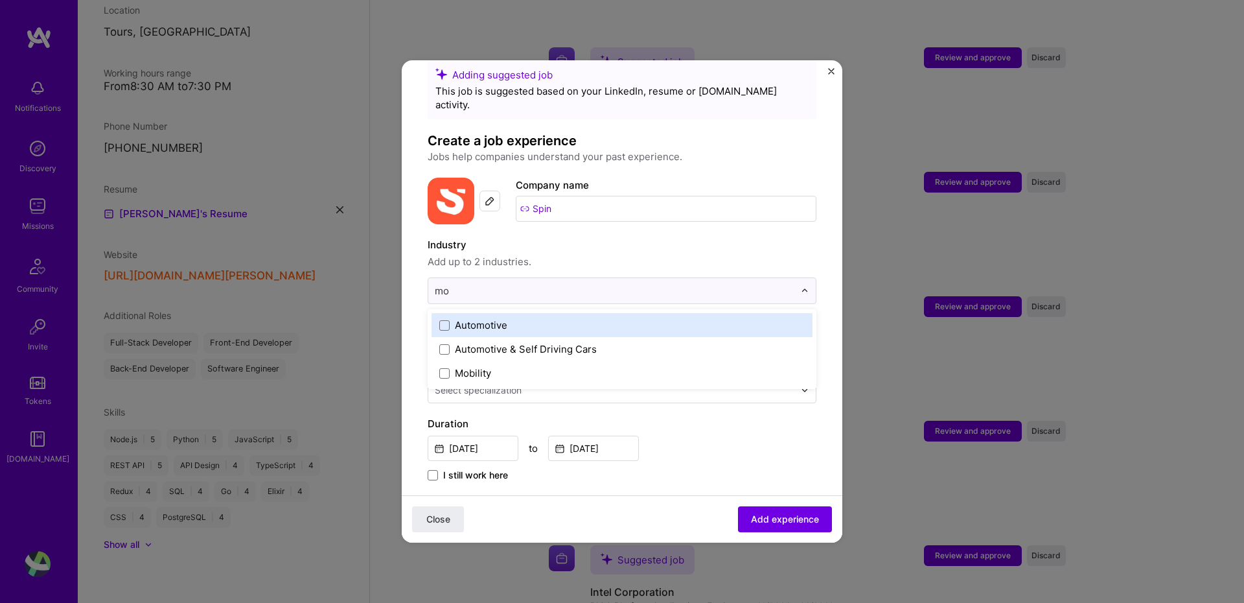
type input "mob"
click at [580, 319] on div "Mobility" at bounding box center [622, 325] width 381 height 24
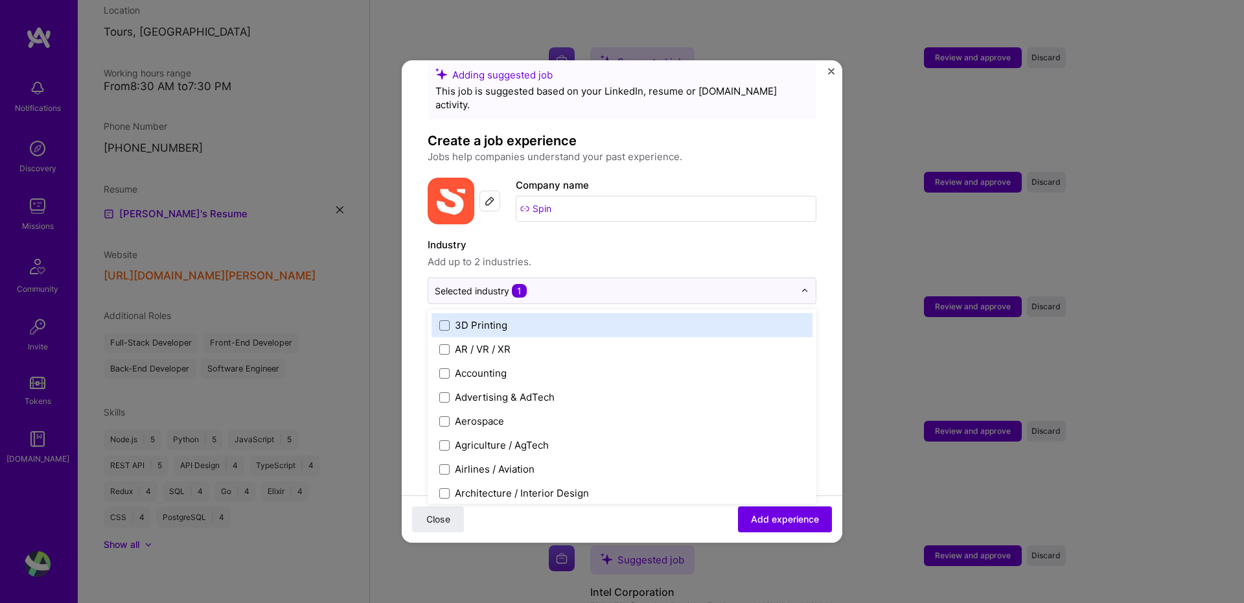
click at [719, 237] on label "Industry" at bounding box center [622, 245] width 389 height 16
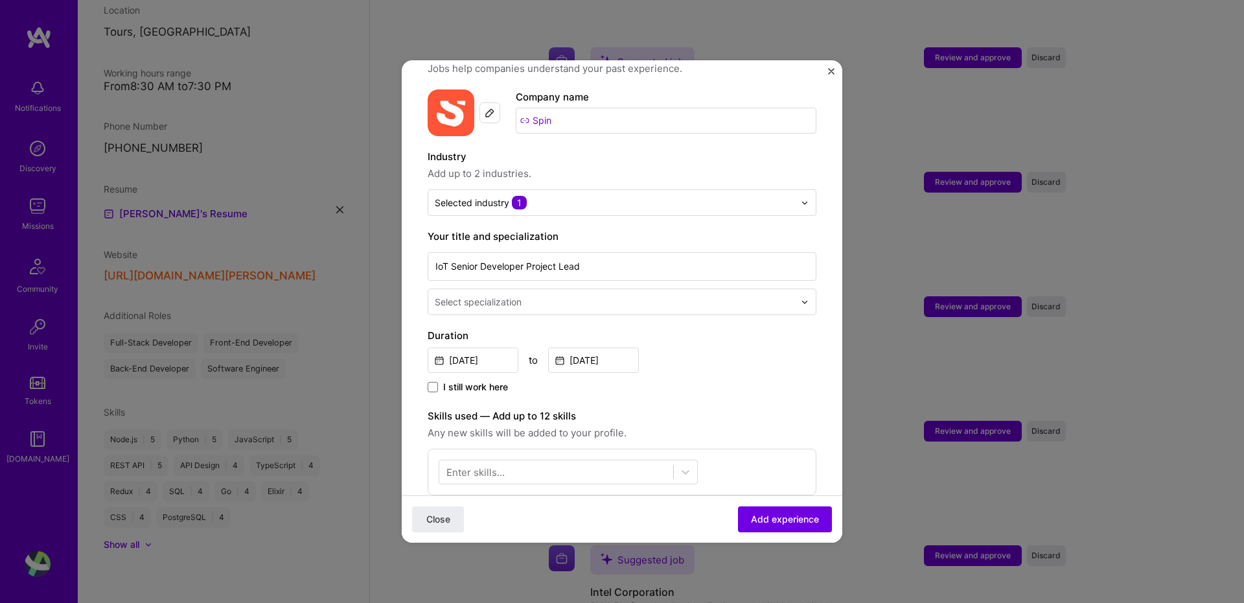
scroll to position [139, 0]
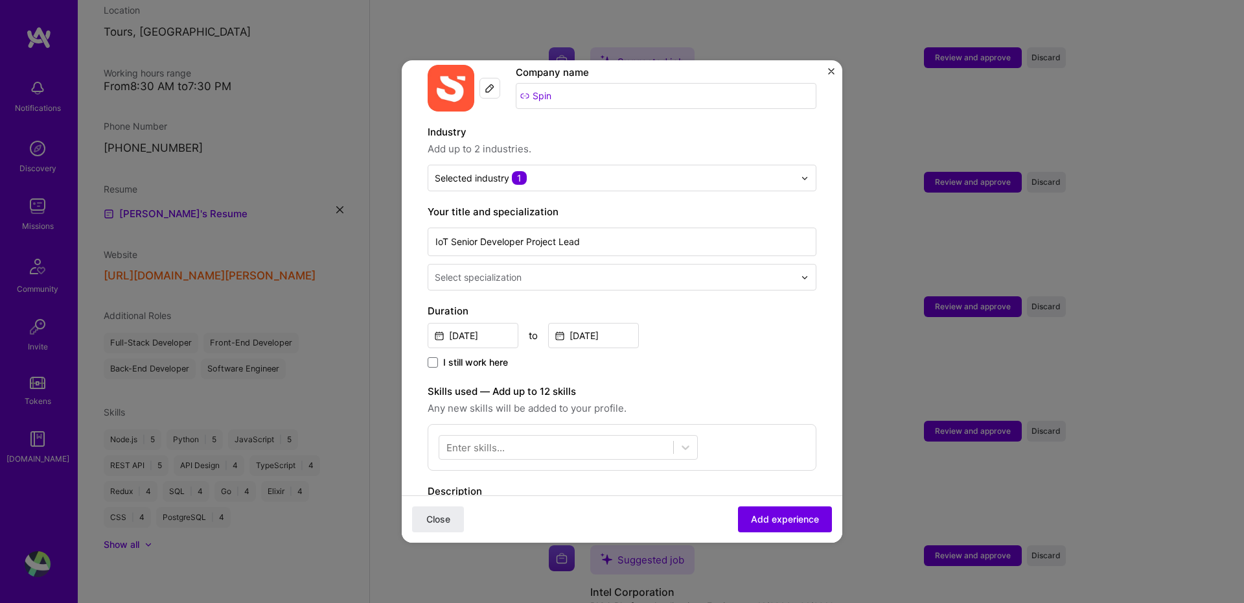
click at [737, 272] on div "Select specialization" at bounding box center [614, 276] width 373 height 25
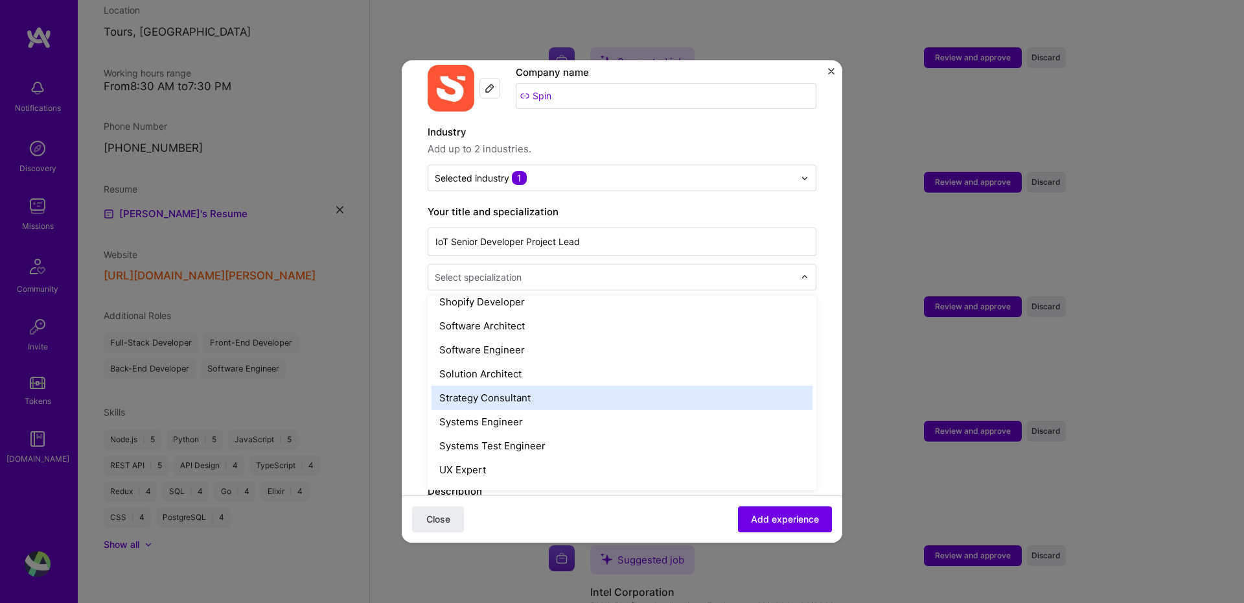
scroll to position [1400, 0]
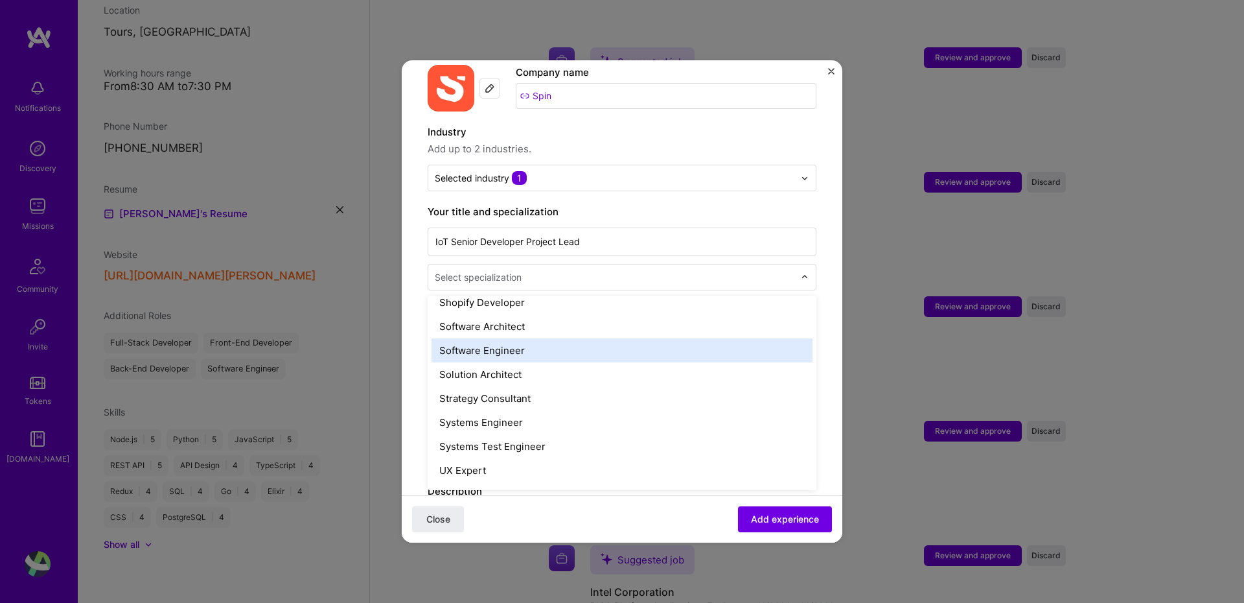
click at [540, 338] on div "Software Engineer" at bounding box center [622, 350] width 381 height 24
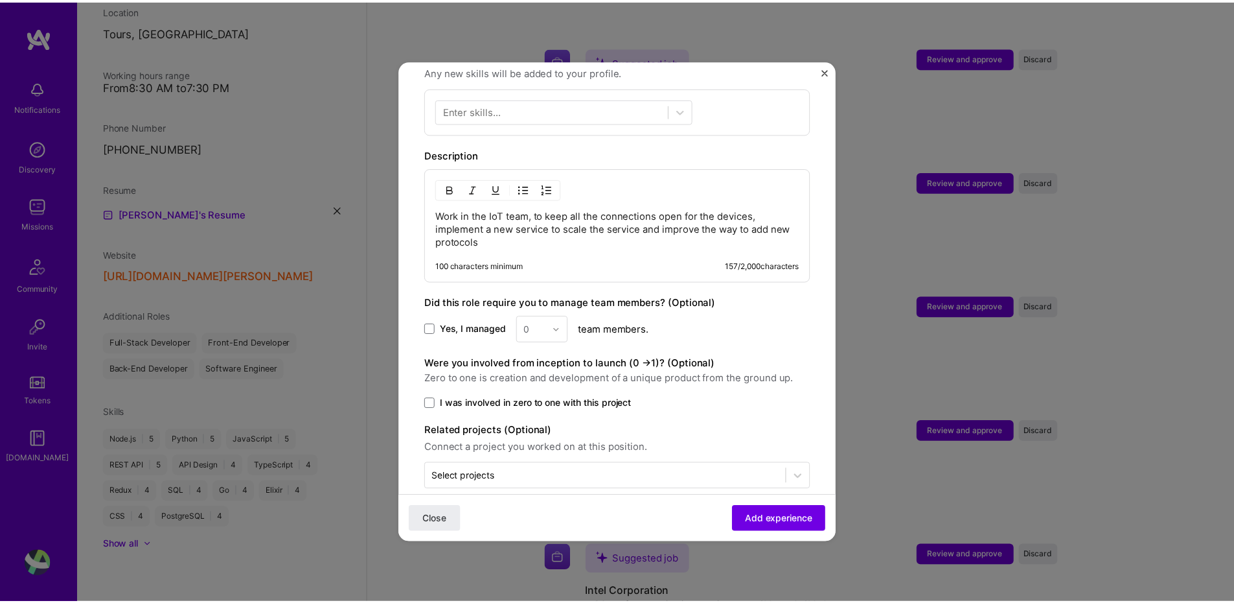
scroll to position [481, 0]
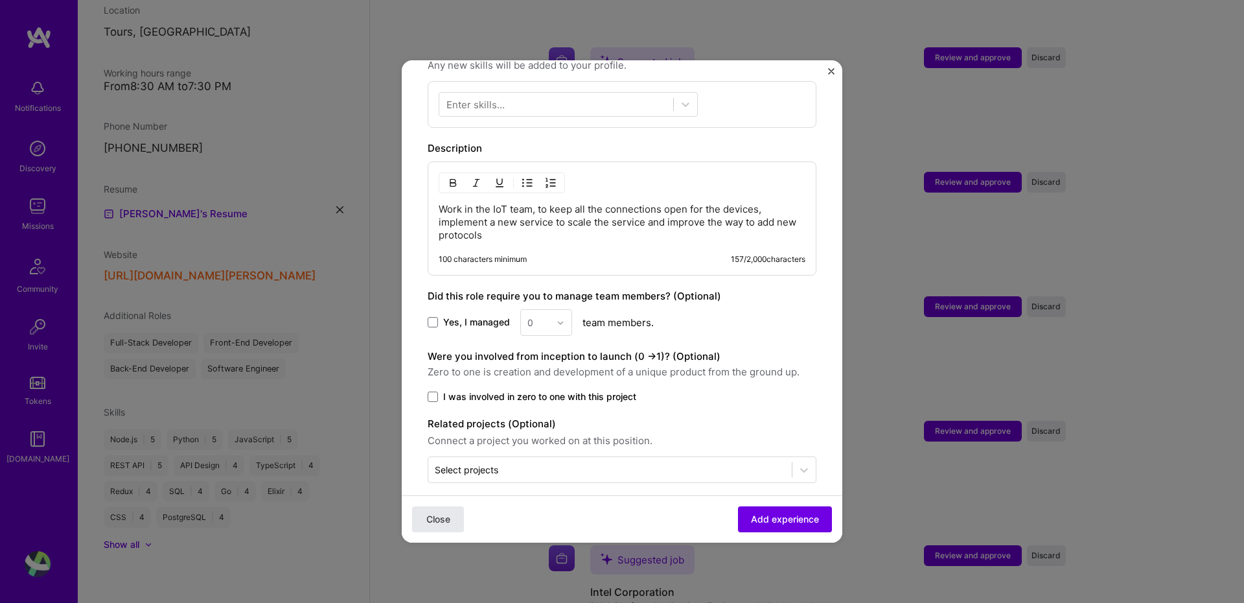
click at [447, 529] on button "Close" at bounding box center [438, 519] width 52 height 26
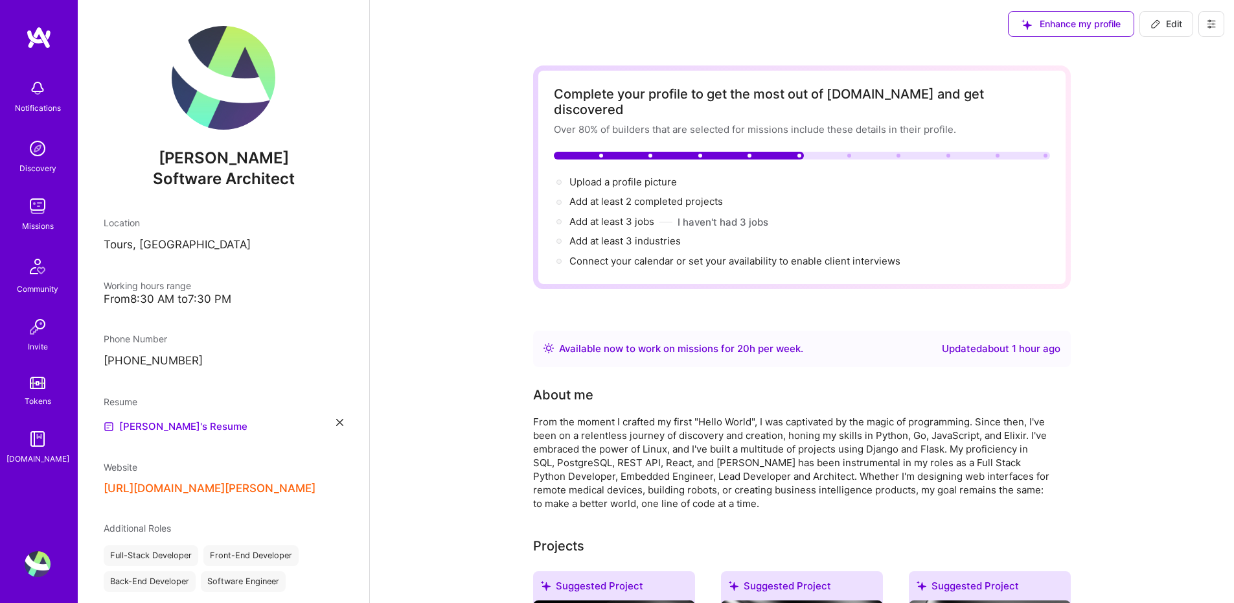
scroll to position [3, 0]
click at [703, 340] on div "Available now to work on missions for 20 h per week ." at bounding box center [681, 348] width 244 height 16
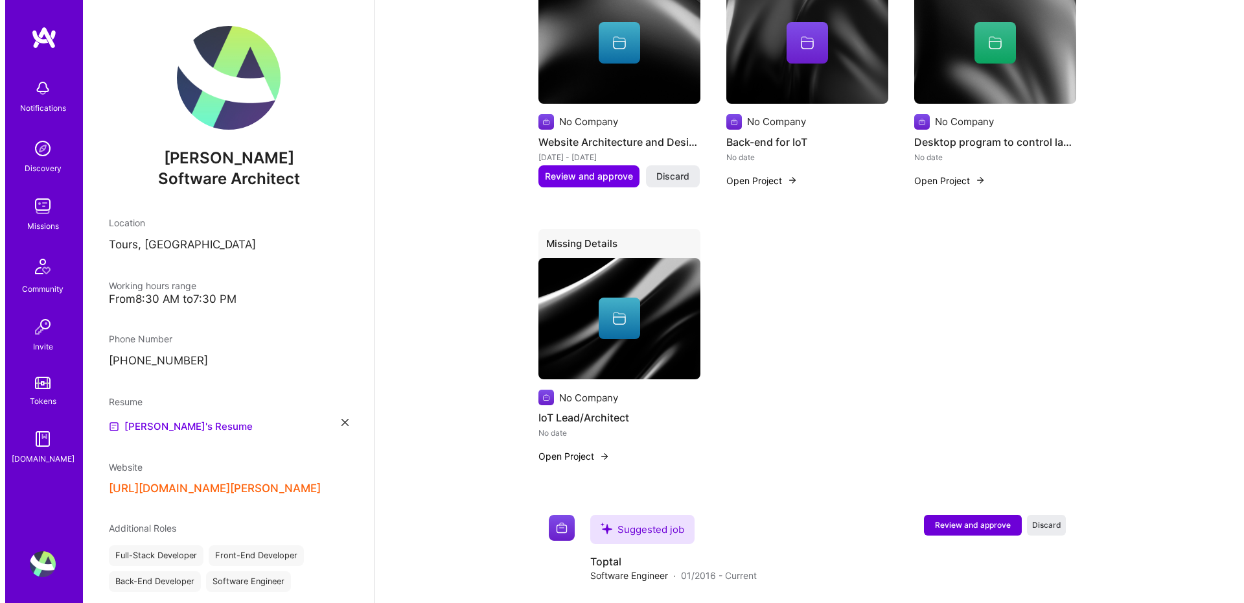
scroll to position [1188, 0]
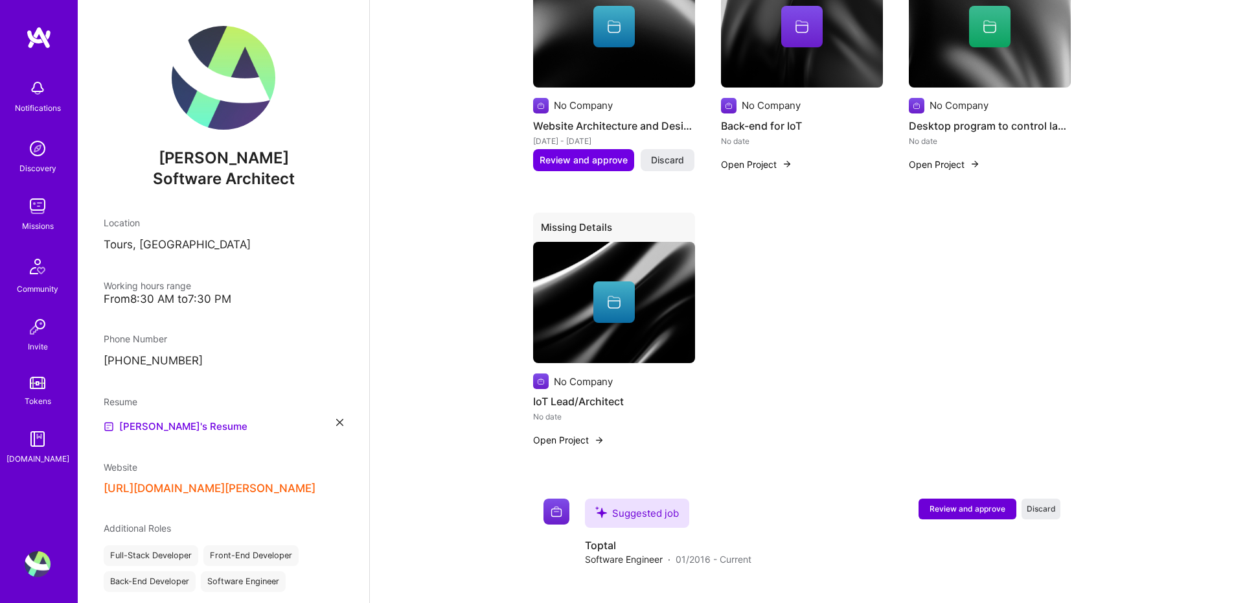
click at [586, 433] on button "Open Project" at bounding box center [568, 440] width 71 height 14
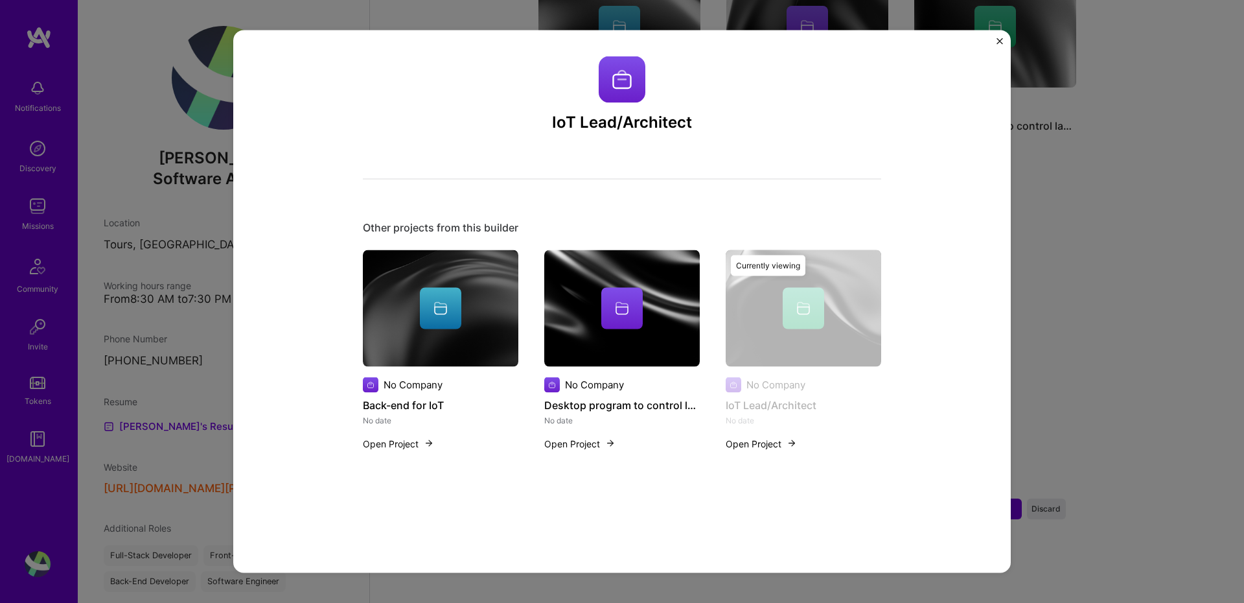
click at [400, 406] on h4 "Back-end for IoT" at bounding box center [441, 404] width 156 height 17
click at [410, 308] on div at bounding box center [441, 307] width 156 height 41
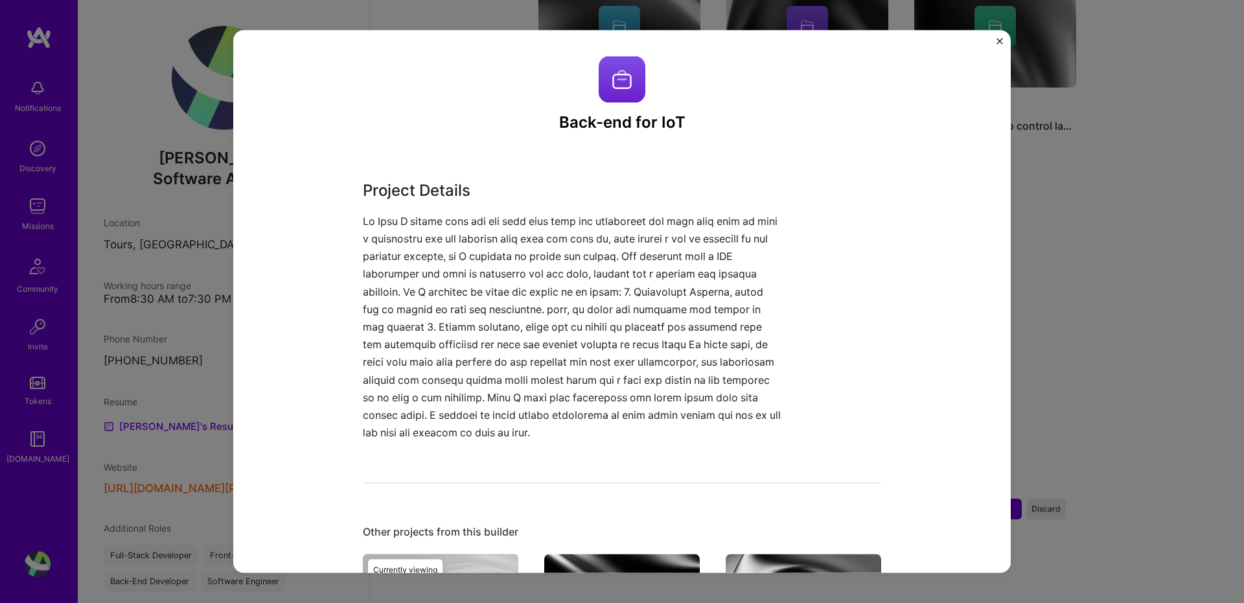
click at [997, 42] on img "Close" at bounding box center [1000, 41] width 6 height 6
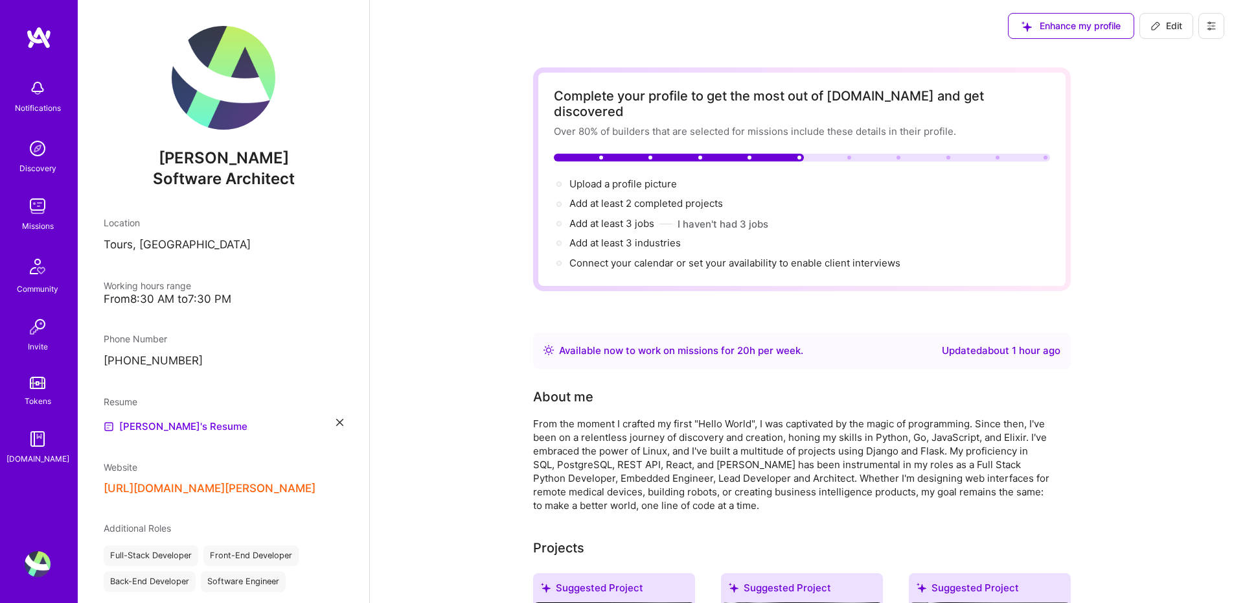
click at [27, 34] on img at bounding box center [39, 37] width 26 height 23
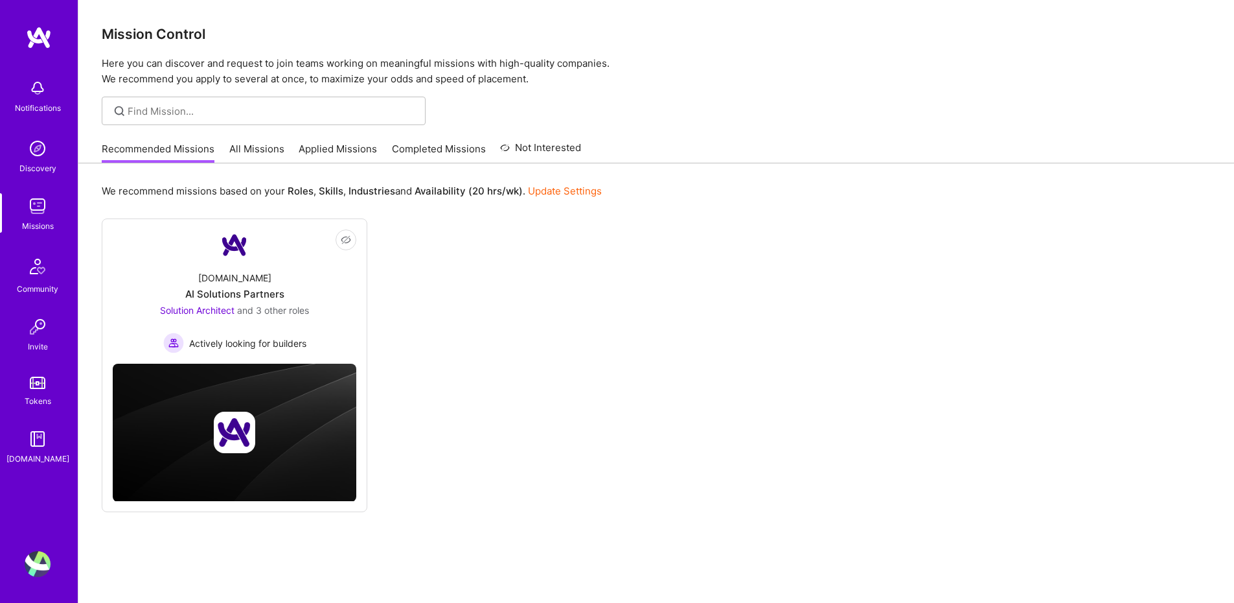
click at [237, 159] on link "All Missions" at bounding box center [256, 152] width 55 height 21
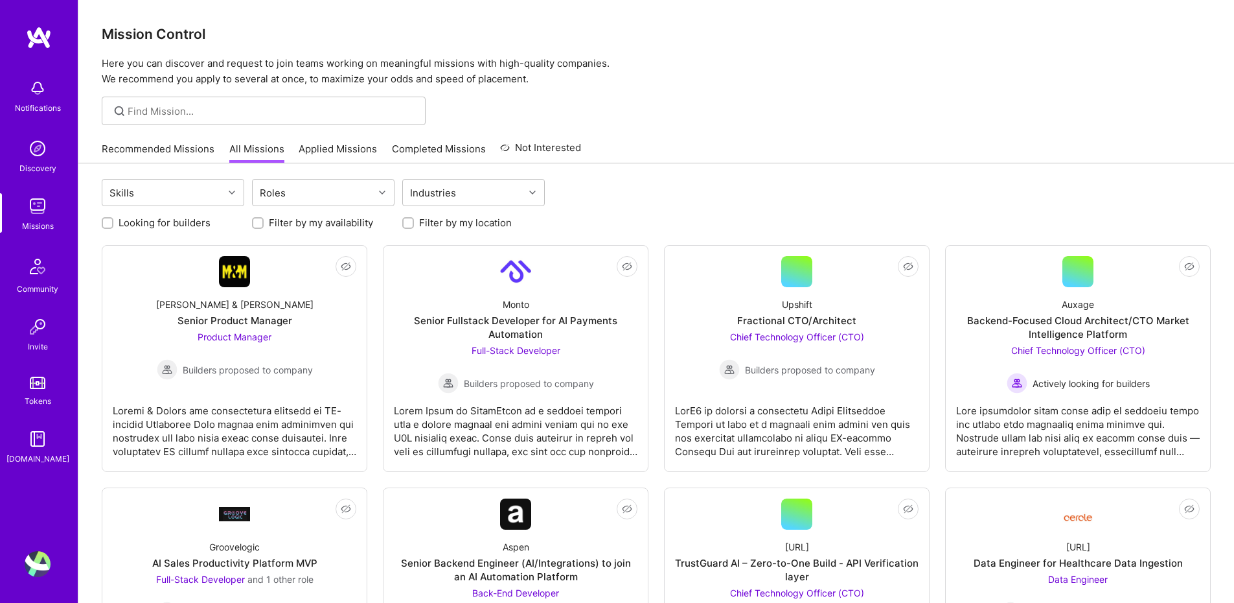
click at [147, 152] on link "Recommended Missions" at bounding box center [158, 152] width 113 height 21
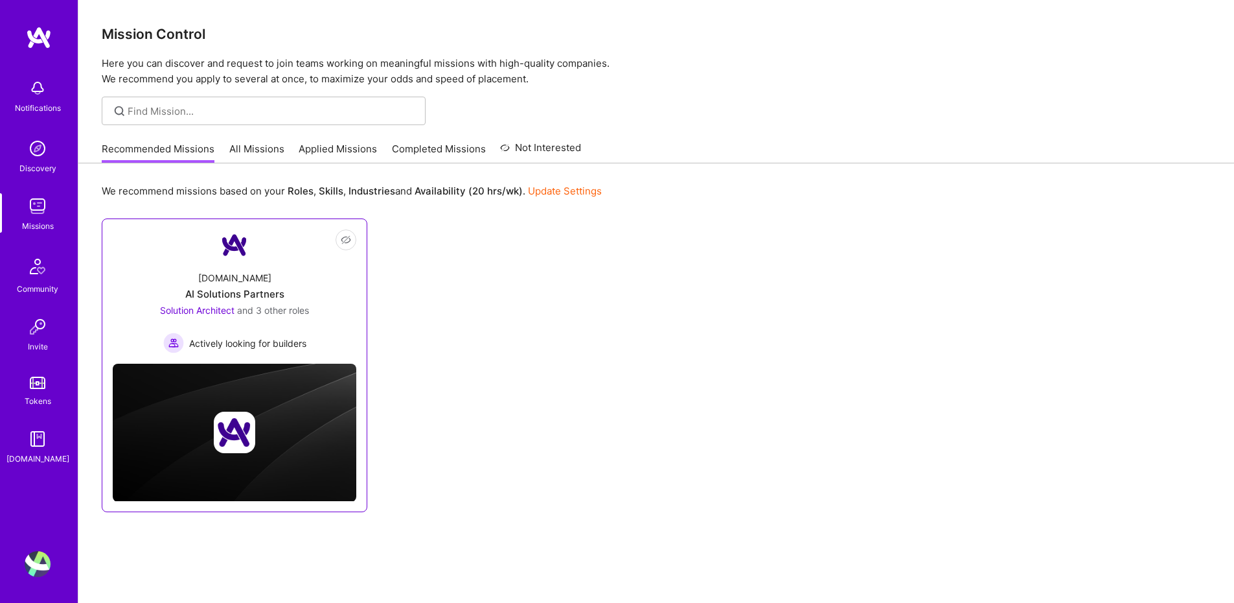
click at [270, 327] on div "Solution Architect and 3 other roles Actively looking for builders" at bounding box center [234, 328] width 149 height 50
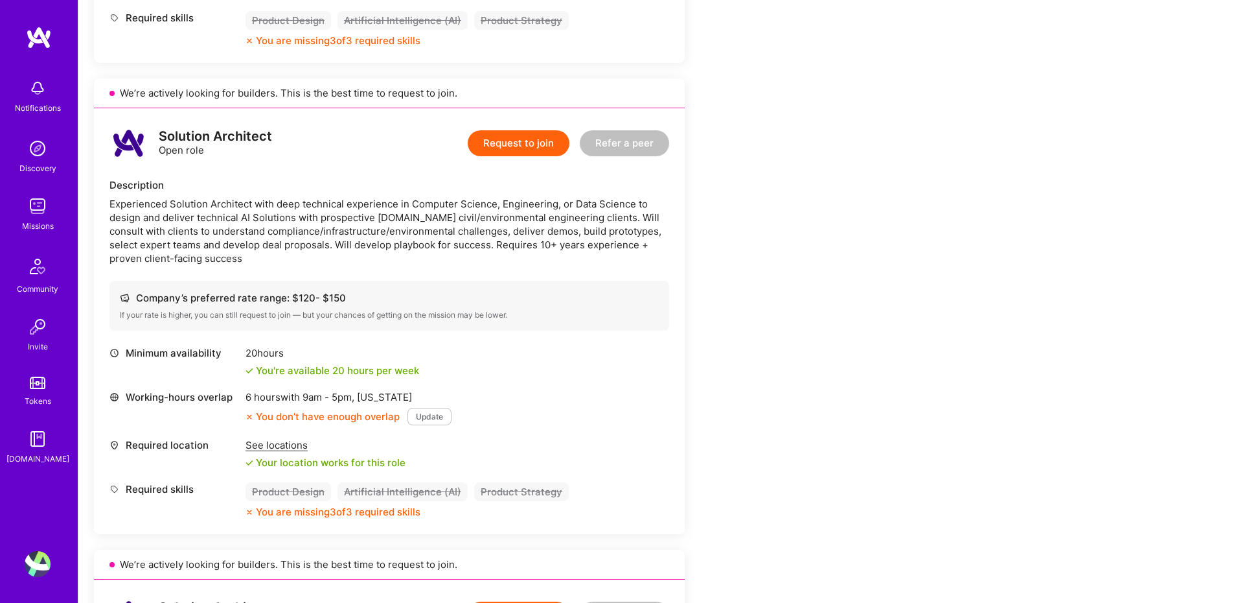
scroll to position [314, 0]
